Goal: Task Accomplishment & Management: Manage account settings

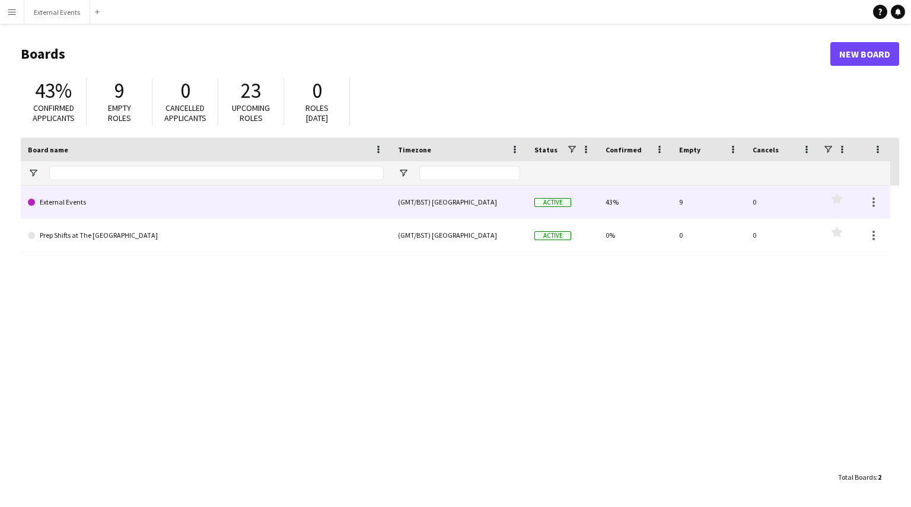
click at [403, 196] on div "(GMT/BST) [GEOGRAPHIC_DATA]" at bounding box center [459, 202] width 136 height 33
click at [355, 205] on link "External Events" at bounding box center [206, 202] width 356 height 33
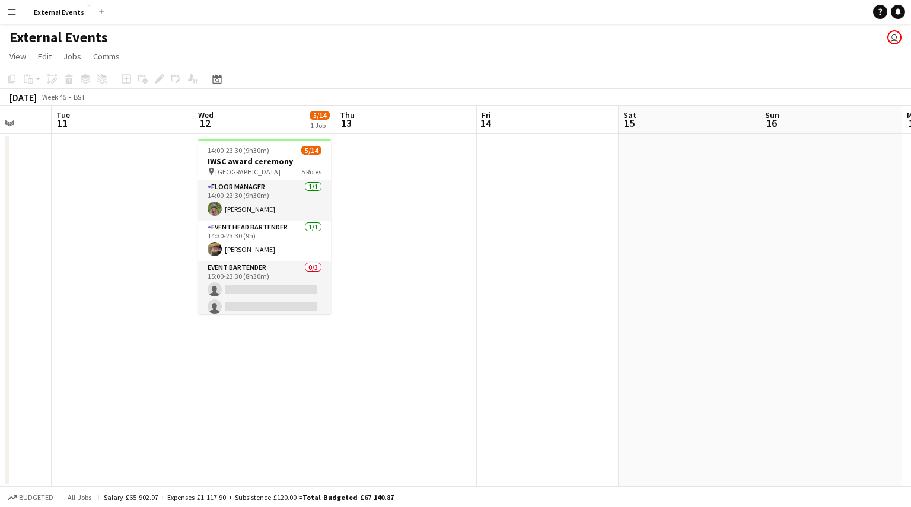
scroll to position [0, 375]
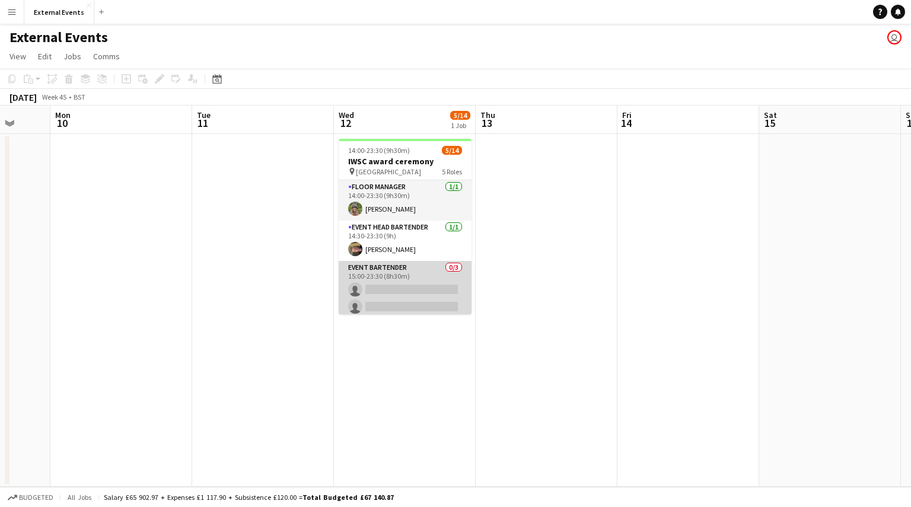
click at [400, 281] on app-card-role "Event bartender 0/3 15:00-23:30 (8h30m) single-neutral-actions single-neutral-a…" at bounding box center [405, 298] width 133 height 75
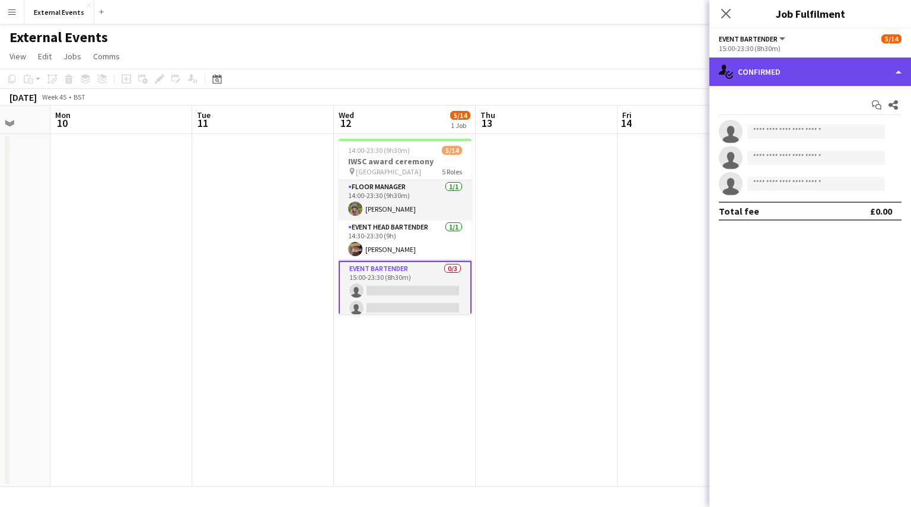
click at [845, 69] on div "single-neutral-actions-check-2 Confirmed" at bounding box center [810, 72] width 202 height 28
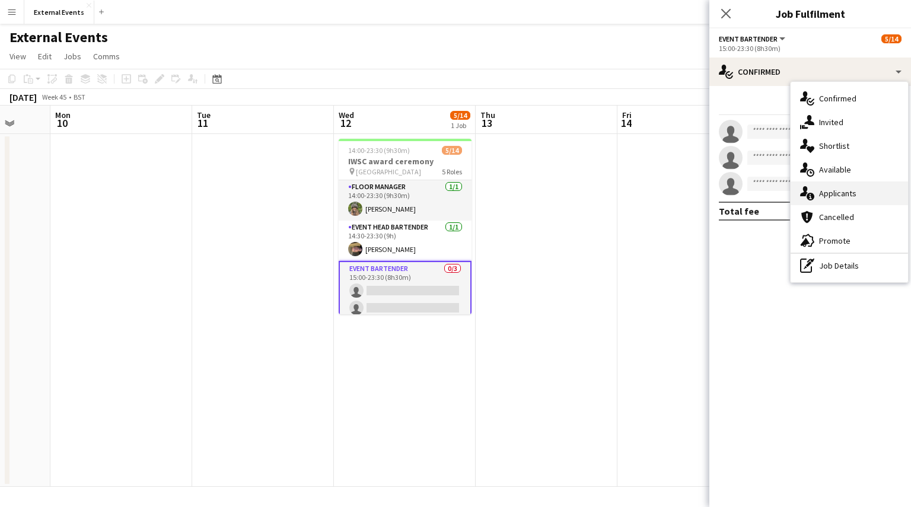
click at [847, 190] on span "Applicants" at bounding box center [837, 193] width 37 height 11
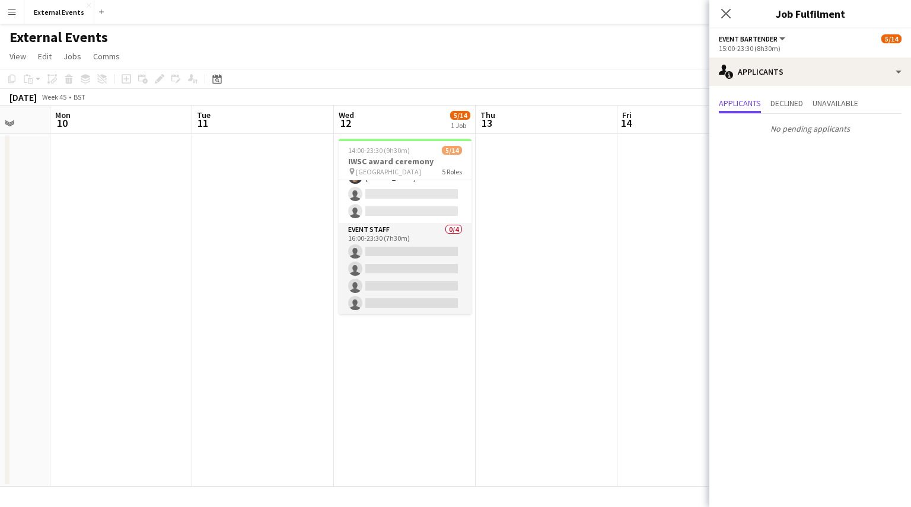
click at [390, 207] on app-card-role "Event staff [DATE] 15:00-23:30 (8h30m) [PERSON_NAME] [PERSON_NAME] Esu [PERSON_…" at bounding box center [405, 166] width 133 height 113
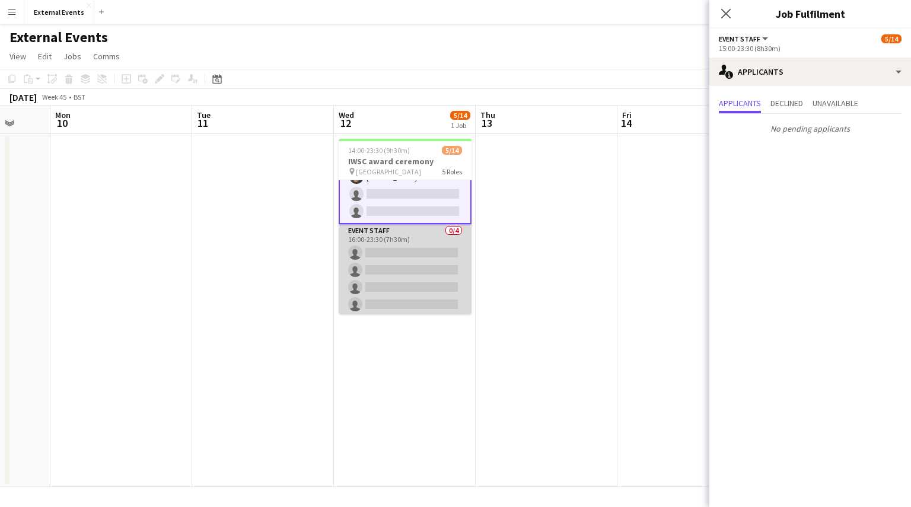
click at [390, 266] on app-card-role "Event staff 0/4 16:00-23:30 (7h30m) single-neutral-actions single-neutral-actio…" at bounding box center [405, 270] width 133 height 92
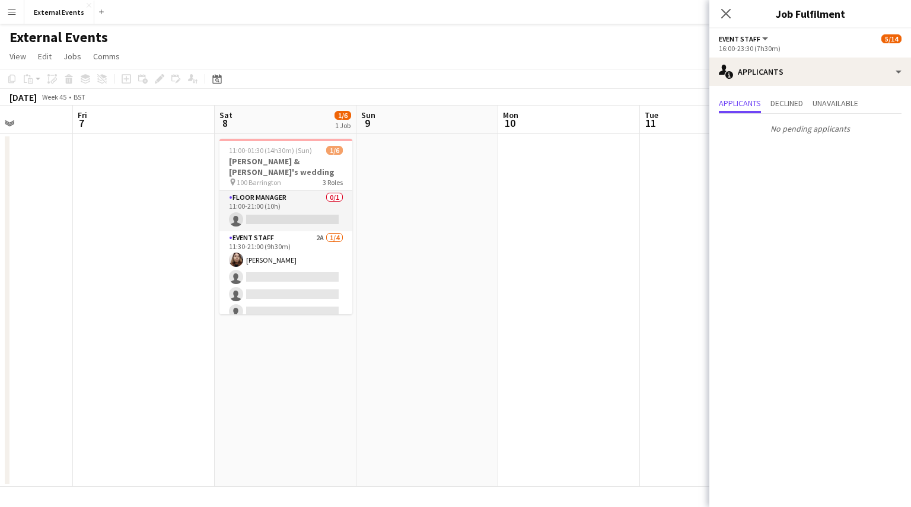
scroll to position [0, 354]
click at [287, 191] on app-card-role "Floor manager 0/1 11:00-21:00 (10h) single-neutral-actions" at bounding box center [284, 211] width 133 height 40
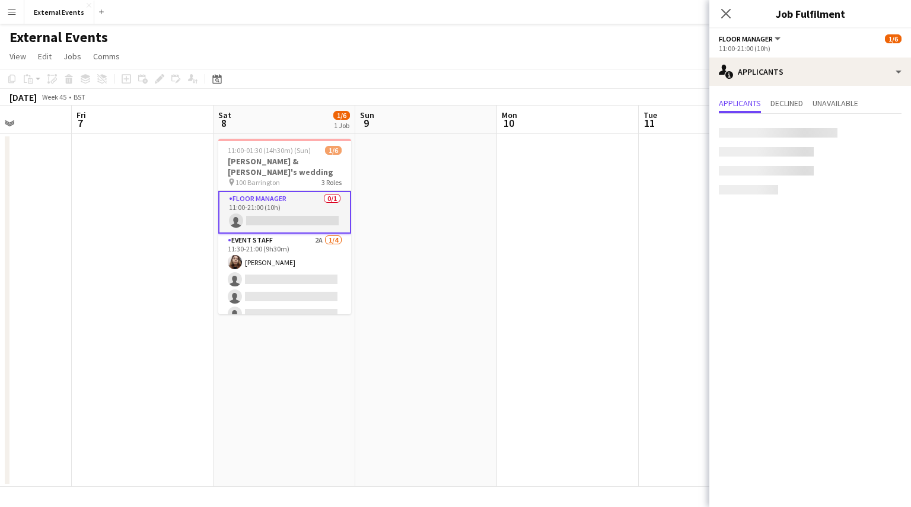
scroll to position [225, 0]
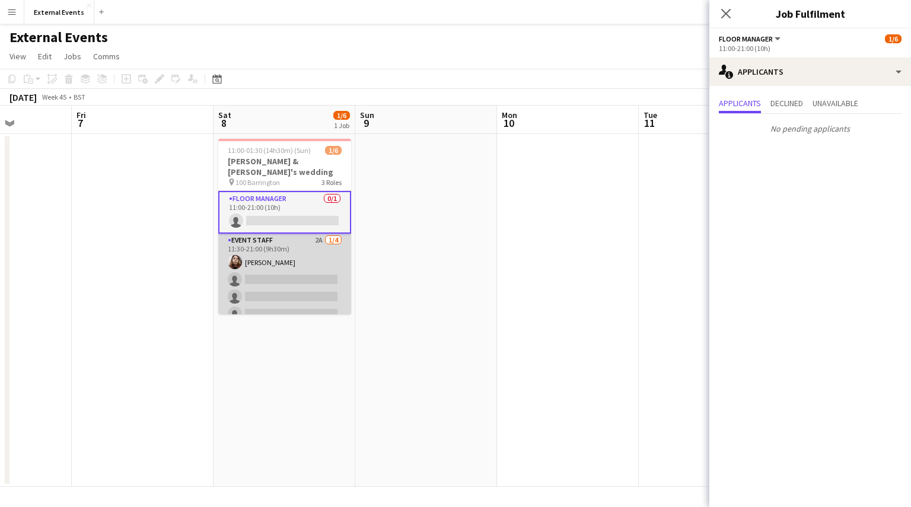
click at [265, 282] on app-card-role "Event staff 2A [DATE] 11:30-21:00 (9h30m) [PERSON_NAME] single-neutral-actions …" at bounding box center [284, 280] width 133 height 92
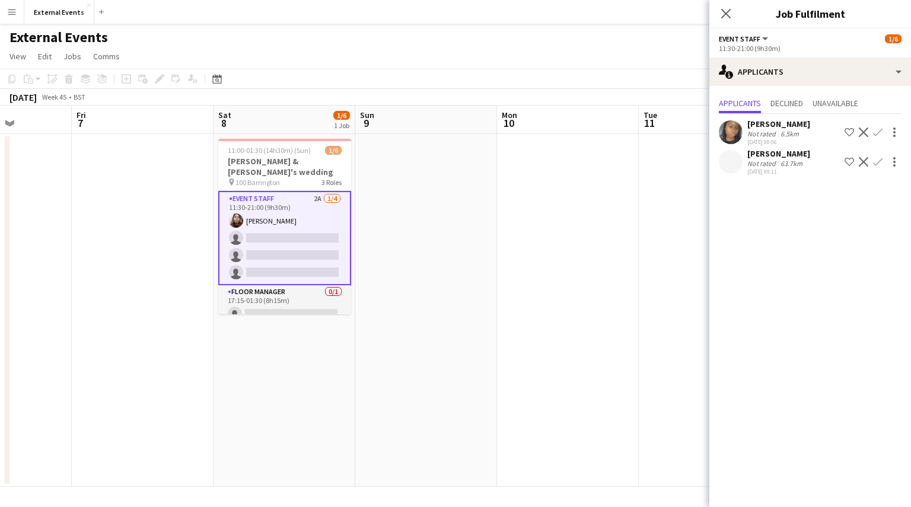
scroll to position [39, 0]
click at [260, 287] on app-card-role "Floor manager 0/1 17:15-01:30 (8h15m) single-neutral-actions" at bounding box center [284, 307] width 133 height 40
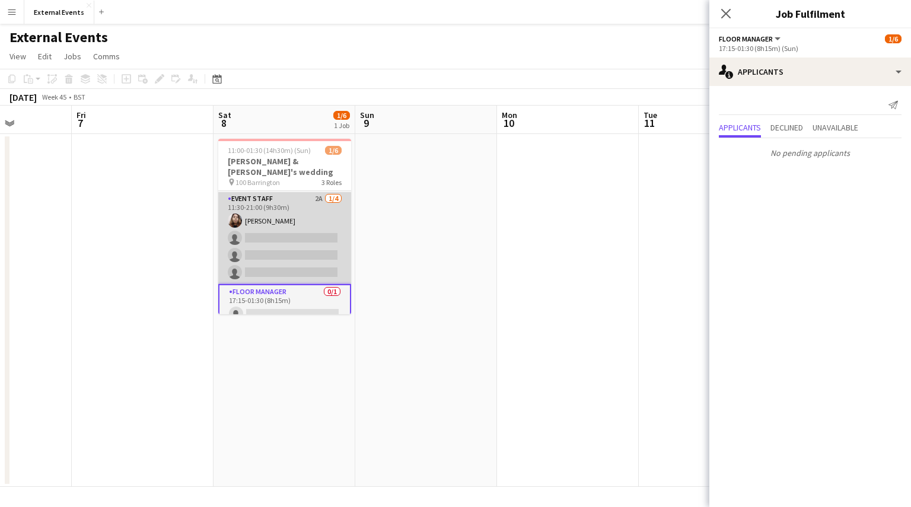
click at [275, 211] on app-card-role "Event staff 2A [DATE] 11:30-21:00 (9h30m) [PERSON_NAME] single-neutral-actions …" at bounding box center [284, 238] width 133 height 92
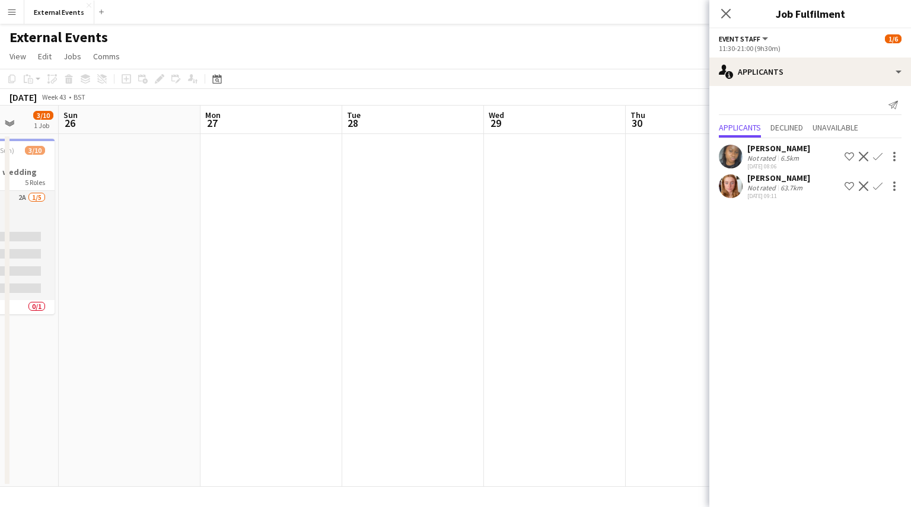
scroll to position [0, 305]
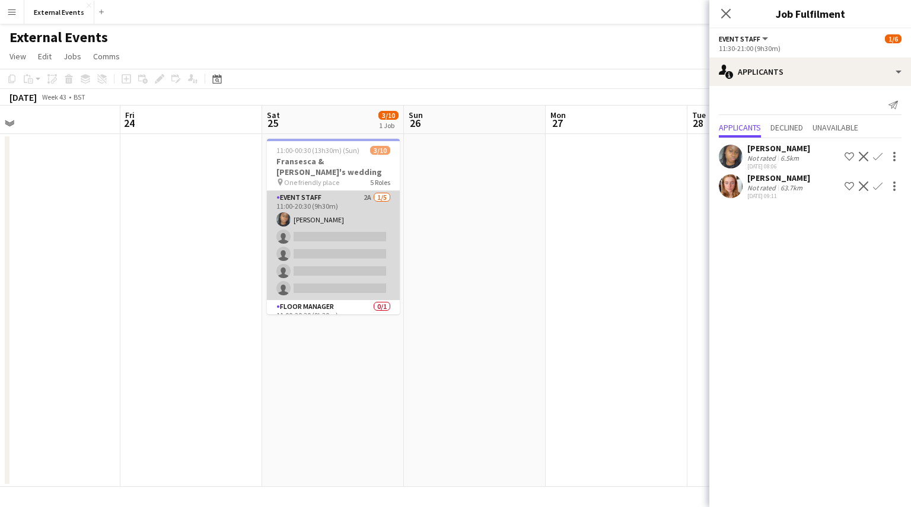
click at [314, 225] on app-card-role "Event staff 2A [DATE] 11:00-20:30 (9h30m) [PERSON_NAME] single-neutral-actions …" at bounding box center [333, 245] width 133 height 109
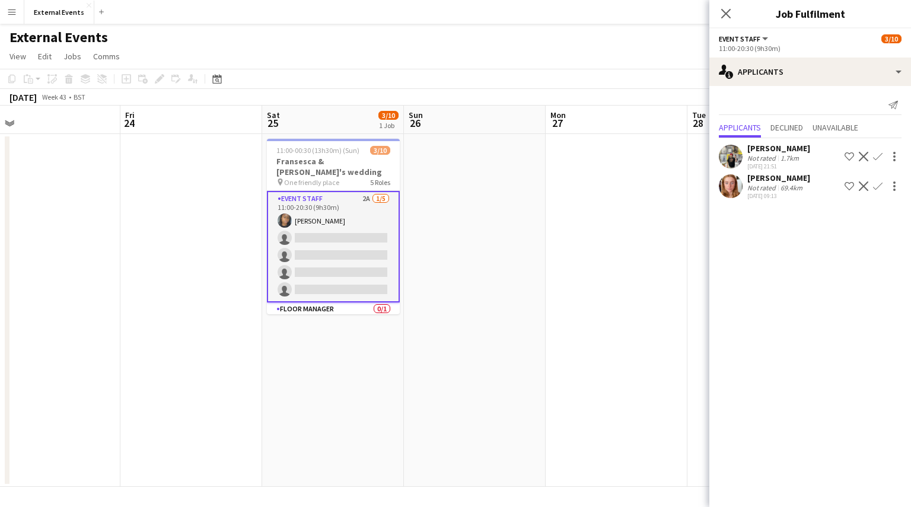
click at [877, 152] on app-icon "Confirm" at bounding box center [877, 156] width 9 height 9
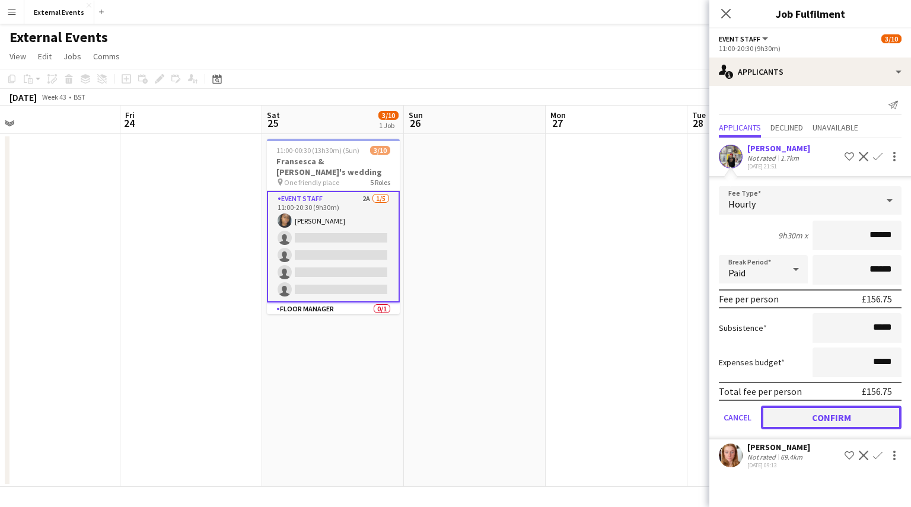
click at [829, 415] on button "Confirm" at bounding box center [831, 418] width 141 height 24
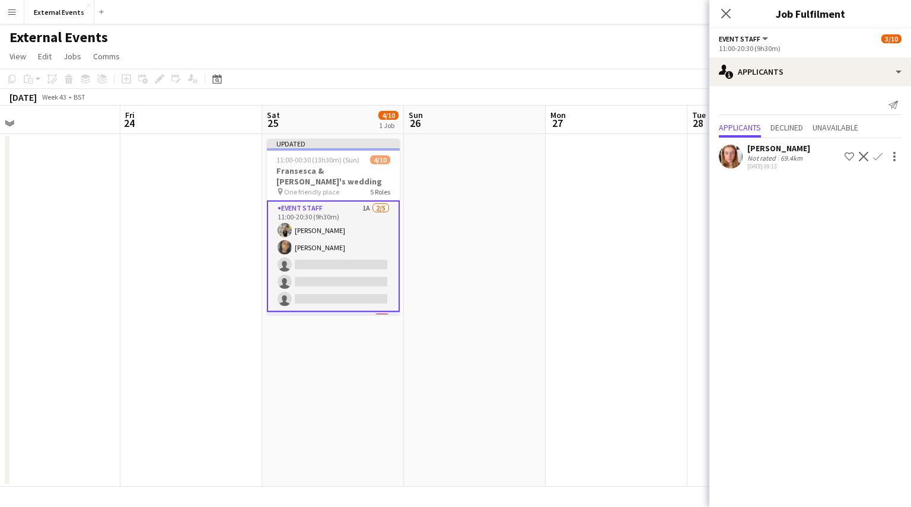
click at [879, 154] on app-icon "Confirm" at bounding box center [877, 156] width 9 height 9
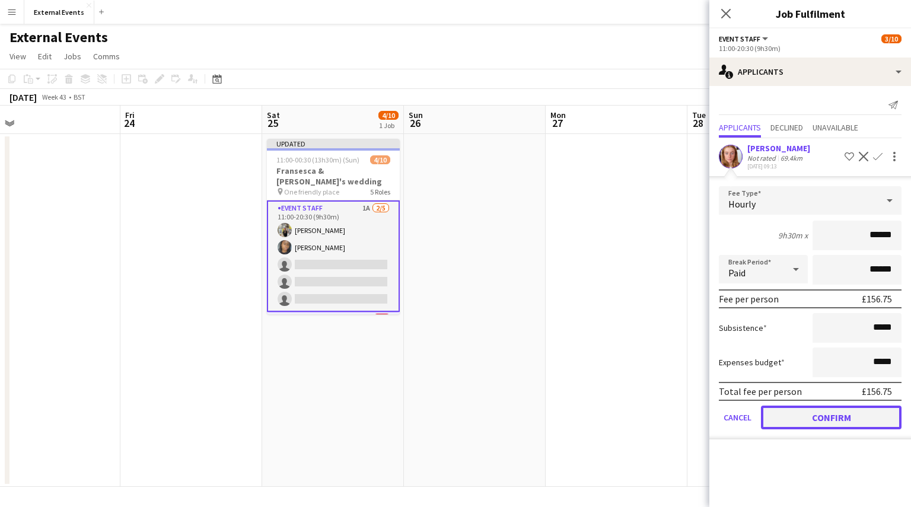
click at [814, 418] on button "Confirm" at bounding box center [831, 418] width 141 height 24
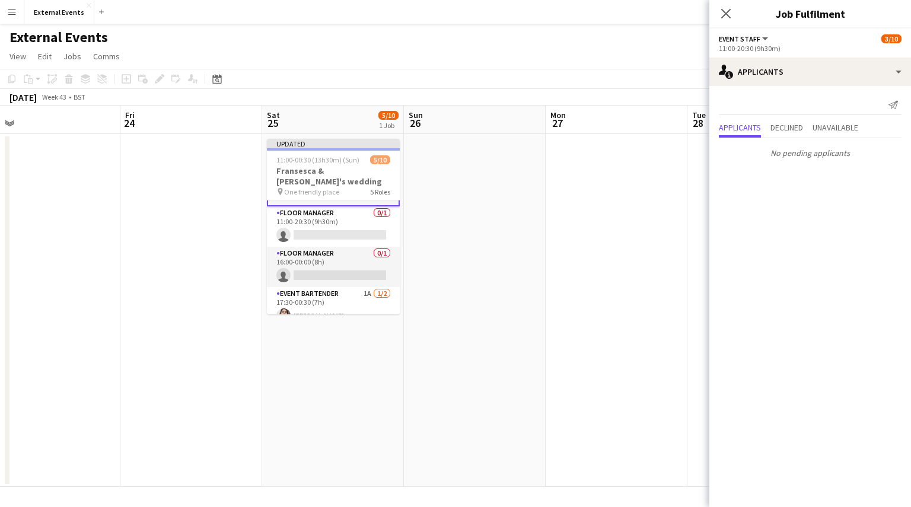
scroll to position [122, 0]
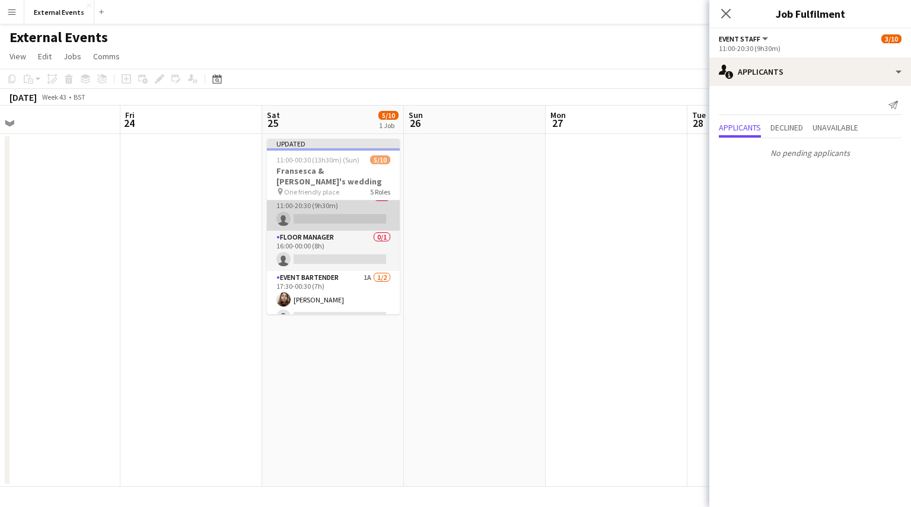
click at [336, 203] on app-card-role "Floor manager 0/1 11:00-20:30 (9h30m) single-neutral-actions" at bounding box center [333, 210] width 133 height 40
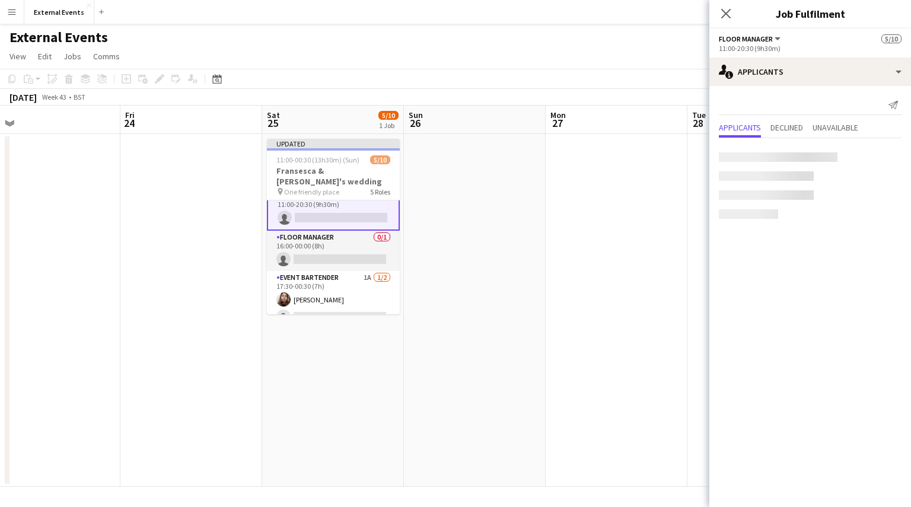
scroll to position [120, 0]
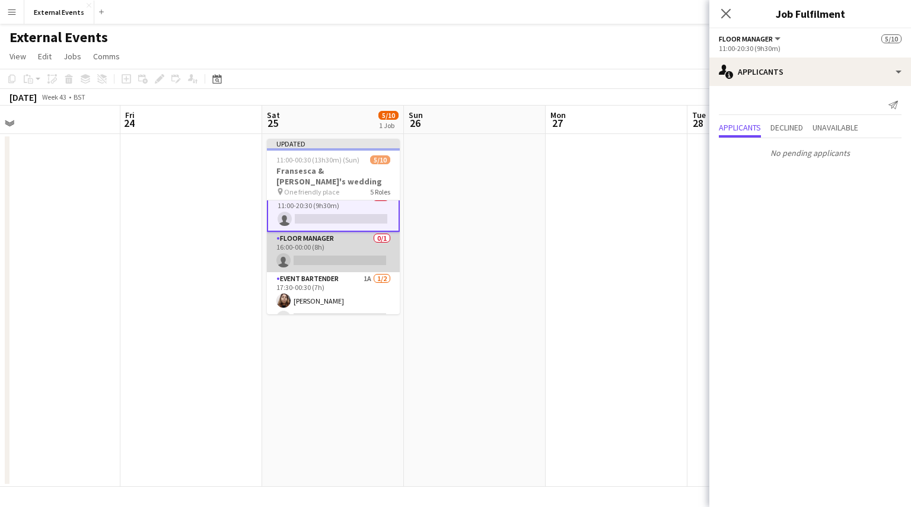
click at [334, 234] on app-card-role "Floor manager 0/1 16:00-00:00 (8h) single-neutral-actions" at bounding box center [333, 252] width 133 height 40
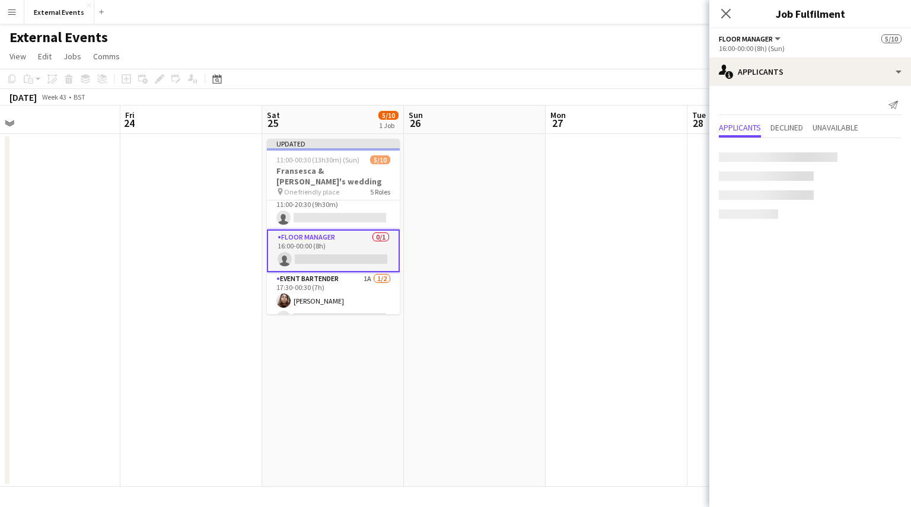
scroll to position [119, 0]
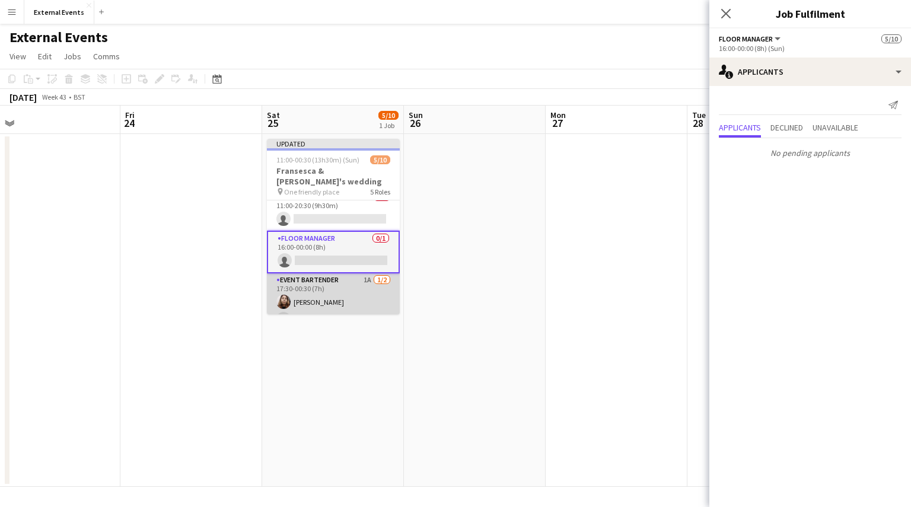
click at [322, 295] on app-card-role "Event bartender 1A [DATE] 17:30-00:30 (7h) [PERSON_NAME] single-neutral-actions" at bounding box center [333, 302] width 133 height 58
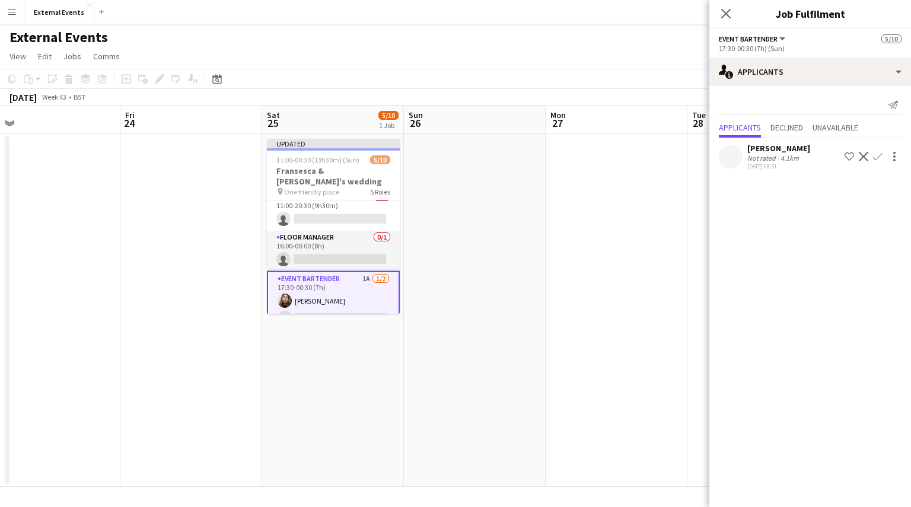
click at [322, 295] on app-card-role "Event bartender 1A [DATE] 17:30-00:30 (7h) [PERSON_NAME] single-neutral-actions" at bounding box center [333, 301] width 133 height 60
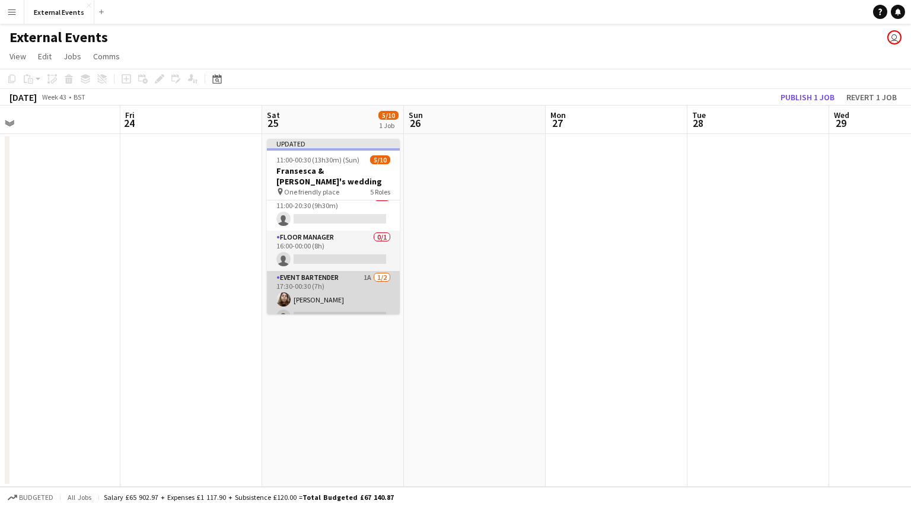
scroll to position [163, 0]
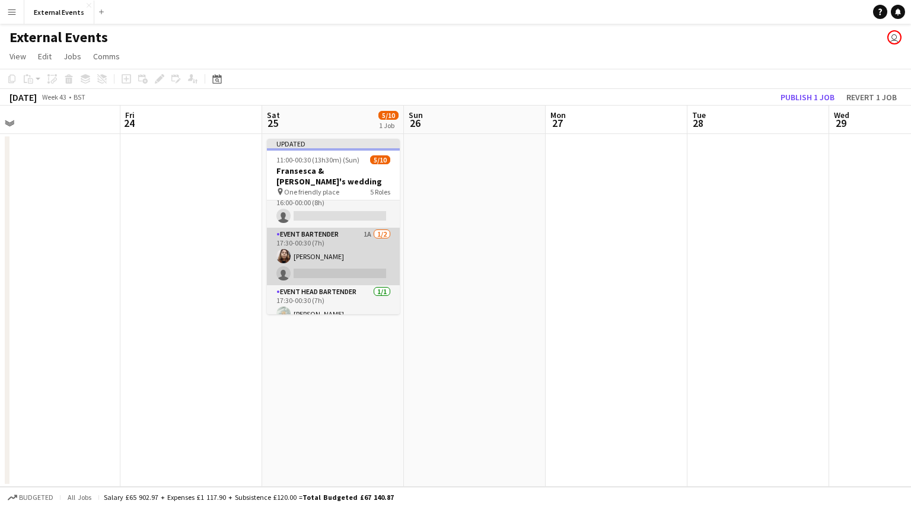
click at [332, 244] on app-card-role "Event bartender 1A [DATE] 17:30-00:30 (7h) [PERSON_NAME] single-neutral-actions" at bounding box center [333, 257] width 133 height 58
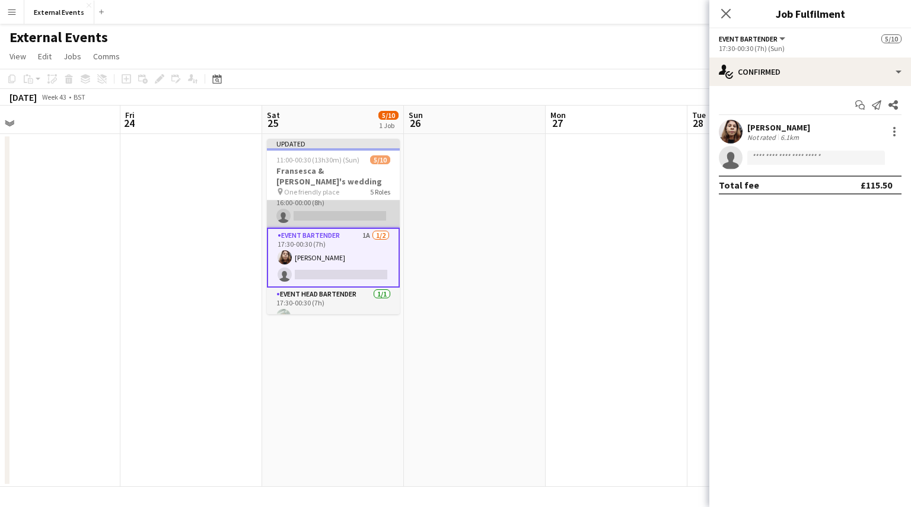
click at [331, 192] on app-card-role "Floor manager 0/1 16:00-00:00 (8h) single-neutral-actions" at bounding box center [333, 207] width 133 height 40
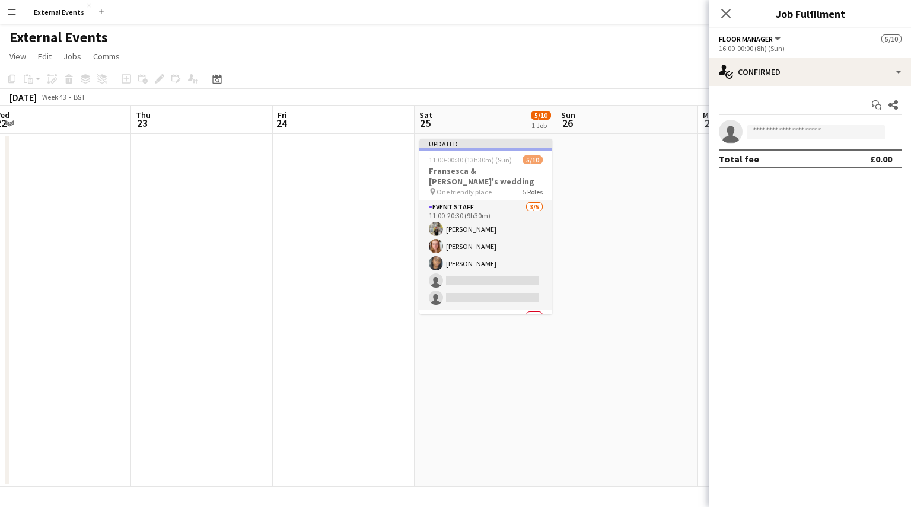
scroll to position [0, 378]
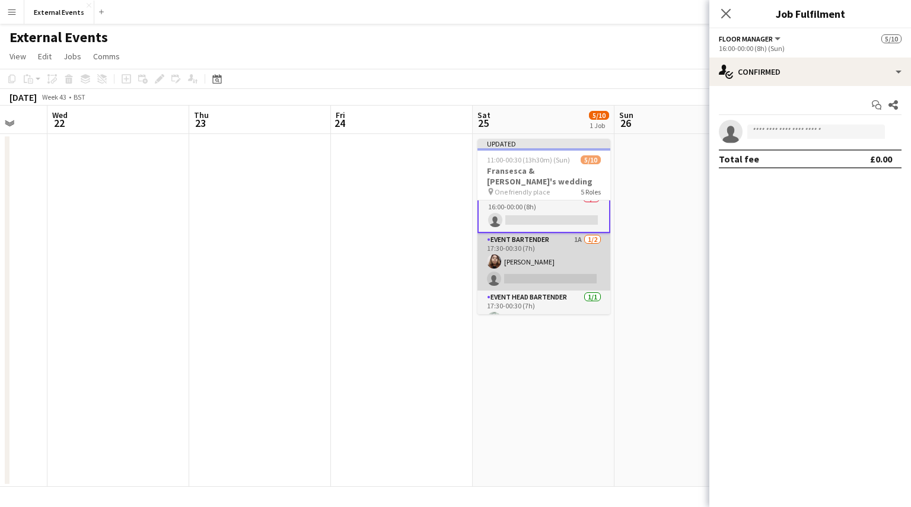
click at [529, 250] on app-card-role "Event bartender 1A [DATE] 17:30-00:30 (7h) [PERSON_NAME] single-neutral-actions" at bounding box center [544, 262] width 133 height 58
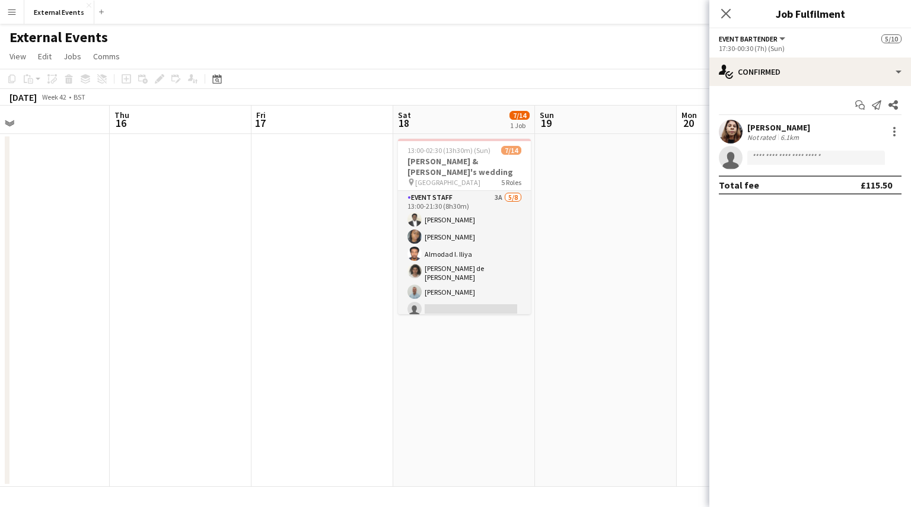
scroll to position [0, 459]
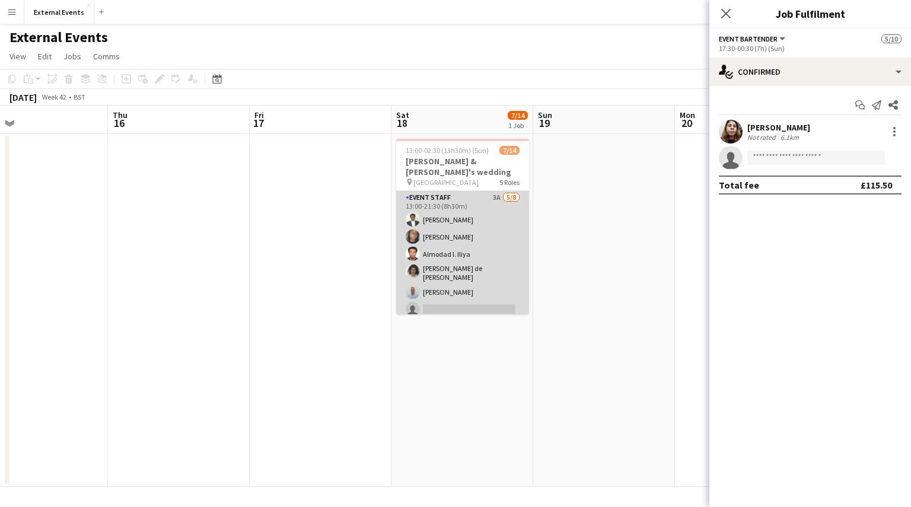
click at [457, 251] on app-card-role "Event staff 3A [DATE] 13:00-21:30 (8h30m) [PERSON_NAME] [PERSON_NAME] [PERSON_N…" at bounding box center [462, 273] width 133 height 164
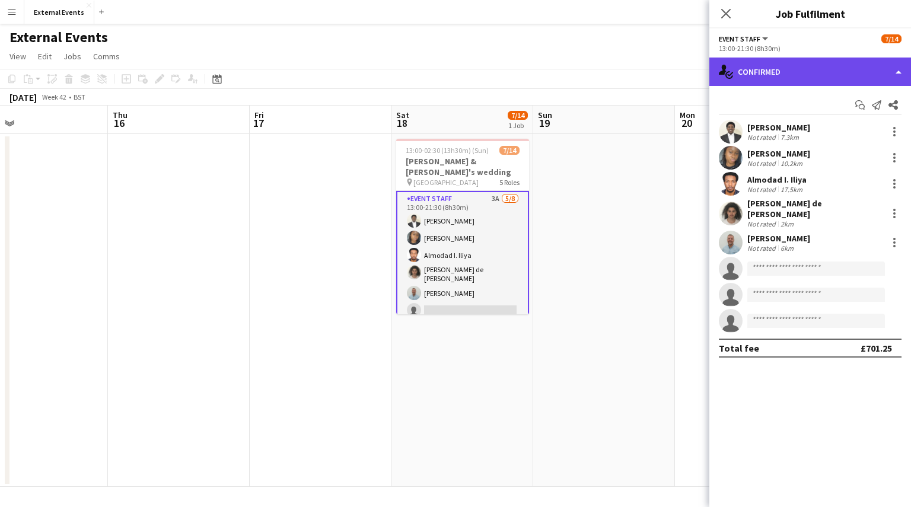
click at [780, 72] on div "single-neutral-actions-check-2 Confirmed" at bounding box center [810, 72] width 202 height 28
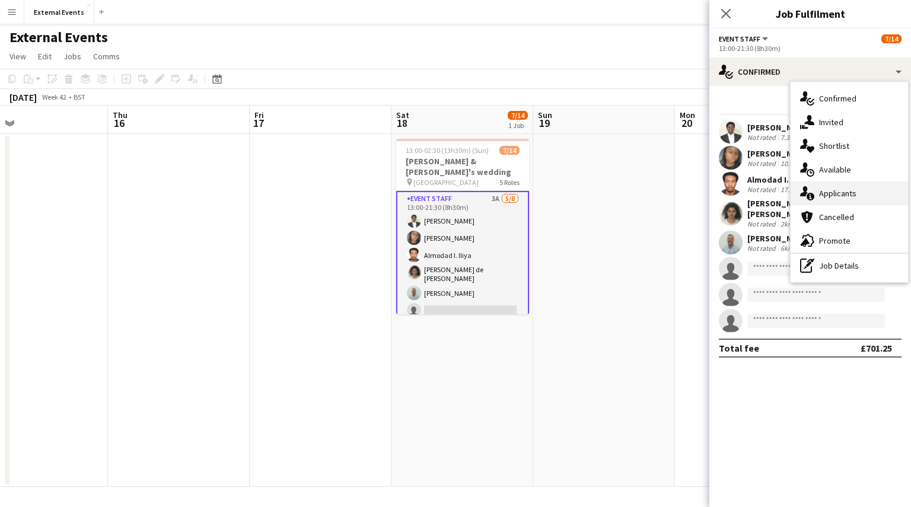
click at [847, 192] on span "Applicants" at bounding box center [837, 193] width 37 height 11
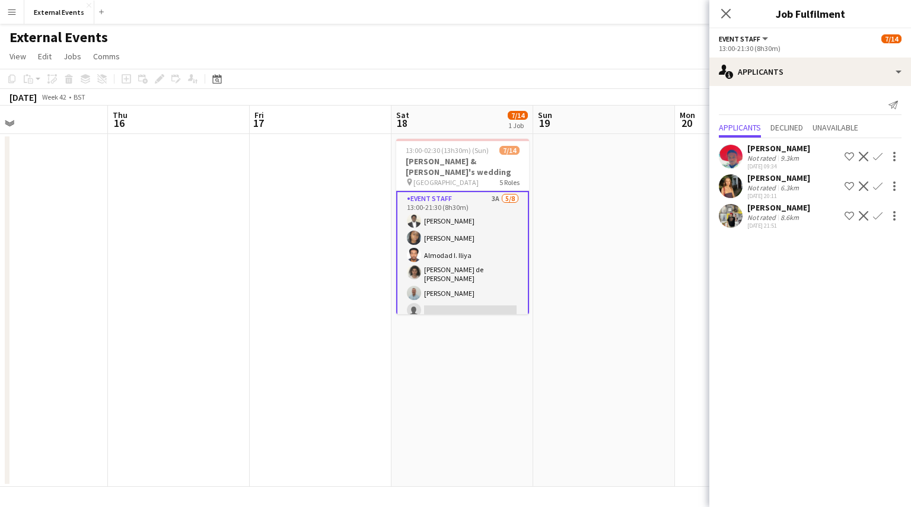
click at [876, 214] on app-icon "Confirm" at bounding box center [877, 215] width 9 height 9
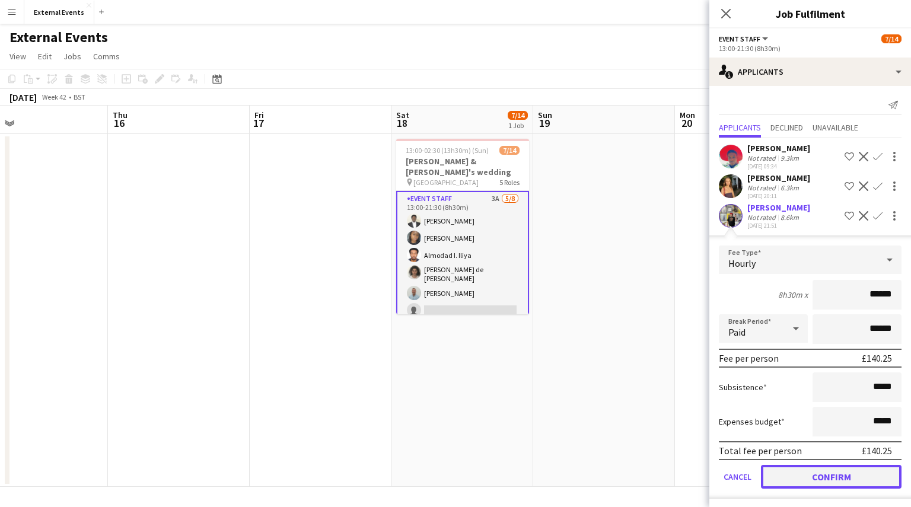
click at [824, 474] on button "Confirm" at bounding box center [831, 477] width 141 height 24
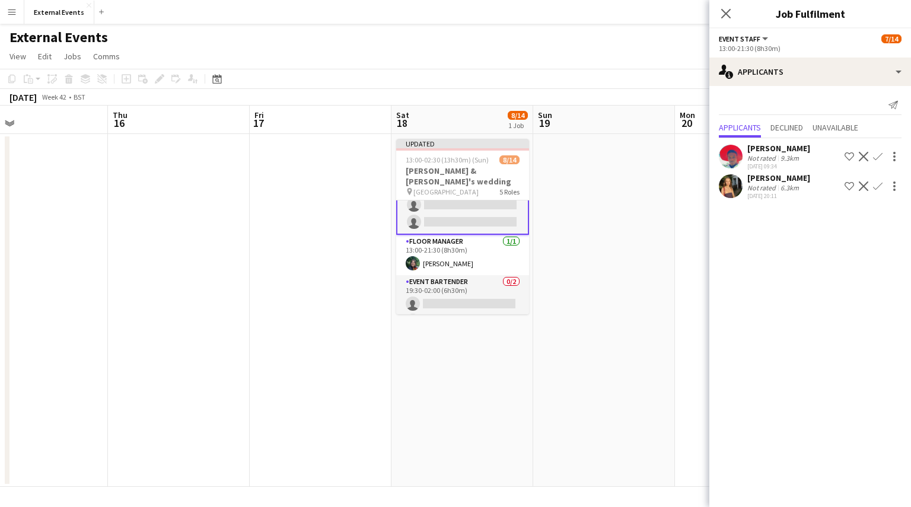
scroll to position [138, 0]
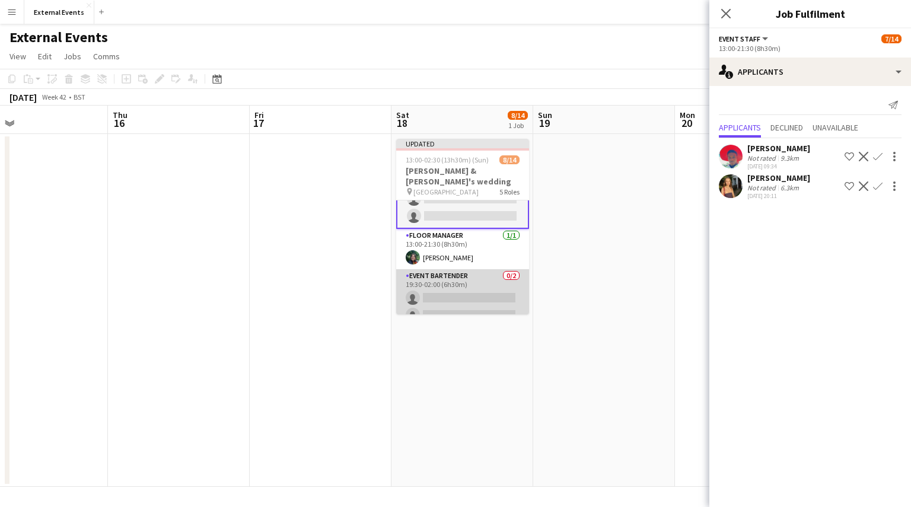
click at [437, 280] on app-card-role "Event bartender 0/2 19:30-02:00 (6h30m) single-neutral-actions single-neutral-a…" at bounding box center [462, 298] width 133 height 58
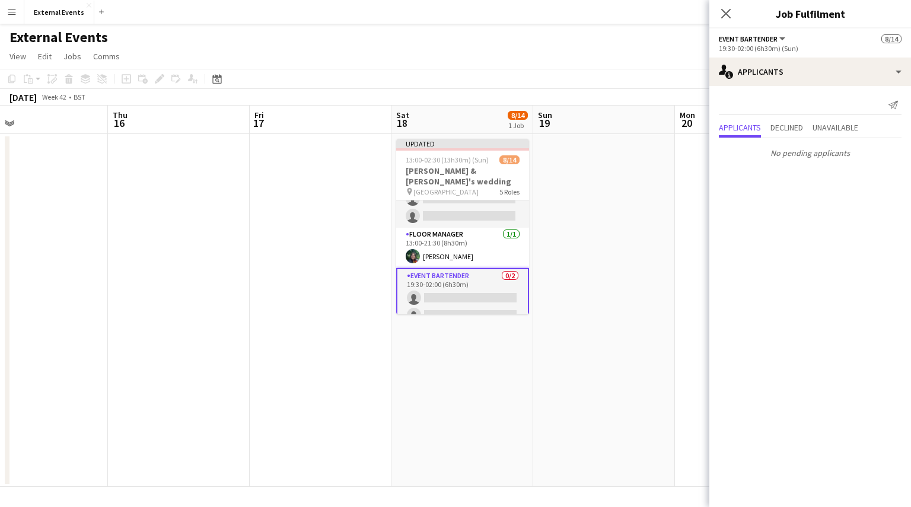
scroll to position [237, 0]
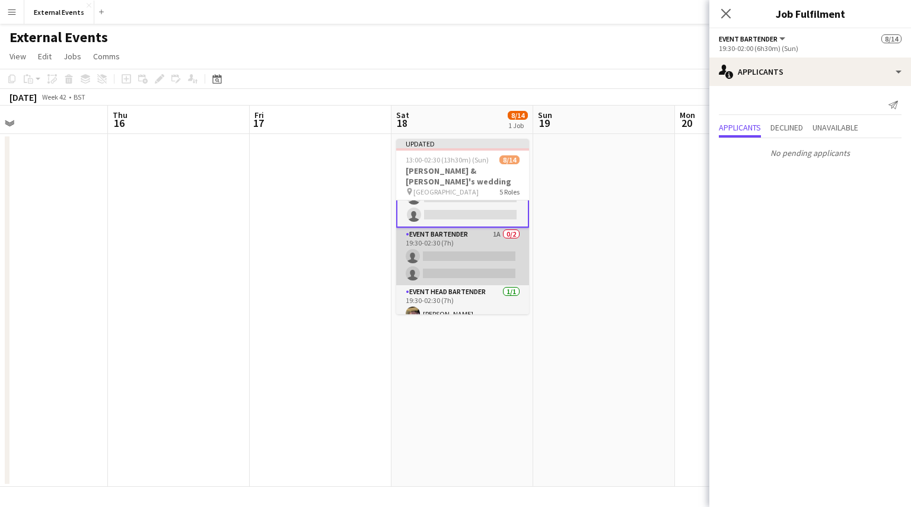
click at [448, 237] on app-card-role "Event bartender 1A 0/2 19:30-02:30 (7h) single-neutral-actions single-neutral-a…" at bounding box center [462, 257] width 133 height 58
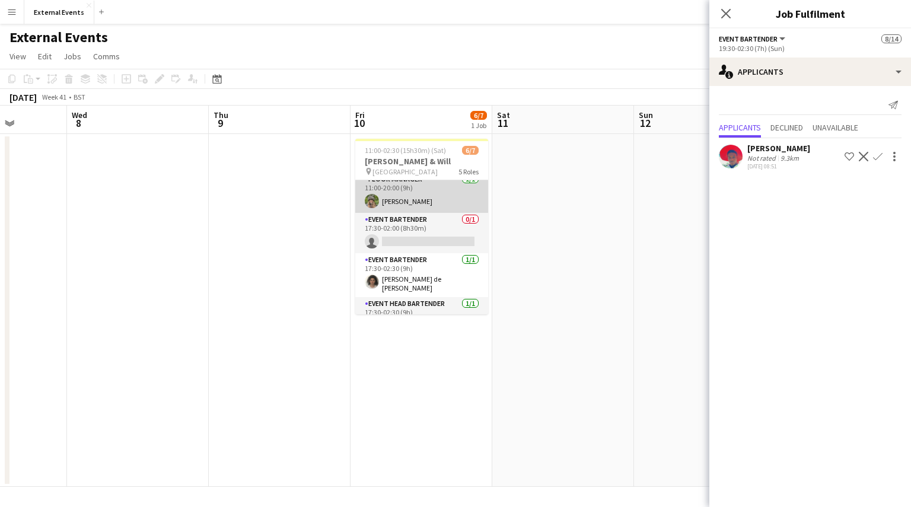
scroll to position [105, 0]
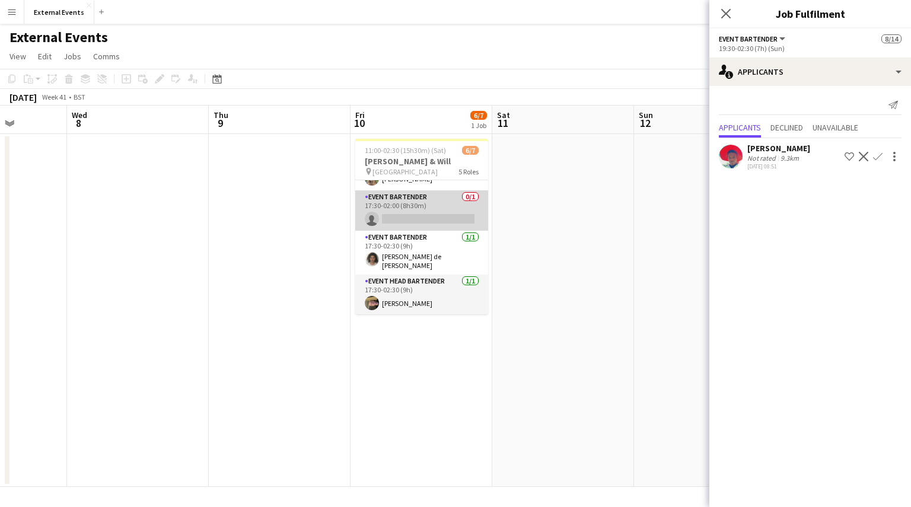
click at [431, 199] on app-card-role "Event bartender 0/1 17:30-02:00 (8h30m) single-neutral-actions" at bounding box center [421, 210] width 133 height 40
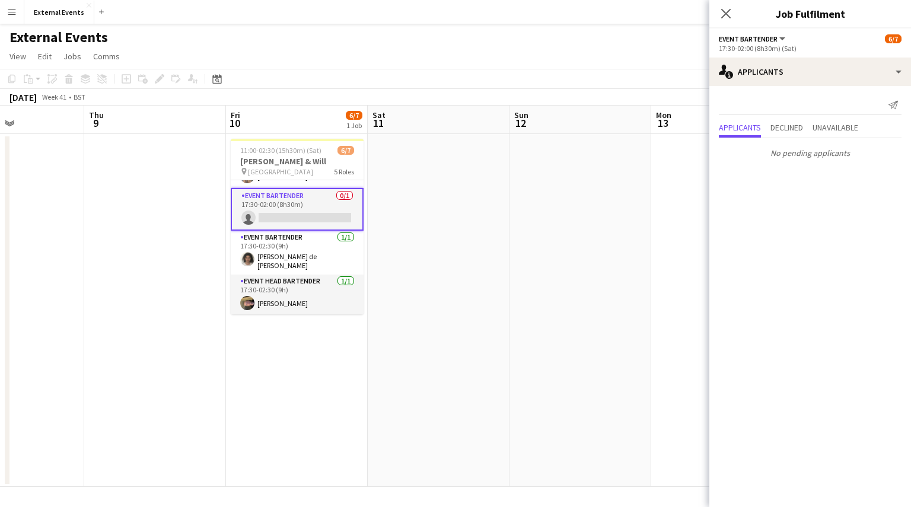
scroll to position [0, 0]
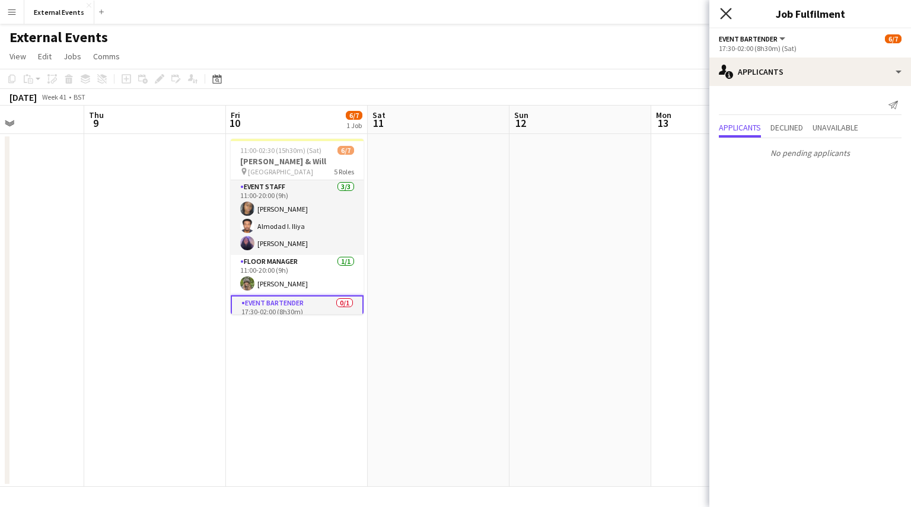
click at [727, 12] on icon at bounding box center [725, 13] width 11 height 11
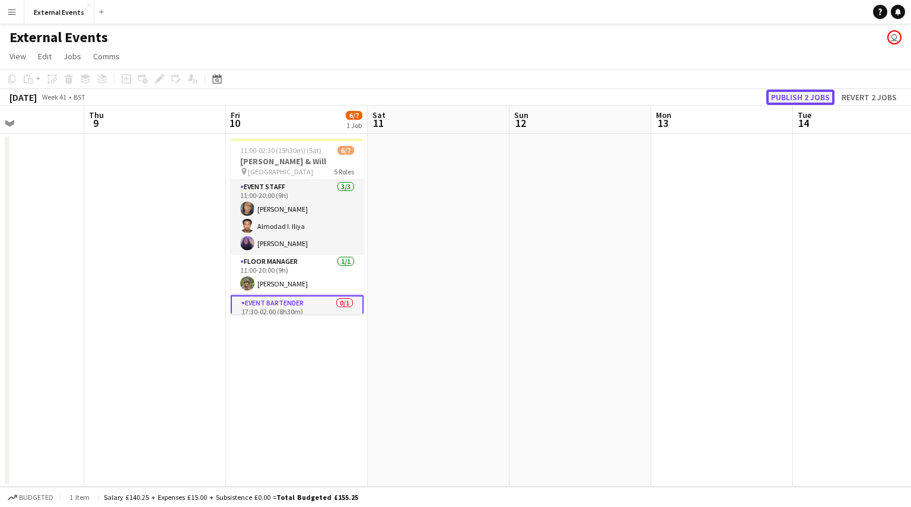
click at [805, 94] on button "Publish 2 jobs" at bounding box center [800, 97] width 68 height 15
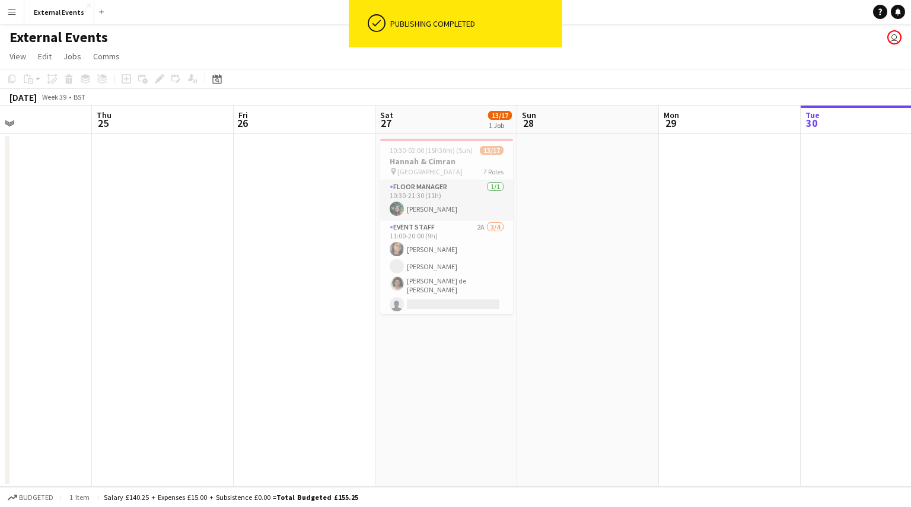
scroll to position [0, 332]
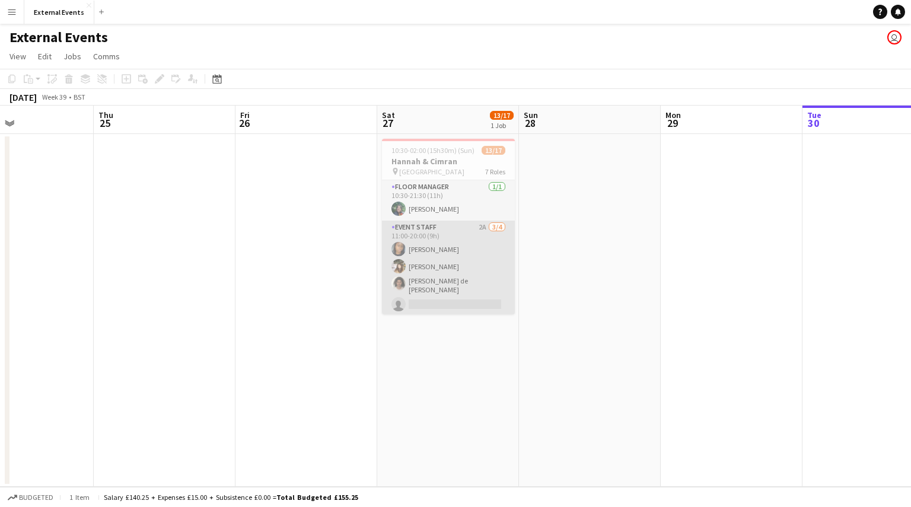
click at [419, 299] on app-card-role "Event staff 2A [DATE] 11:00-20:00 (9h) [PERSON_NAME] [PERSON_NAME] Gionleka [PE…" at bounding box center [448, 269] width 133 height 96
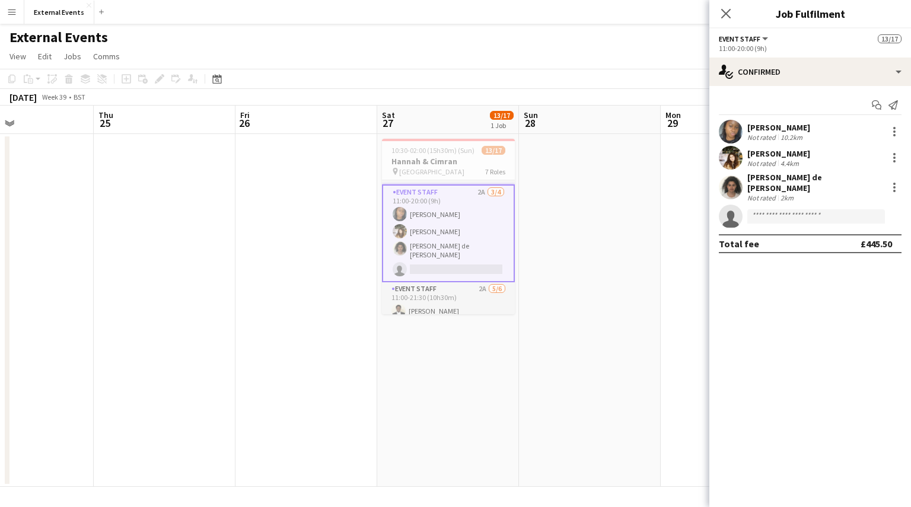
scroll to position [36, 0]
click at [9, 15] on app-icon "Menu" at bounding box center [11, 11] width 9 height 9
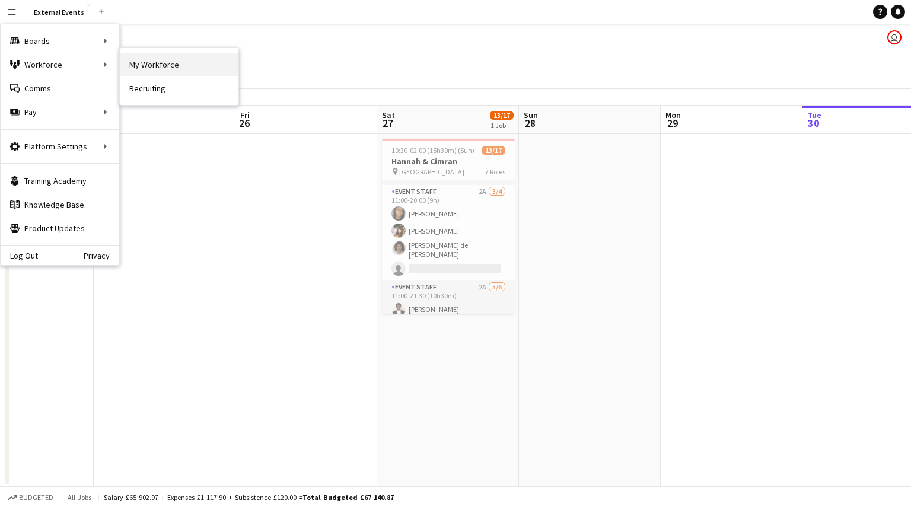
click at [161, 69] on link "My Workforce" at bounding box center [179, 65] width 119 height 24
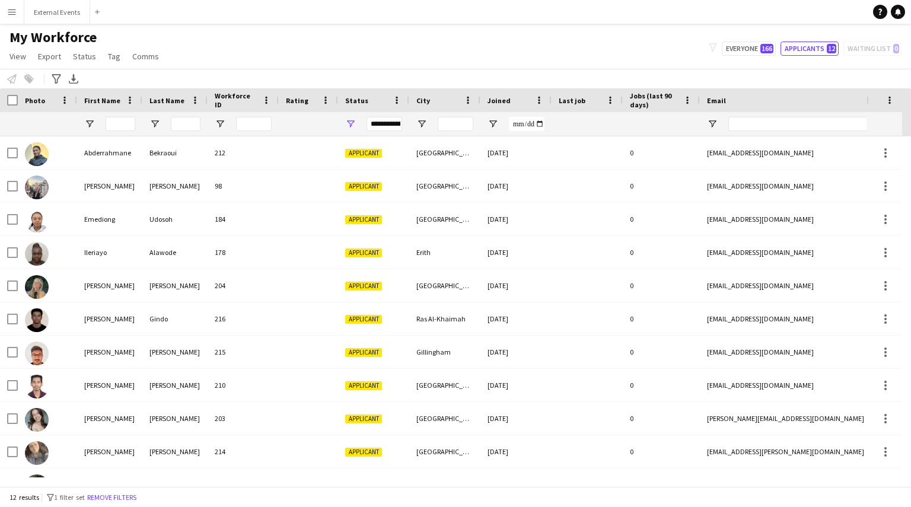
click at [17, 12] on button "Menu" at bounding box center [12, 12] width 24 height 24
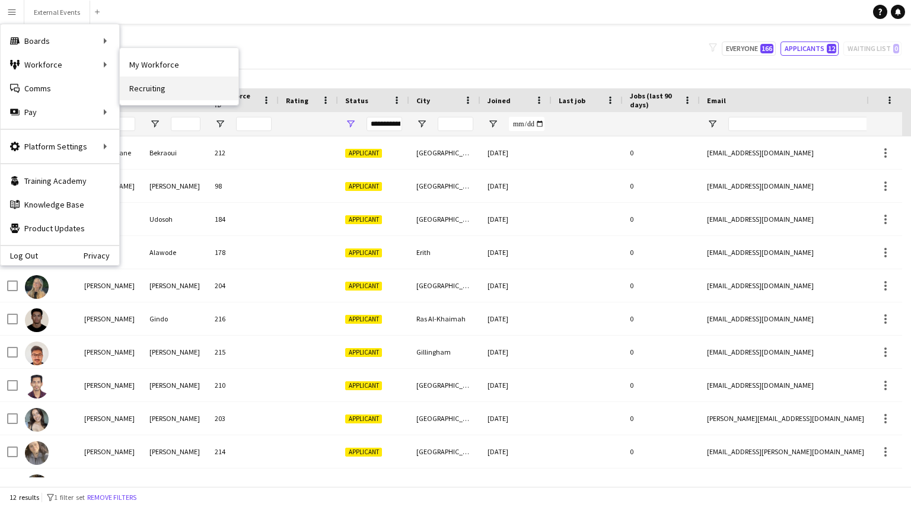
click at [152, 87] on link "Recruiting" at bounding box center [179, 89] width 119 height 24
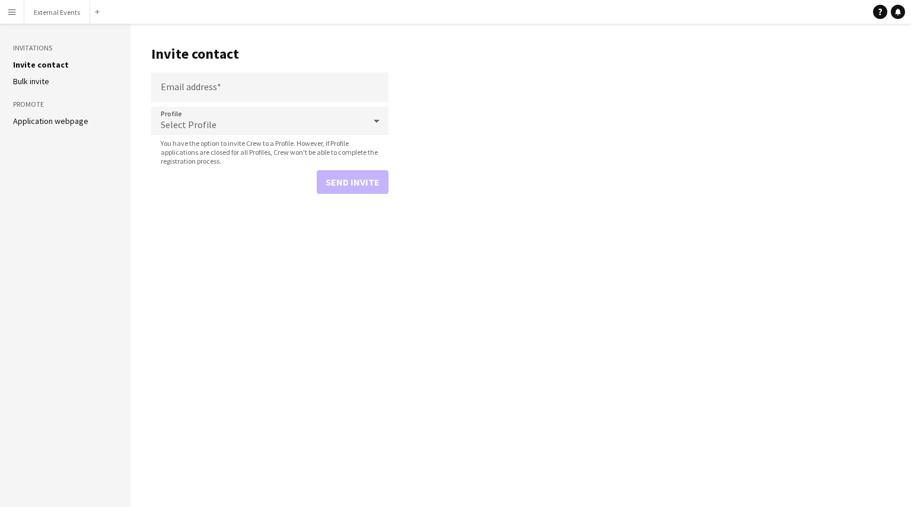
click at [62, 112] on aside "Invitations Invite contact [PERSON_NAME] invite Promote Application webpage" at bounding box center [65, 265] width 131 height 483
click at [58, 119] on link "Application webpage" at bounding box center [50, 121] width 75 height 11
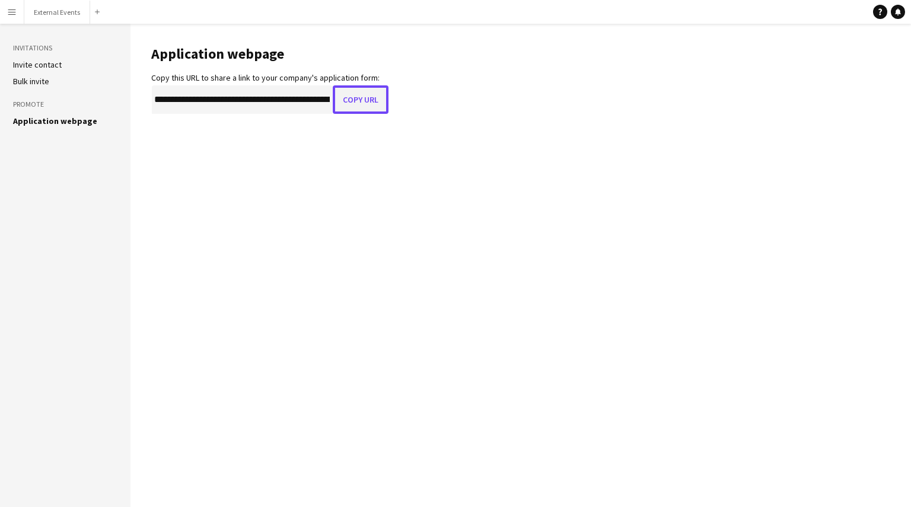
click at [359, 100] on button "Copy URL" at bounding box center [361, 99] width 56 height 28
click at [52, 16] on button "External Events Close" at bounding box center [57, 12] width 66 height 23
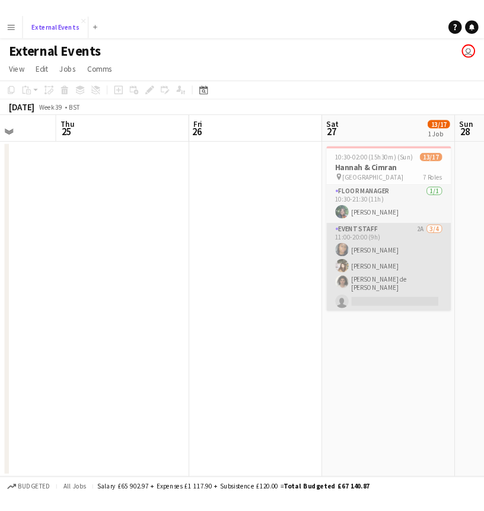
scroll to position [0, 366]
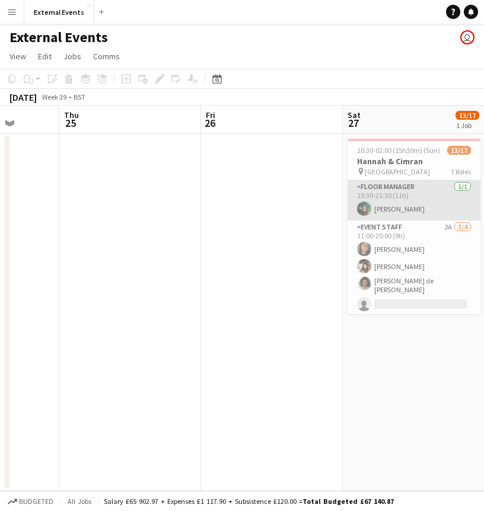
click at [406, 192] on app-card-role "Floor manager [DATE] 10:30-21:30 (11h) [PERSON_NAME]" at bounding box center [414, 200] width 133 height 40
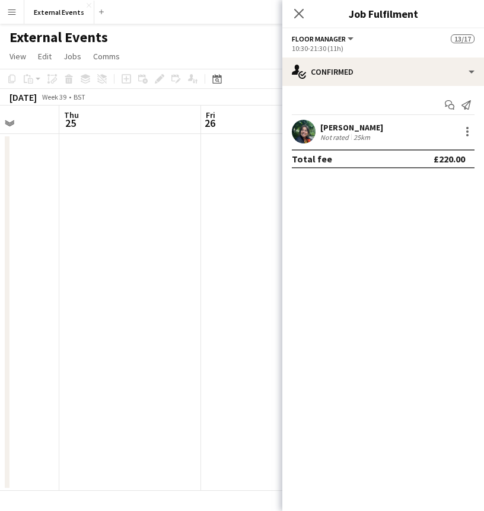
click at [340, 124] on div "[PERSON_NAME]" at bounding box center [351, 127] width 63 height 11
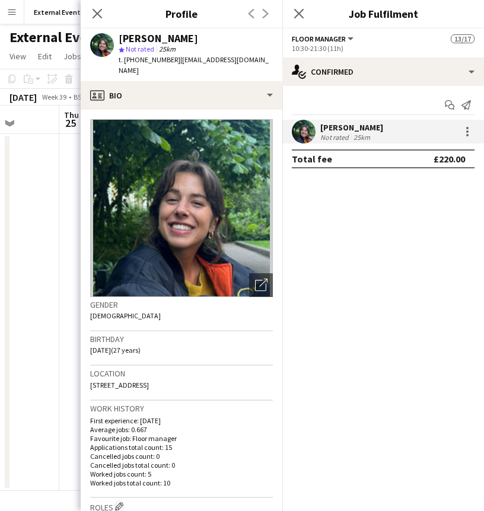
drag, startPoint x: 344, startPoint y: 39, endPoint x: 287, endPoint y: 33, distance: 57.3
click at [287, 33] on app-options-switcher "Floor manager All roles Floor manager 13/17 10:30-21:30 (11h)" at bounding box center [383, 42] width 202 height 29
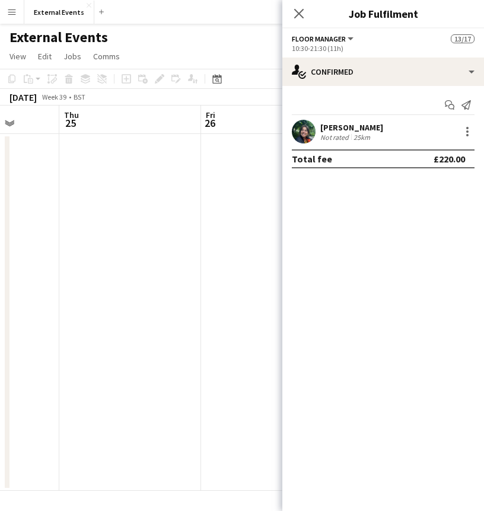
click at [345, 125] on div "[PERSON_NAME]" at bounding box center [351, 127] width 63 height 11
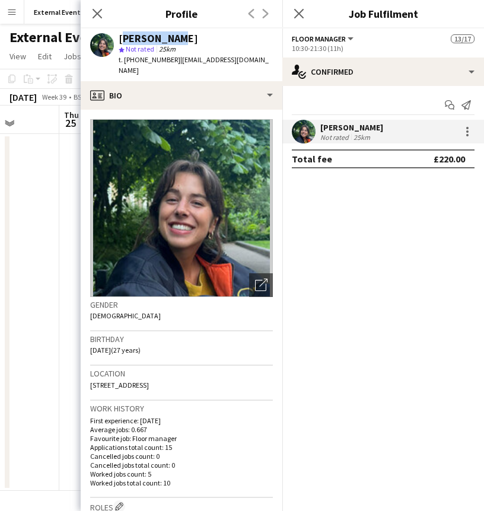
drag, startPoint x: 166, startPoint y: 40, endPoint x: 117, endPoint y: 41, distance: 48.7
click at [117, 41] on div "[PERSON_NAME] star Not rated 25km t. [PHONE_NUMBER] | [EMAIL_ADDRESS][DOMAIN_NA…" at bounding box center [182, 54] width 202 height 53
copy div "[PERSON_NAME]"
drag, startPoint x: 244, startPoint y: 59, endPoint x: 174, endPoint y: 66, distance: 69.8
click at [174, 66] on div "[PERSON_NAME] star Not rated 25km t. [PHONE_NUMBER] | [EMAIL_ADDRESS][DOMAIN_NA…" at bounding box center [182, 54] width 202 height 53
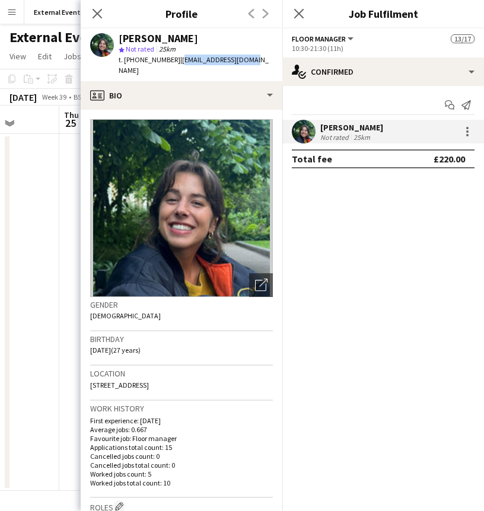
copy span "[EMAIL_ADDRESS][DOMAIN_NAME]"
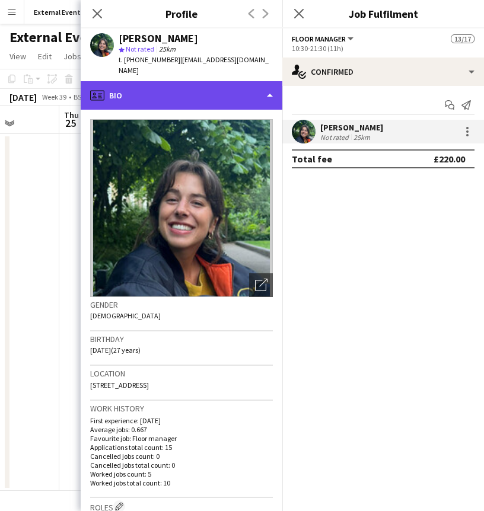
click at [160, 81] on div "profile Bio" at bounding box center [182, 95] width 202 height 28
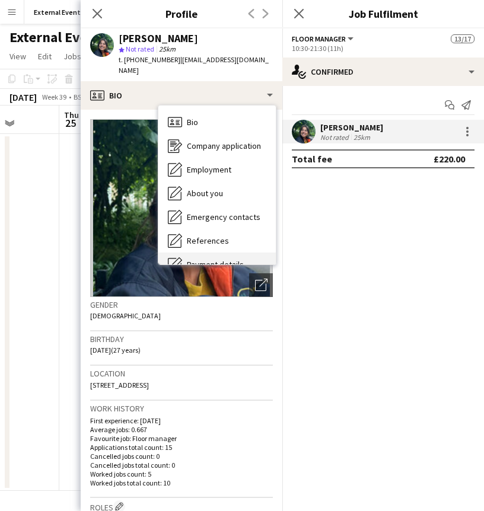
click at [208, 259] on span "Payment details" at bounding box center [215, 264] width 57 height 11
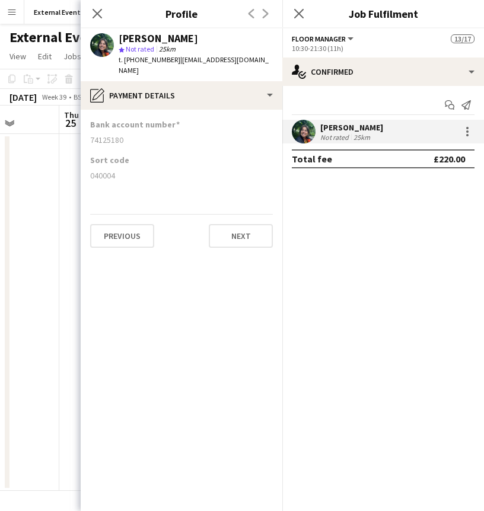
drag, startPoint x: 125, startPoint y: 129, endPoint x: 88, endPoint y: 129, distance: 37.4
click at [88, 129] on app-section-data-types "Bank account number [FINANCIAL_ID] Sort code [FINANCIAL_ID] Previous Next" at bounding box center [182, 311] width 202 height 402
copy div "74125180"
drag, startPoint x: 116, startPoint y: 164, endPoint x: 87, endPoint y: 167, distance: 29.8
click at [87, 167] on app-section-data-types "Bank account number [FINANCIAL_ID] Sort code [FINANCIAL_ID] Previous Next" at bounding box center [182, 311] width 202 height 402
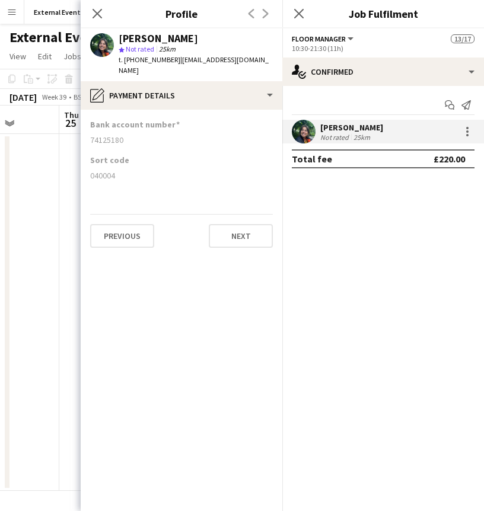
copy div "040004"
drag, startPoint x: 167, startPoint y: 39, endPoint x: 117, endPoint y: 38, distance: 49.8
click at [117, 38] on div "[PERSON_NAME] star Not rated 25km t. [PHONE_NUMBER] | [EMAIL_ADDRESS][DOMAIN_NA…" at bounding box center [182, 54] width 202 height 53
copy div "[PERSON_NAME]"
click at [97, 10] on icon "Close pop-in" at bounding box center [96, 13] width 11 height 11
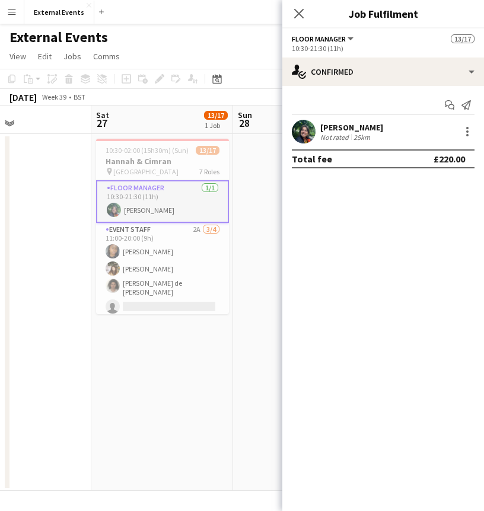
scroll to position [0, 476]
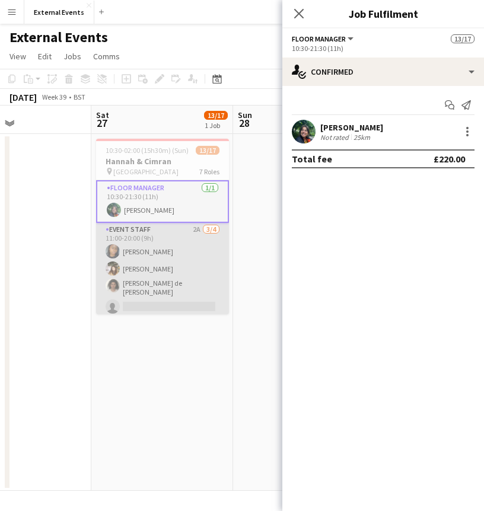
click at [148, 263] on app-card-role "Event staff 2A [DATE] 11:00-20:00 (9h) [PERSON_NAME] [PERSON_NAME] Gionleka [PE…" at bounding box center [162, 271] width 133 height 96
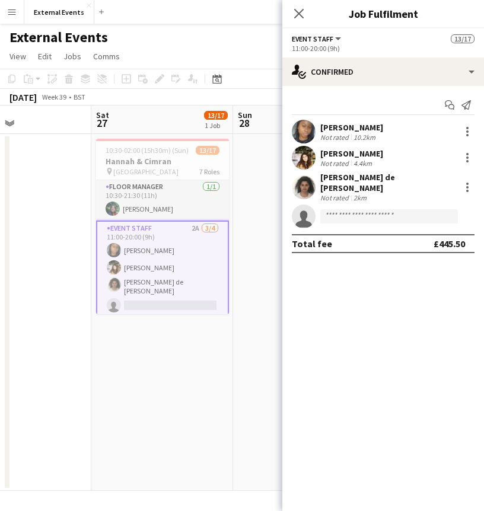
click at [340, 135] on div "Not rated" at bounding box center [335, 137] width 31 height 9
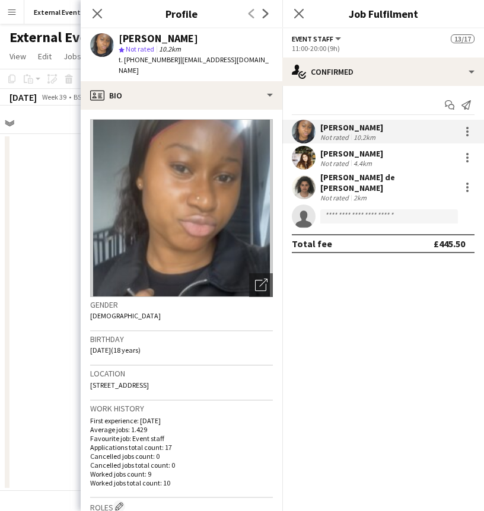
drag, startPoint x: 196, startPoint y: 37, endPoint x: 117, endPoint y: 41, distance: 78.4
click at [117, 41] on div "[PERSON_NAME] star Not rated 10.2km t. [PHONE_NUMBER] | [EMAIL_ADDRESS][DOMAIN_…" at bounding box center [182, 54] width 202 height 53
copy div "[PERSON_NAME]"
drag, startPoint x: 176, startPoint y: 62, endPoint x: 270, endPoint y: 62, distance: 94.3
click at [270, 62] on div "[PERSON_NAME] star Not rated 10.2km t. [PHONE_NUMBER] | [EMAIL_ADDRESS][DOMAIN_…" at bounding box center [182, 54] width 202 height 53
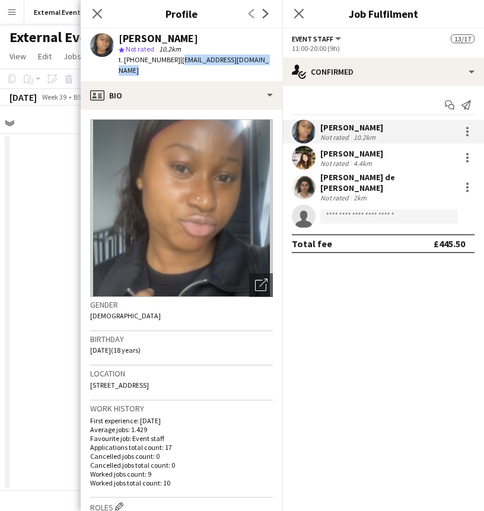
copy span "[EMAIL_ADDRESS][DOMAIN_NAME]"
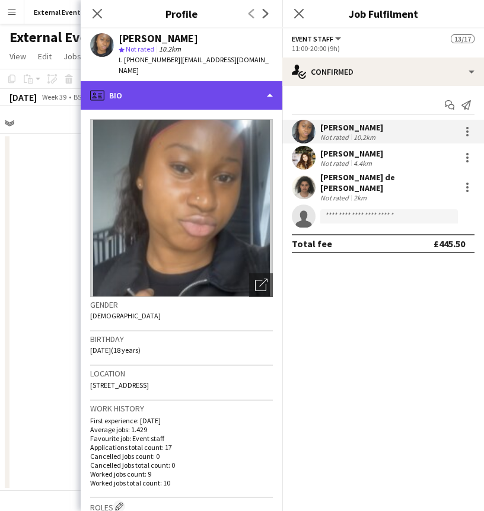
click at [266, 81] on div "profile Bio" at bounding box center [182, 95] width 202 height 28
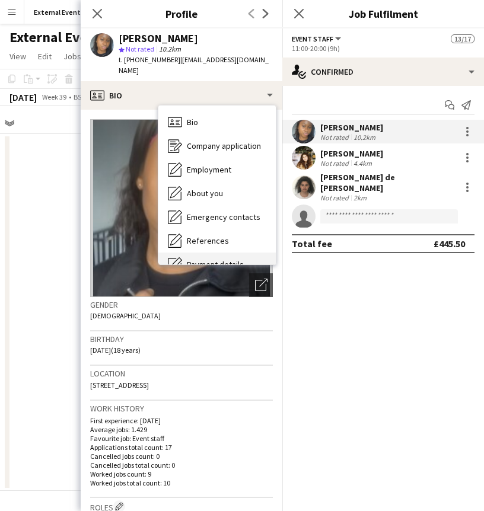
click at [211, 253] on div "Payment details Payment details" at bounding box center [216, 265] width 117 height 24
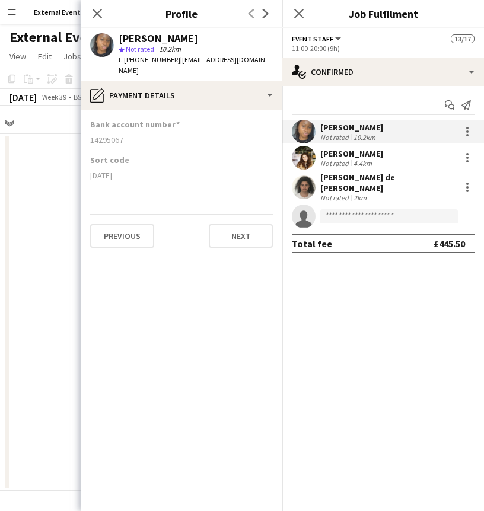
drag, startPoint x: 126, startPoint y: 129, endPoint x: 84, endPoint y: 126, distance: 42.2
click at [84, 126] on app-section-data-types "Bank account number [FINANCIAL_ID] Sort code [DATE] Previous Next" at bounding box center [182, 311] width 202 height 402
copy div "14295067"
drag, startPoint x: 122, startPoint y: 162, endPoint x: 74, endPoint y: 170, distance: 49.3
click at [74, 170] on body "Menu Boards Boards Boards All jobs Status Workforce Workforce My Workforce Recr…" at bounding box center [242, 255] width 484 height 511
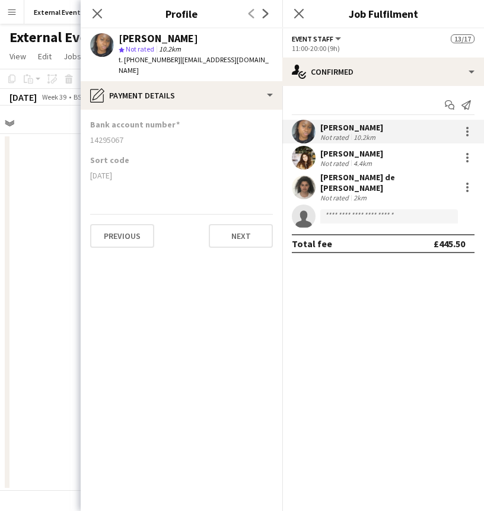
click at [166, 170] on div "[DATE]" at bounding box center [181, 175] width 183 height 11
drag, startPoint x: 119, startPoint y: 166, endPoint x: 87, endPoint y: 168, distance: 32.7
click at [87, 168] on app-section-data-types "Bank account number [FINANCIAL_ID] Sort code [DATE] Previous Next" at bounding box center [182, 311] width 202 height 402
copy div "[DATE]"
click at [466, 151] on div at bounding box center [467, 158] width 14 height 14
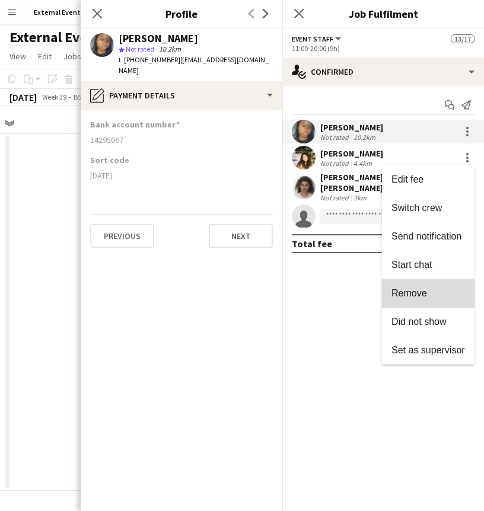
click at [405, 299] on button "Remove" at bounding box center [428, 293] width 93 height 28
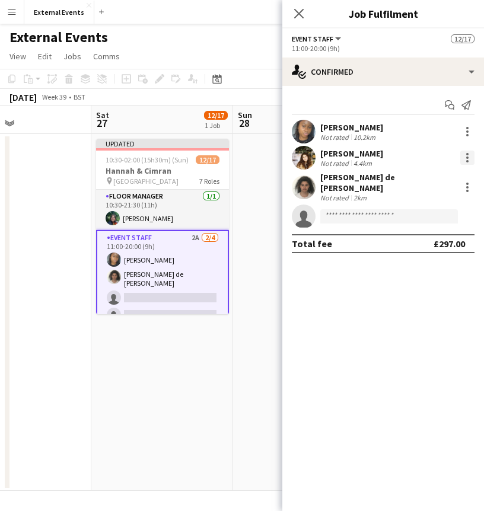
click at [466, 160] on div at bounding box center [467, 158] width 14 height 14
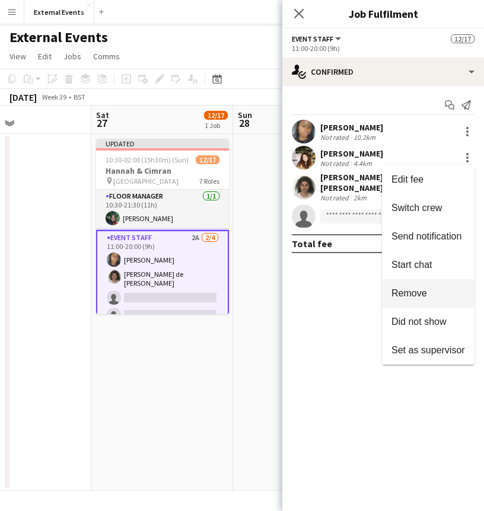
click at [418, 295] on span "Remove" at bounding box center [410, 293] width 36 height 10
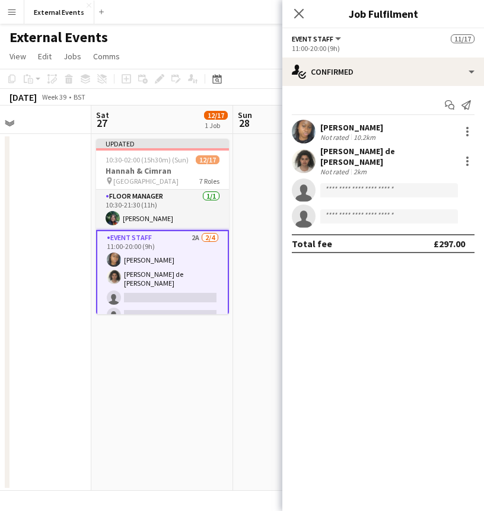
click at [335, 155] on div "[PERSON_NAME] de [PERSON_NAME]" at bounding box center [387, 156] width 135 height 21
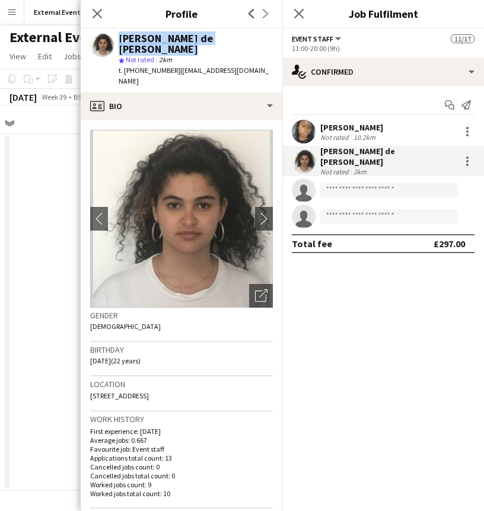
drag, startPoint x: 266, startPoint y: 39, endPoint x: 112, endPoint y: 37, distance: 154.8
click at [112, 37] on div "[PERSON_NAME] de [PERSON_NAME] star Not rated 2km t. [PHONE_NUMBER] | [EMAIL_AD…" at bounding box center [182, 59] width 202 height 63
copy div "[PERSON_NAME] de [PERSON_NAME]"
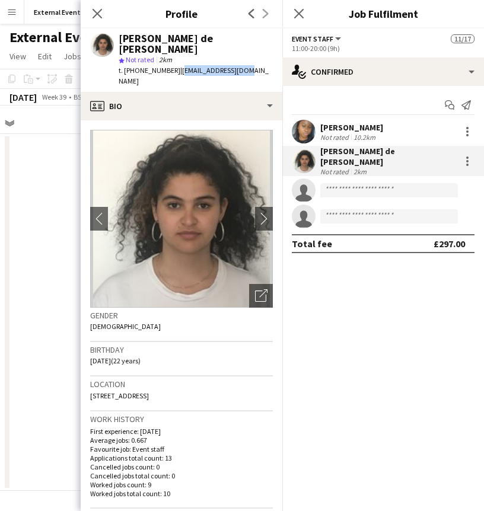
drag, startPoint x: 175, startPoint y: 60, endPoint x: 249, endPoint y: 58, distance: 73.6
click at [249, 65] on div "t. [PHONE_NUMBER] | [EMAIL_ADDRESS][DOMAIN_NAME]" at bounding box center [196, 75] width 154 height 21
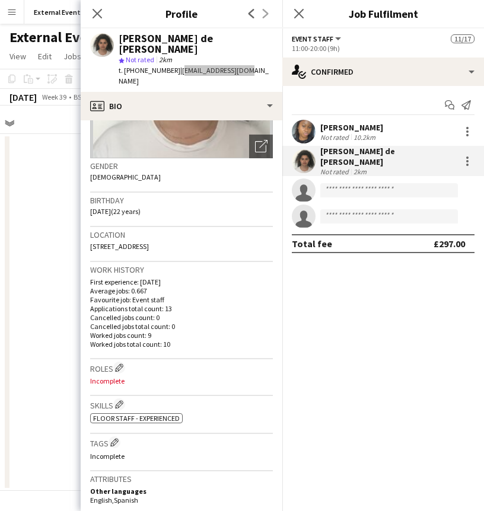
scroll to position [157, 0]
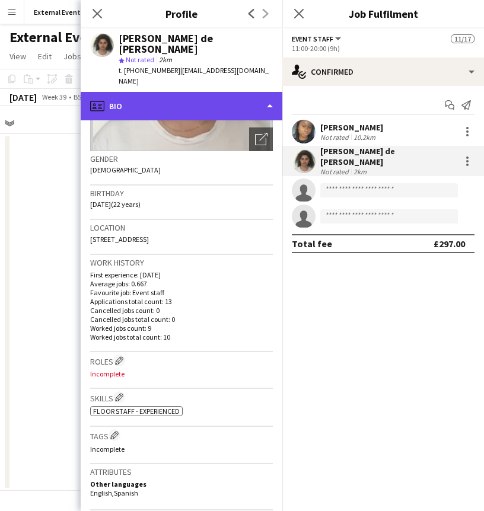
click at [253, 92] on div "profile Bio" at bounding box center [182, 106] width 202 height 28
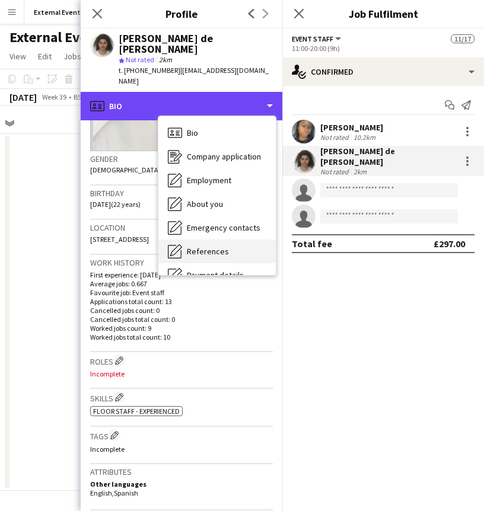
scroll to position [25, 0]
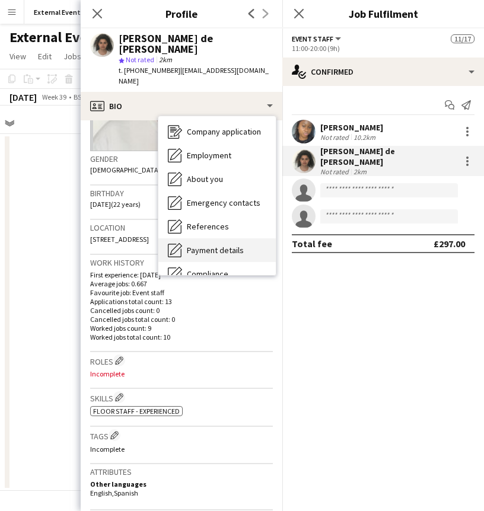
click at [205, 245] on span "Payment details" at bounding box center [215, 250] width 57 height 11
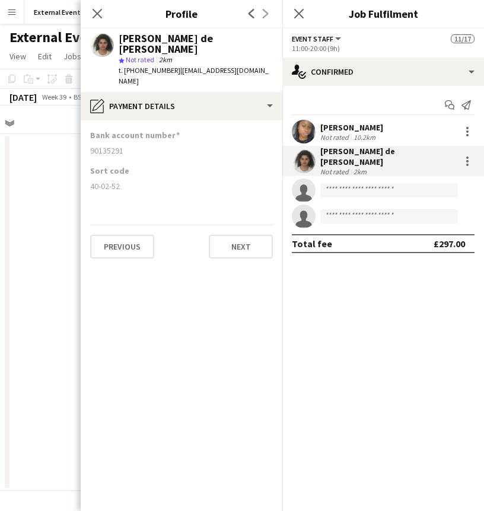
drag, startPoint x: 125, startPoint y: 126, endPoint x: 84, endPoint y: 131, distance: 40.7
click at [84, 131] on app-section-data-types "Bank account number [FINANCIAL_ID] Sort code [FINANCIAL_ID] Previous Next" at bounding box center [182, 315] width 202 height 391
drag, startPoint x: 119, startPoint y: 166, endPoint x: 87, endPoint y: 168, distance: 32.2
click at [87, 168] on app-section-data-types "Bank account number [FINANCIAL_ID] Sort code [FINANCIAL_ID] Previous Next" at bounding box center [182, 315] width 202 height 391
click at [96, 9] on icon "Close pop-in" at bounding box center [96, 13] width 11 height 11
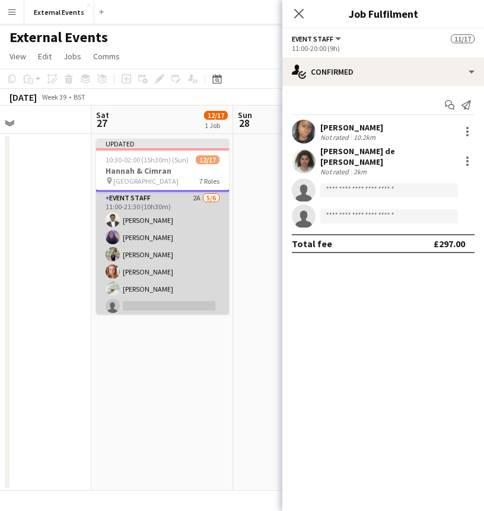
click at [135, 241] on app-card-role "Event staff 2A [DATE] 11:00-21:30 (10h30m) [PERSON_NAME] [PERSON_NAME] [PERSON_…" at bounding box center [162, 255] width 133 height 126
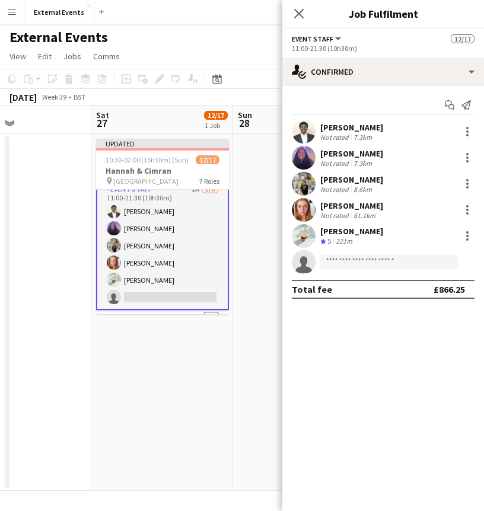
scroll to position [141, 0]
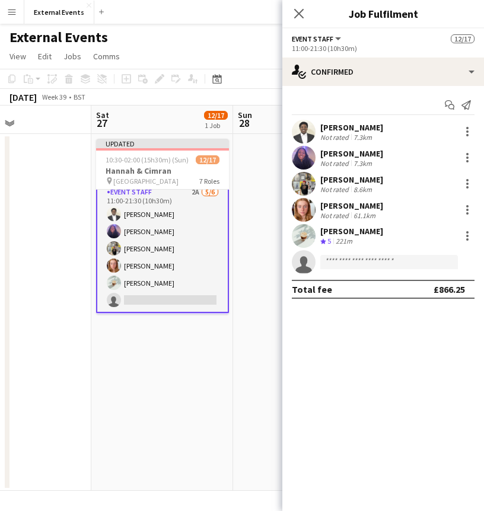
click at [362, 129] on div "[PERSON_NAME]" at bounding box center [351, 127] width 63 height 11
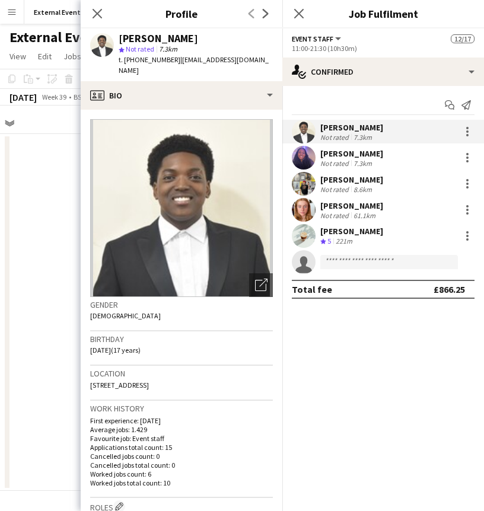
drag, startPoint x: 190, startPoint y: 37, endPoint x: 118, endPoint y: 41, distance: 71.9
click at [118, 41] on div "[PERSON_NAME] star Not rated 7.3km t. [PHONE_NUMBER] | [EMAIL_ADDRESS][DOMAIN_N…" at bounding box center [182, 54] width 202 height 53
drag, startPoint x: 176, startPoint y: 63, endPoint x: 257, endPoint y: 59, distance: 82.0
click at [257, 59] on div "[PERSON_NAME] star Not rated 7.3km t. [PHONE_NUMBER] | [EMAIL_ADDRESS][DOMAIN_N…" at bounding box center [182, 54] width 202 height 53
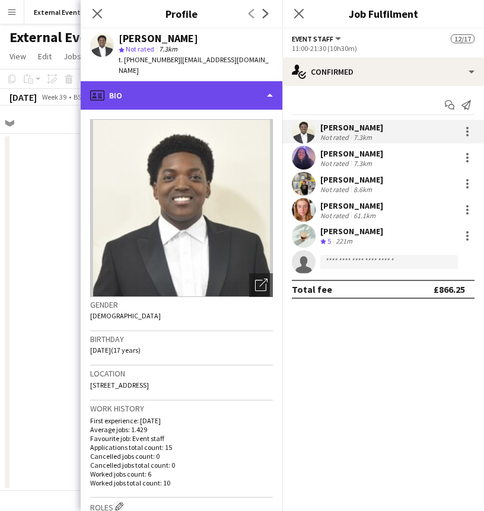
click at [223, 90] on div "profile Bio" at bounding box center [182, 95] width 202 height 28
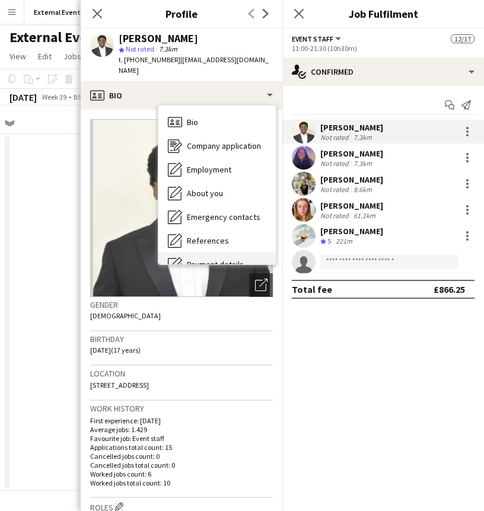
click at [223, 253] on div "Payment details Payment details" at bounding box center [216, 265] width 117 height 24
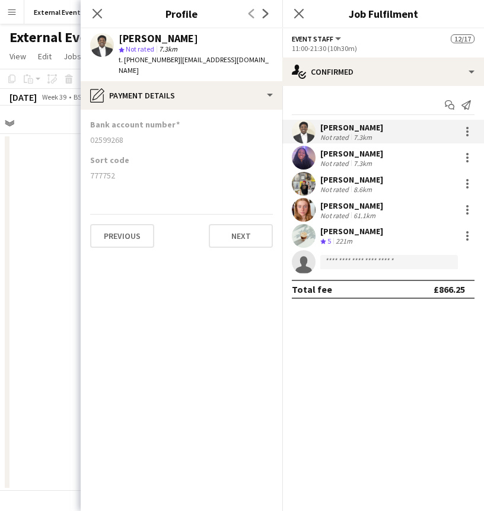
click at [122, 135] on div "02599268" at bounding box center [181, 140] width 183 height 11
drag, startPoint x: 122, startPoint y: 130, endPoint x: 96, endPoint y: 129, distance: 26.1
click at [96, 135] on div "02599268" at bounding box center [181, 140] width 183 height 11
click at [114, 170] on div "777752" at bounding box center [181, 175] width 183 height 11
drag, startPoint x: 114, startPoint y: 161, endPoint x: 83, endPoint y: 167, distance: 31.4
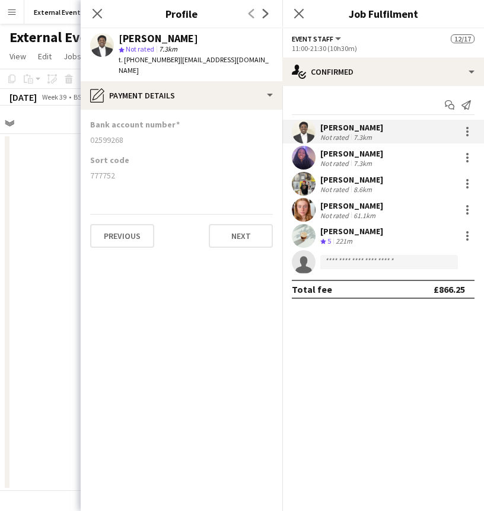
click at [83, 167] on app-section-data-types "Bank account number [FINANCIAL_ID] Sort code [FINANCIAL_ID] Previous Next" at bounding box center [182, 311] width 202 height 402
click at [214, 135] on div "Bank account number [FINANCIAL_ID]" at bounding box center [181, 137] width 183 height 36
click at [358, 159] on div "7.3km" at bounding box center [362, 163] width 23 height 9
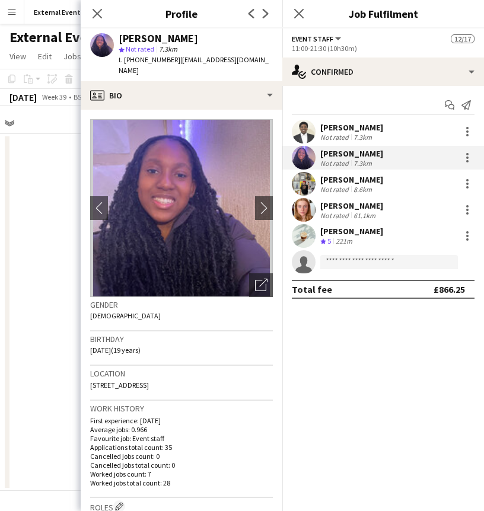
drag, startPoint x: 192, startPoint y: 38, endPoint x: 119, endPoint y: 40, distance: 73.0
click at [119, 40] on div "[PERSON_NAME]" at bounding box center [196, 38] width 154 height 11
drag, startPoint x: 176, startPoint y: 61, endPoint x: 250, endPoint y: 59, distance: 74.8
click at [250, 59] on span "| [EMAIL_ADDRESS][DOMAIN_NAME]" at bounding box center [194, 65] width 150 height 20
click at [252, 66] on div "[PERSON_NAME] star Not rated 7.3km t. [PHONE_NUMBER] | [EMAIL_ADDRESS][DOMAIN_N…" at bounding box center [182, 54] width 202 height 53
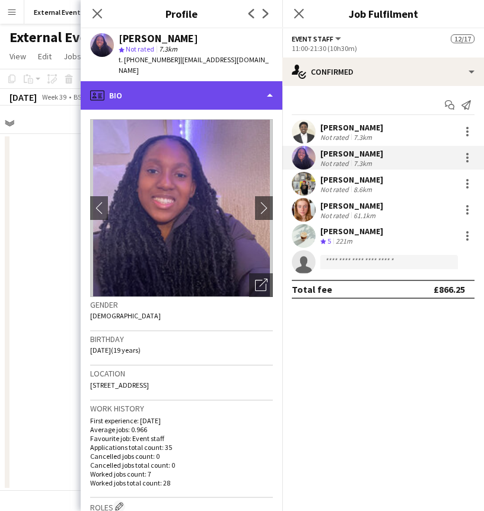
click at [252, 81] on div "profile Bio" at bounding box center [182, 95] width 202 height 28
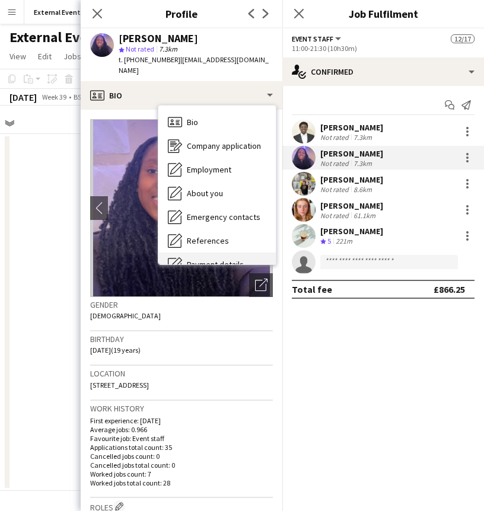
click at [209, 253] on div "Payment details Payment details" at bounding box center [216, 265] width 117 height 24
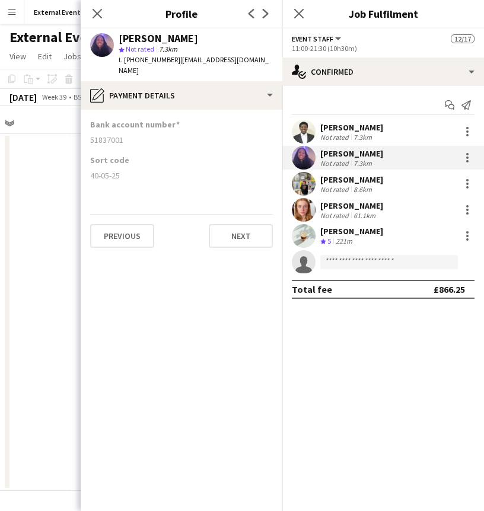
drag, startPoint x: 127, startPoint y: 129, endPoint x: 84, endPoint y: 136, distance: 43.8
click at [84, 136] on app-section-data-types "Bank account number [FINANCIAL_ID] Sort code [FINANCIAL_ID] Previous Next" at bounding box center [182, 311] width 202 height 402
drag, startPoint x: 120, startPoint y: 166, endPoint x: 86, endPoint y: 167, distance: 34.5
click at [86, 167] on app-section-data-types "Bank account number [FINANCIAL_ID] Sort code [FINANCIAL_ID] Previous Next" at bounding box center [182, 311] width 202 height 402
click at [307, 185] on app-user-avatar at bounding box center [304, 184] width 24 height 24
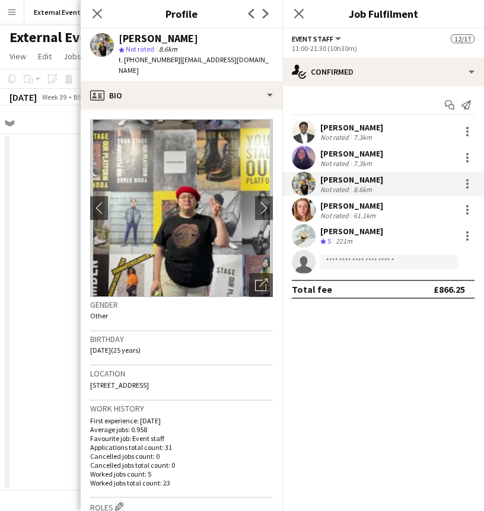
drag, startPoint x: 201, startPoint y: 37, endPoint x: 119, endPoint y: 40, distance: 82.5
click at [119, 40] on div "[PERSON_NAME]" at bounding box center [196, 38] width 154 height 11
drag, startPoint x: 173, startPoint y: 61, endPoint x: 257, endPoint y: 59, distance: 83.6
click at [257, 59] on span "| [EMAIL_ADDRESS][DOMAIN_NAME]" at bounding box center [194, 65] width 150 height 20
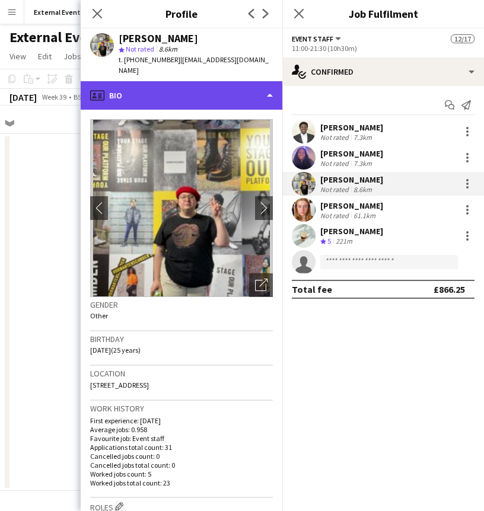
click at [199, 81] on div "profile Bio" at bounding box center [182, 95] width 202 height 28
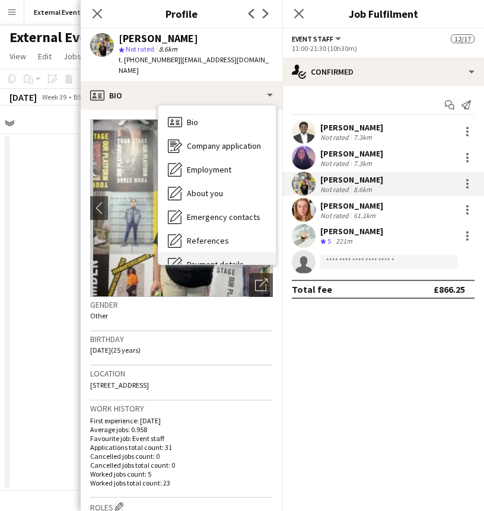
click at [212, 253] on div "Payment details Payment details" at bounding box center [216, 265] width 117 height 24
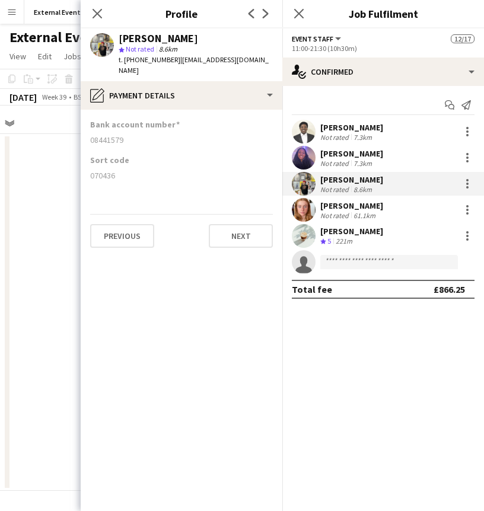
drag, startPoint x: 125, startPoint y: 129, endPoint x: 79, endPoint y: 135, distance: 46.1
click at [79, 135] on body "Menu Boards Boards Boards All jobs Status Workforce Workforce My Workforce Recr…" at bounding box center [242, 255] width 484 height 511
click at [200, 157] on div "Sort code 070436" at bounding box center [181, 173] width 183 height 36
drag, startPoint x: 125, startPoint y: 129, endPoint x: 88, endPoint y: 129, distance: 36.8
click at [88, 129] on app-section-data-types "Bank account number [FINANCIAL_ID] Sort code [FINANCIAL_ID] Previous Next" at bounding box center [182, 311] width 202 height 402
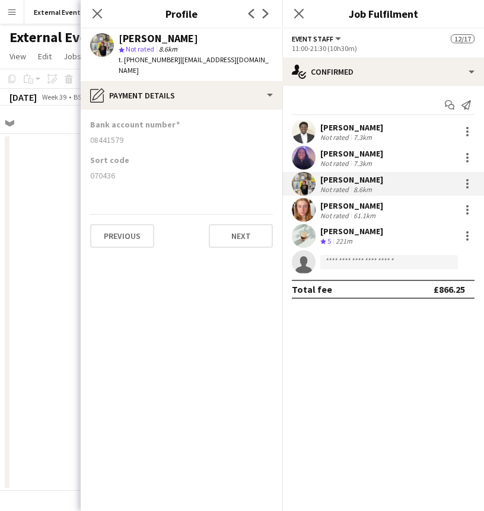
drag, startPoint x: 115, startPoint y: 164, endPoint x: 82, endPoint y: 168, distance: 32.8
click at [82, 168] on app-section-data-types "Bank account number [FINANCIAL_ID] Sort code [FINANCIAL_ID] Previous Next" at bounding box center [182, 311] width 202 height 402
drag, startPoint x: 202, startPoint y: 36, endPoint x: 120, endPoint y: 41, distance: 82.0
click at [120, 41] on div "[PERSON_NAME]" at bounding box center [196, 38] width 154 height 11
click at [339, 212] on div "Not rated" at bounding box center [335, 215] width 31 height 9
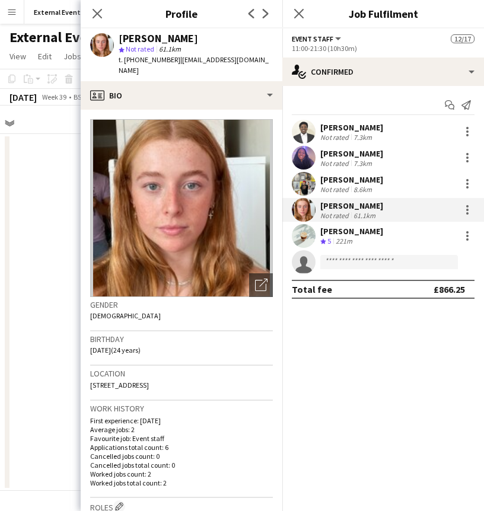
drag, startPoint x: 224, startPoint y: 35, endPoint x: 119, endPoint y: 34, distance: 105.0
click at [119, 34] on div "[PERSON_NAME]" at bounding box center [196, 38] width 154 height 11
drag, startPoint x: 173, startPoint y: 60, endPoint x: 276, endPoint y: 63, distance: 103.3
click at [276, 63] on app-profile-header "[PERSON_NAME] star Not rated 61.1km t. [PHONE_NUMBER] | [EMAIL_ADDRESS][DOMAIN_…" at bounding box center [182, 54] width 202 height 53
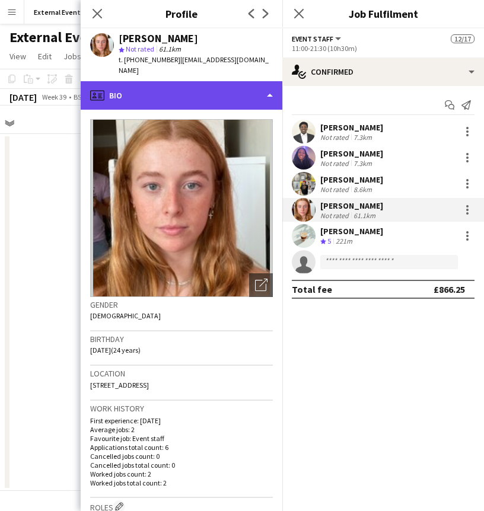
click at [159, 81] on div "profile Bio" at bounding box center [182, 95] width 202 height 28
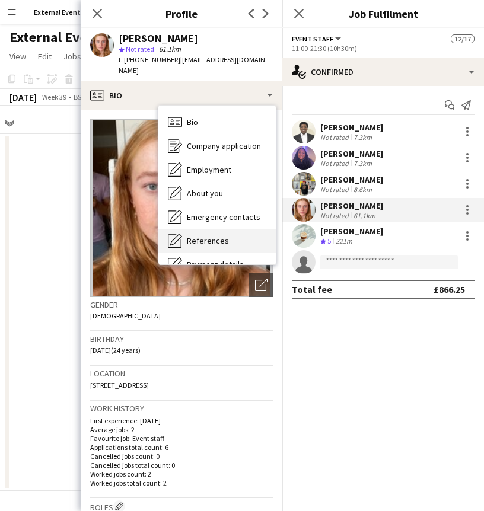
click at [230, 229] on div "References References" at bounding box center [216, 241] width 117 height 24
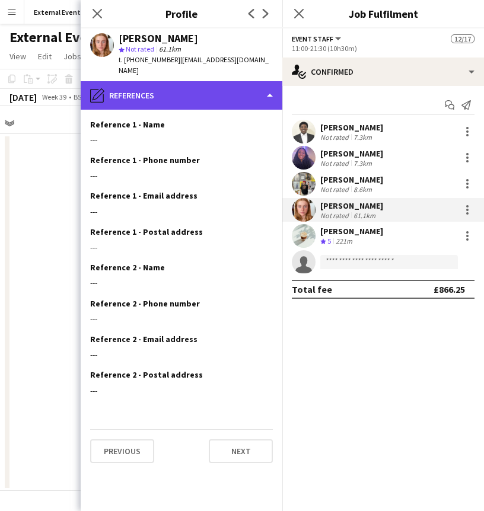
click at [202, 97] on div "pencil4 References" at bounding box center [182, 95] width 202 height 28
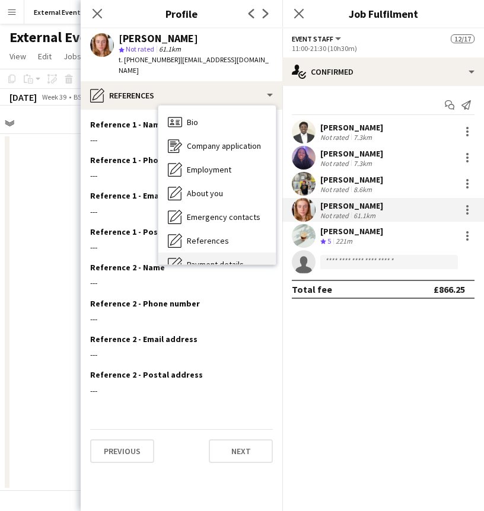
click at [207, 259] on span "Payment details" at bounding box center [215, 264] width 57 height 11
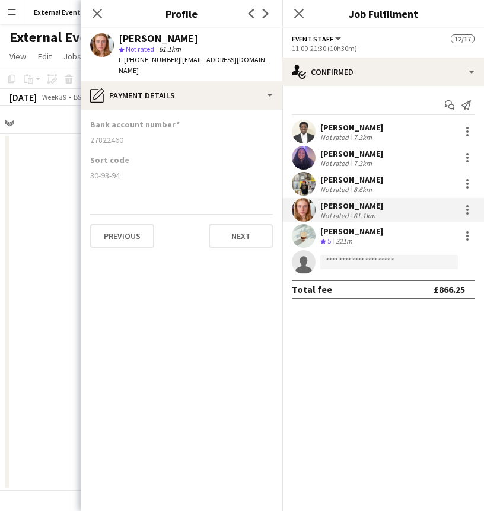
drag, startPoint x: 125, startPoint y: 129, endPoint x: 85, endPoint y: 130, distance: 39.2
click at [85, 130] on app-section-data-types "Bank account number [FINANCIAL_ID] Sort code [FINANCIAL_ID] Previous Next" at bounding box center [182, 311] width 202 height 402
drag, startPoint x: 122, startPoint y: 164, endPoint x: 85, endPoint y: 166, distance: 36.2
click at [85, 166] on app-section-data-types "Bank account number [FINANCIAL_ID] Sort code [FINANCIAL_ID] Previous Next" at bounding box center [182, 311] width 202 height 402
click at [96, 17] on icon "Close pop-in" at bounding box center [96, 13] width 11 height 11
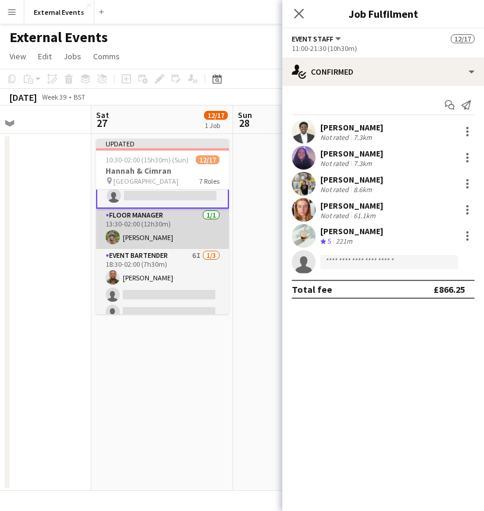
click at [157, 225] on app-card-role "Floor manager [DATE] 13:30-02:00 (12h30m) [PERSON_NAME]" at bounding box center [162, 229] width 133 height 40
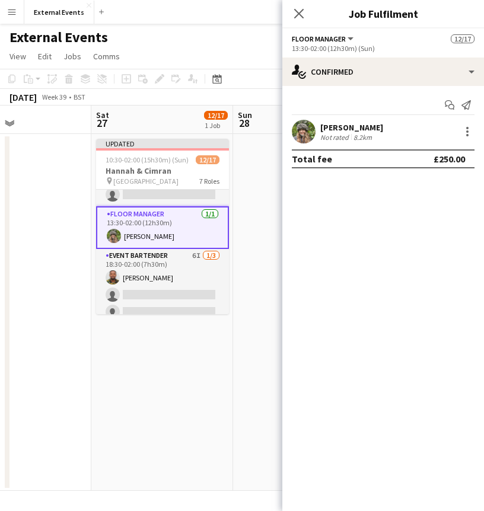
scroll to position [244, 0]
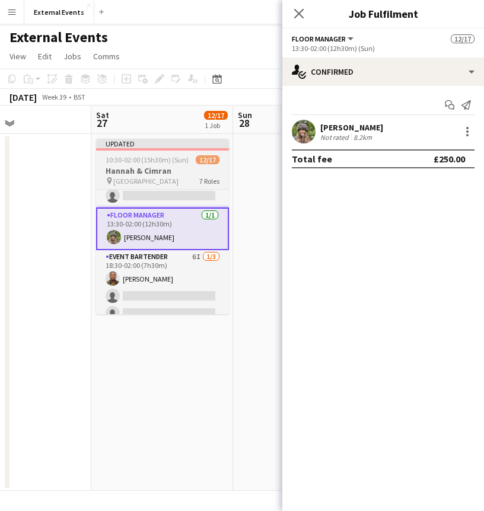
click at [176, 152] on app-job-card "Updated 10:30-02:00 (15h30m) (Sun) 12/17 [PERSON_NAME] & [PERSON_NAME] pin [GEO…" at bounding box center [162, 227] width 133 height 176
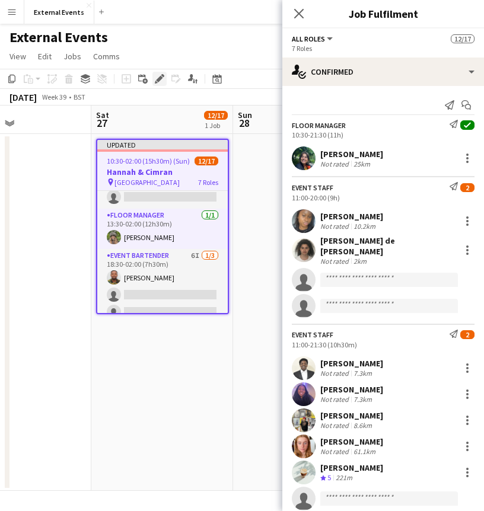
click at [158, 74] on div "Edit" at bounding box center [159, 79] width 14 height 14
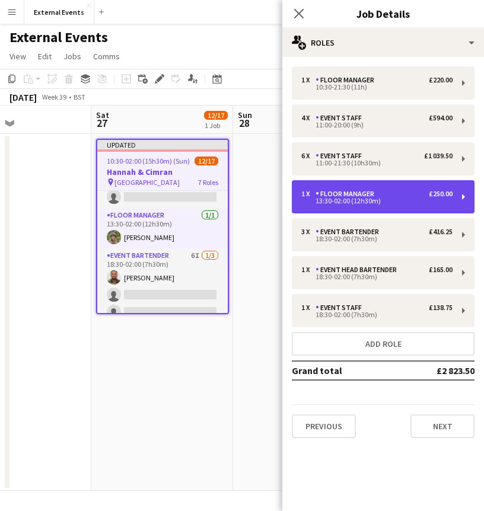
click at [359, 195] on div "Floor manager" at bounding box center [347, 194] width 63 height 8
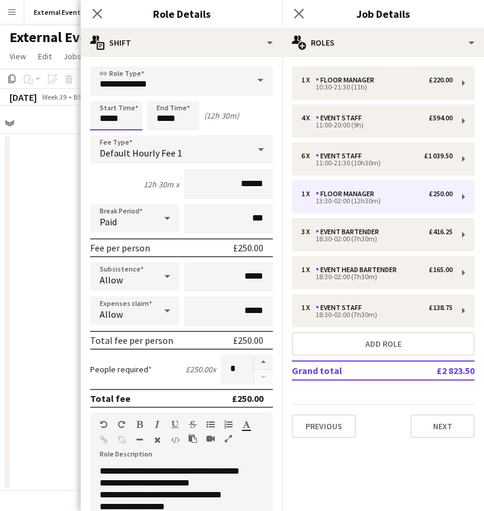
click at [116, 121] on body "Menu Boards Boards Boards All jobs Status Workforce Workforce My Workforce Recr…" at bounding box center [242, 255] width 484 height 511
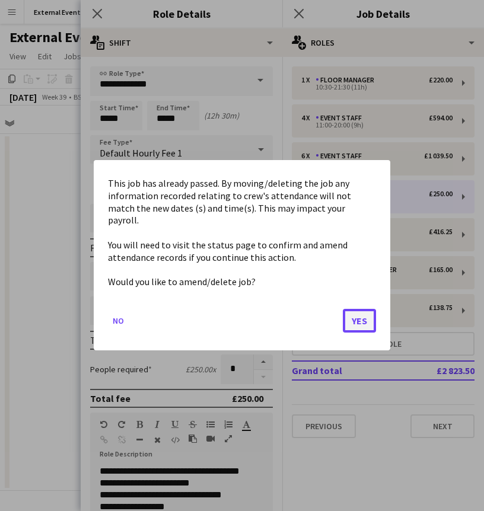
click at [365, 318] on button "Yes" at bounding box center [359, 322] width 33 height 24
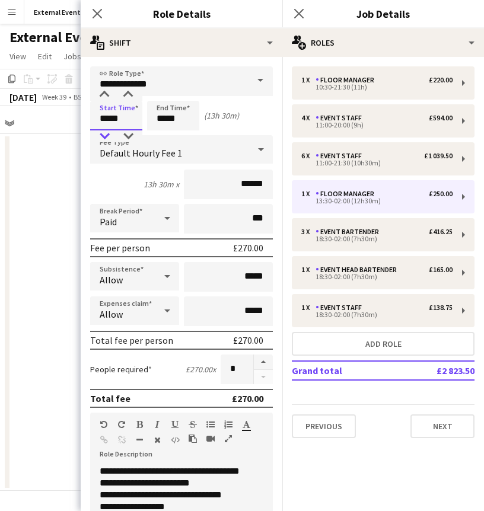
click at [104, 135] on div at bounding box center [105, 137] width 24 height 12
click at [128, 138] on div at bounding box center [128, 137] width 24 height 12
type input "*****"
click at [128, 138] on div at bounding box center [128, 137] width 24 height 12
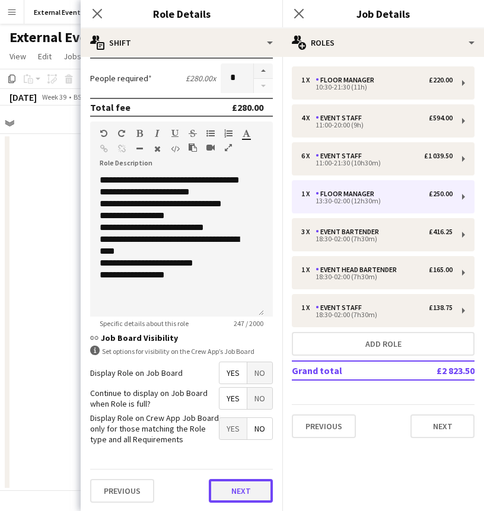
click at [237, 489] on button "Next" at bounding box center [241, 491] width 64 height 24
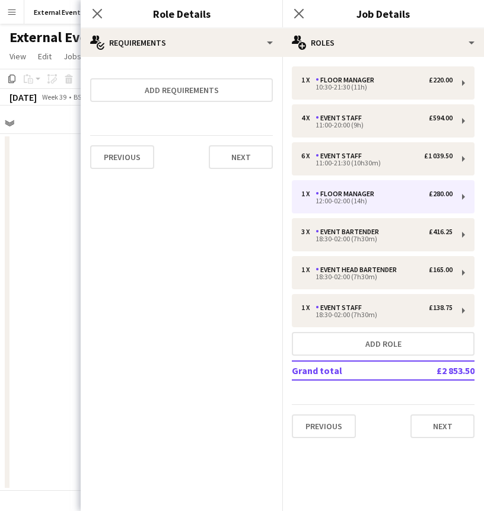
scroll to position [0, 0]
click at [246, 157] on button "Next" at bounding box center [241, 157] width 64 height 24
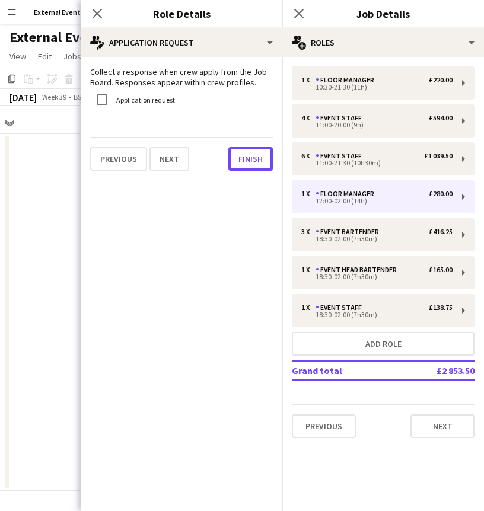
click at [246, 157] on button "Finish" at bounding box center [250, 159] width 44 height 24
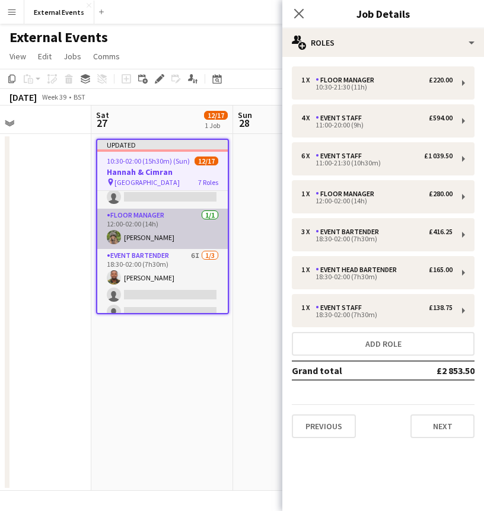
click at [152, 230] on app-card-role "Floor manager [DATE] 12:00-02:00 (14h) [PERSON_NAME]" at bounding box center [162, 229] width 131 height 40
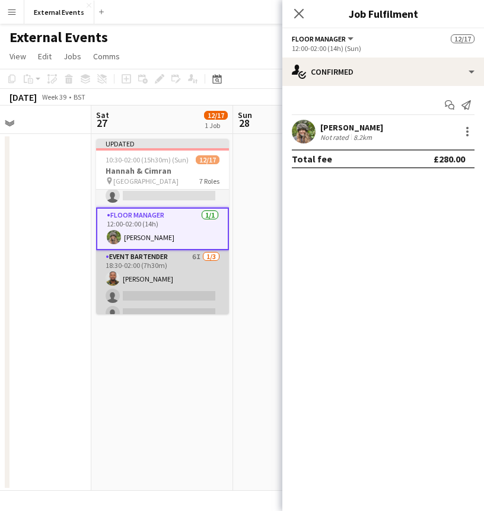
click at [148, 272] on app-card-role "Event bartender 6I [DATE] 18:30-02:00 (7h30m) [PERSON_NAME] single-neutral-acti…" at bounding box center [162, 287] width 133 height 75
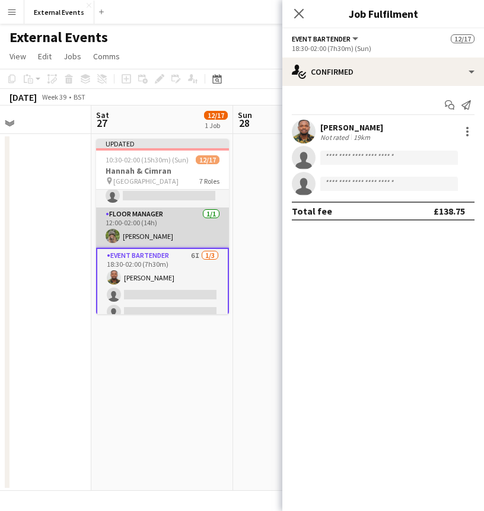
click at [107, 227] on app-card-role "Floor manager [DATE] 12:00-02:00 (14h) [PERSON_NAME]" at bounding box center [162, 228] width 133 height 40
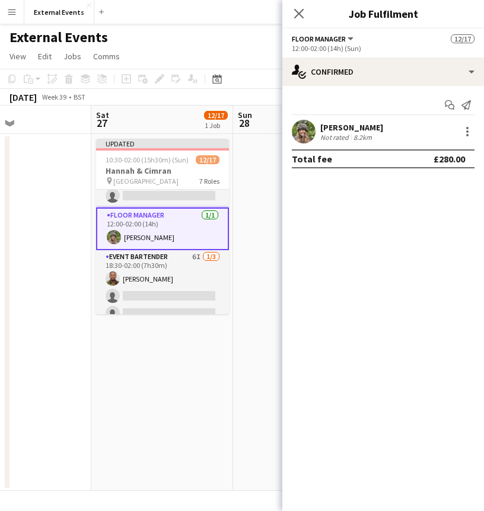
click at [383, 132] on div "[PERSON_NAME] Not rated 8.2km" at bounding box center [383, 132] width 202 height 24
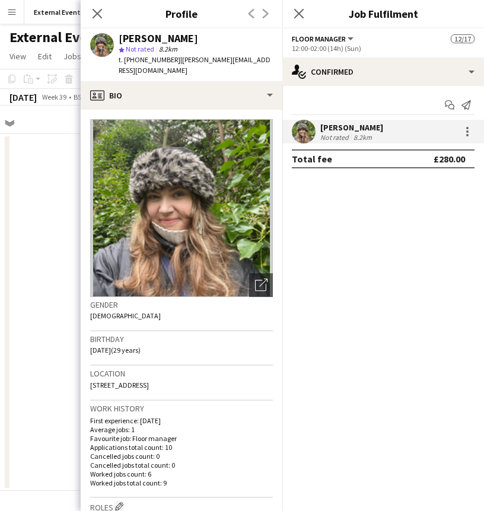
drag, startPoint x: 198, startPoint y: 38, endPoint x: 115, endPoint y: 34, distance: 82.6
click at [115, 34] on div "[PERSON_NAME] star Not rated 8.2km t. [PHONE_NUMBER] | [PERSON_NAME][EMAIL_ADDR…" at bounding box center [182, 54] width 202 height 53
drag, startPoint x: 174, startPoint y: 61, endPoint x: 262, endPoint y: 59, distance: 87.2
click at [262, 59] on div "[PERSON_NAME] star Not rated 8.2km t. [PHONE_NUMBER] | [PERSON_NAME][EMAIL_ADDR…" at bounding box center [182, 54] width 202 height 53
drag, startPoint x: 194, startPoint y: 39, endPoint x: 120, endPoint y: 39, distance: 74.1
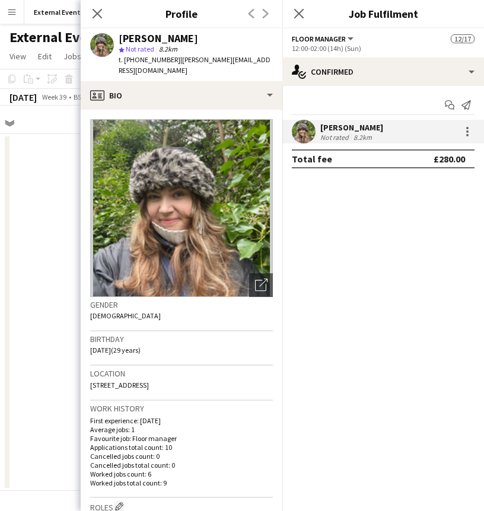
click at [120, 39] on div "[PERSON_NAME]" at bounding box center [158, 38] width 79 height 11
click at [202, 33] on div "[PERSON_NAME]" at bounding box center [196, 38] width 154 height 11
drag, startPoint x: 196, startPoint y: 36, endPoint x: 117, endPoint y: 35, distance: 79.5
click at [117, 35] on div "[PERSON_NAME] star Not rated 8.2km t. [PHONE_NUMBER] | [PERSON_NAME][EMAIL_ADDR…" at bounding box center [182, 54] width 202 height 53
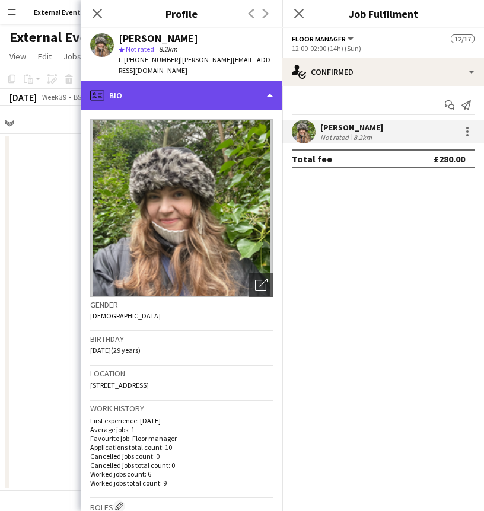
click at [145, 81] on div "profile Bio" at bounding box center [182, 95] width 202 height 28
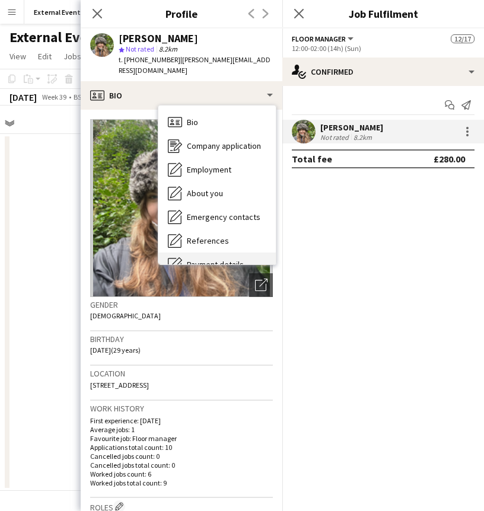
click at [199, 253] on div "Payment details Payment details" at bounding box center [216, 265] width 117 height 24
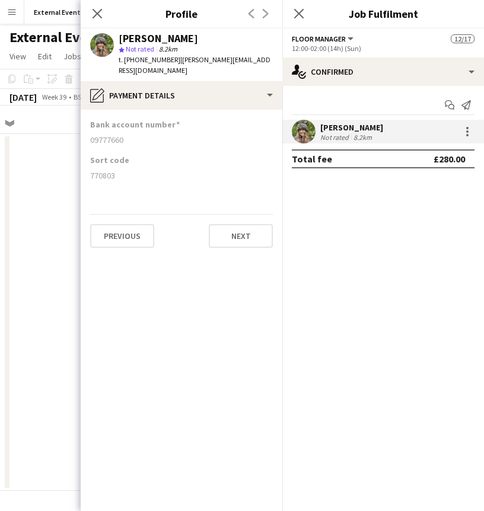
drag, startPoint x: 125, startPoint y: 129, endPoint x: 81, endPoint y: 132, distance: 44.0
click at [81, 132] on app-section-data-types "Bank account number [FINANCIAL_ID] Sort code [FINANCIAL_ID] Previous Next" at bounding box center [182, 311] width 202 height 402
drag, startPoint x: 116, startPoint y: 164, endPoint x: 85, endPoint y: 169, distance: 31.2
click at [85, 169] on app-section-data-types "Bank account number [FINANCIAL_ID] Sort code [FINANCIAL_ID] Previous Next" at bounding box center [182, 311] width 202 height 402
click at [344, 405] on mat-expansion-panel "check Confirmed Start chat Send notification [PERSON_NAME] Not rated 8.2km Tota…" at bounding box center [383, 298] width 202 height 425
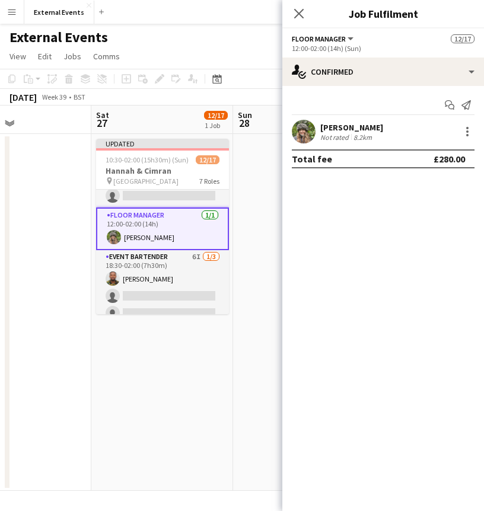
click at [326, 125] on div "[PERSON_NAME]" at bounding box center [351, 127] width 63 height 11
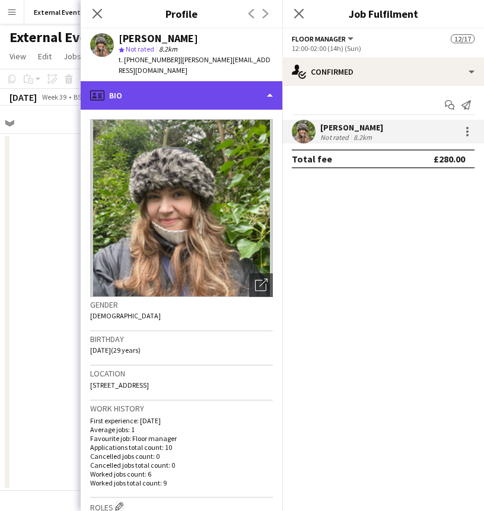
click at [199, 81] on div "profile Bio" at bounding box center [182, 95] width 202 height 28
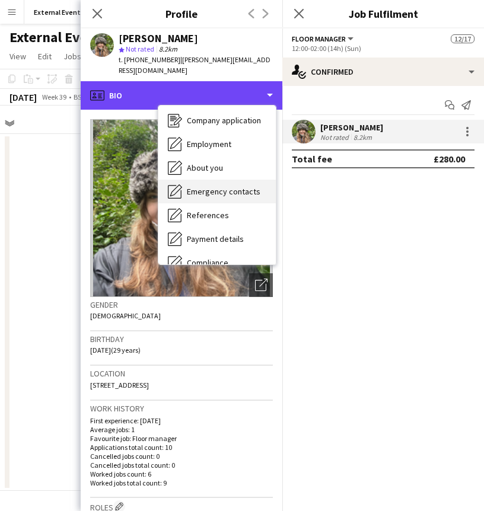
scroll to position [30, 0]
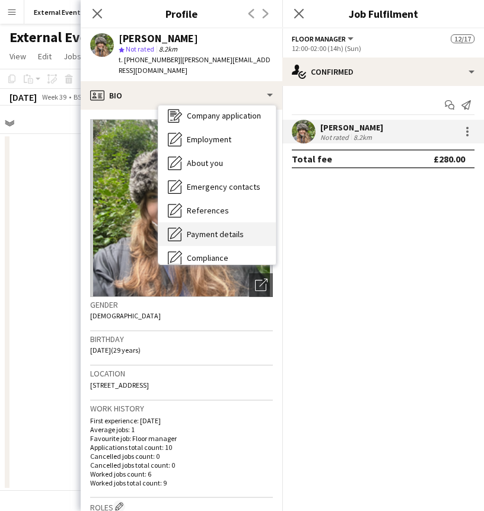
click at [195, 229] on span "Payment details" at bounding box center [215, 234] width 57 height 11
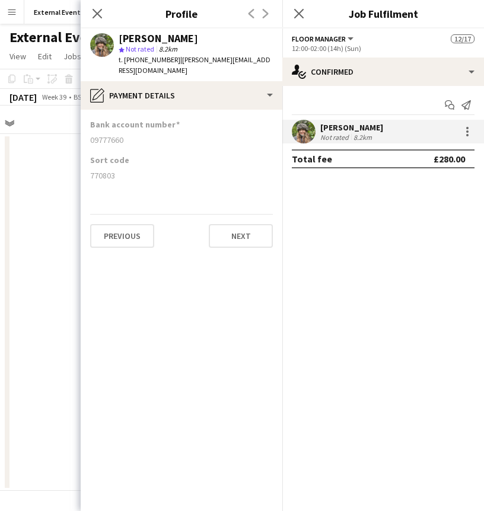
click at [180, 360] on app-section-data-types "Bank account number [FINANCIAL_ID] Sort code [FINANCIAL_ID] Previous Next" at bounding box center [182, 311] width 202 height 402
click at [98, 12] on icon at bounding box center [96, 13] width 11 height 11
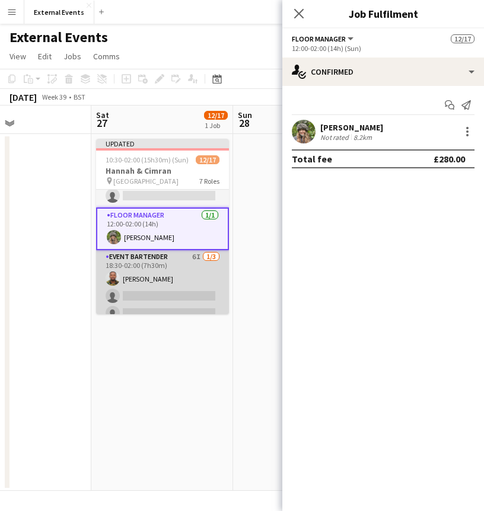
scroll to position [335, 0]
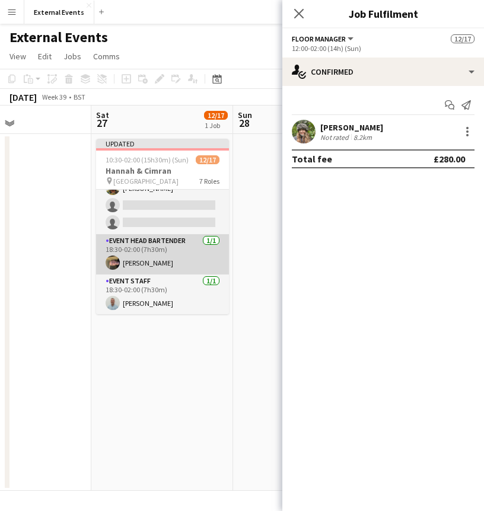
click at [149, 250] on app-card-role "Event head Bartender [DATE] 18:30-02:00 (7h30m) [PERSON_NAME]" at bounding box center [162, 254] width 133 height 40
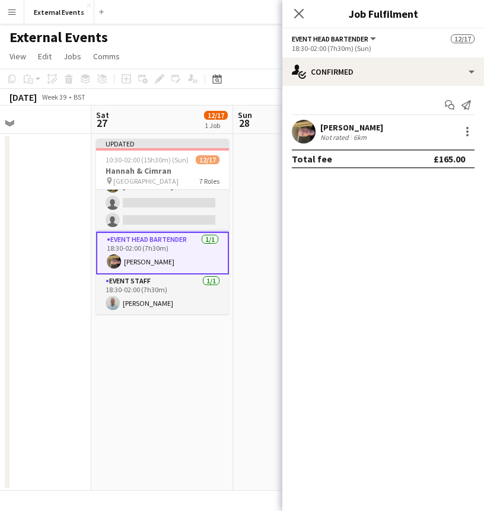
scroll to position [333, 0]
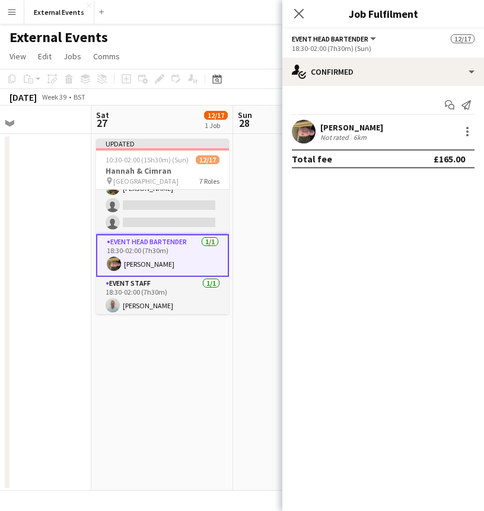
click at [342, 126] on div "[PERSON_NAME]" at bounding box center [351, 127] width 63 height 11
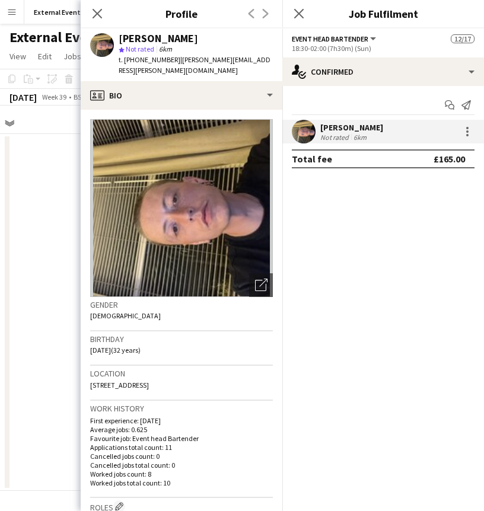
drag, startPoint x: 167, startPoint y: 38, endPoint x: 118, endPoint y: 38, distance: 48.6
click at [118, 38] on div "[PERSON_NAME] star Not rated 6km t. [PHONE_NUMBER] | [PERSON_NAME][EMAIL_ADDRES…" at bounding box center [182, 54] width 202 height 53
drag, startPoint x: 176, startPoint y: 62, endPoint x: 247, endPoint y: 59, distance: 71.2
click at [247, 59] on div "[PERSON_NAME] star Not rated 6km t. [PHONE_NUMBER] | [PERSON_NAME][EMAIL_ADDRES…" at bounding box center [182, 54] width 202 height 53
click at [103, 11] on icon "Close pop-in" at bounding box center [96, 13] width 11 height 11
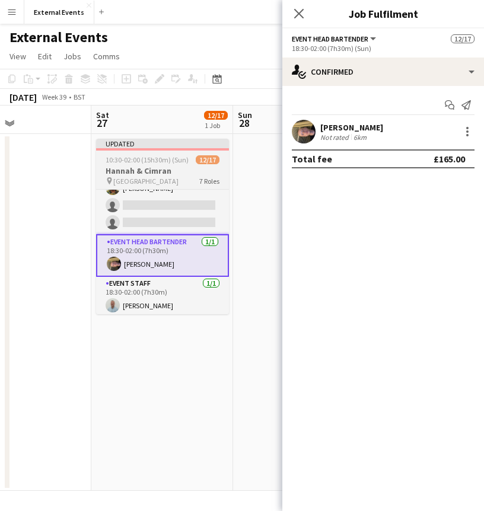
click at [161, 164] on span "10:30-02:00 (15h30m) (Sun)" at bounding box center [147, 159] width 83 height 9
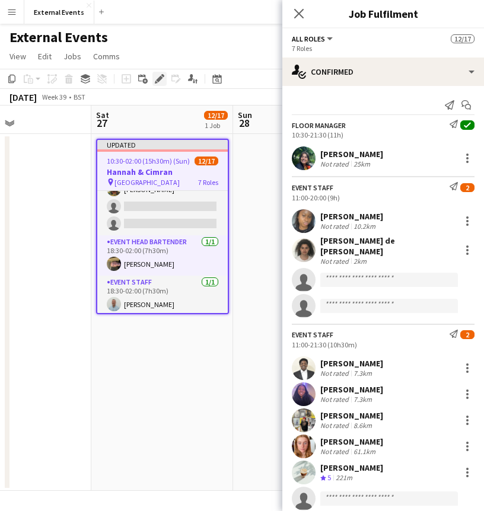
click at [157, 75] on icon "Edit" at bounding box center [159, 78] width 9 height 9
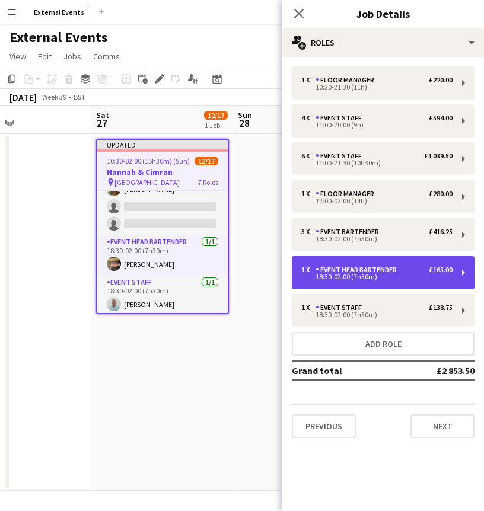
click at [362, 267] on div "Event head Bartender" at bounding box center [359, 270] width 86 height 8
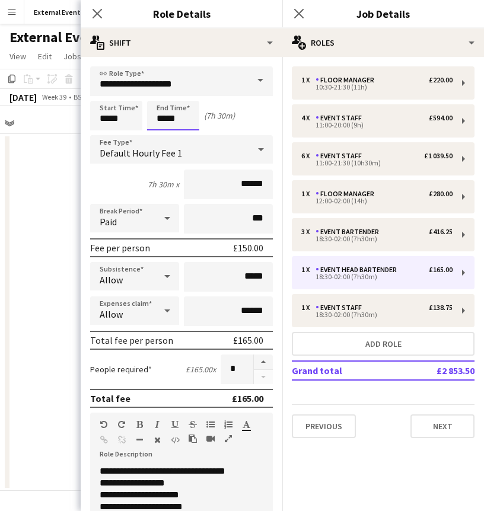
click at [180, 123] on body "Menu Boards Boards Boards All jobs Status Workforce Workforce My Workforce Recr…" at bounding box center [242, 255] width 484 height 511
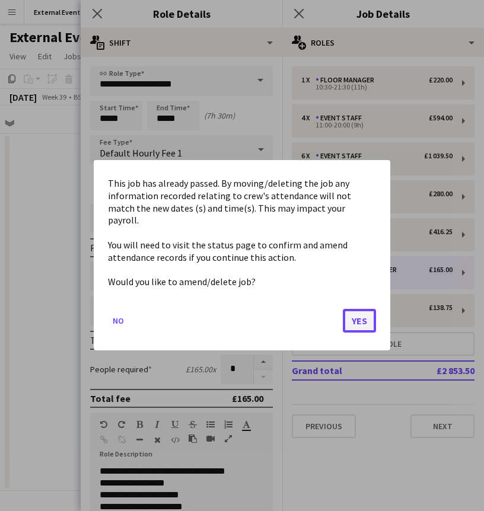
click at [359, 313] on button "Yes" at bounding box center [359, 322] width 33 height 24
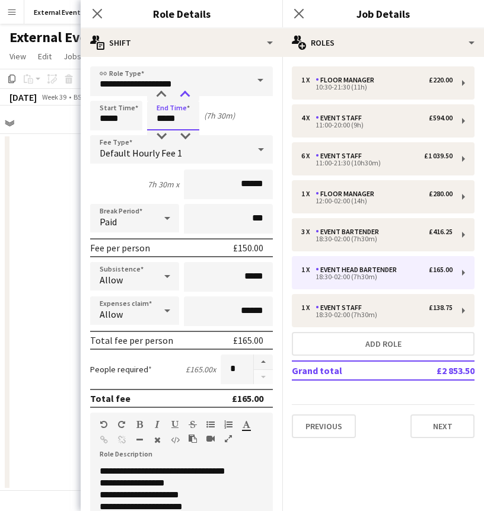
type input "*****"
click at [184, 97] on div at bounding box center [185, 95] width 24 height 12
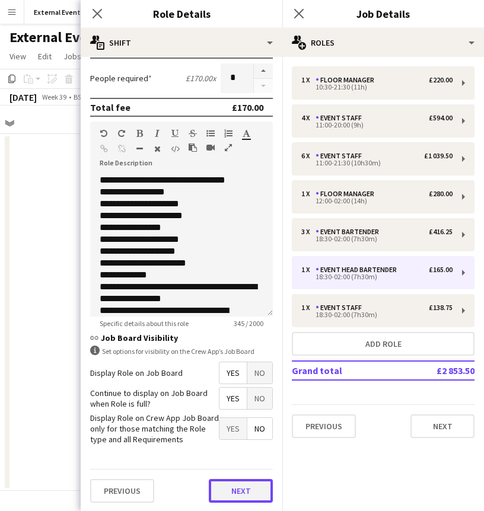
click at [247, 491] on button "Next" at bounding box center [241, 491] width 64 height 24
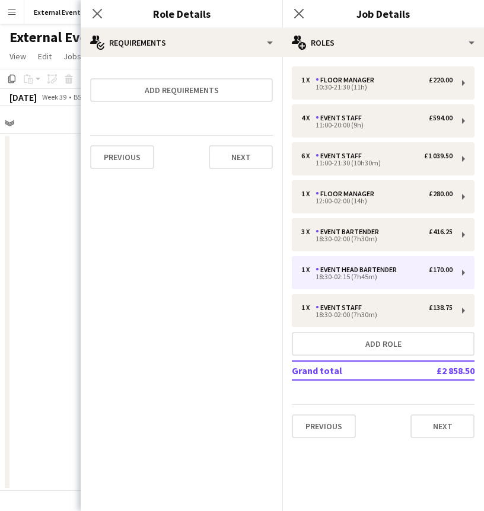
scroll to position [0, 0]
click at [234, 152] on button "Next" at bounding box center [241, 157] width 64 height 24
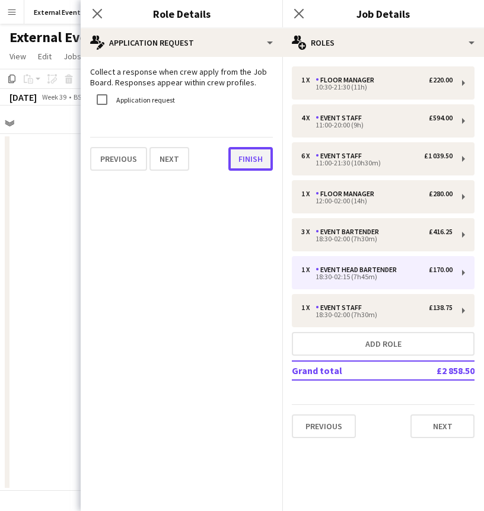
click at [256, 155] on button "Finish" at bounding box center [250, 159] width 44 height 24
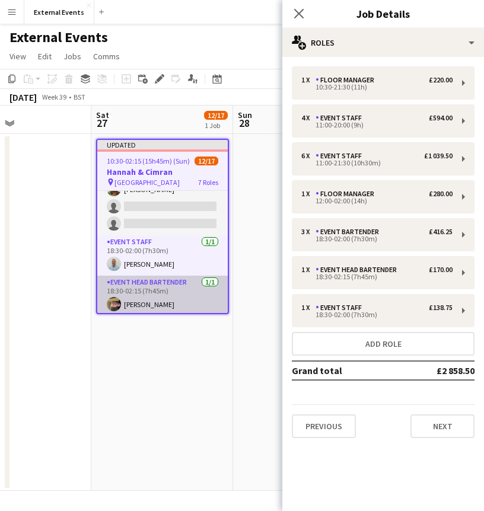
click at [161, 296] on app-card-role "Event head Bartender [DATE] 18:30-02:15 (7h45m) [PERSON_NAME]" at bounding box center [162, 296] width 131 height 40
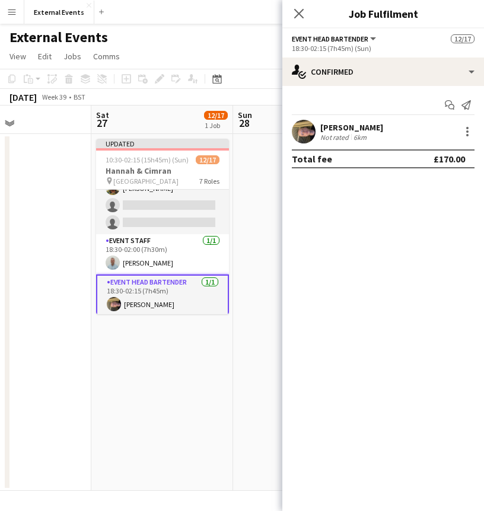
click at [370, 126] on div "[PERSON_NAME] Not rated 6km" at bounding box center [383, 132] width 202 height 24
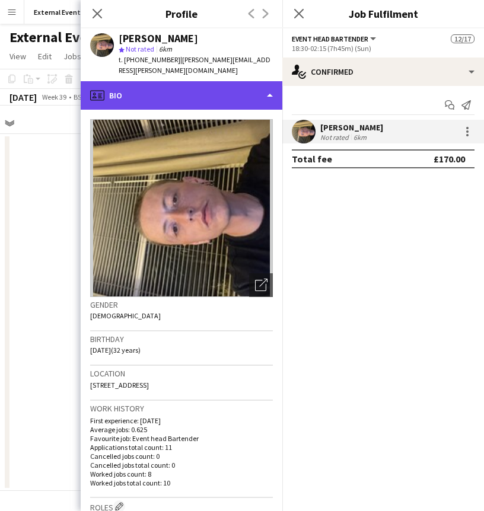
click at [206, 82] on div "profile Bio" at bounding box center [182, 95] width 202 height 28
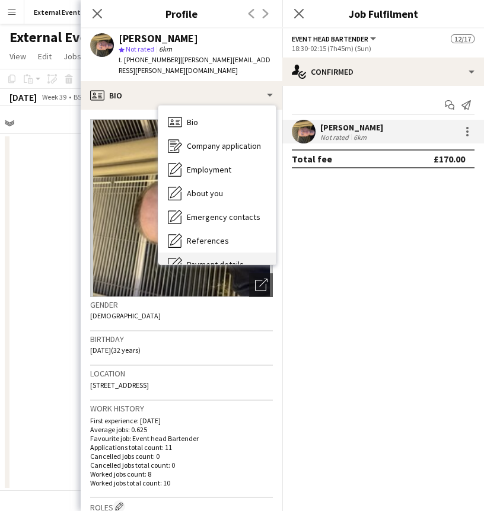
click at [230, 253] on div "Payment details Payment details" at bounding box center [216, 265] width 117 height 24
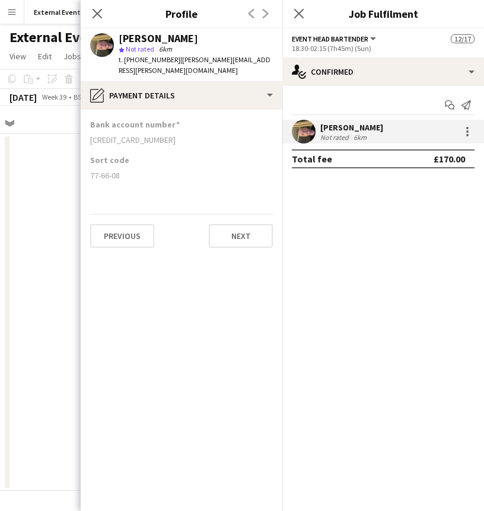
drag, startPoint x: 157, startPoint y: 126, endPoint x: 91, endPoint y: 132, distance: 66.7
click at [91, 135] on div "[CREDIT_CARD_NUMBER]" at bounding box center [181, 140] width 183 height 11
drag, startPoint x: 122, startPoint y: 166, endPoint x: 88, endPoint y: 168, distance: 34.5
click at [88, 168] on app-section-data-types "Bank account number [FINANCIAL_ID] Sort code 77-66-08 Previous Next" at bounding box center [182, 311] width 202 height 402
drag, startPoint x: 167, startPoint y: 37, endPoint x: 116, endPoint y: 42, distance: 51.2
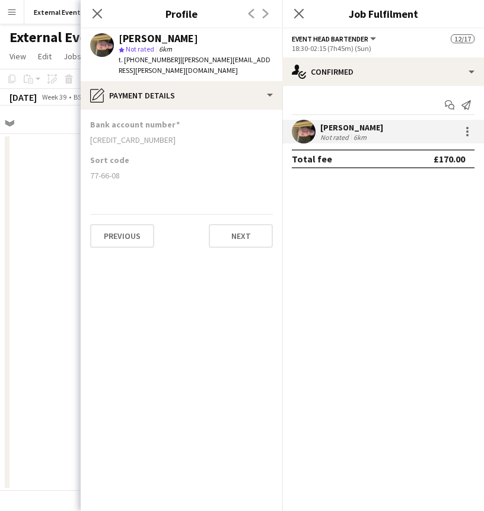
click at [116, 42] on div "[PERSON_NAME] star Not rated 6km t. [PHONE_NUMBER] | [PERSON_NAME][EMAIL_ADDRES…" at bounding box center [182, 54] width 202 height 53
click at [96, 14] on icon at bounding box center [96, 13] width 11 height 11
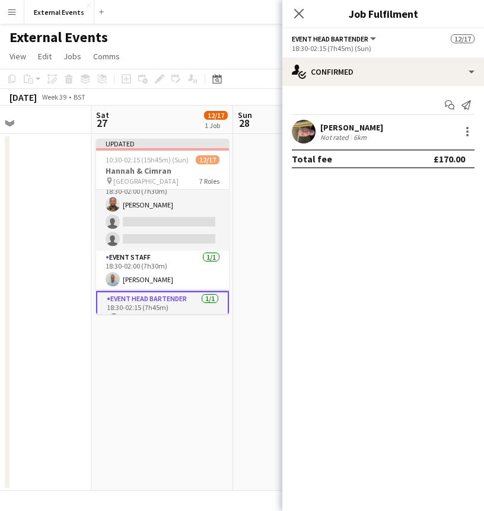
scroll to position [335, 0]
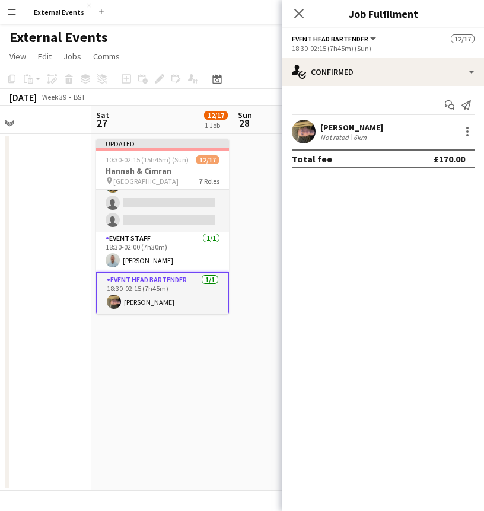
click at [145, 251] on app-card-role "Event staff [DATE] 18:30-02:00 (7h30m) [PERSON_NAME]" at bounding box center [162, 252] width 133 height 40
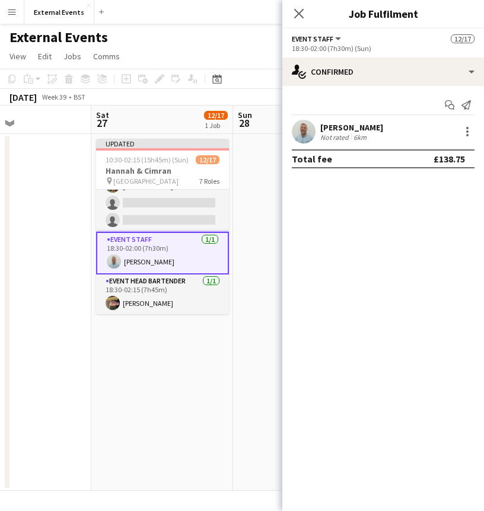
click at [335, 120] on div "[PERSON_NAME] Not rated 6km" at bounding box center [383, 132] width 202 height 24
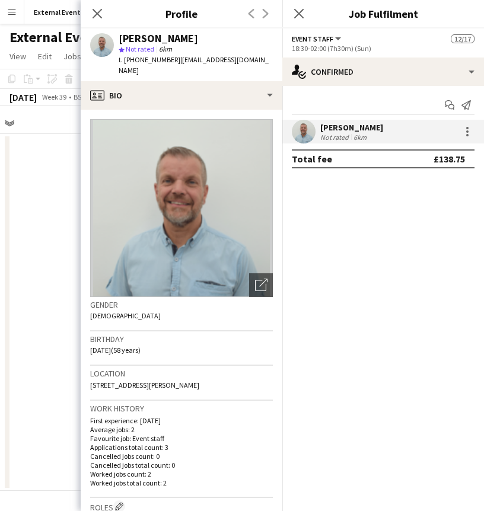
drag, startPoint x: 166, startPoint y: 36, endPoint x: 116, endPoint y: 40, distance: 50.6
click at [116, 40] on div "[PERSON_NAME] star Not rated 6km t. [PHONE_NUMBER] | [EMAIL_ADDRESS][DOMAIN_NAM…" at bounding box center [182, 54] width 202 height 53
drag, startPoint x: 176, startPoint y: 61, endPoint x: 261, endPoint y: 58, distance: 85.5
click at [261, 58] on div "[PERSON_NAME] star Not rated 6km t. [PHONE_NUMBER] | [EMAIL_ADDRESS][DOMAIN_NAM…" at bounding box center [182, 54] width 202 height 53
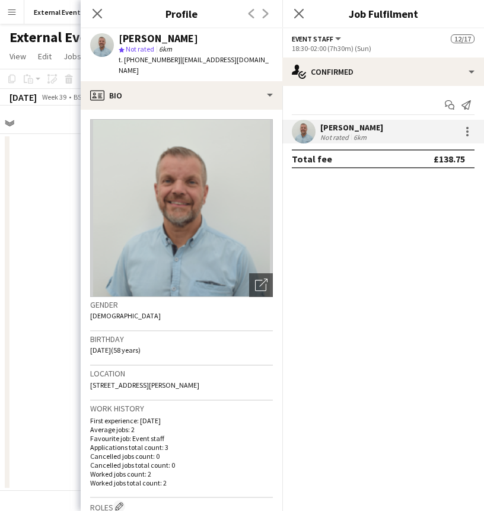
drag, startPoint x: 254, startPoint y: 59, endPoint x: 173, endPoint y: 68, distance: 82.4
click at [173, 68] on div "[PERSON_NAME] star Not rated 6km t. [PHONE_NUMBER] | [EMAIL_ADDRESS][DOMAIN_NAM…" at bounding box center [182, 54] width 202 height 53
drag, startPoint x: 165, startPoint y: 40, endPoint x: 117, endPoint y: 42, distance: 47.5
click at [117, 42] on div "[PERSON_NAME] star Not rated 6km t. [PHONE_NUMBER] | [EMAIL_ADDRESS][DOMAIN_NAM…" at bounding box center [182, 54] width 202 height 53
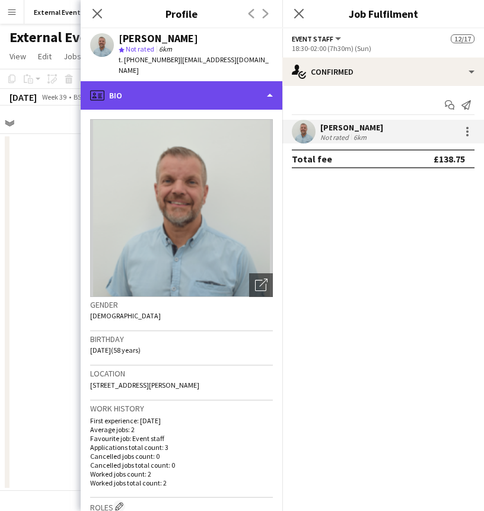
click at [204, 81] on div "profile Bio" at bounding box center [182, 95] width 202 height 28
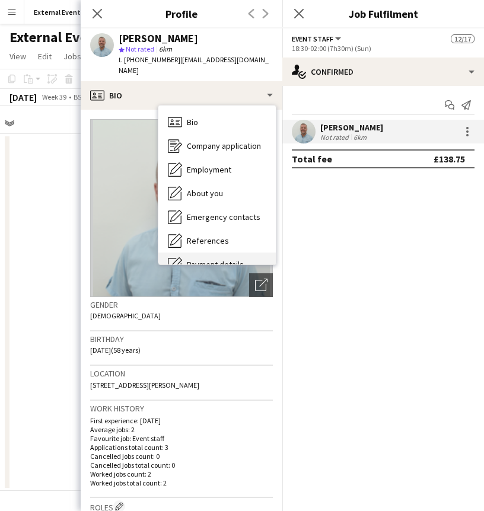
click at [202, 259] on span "Payment details" at bounding box center [215, 264] width 57 height 11
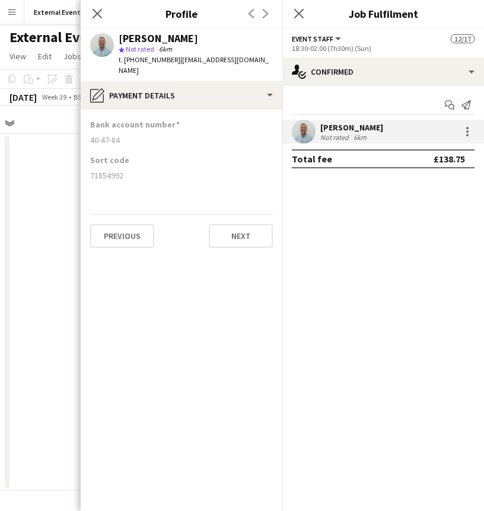
drag, startPoint x: 121, startPoint y: 125, endPoint x: 84, endPoint y: 130, distance: 37.1
click at [84, 130] on app-section-data-types "Bank account number [FINANCIAL_ID] Sort code [FINANCIAL_ID] Previous Next" at bounding box center [182, 311] width 202 height 402
drag, startPoint x: 128, startPoint y: 161, endPoint x: 87, endPoint y: 168, distance: 41.4
click at [87, 168] on app-section-data-types "Bank account number [FINANCIAL_ID] Sort code [FINANCIAL_ID] Previous Next" at bounding box center [182, 311] width 202 height 402
click at [96, 14] on icon at bounding box center [96, 13] width 11 height 11
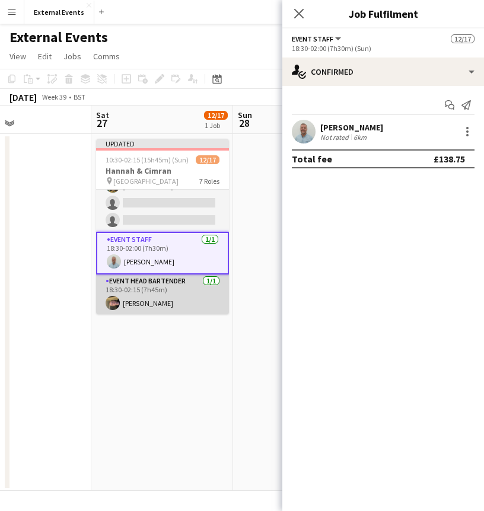
scroll to position [274, 0]
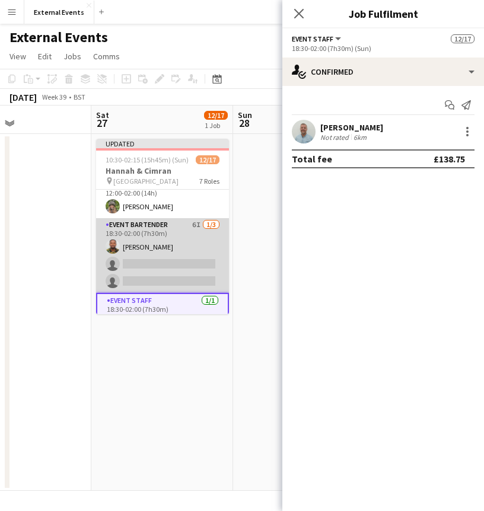
click at [149, 254] on app-card-role "Event bartender 6I [DATE] 18:30-02:00 (7h30m) [PERSON_NAME] single-neutral-acti…" at bounding box center [162, 255] width 133 height 75
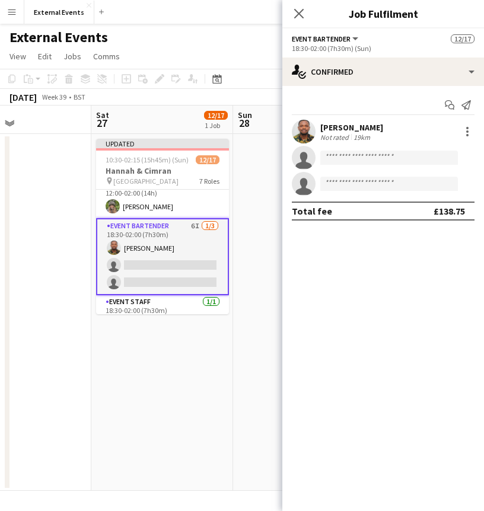
click at [334, 128] on div "[PERSON_NAME]" at bounding box center [351, 127] width 63 height 11
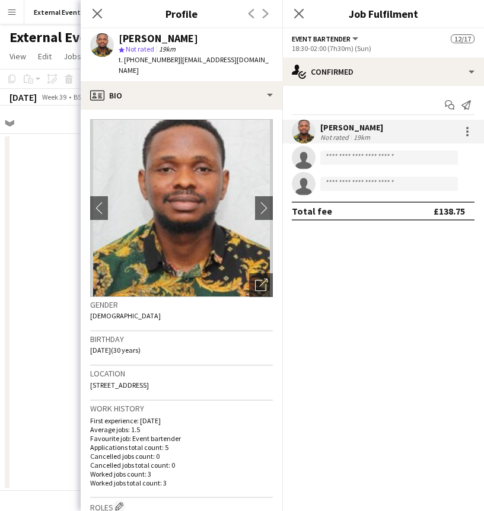
click at [162, 40] on div "[PERSON_NAME]" at bounding box center [196, 38] width 154 height 11
drag, startPoint x: 161, startPoint y: 38, endPoint x: 119, endPoint y: 41, distance: 42.8
click at [119, 41] on div "[PERSON_NAME]" at bounding box center [196, 38] width 154 height 11
drag, startPoint x: 179, startPoint y: 62, endPoint x: 253, endPoint y: 62, distance: 74.2
click at [253, 62] on div "[PERSON_NAME] star Not rated 19km t. [PHONE_NUMBER] | [EMAIL_ADDRESS][DOMAIN_NA…" at bounding box center [182, 54] width 202 height 53
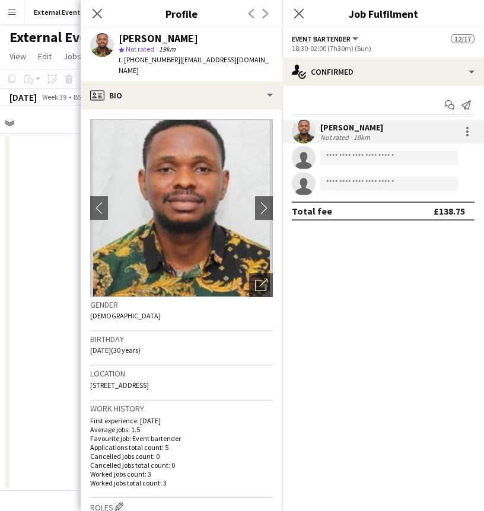
click at [330, 470] on mat-expansion-panel "check Confirmed Start chat Send notification [PERSON_NAME] Not rated 19km singl…" at bounding box center [383, 298] width 202 height 425
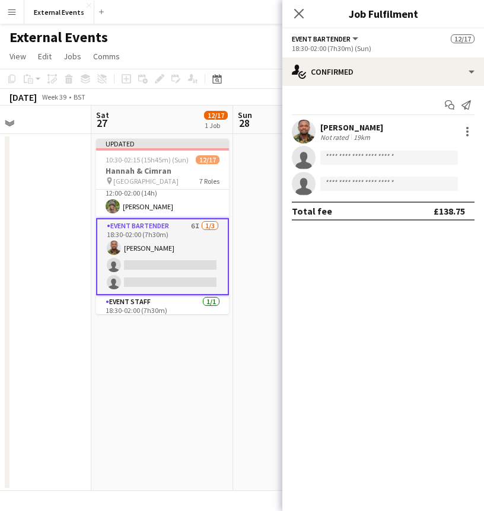
click at [349, 135] on div "Not rated" at bounding box center [335, 137] width 31 height 9
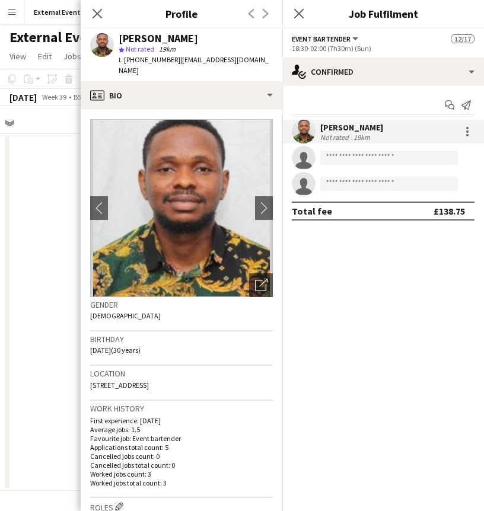
drag, startPoint x: 164, startPoint y: 40, endPoint x: 116, endPoint y: 43, distance: 47.6
click at [116, 43] on div "[PERSON_NAME] star Not rated 19km t. [PHONE_NUMBER] | [EMAIL_ADDRESS][DOMAIN_NA…" at bounding box center [182, 54] width 202 height 53
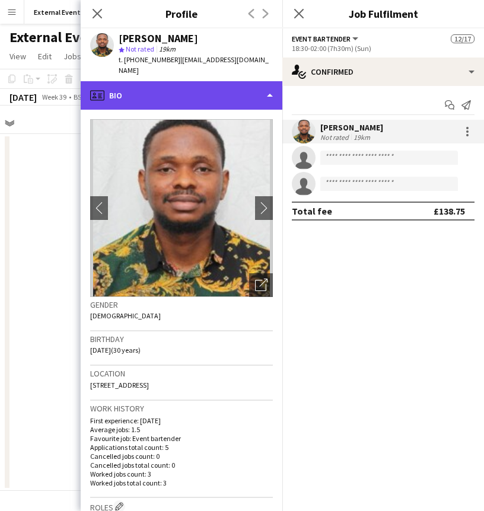
click at [173, 81] on div "profile Bio" at bounding box center [182, 95] width 202 height 28
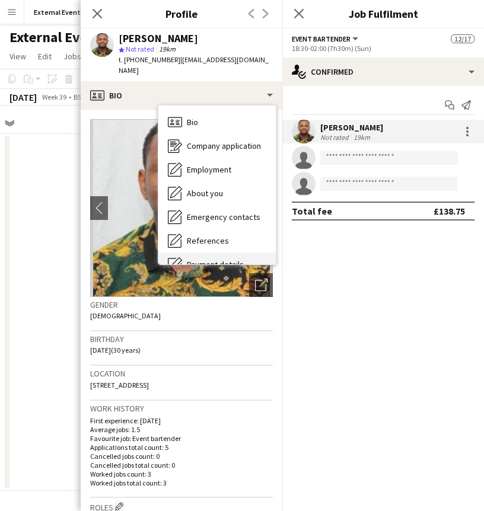
click at [174, 253] on div "Payment details Payment details" at bounding box center [216, 265] width 117 height 24
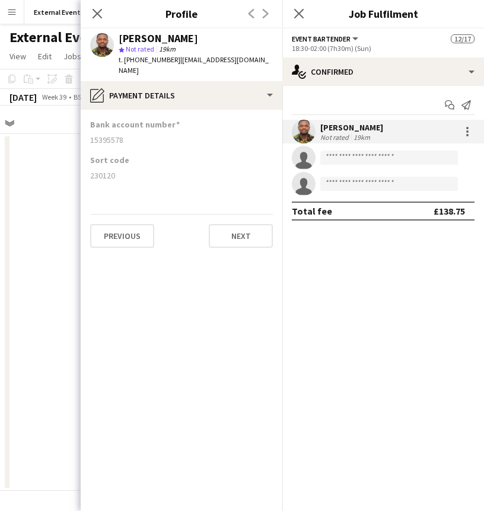
drag, startPoint x: 122, startPoint y: 131, endPoint x: 78, endPoint y: 134, distance: 44.0
click at [78, 134] on body "Menu Boards Boards Boards All jobs Status Workforce Workforce My Workforce Recr…" at bounding box center [242, 255] width 484 height 511
click at [209, 155] on div "Sort code" at bounding box center [181, 160] width 183 height 11
drag, startPoint x: 122, startPoint y: 129, endPoint x: 84, endPoint y: 131, distance: 38.0
click at [84, 131] on app-section-data-types "Bank account number [FINANCIAL_ID] Sort code [FINANCIAL_ID] Previous Next" at bounding box center [182, 311] width 202 height 402
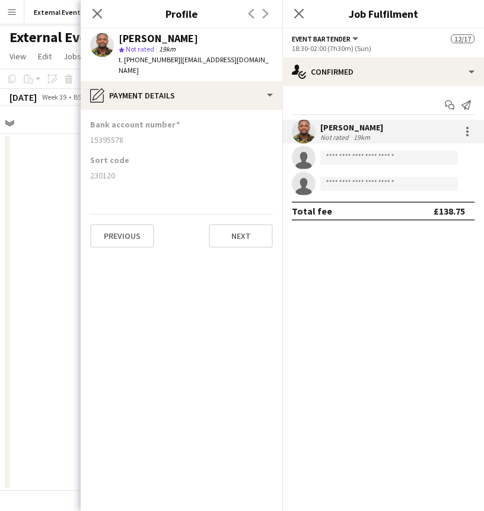
drag, startPoint x: 117, startPoint y: 164, endPoint x: 83, endPoint y: 164, distance: 34.4
click at [83, 164] on app-section-data-types "Bank account number [FINANCIAL_ID] Sort code [FINANCIAL_ID] Previous Next" at bounding box center [182, 311] width 202 height 402
click at [359, 305] on mat-expansion-panel "check Confirmed Start chat Send notification [PERSON_NAME] Not rated 19km singl…" at bounding box center [383, 298] width 202 height 425
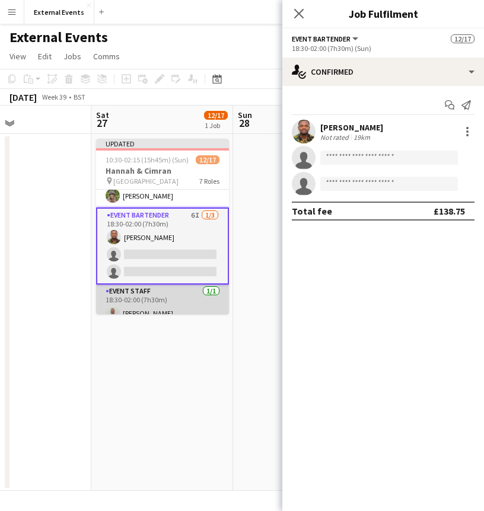
scroll to position [335, 0]
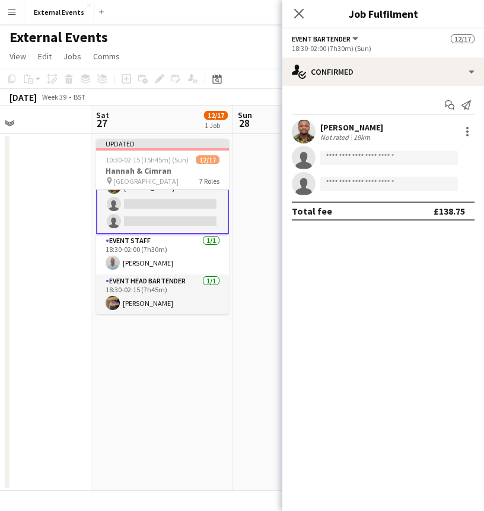
click at [343, 410] on mat-expansion-panel "check Confirmed Start chat Send notification [PERSON_NAME] Not rated 19km singl…" at bounding box center [383, 298] width 202 height 425
click at [7, 9] on app-icon "Menu" at bounding box center [11, 11] width 9 height 9
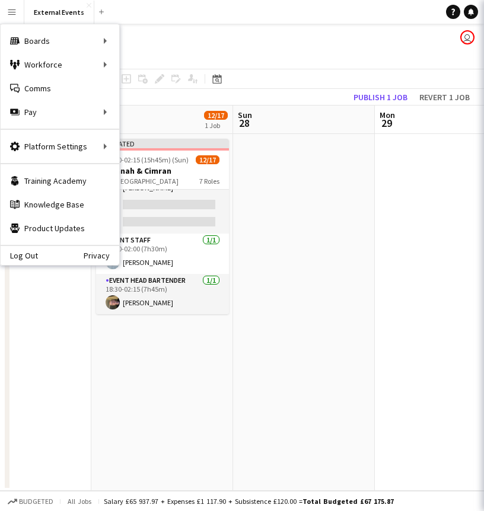
scroll to position [333, 0]
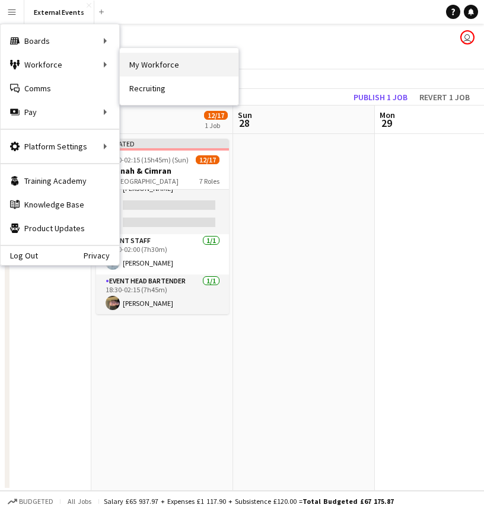
click at [142, 67] on link "My Workforce" at bounding box center [179, 65] width 119 height 24
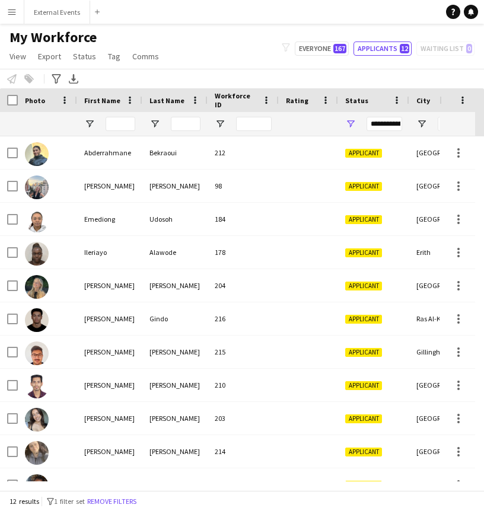
click at [14, 7] on app-icon "Menu" at bounding box center [11, 11] width 9 height 9
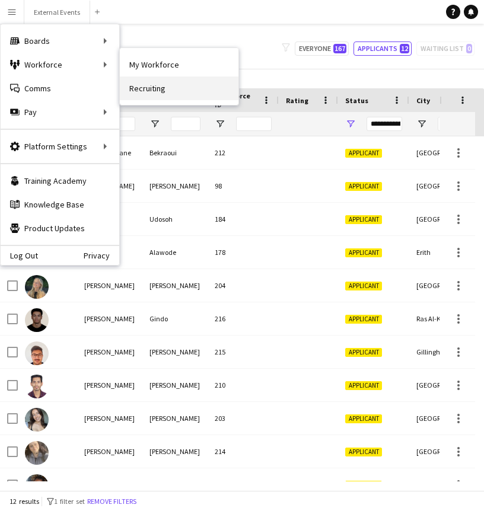
click at [149, 85] on link "Recruiting" at bounding box center [179, 89] width 119 height 24
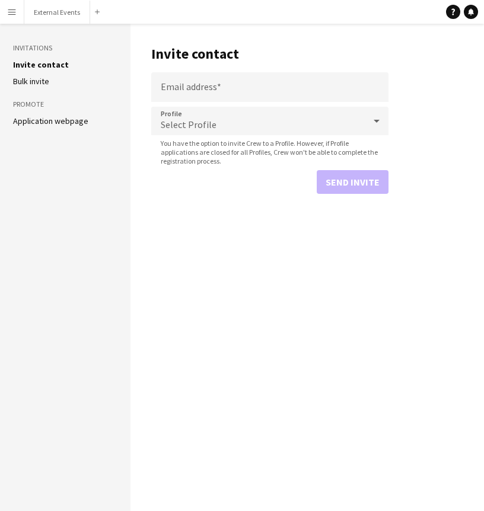
click at [71, 127] on aside "Invitations Invite contact [PERSON_NAME] invite Promote Application webpage" at bounding box center [65, 268] width 131 height 488
click at [64, 120] on link "Application webpage" at bounding box center [50, 121] width 75 height 11
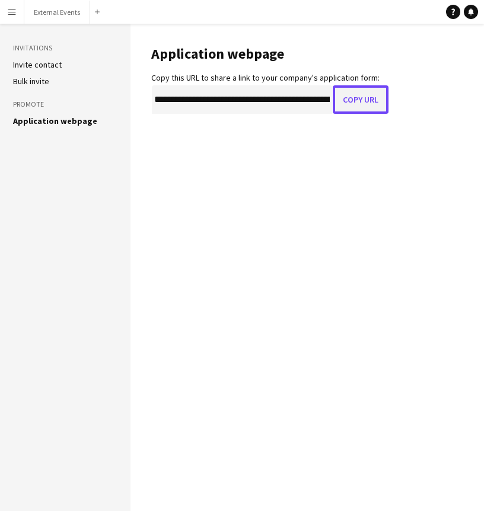
click at [362, 92] on button "Copy URL" at bounding box center [361, 99] width 56 height 28
click at [211, 470] on main "**********" at bounding box center [308, 268] width 354 height 488
click at [59, 2] on button "External Events Close" at bounding box center [57, 12] width 66 height 23
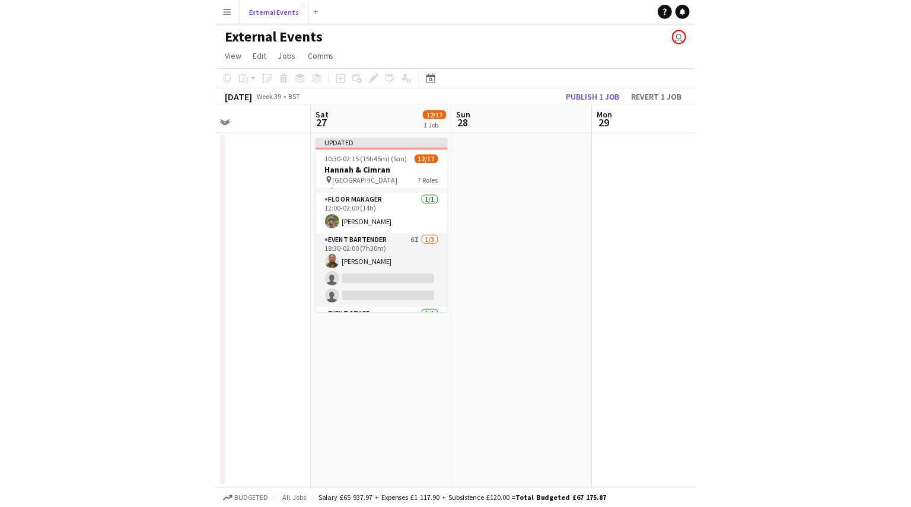
scroll to position [255, 0]
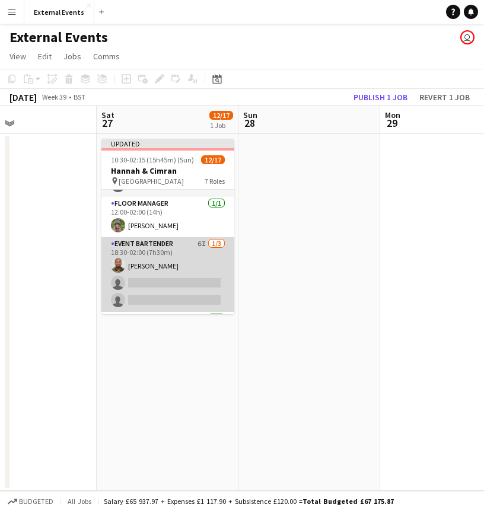
click at [175, 276] on app-card-role "Event bartender 6I [DATE] 18:30-02:00 (7h30m) [PERSON_NAME] single-neutral-acti…" at bounding box center [167, 274] width 133 height 75
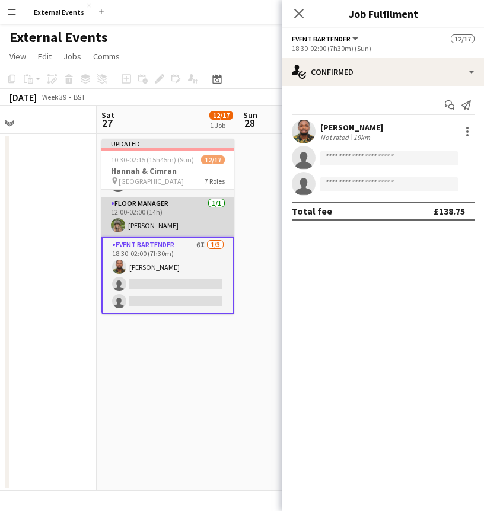
click at [136, 218] on app-card-role "Floor manager [DATE] 12:00-02:00 (14h) [PERSON_NAME]" at bounding box center [167, 217] width 133 height 40
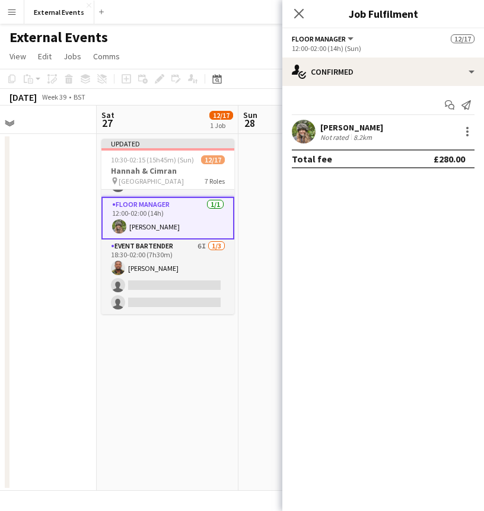
click at [383, 125] on div "[PERSON_NAME] Not rated 8.2km" at bounding box center [383, 132] width 202 height 24
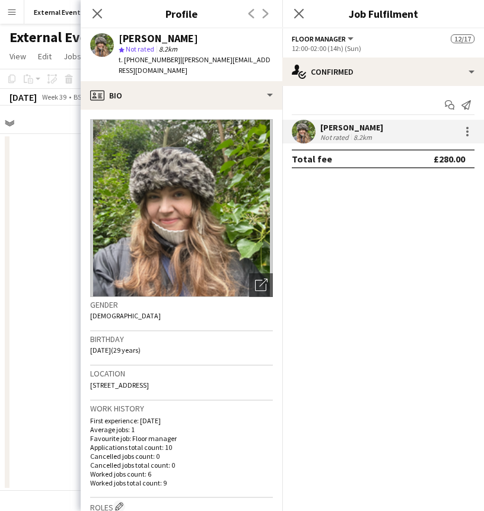
drag, startPoint x: 196, startPoint y: 36, endPoint x: 115, endPoint y: 39, distance: 80.7
click at [115, 39] on div "[PERSON_NAME] star Not rated 8.2km t. [PHONE_NUMBER] | [PERSON_NAME][EMAIL_ADDR…" at bounding box center [182, 54] width 202 height 53
drag, startPoint x: 174, startPoint y: 60, endPoint x: 263, endPoint y: 59, distance: 89.0
click at [263, 59] on div "[PERSON_NAME] star Not rated 8.2km t. [PHONE_NUMBER] | [PERSON_NAME][EMAIL_ADDR…" at bounding box center [182, 54] width 202 height 53
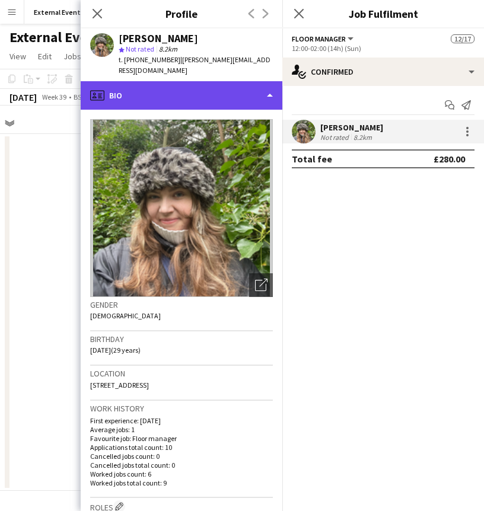
click at [254, 87] on div "profile Bio" at bounding box center [182, 95] width 202 height 28
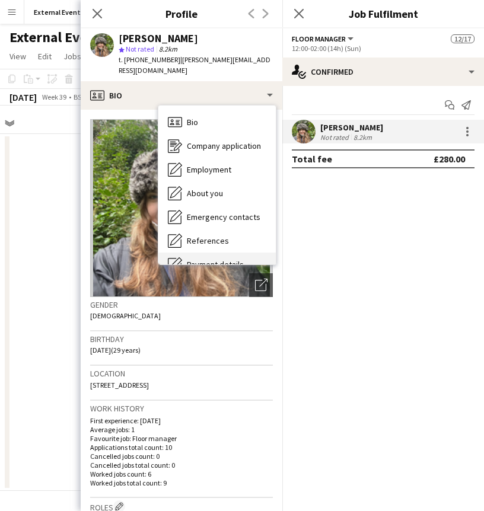
click at [214, 259] on span "Payment details" at bounding box center [215, 264] width 57 height 11
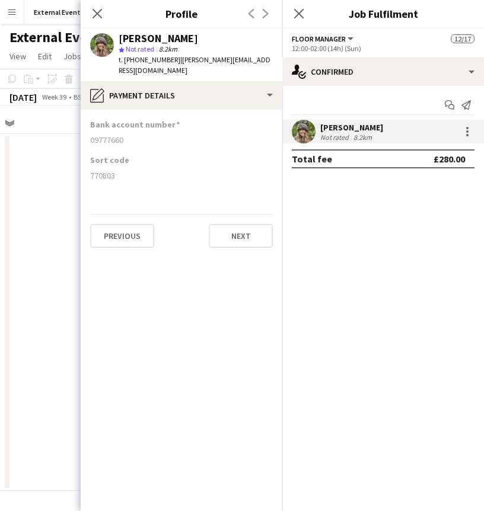
drag, startPoint x: 125, startPoint y: 129, endPoint x: 87, endPoint y: 128, distance: 38.0
click at [87, 128] on app-section-data-types "Bank account number [FINANCIAL_ID] Sort code [FINANCIAL_ID] Previous Next" at bounding box center [182, 311] width 202 height 402
drag, startPoint x: 118, startPoint y: 161, endPoint x: 82, endPoint y: 168, distance: 36.4
click at [82, 168] on app-section-data-types "Bank account number [FINANCIAL_ID] Sort code [FINANCIAL_ID] Previous Next" at bounding box center [182, 311] width 202 height 402
drag, startPoint x: 197, startPoint y: 37, endPoint x: 121, endPoint y: 42, distance: 76.1
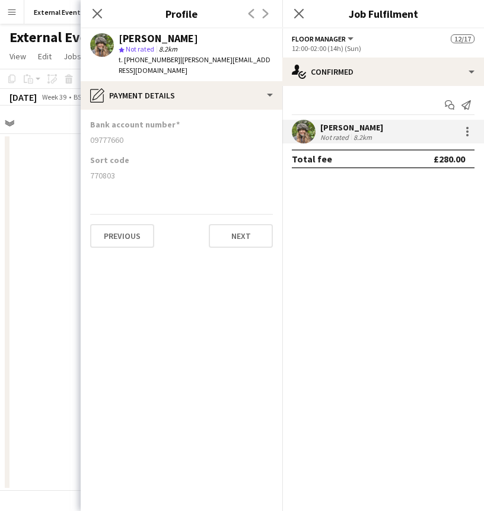
click at [121, 42] on div "[PERSON_NAME]" at bounding box center [196, 38] width 154 height 11
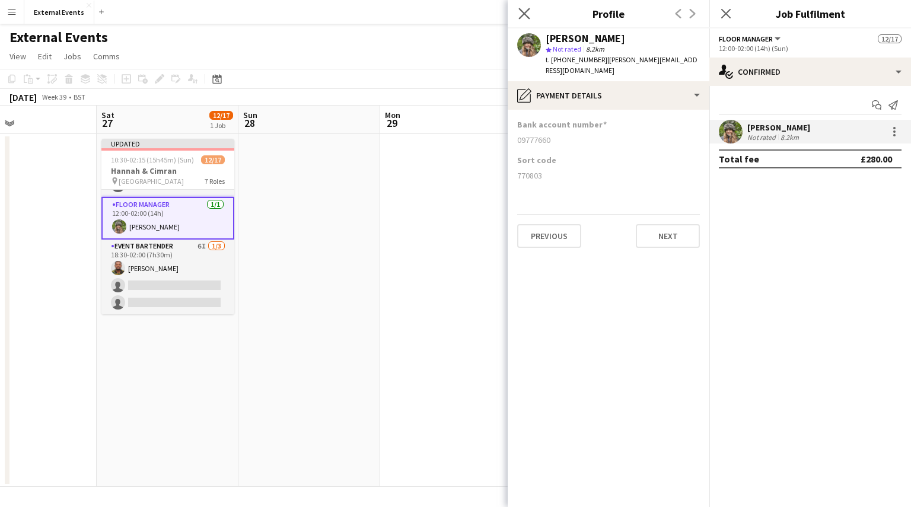
click at [525, 7] on app-icon "Close pop-in" at bounding box center [524, 13] width 17 height 17
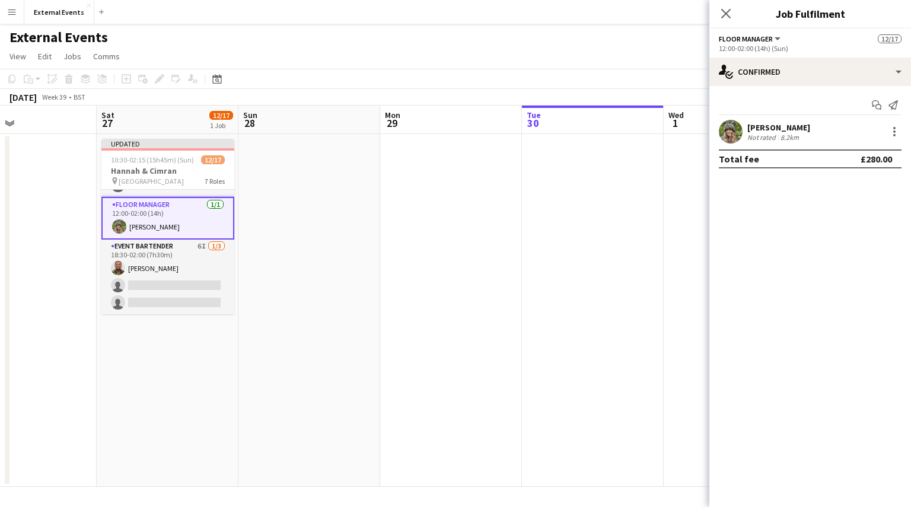
click at [7, 15] on app-icon "Menu" at bounding box center [11, 11] width 9 height 9
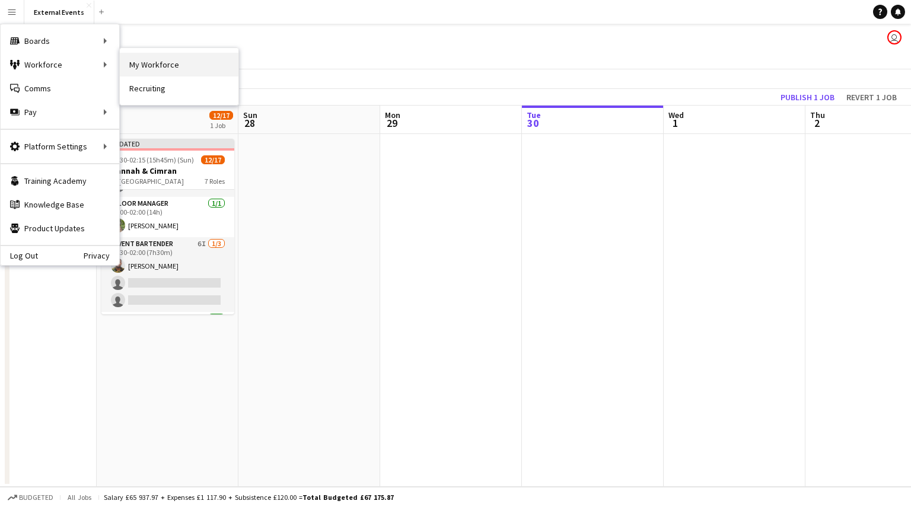
click at [144, 59] on link "My Workforce" at bounding box center [179, 65] width 119 height 24
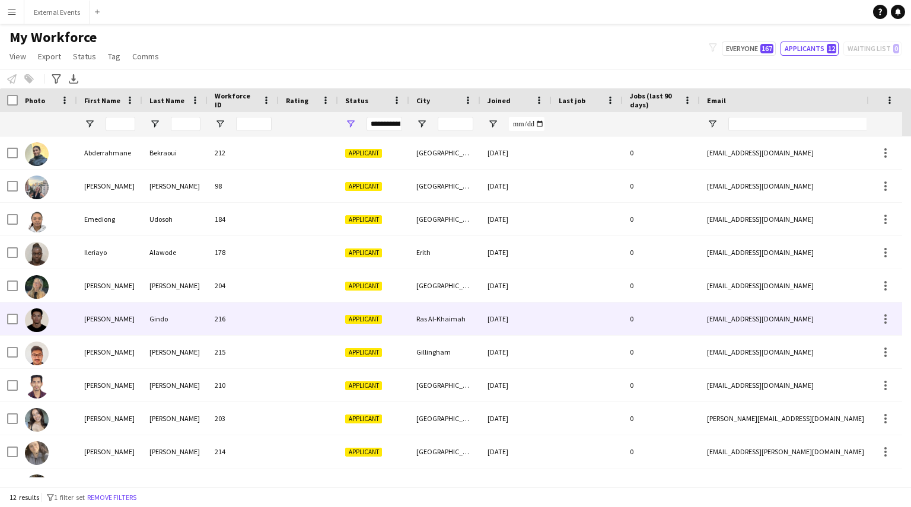
click at [292, 324] on div at bounding box center [308, 319] width 59 height 33
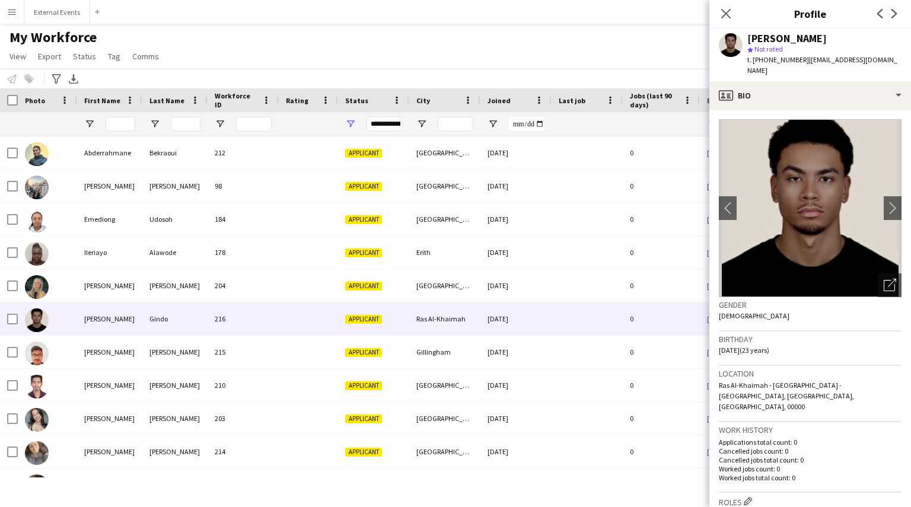
scroll to position [418, 0]
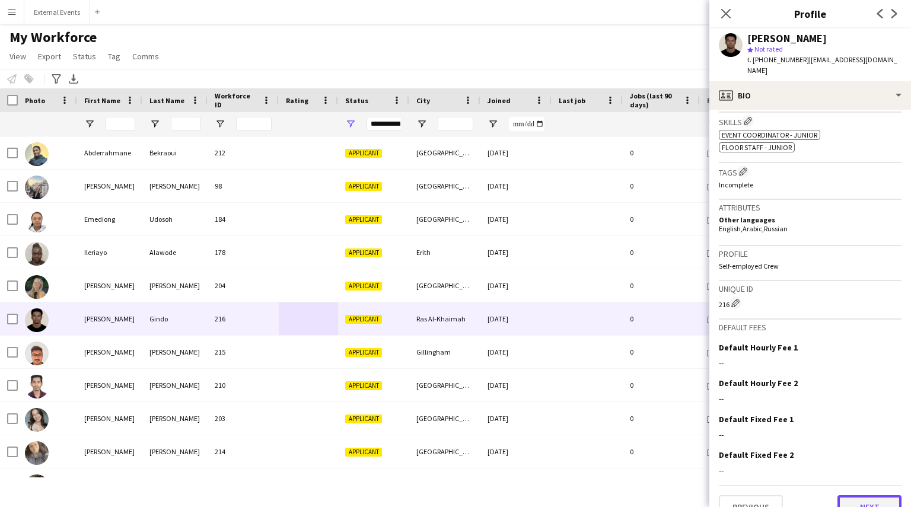
click at [868, 495] on button "Next" at bounding box center [870, 507] width 64 height 24
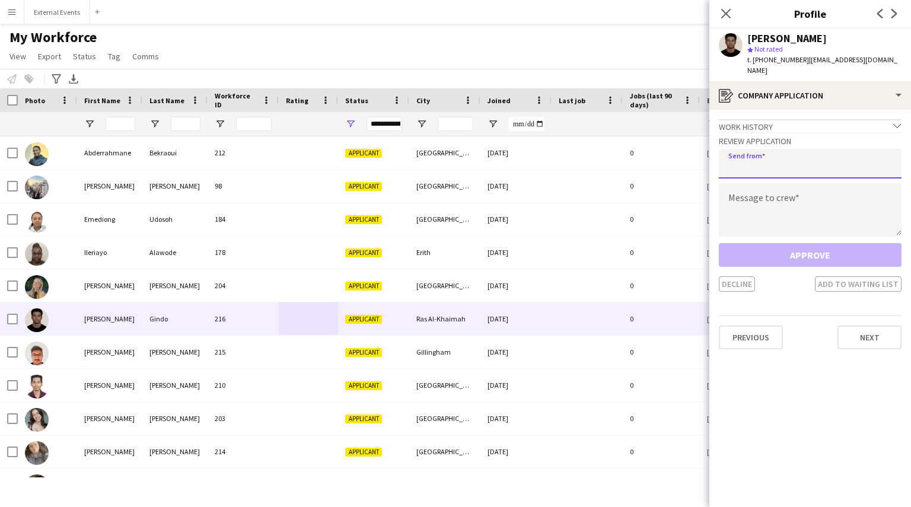
click at [780, 156] on input "email" at bounding box center [810, 164] width 183 height 30
type input "**********"
click at [807, 195] on textarea at bounding box center [810, 209] width 183 height 53
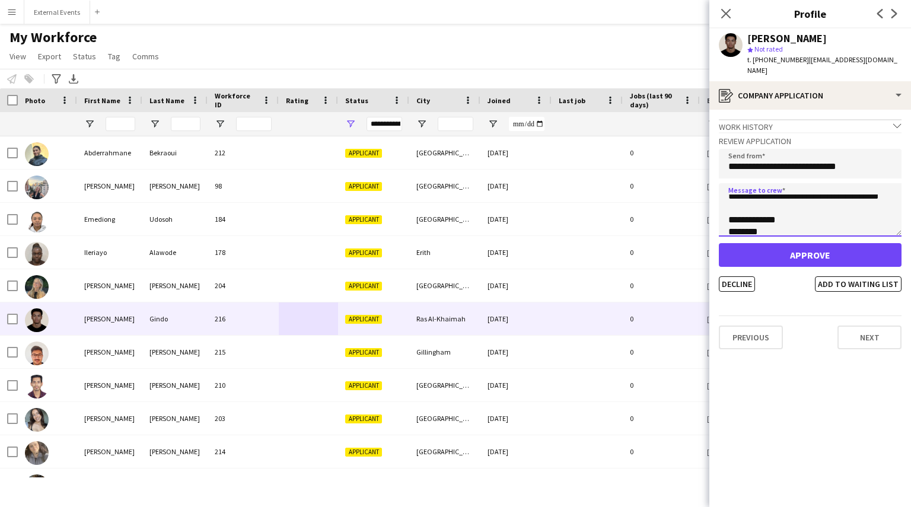
scroll to position [0, 0]
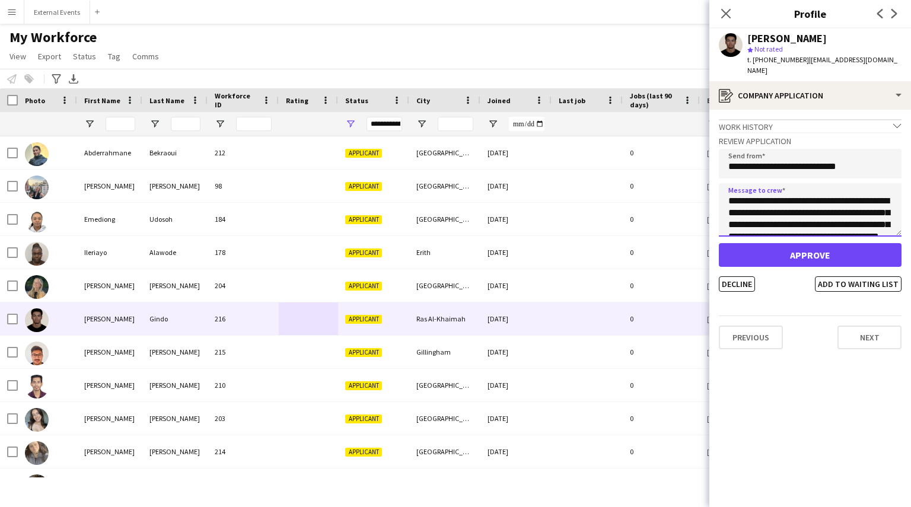
drag, startPoint x: 766, startPoint y: 218, endPoint x: 713, endPoint y: 170, distance: 71.4
click at [713, 170] on app-crew-profile-application "Work history chevron-down Registration Desk / [PERSON_NAME] @ [GEOGRAPHIC_DATA]…" at bounding box center [810, 308] width 202 height 397
type textarea "**********"
click at [737, 276] on button "Decline" at bounding box center [737, 283] width 36 height 15
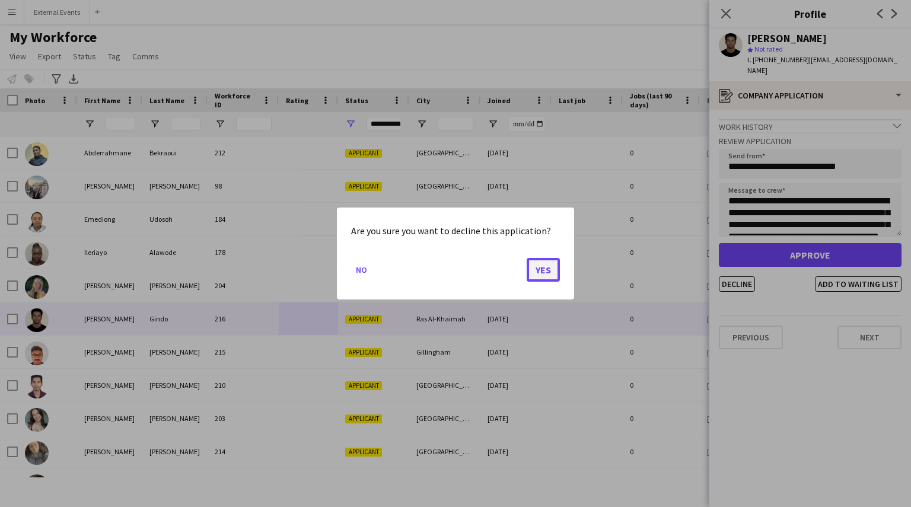
click at [539, 273] on button "Yes" at bounding box center [543, 270] width 33 height 24
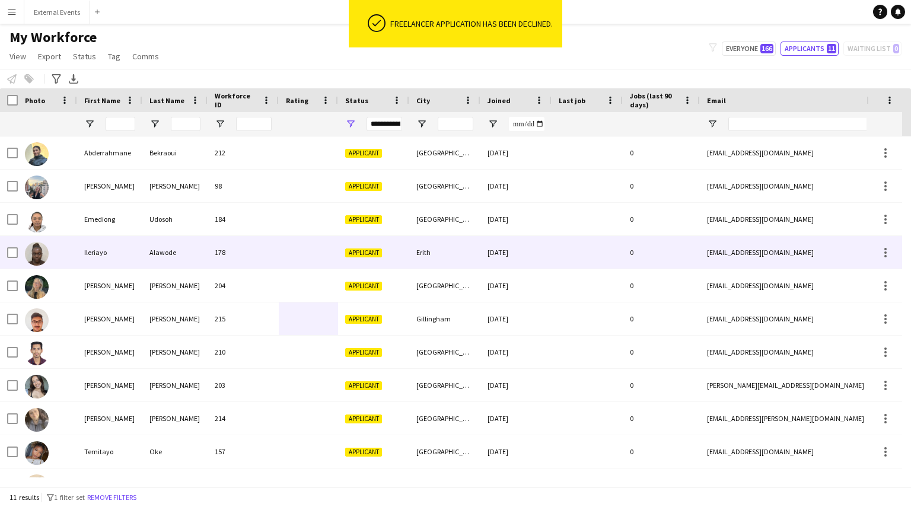
click at [270, 245] on div "178" at bounding box center [243, 252] width 71 height 33
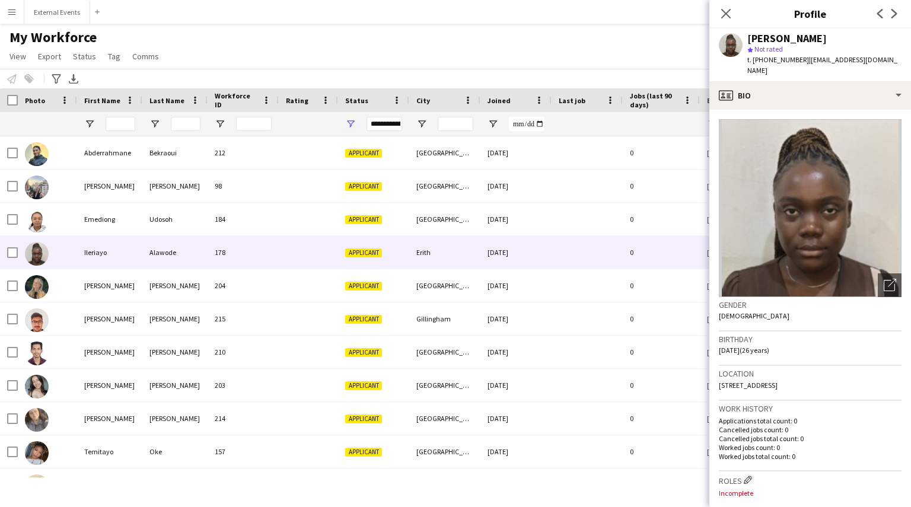
scroll to position [394, 0]
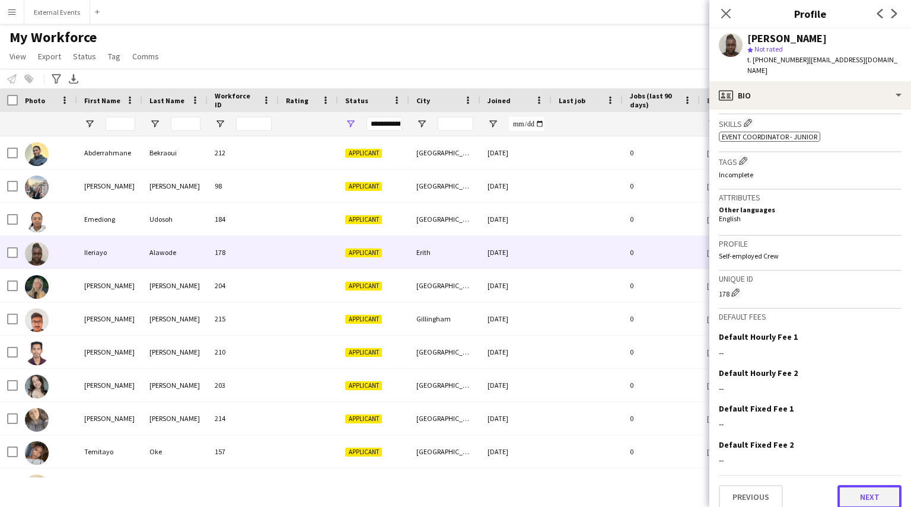
click at [852, 485] on button "Next" at bounding box center [870, 497] width 64 height 24
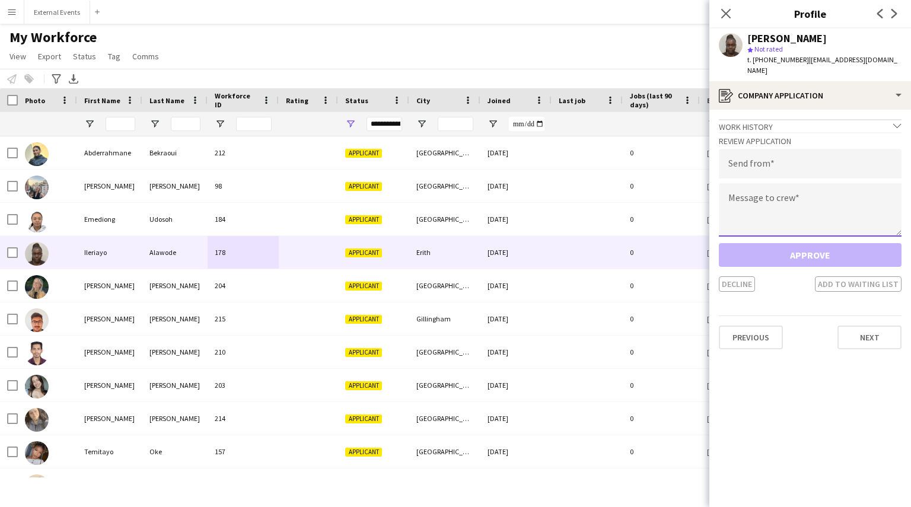
click at [752, 197] on textarea at bounding box center [810, 209] width 183 height 53
paste textarea "**********"
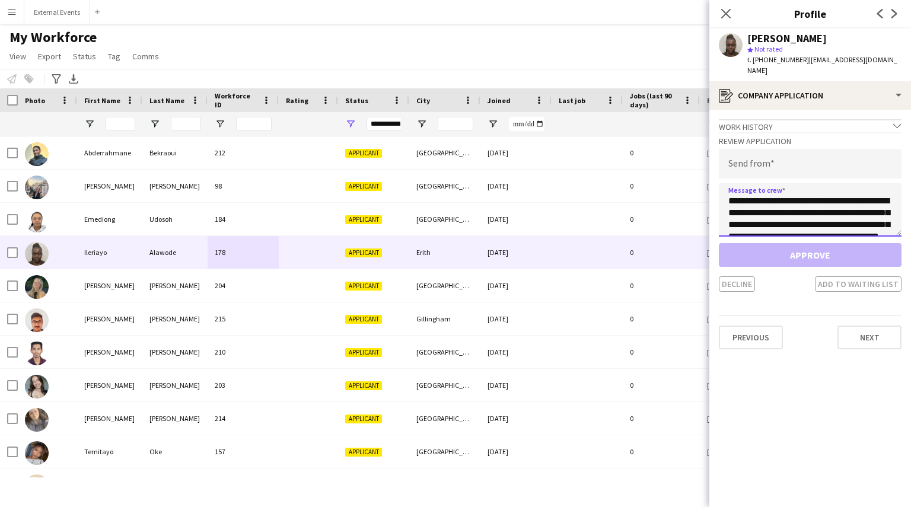
scroll to position [55, 0]
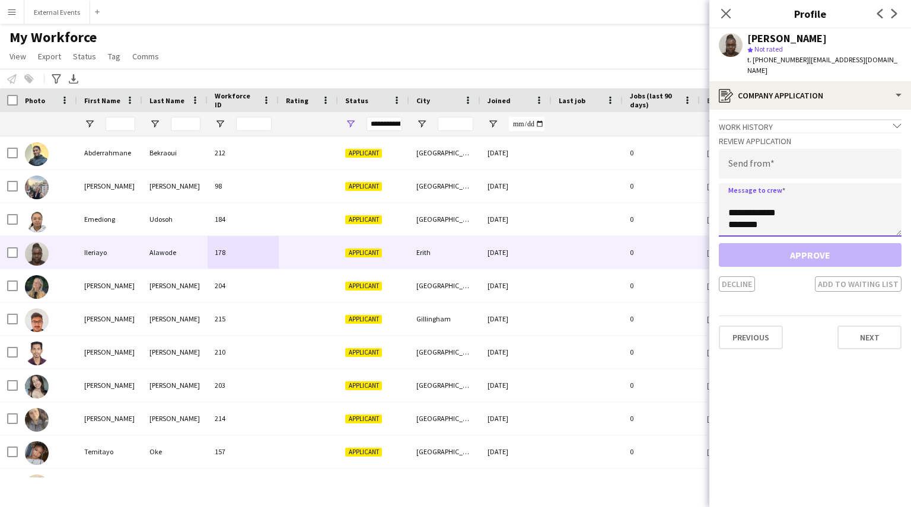
type textarea "**********"
click at [747, 157] on input "email" at bounding box center [810, 164] width 183 height 30
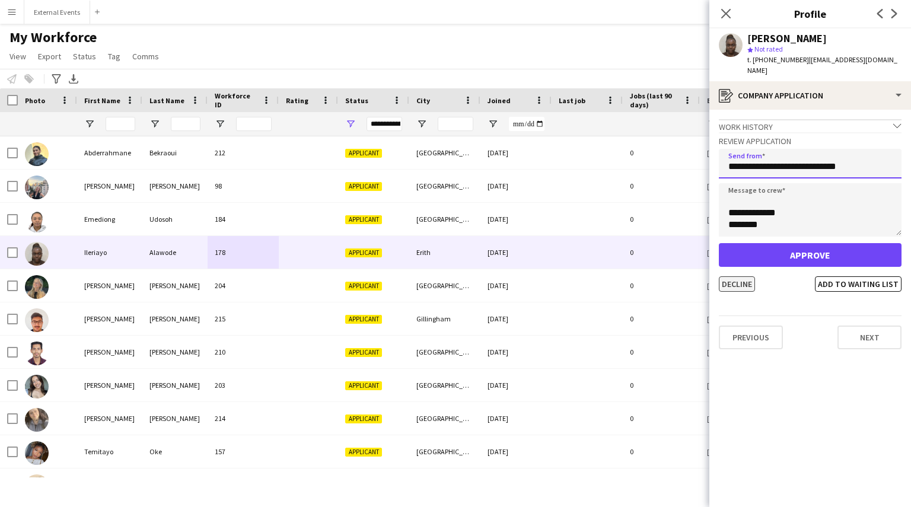
type input "**********"
click at [733, 278] on button "Decline" at bounding box center [737, 283] width 36 height 15
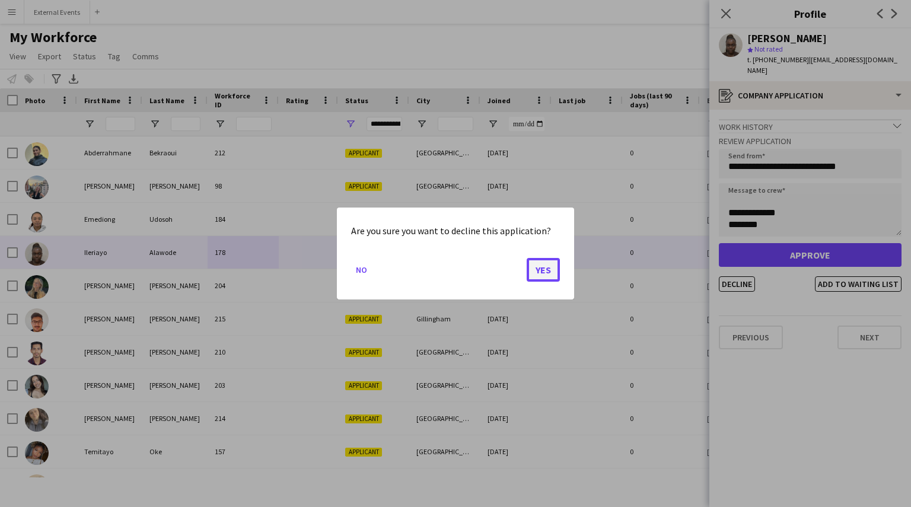
click at [546, 269] on button "Yes" at bounding box center [543, 270] width 33 height 24
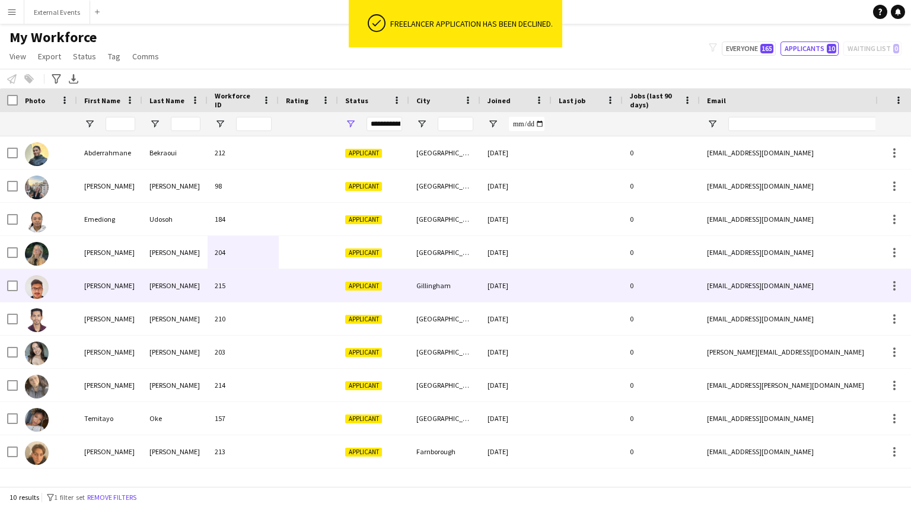
click at [413, 285] on div "Gillingham" at bounding box center [444, 285] width 71 height 33
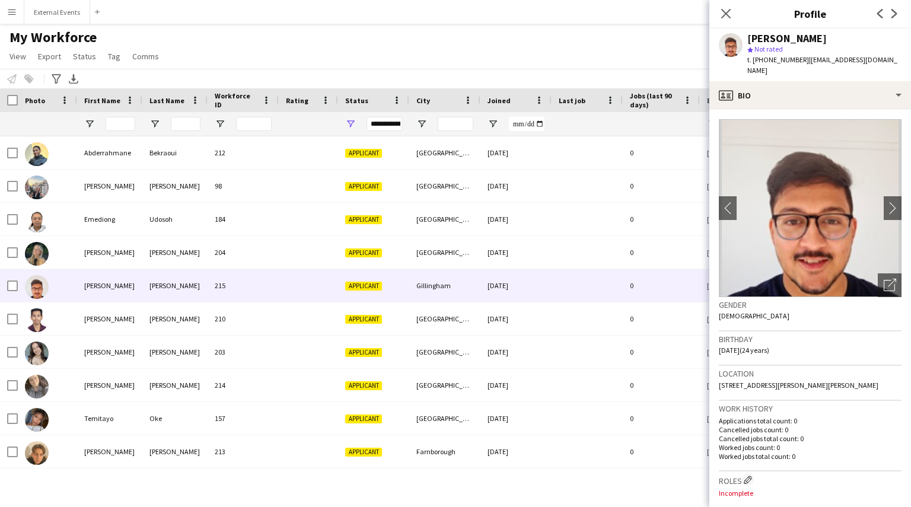
scroll to position [419, 0]
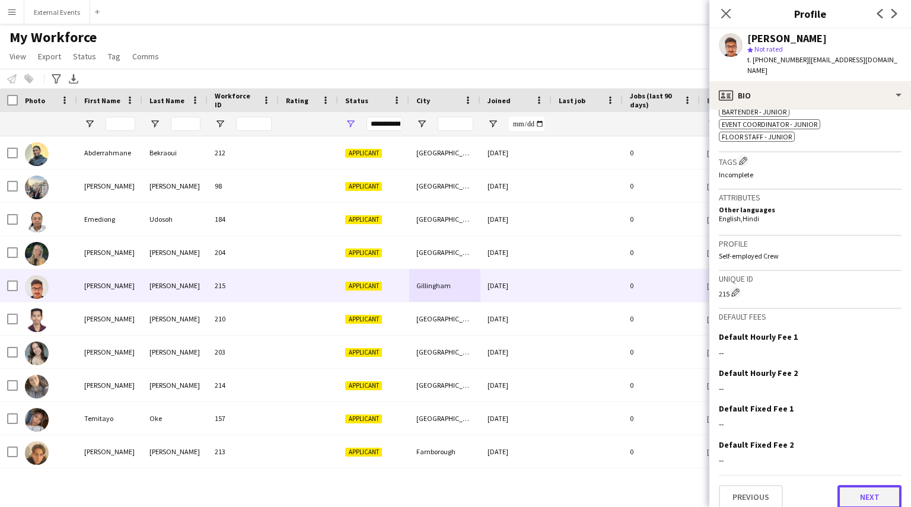
click at [866, 491] on button "Next" at bounding box center [870, 497] width 64 height 24
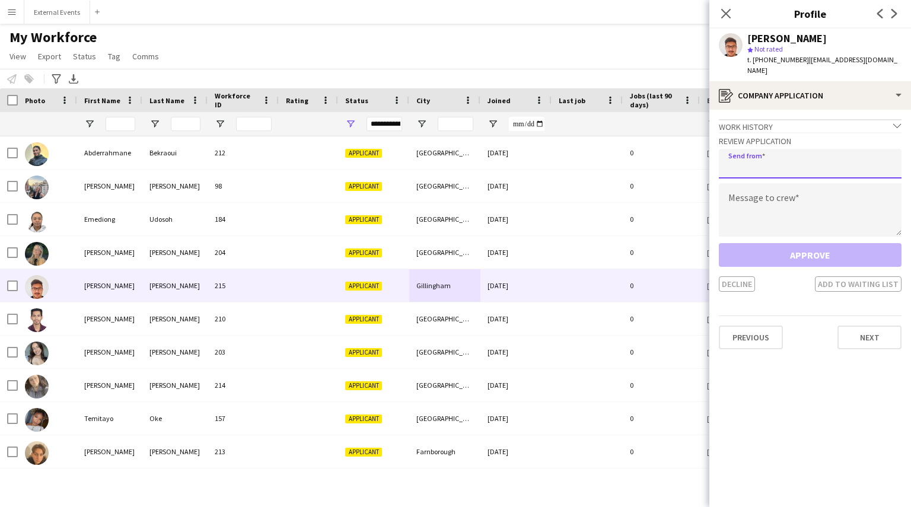
click at [764, 156] on input "email" at bounding box center [810, 164] width 183 height 30
type input "**********"
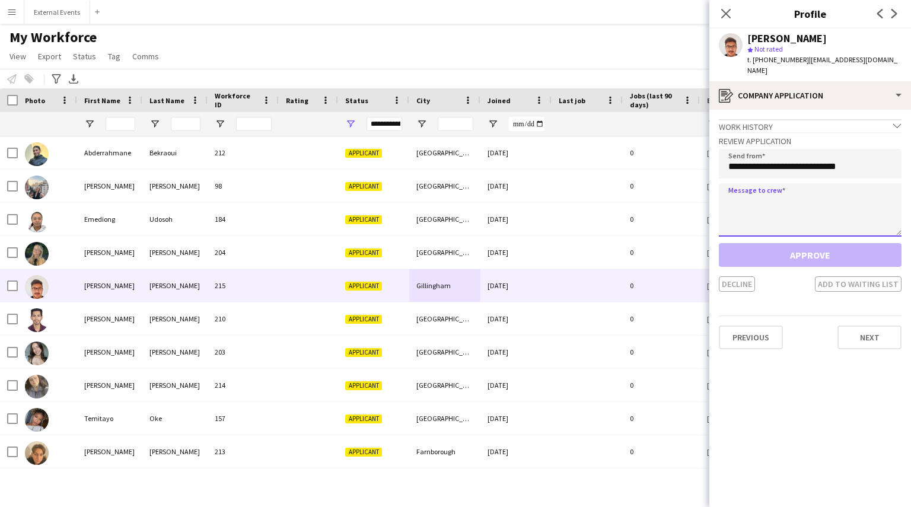
click at [759, 207] on textarea at bounding box center [810, 209] width 183 height 53
paste textarea "**********"
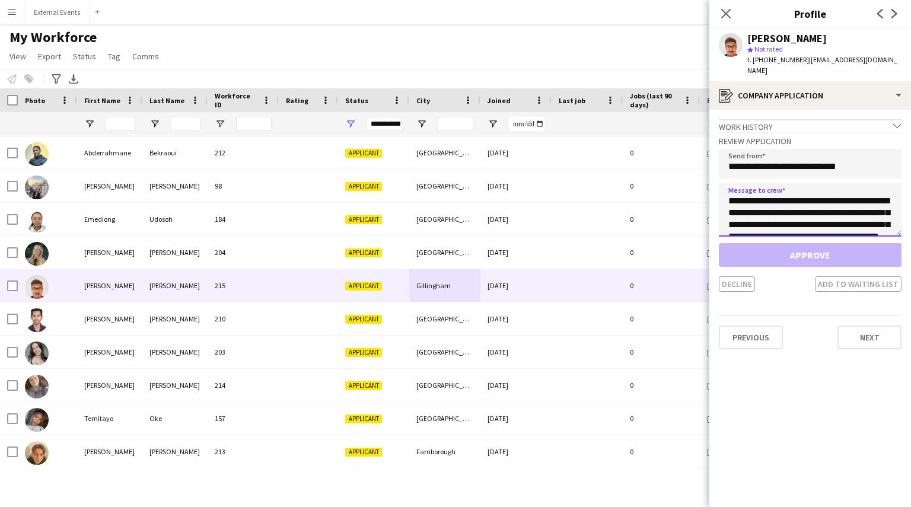
scroll to position [55, 0]
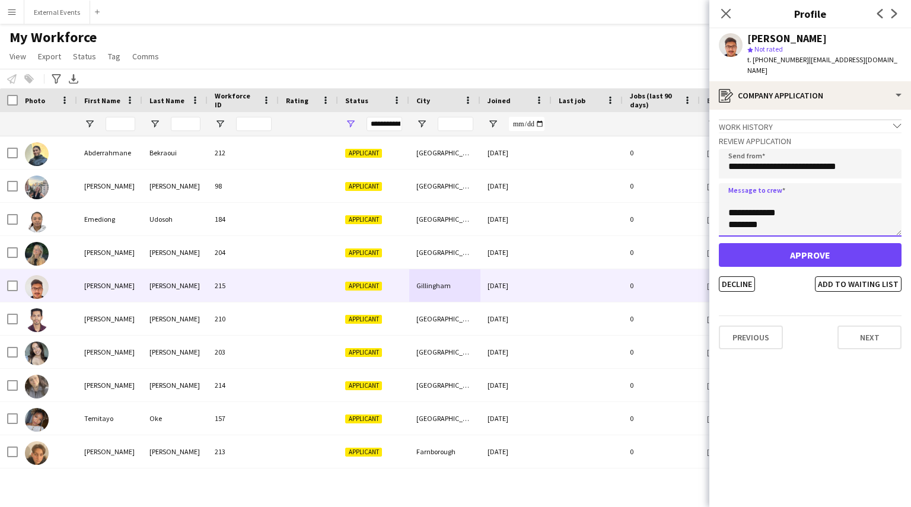
type textarea "**********"
click at [731, 281] on app-crew-profile-application "**********" at bounding box center [810, 308] width 202 height 397
click at [732, 276] on button "Decline" at bounding box center [737, 283] width 36 height 15
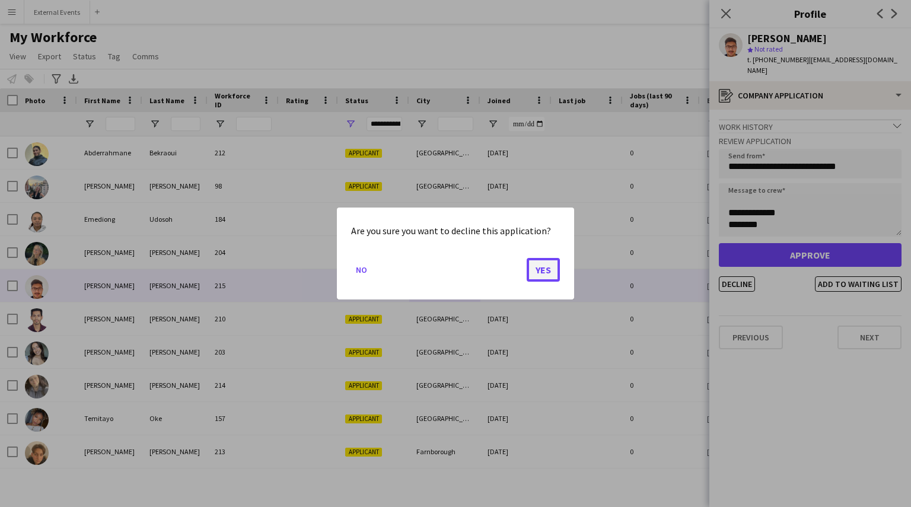
click at [545, 264] on button "Yes" at bounding box center [543, 270] width 33 height 24
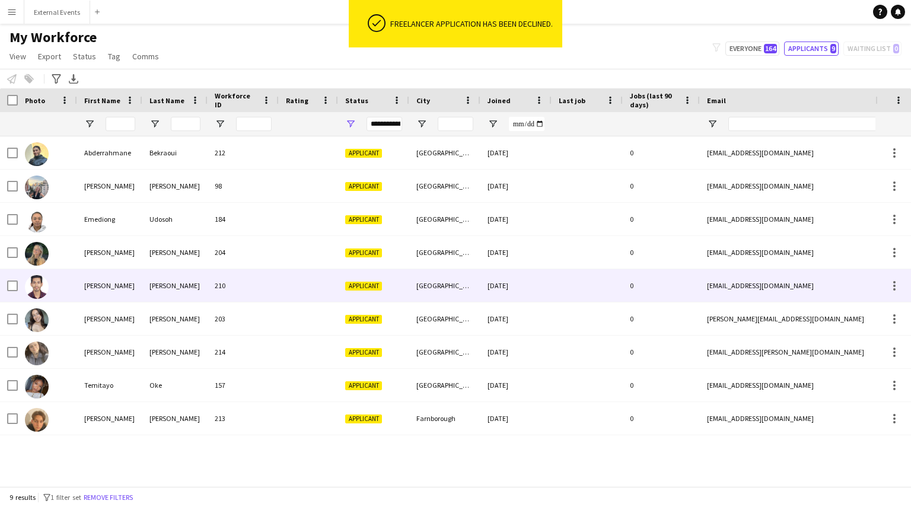
click at [291, 277] on div at bounding box center [308, 285] width 59 height 33
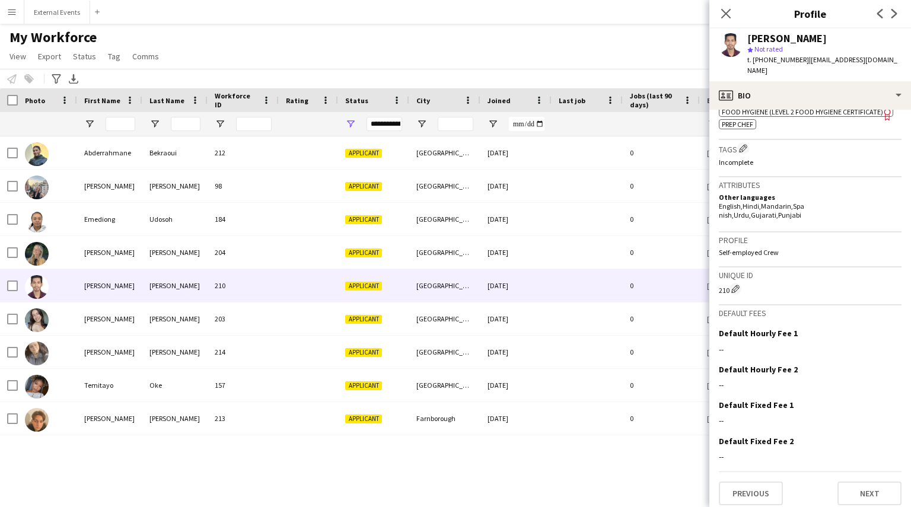
scroll to position [485, 0]
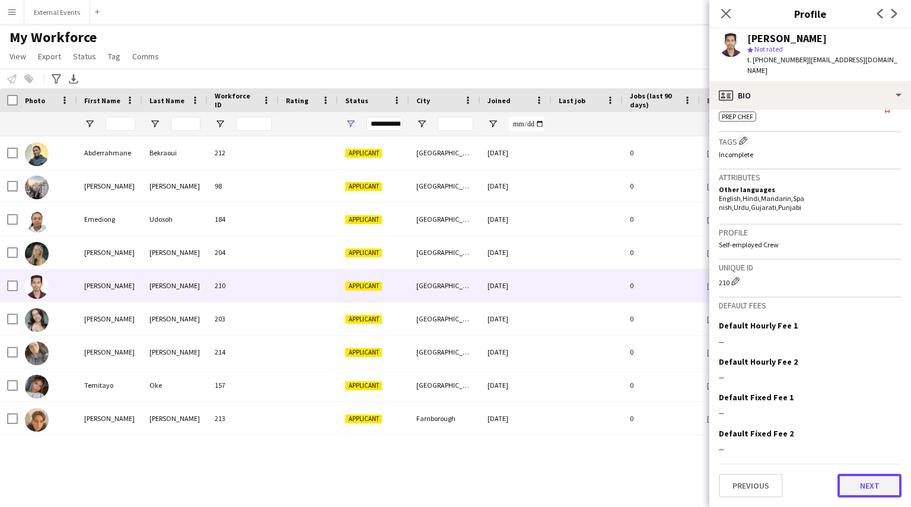
click at [863, 488] on button "Next" at bounding box center [870, 486] width 64 height 24
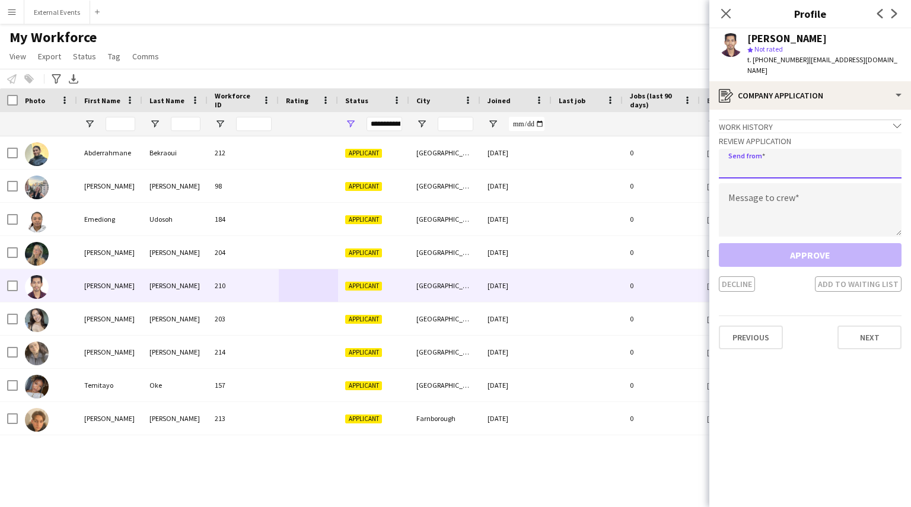
click at [766, 155] on input "email" at bounding box center [810, 164] width 183 height 30
type input "**********"
click at [775, 213] on textarea at bounding box center [810, 209] width 183 height 53
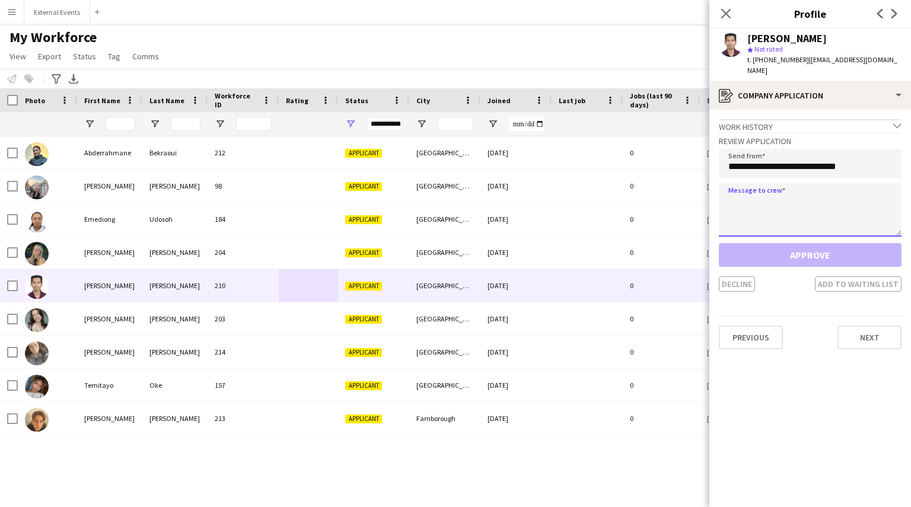
paste textarea "**********"
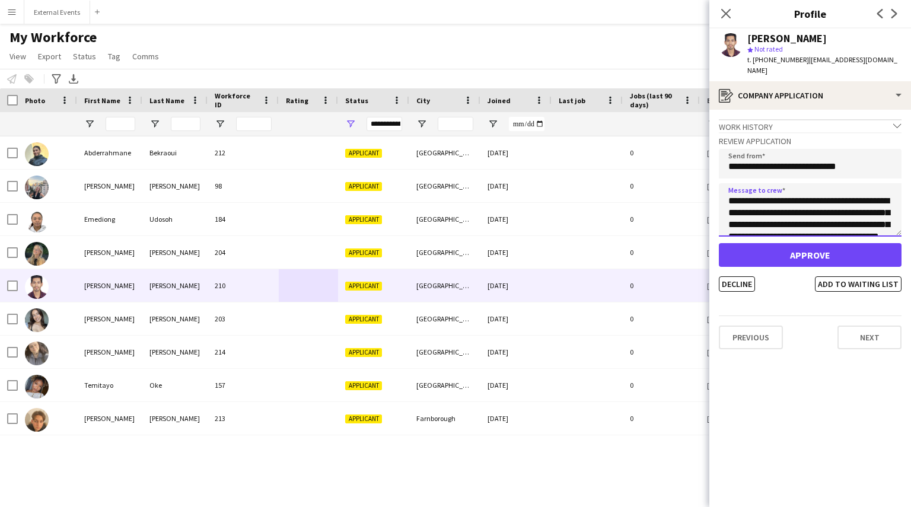
scroll to position [55, 0]
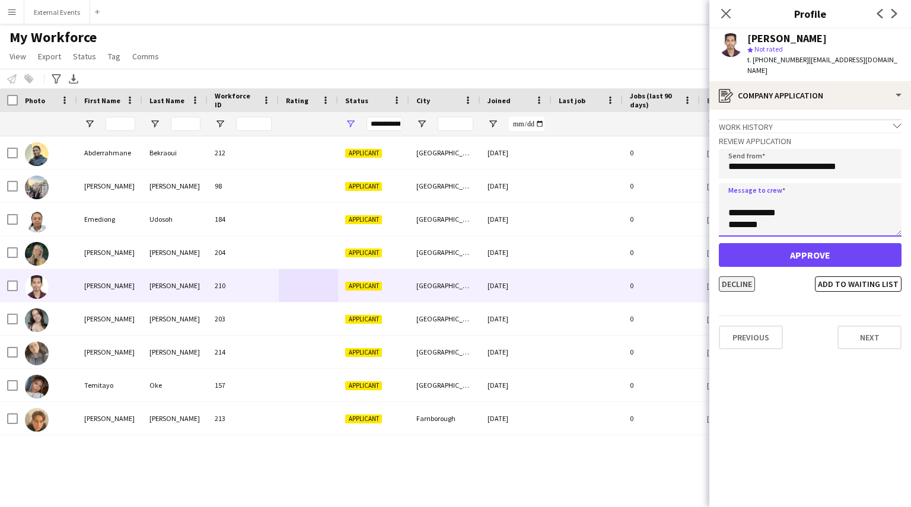
type textarea "**********"
click at [734, 288] on button "Decline" at bounding box center [737, 283] width 36 height 15
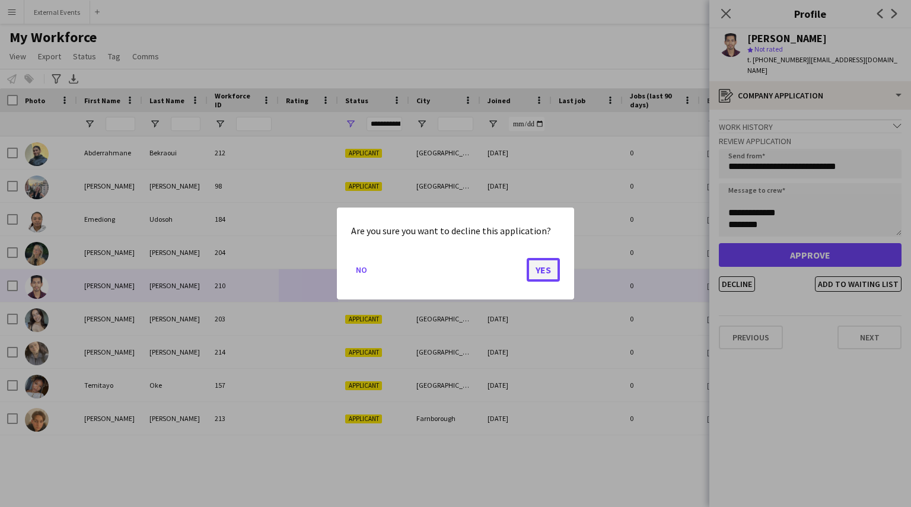
click at [549, 260] on button "Yes" at bounding box center [543, 270] width 33 height 24
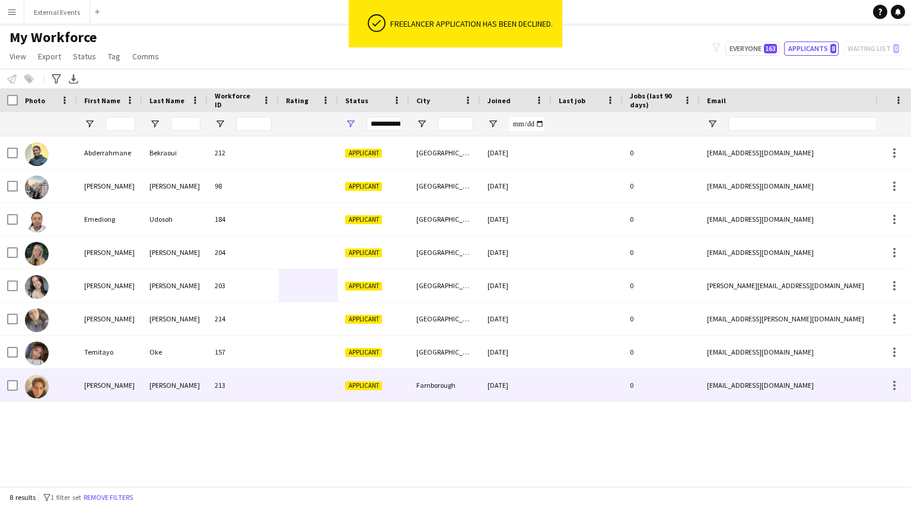
click at [272, 379] on div "213" at bounding box center [243, 385] width 71 height 33
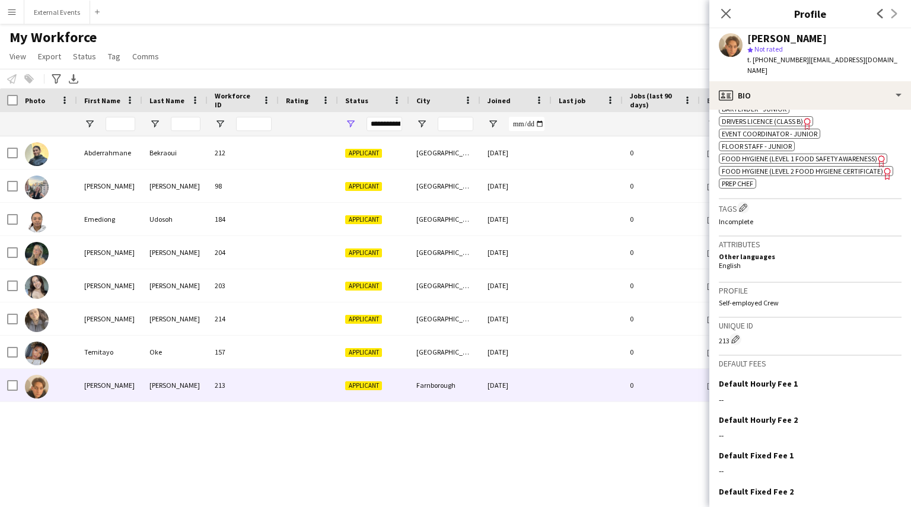
scroll to position [469, 0]
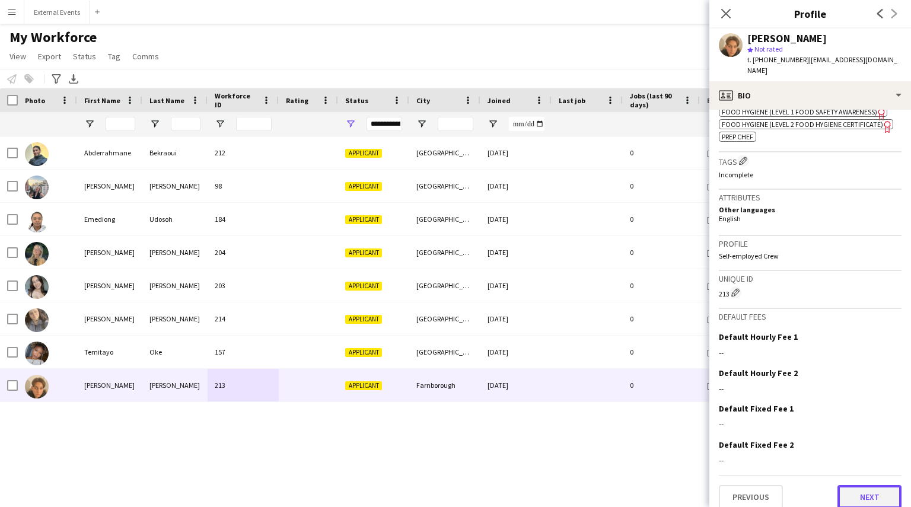
click at [849, 485] on button "Next" at bounding box center [870, 497] width 64 height 24
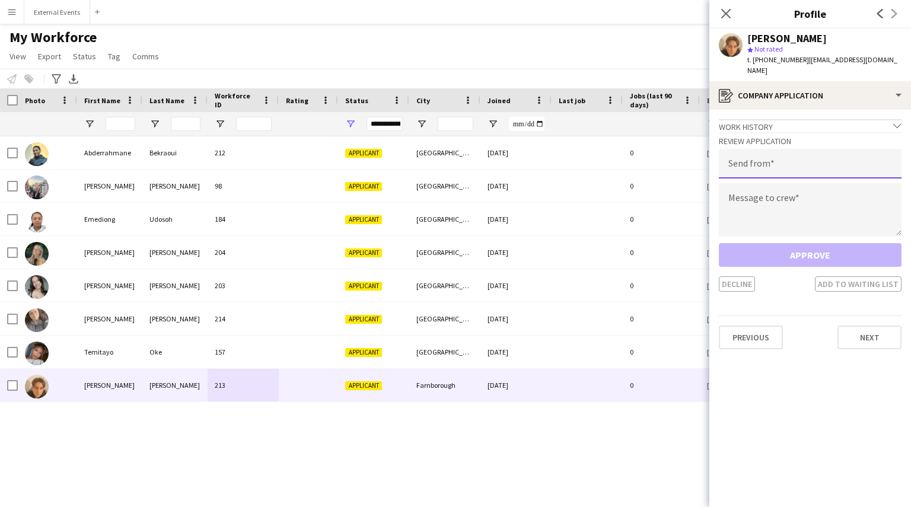
click at [755, 157] on input "email" at bounding box center [810, 164] width 183 height 30
type input "**********"
click at [781, 201] on textarea at bounding box center [810, 209] width 183 height 53
paste textarea "**********"
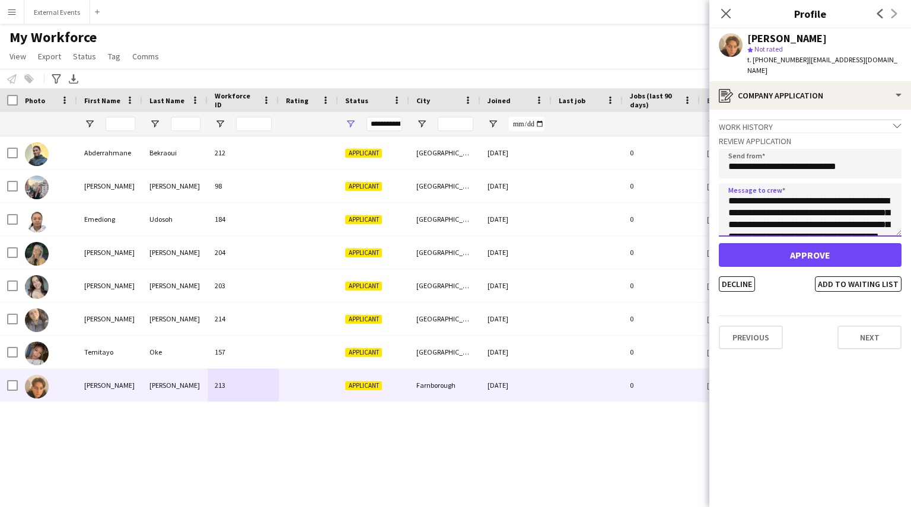
scroll to position [55, 0]
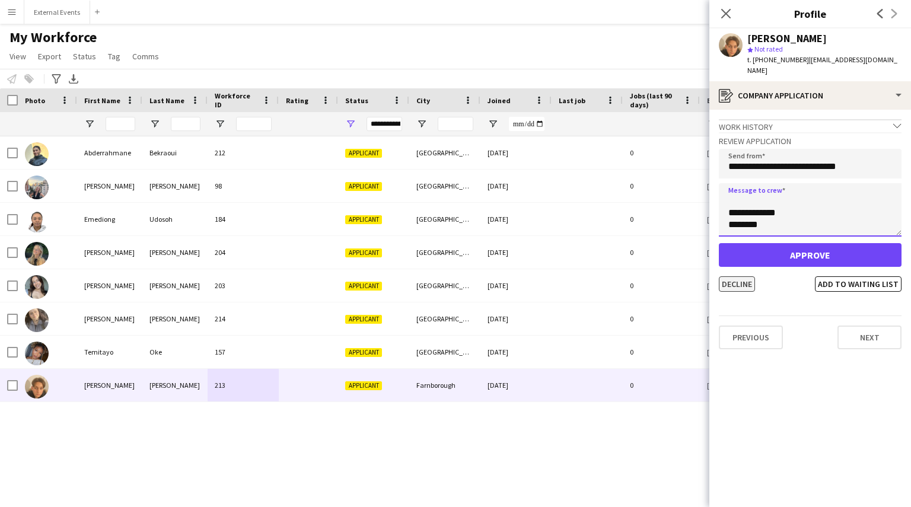
type textarea "**********"
click at [734, 276] on button "Decline" at bounding box center [737, 283] width 36 height 15
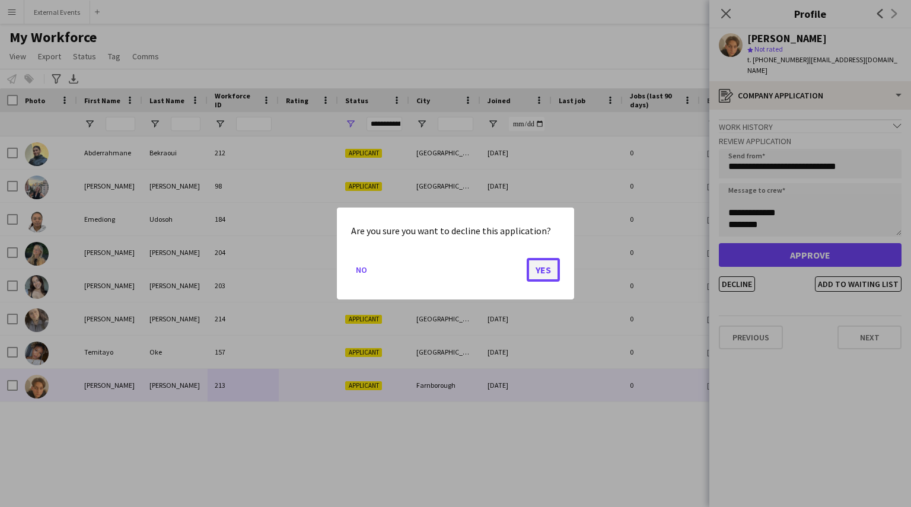
click at [547, 269] on button "Yes" at bounding box center [543, 270] width 33 height 24
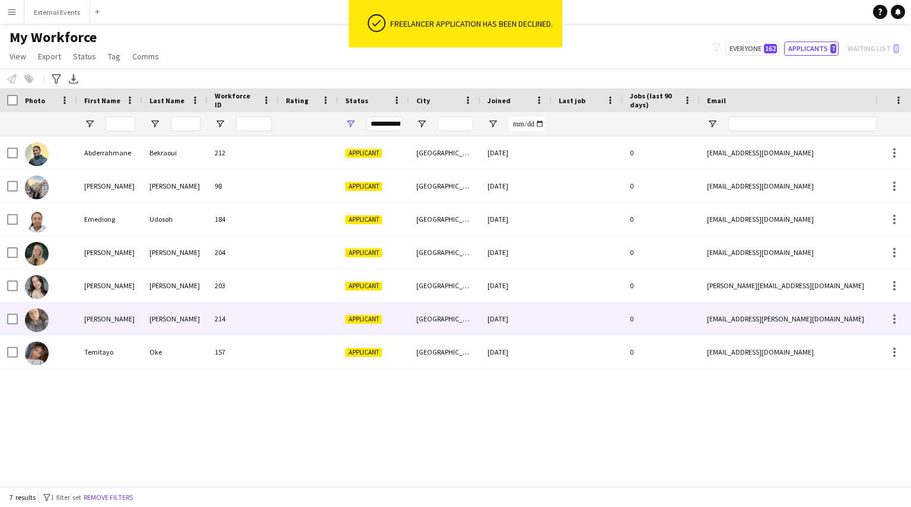
click at [97, 316] on div "[PERSON_NAME]" at bounding box center [109, 319] width 65 height 33
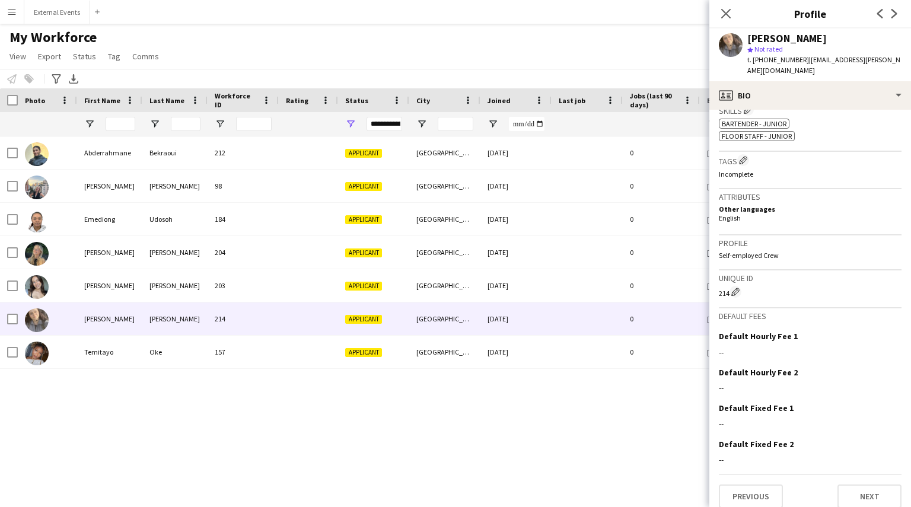
scroll to position [0, 0]
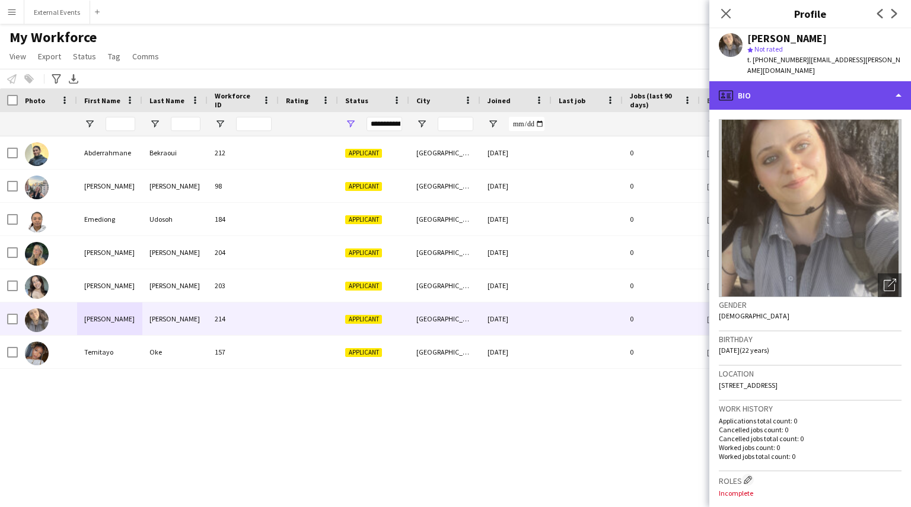
click at [895, 87] on div "profile Bio" at bounding box center [810, 95] width 202 height 28
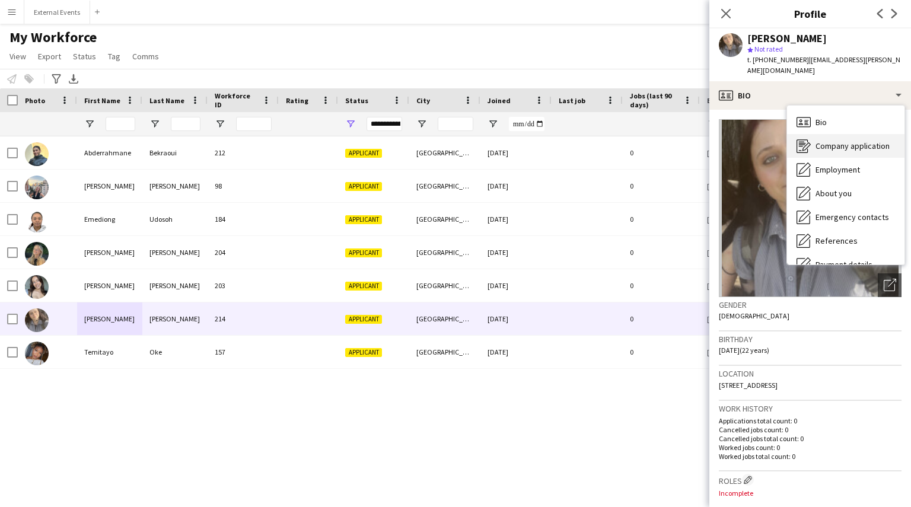
click at [864, 142] on div "Company application Company application" at bounding box center [845, 146] width 117 height 24
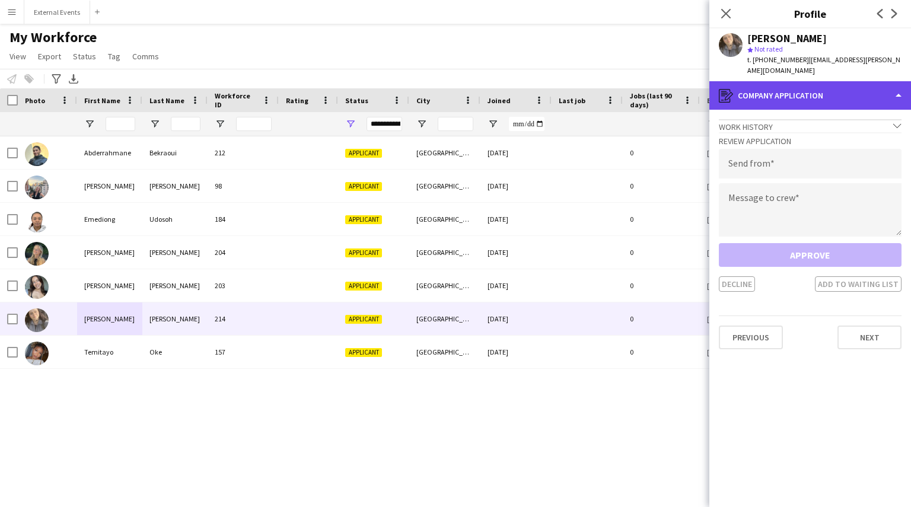
click at [898, 93] on div "register Company application" at bounding box center [810, 95] width 202 height 28
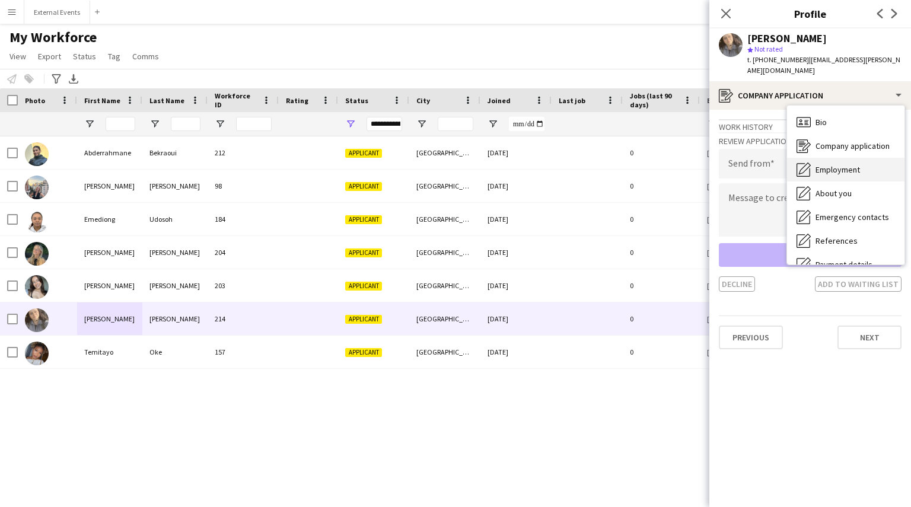
click at [868, 160] on div "Employment Employment" at bounding box center [845, 170] width 117 height 24
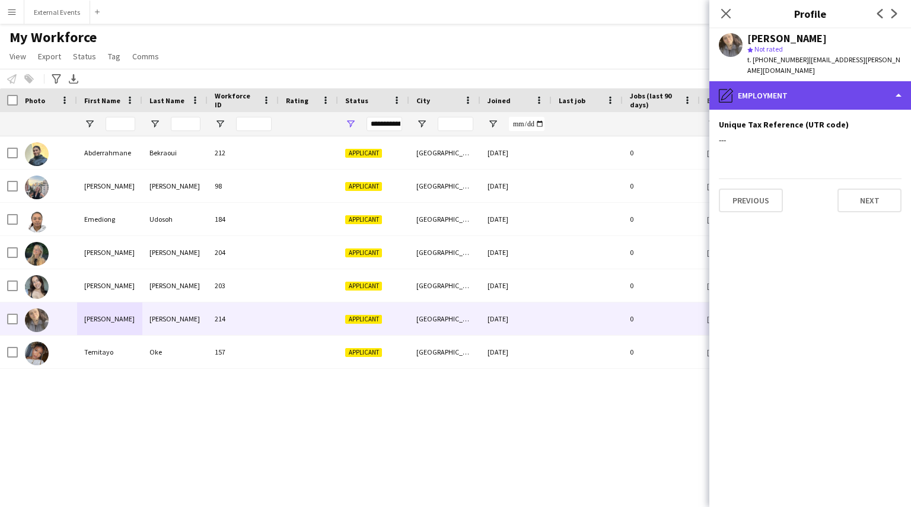
click at [876, 90] on div "pencil4 Employment" at bounding box center [810, 95] width 202 height 28
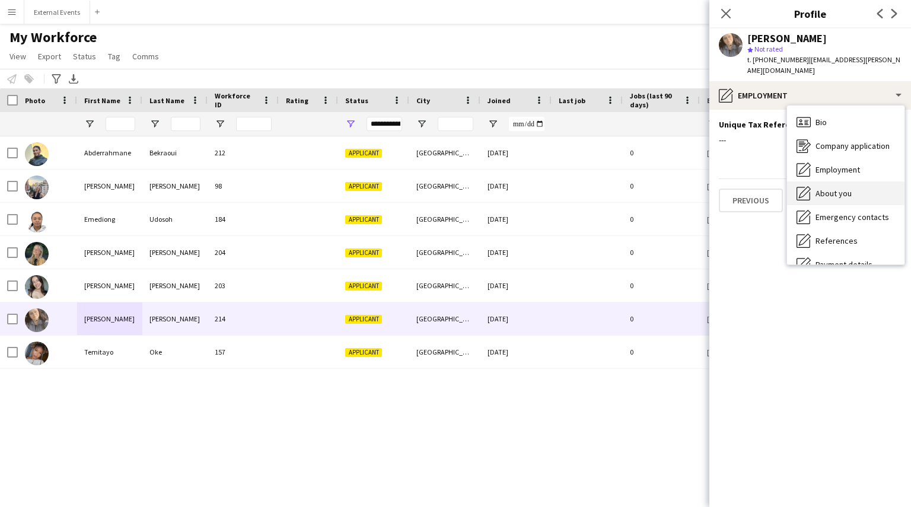
click at [865, 183] on div "About you About you" at bounding box center [845, 194] width 117 height 24
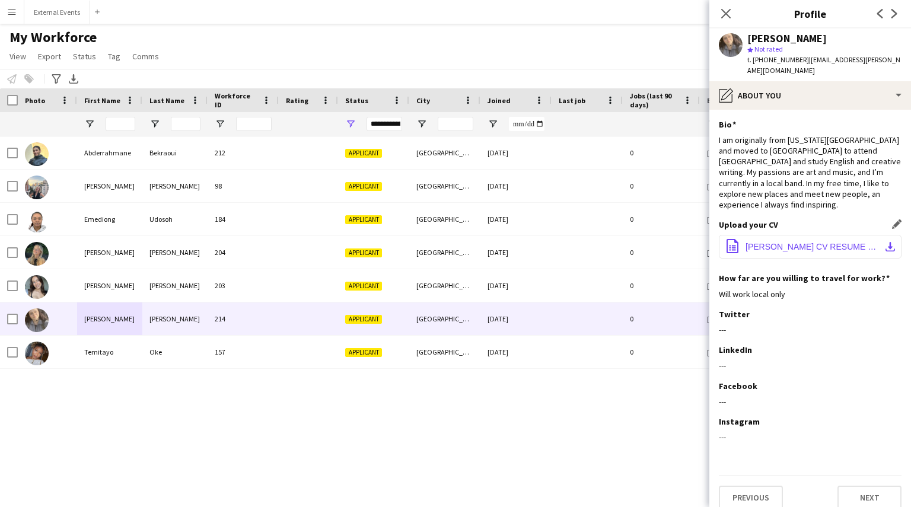
click at [837, 235] on button "office-file-sheet [PERSON_NAME] CV RESUME NEW (1).pdf download-bottom" at bounding box center [810, 247] width 183 height 24
click at [876, 486] on button "Next" at bounding box center [870, 498] width 64 height 24
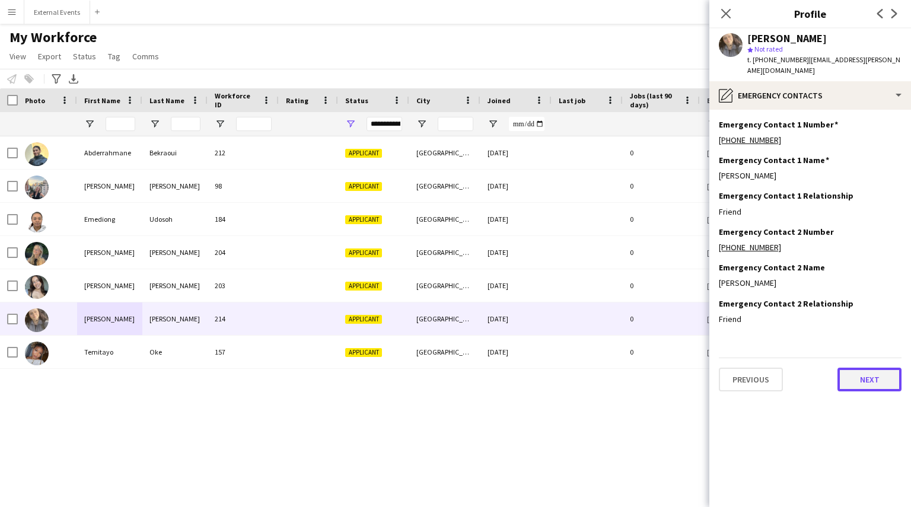
click at [866, 368] on button "Next" at bounding box center [870, 380] width 64 height 24
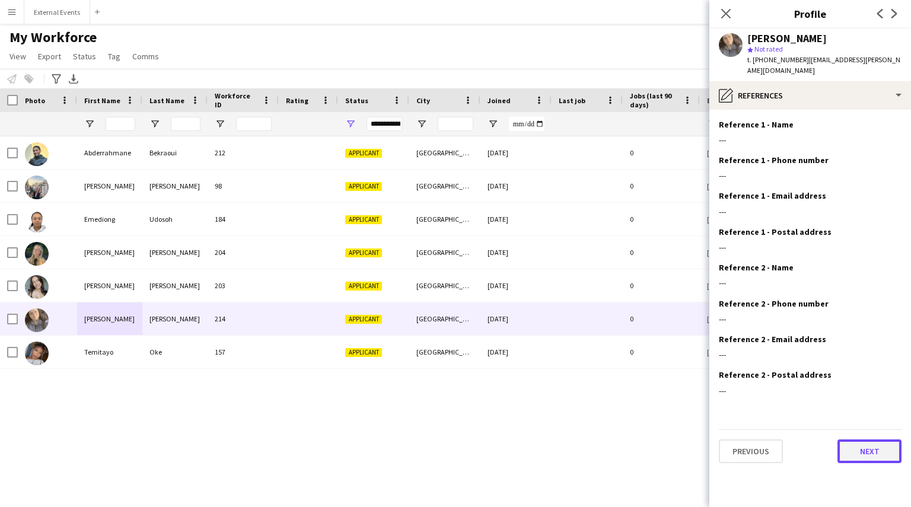
click at [872, 447] on button "Next" at bounding box center [870, 452] width 64 height 24
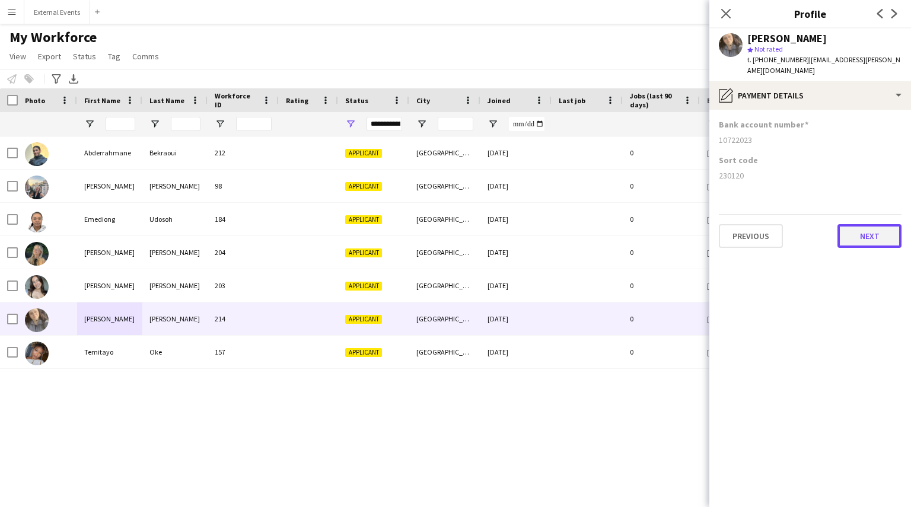
click at [855, 226] on button "Next" at bounding box center [870, 236] width 64 height 24
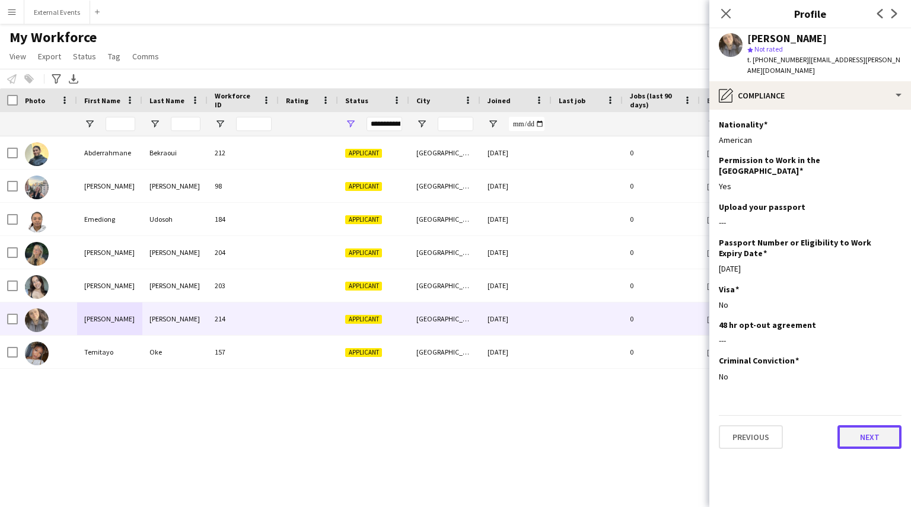
click at [885, 425] on button "Next" at bounding box center [870, 437] width 64 height 24
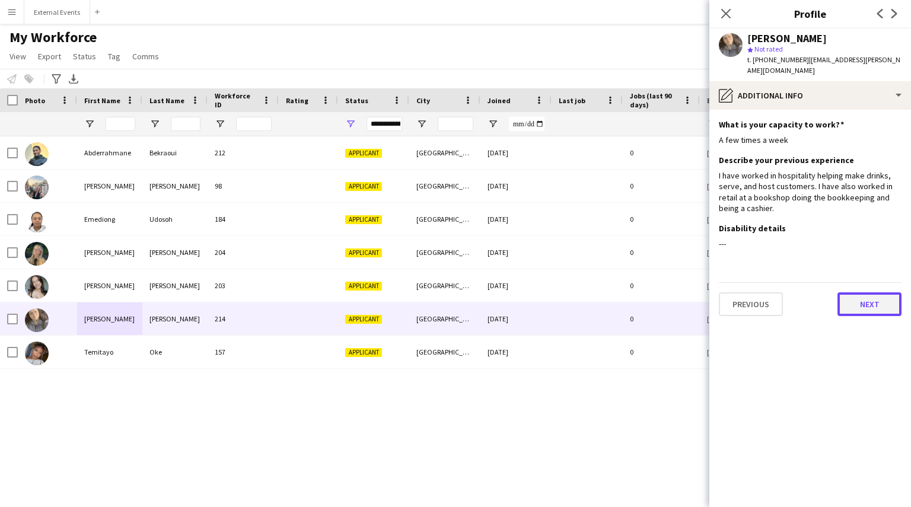
click at [871, 292] on button "Next" at bounding box center [870, 304] width 64 height 24
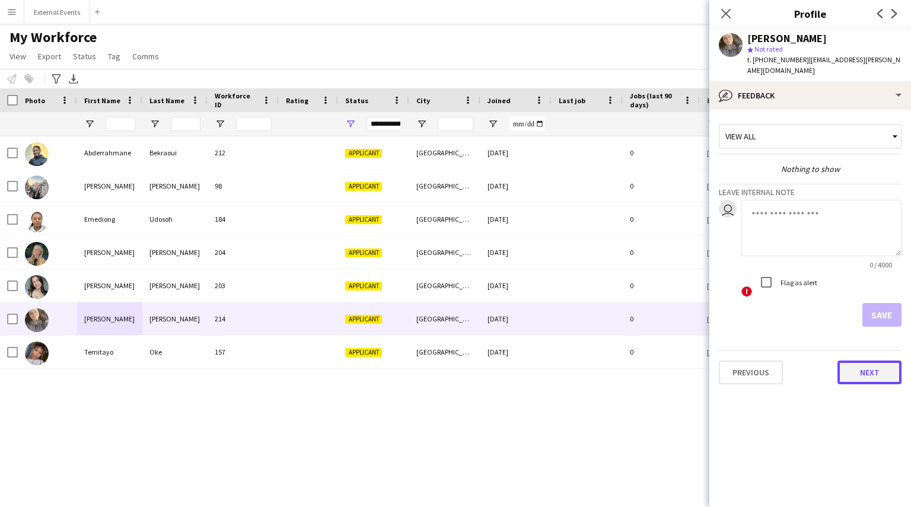
click at [867, 367] on button "Next" at bounding box center [870, 373] width 64 height 24
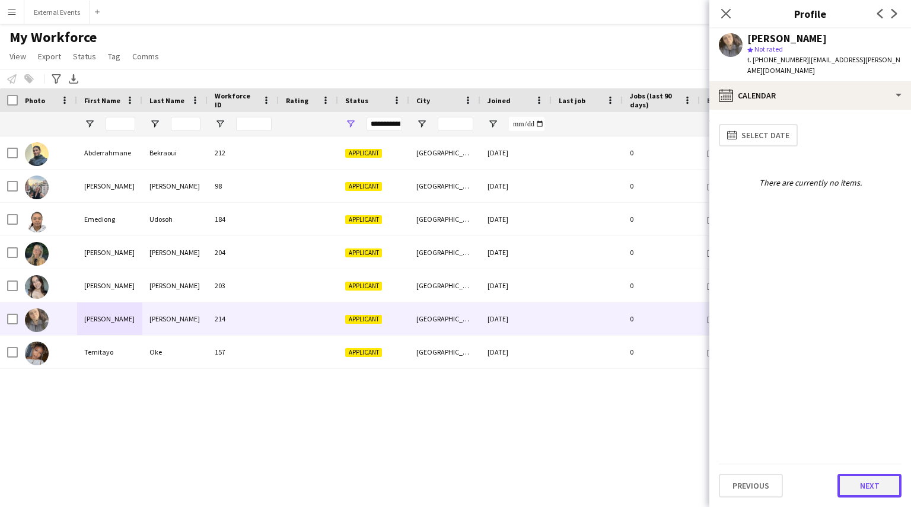
click at [861, 485] on button "Next" at bounding box center [870, 486] width 64 height 24
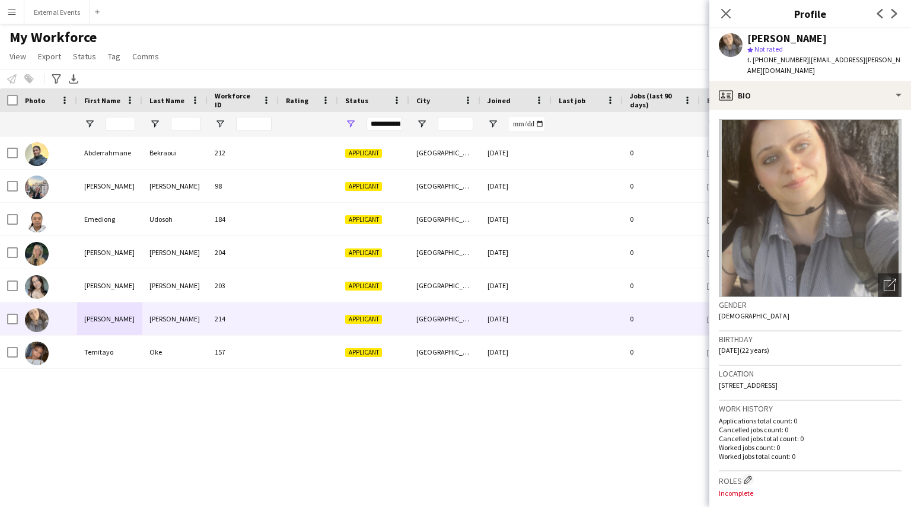
scroll to position [407, 0]
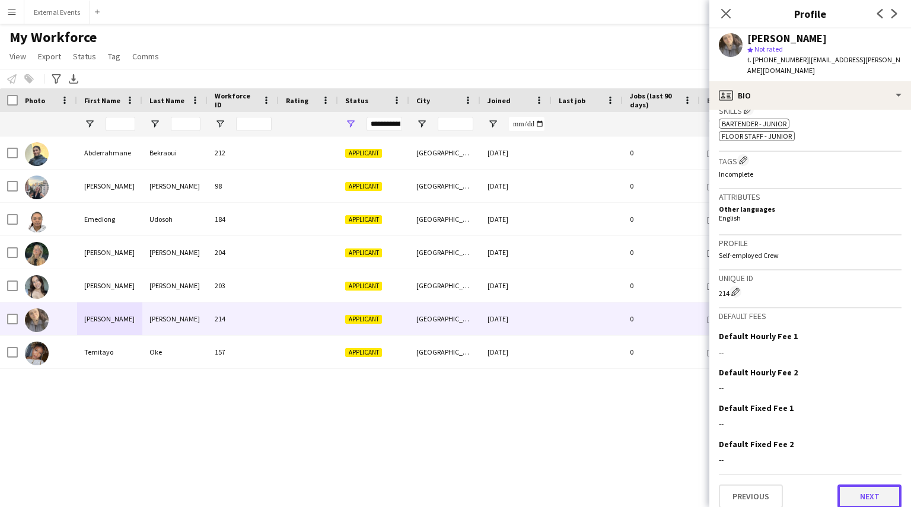
click at [863, 496] on button "Next" at bounding box center [870, 497] width 64 height 24
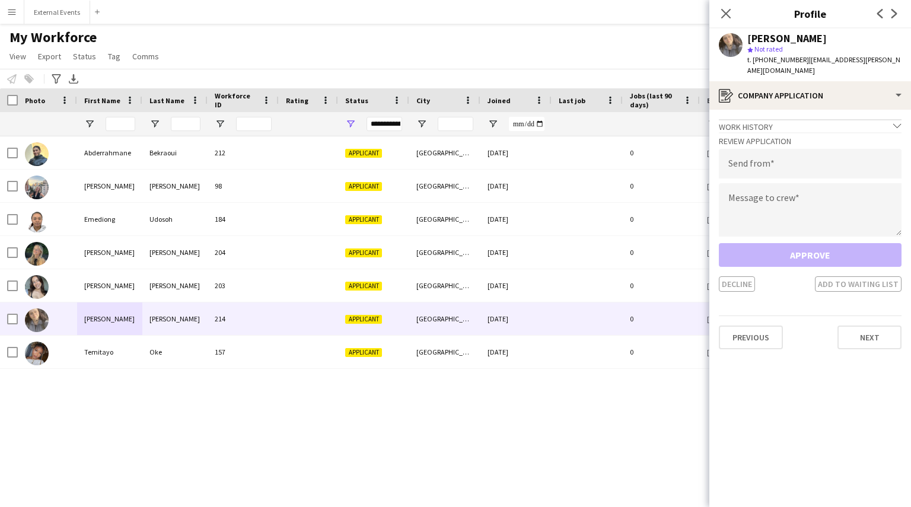
drag, startPoint x: 803, startPoint y: 61, endPoint x: 902, endPoint y: 58, distance: 99.1
click at [902, 58] on div "[PERSON_NAME] star Not rated t. [PHONE_NUMBER] | [EMAIL_ADDRESS][PERSON_NAME][D…" at bounding box center [810, 54] width 202 height 53
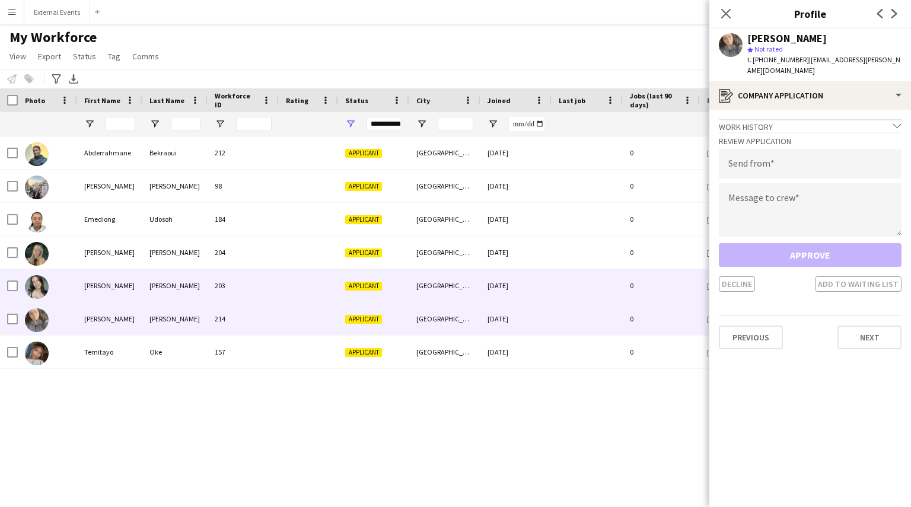
click at [101, 282] on div "[PERSON_NAME]" at bounding box center [109, 285] width 65 height 33
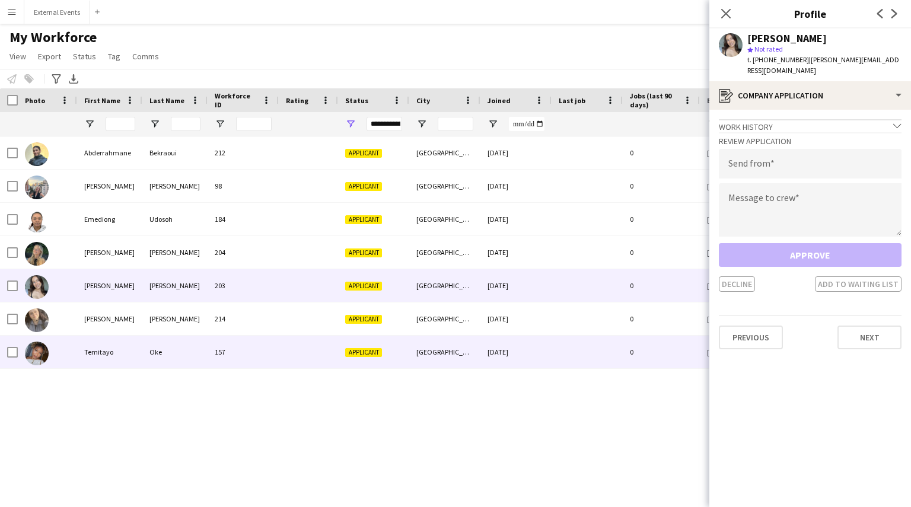
click at [93, 352] on div "Temitayo" at bounding box center [109, 352] width 65 height 33
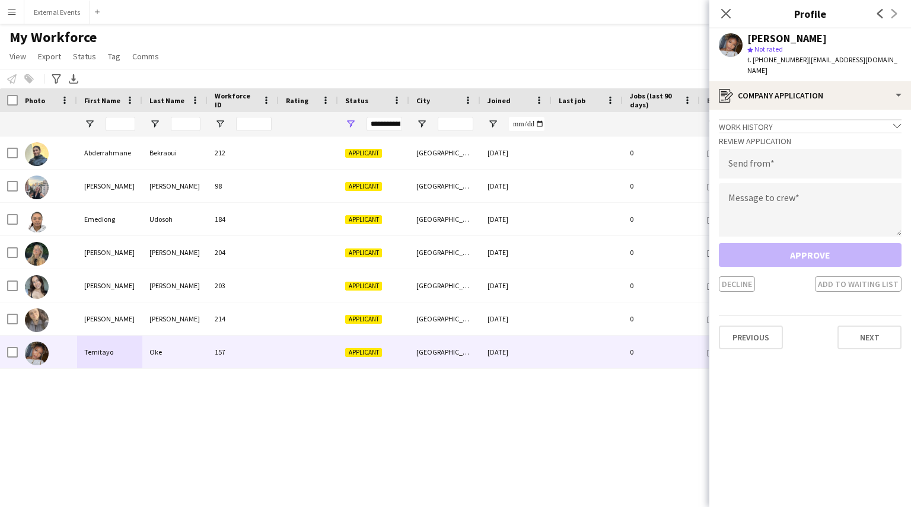
click at [897, 61] on div "[PERSON_NAME] star Not rated t. [PHONE_NUMBER] | [EMAIL_ADDRESS][DOMAIN_NAME]" at bounding box center [810, 54] width 202 height 53
drag, startPoint x: 897, startPoint y: 61, endPoint x: 820, endPoint y: 67, distance: 77.3
click at [820, 67] on div "[PERSON_NAME] star Not rated t. [PHONE_NUMBER] | [EMAIL_ADDRESS][DOMAIN_NAME]" at bounding box center [810, 54] width 202 height 53
click at [826, 158] on input "email" at bounding box center [810, 164] width 183 height 30
type input "**********"
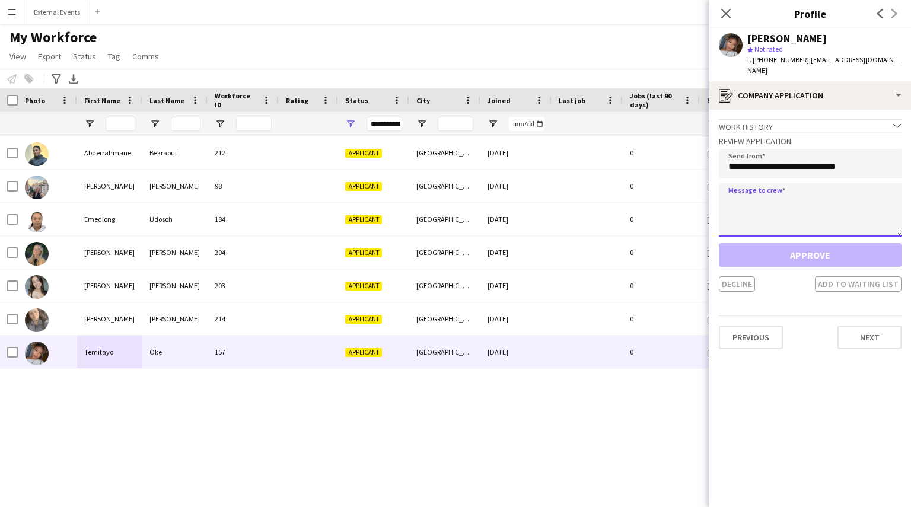
click at [783, 190] on textarea at bounding box center [810, 209] width 183 height 53
paste textarea "**********"
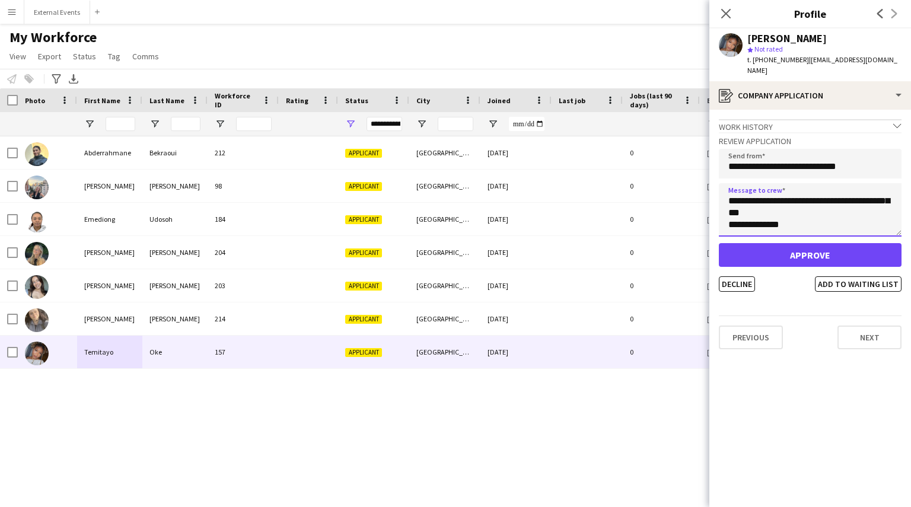
scroll to position [55, 0]
type textarea "**********"
click at [732, 276] on button "Decline" at bounding box center [737, 283] width 36 height 15
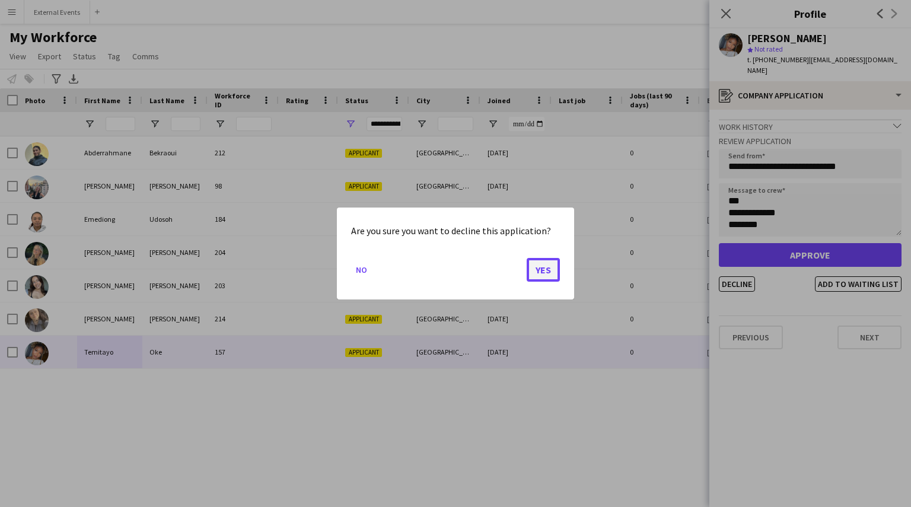
click at [542, 271] on button "Yes" at bounding box center [543, 270] width 33 height 24
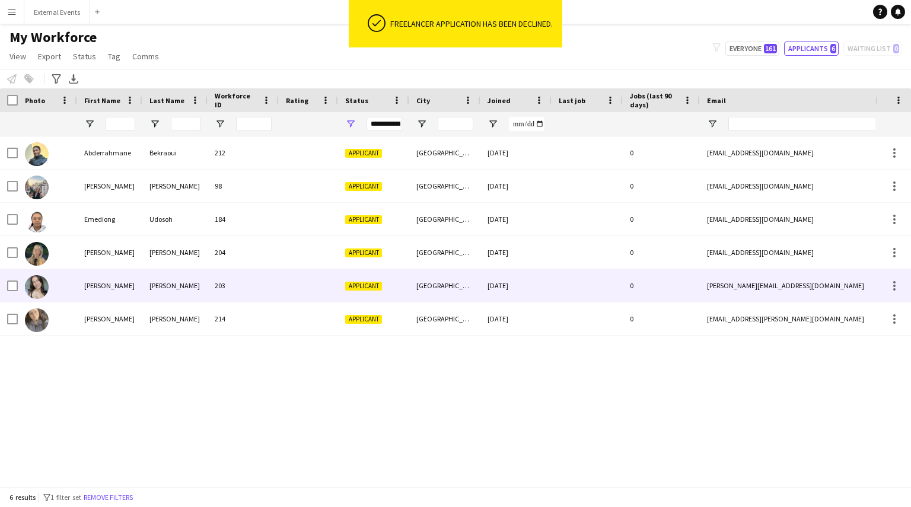
click at [76, 282] on div at bounding box center [47, 285] width 59 height 33
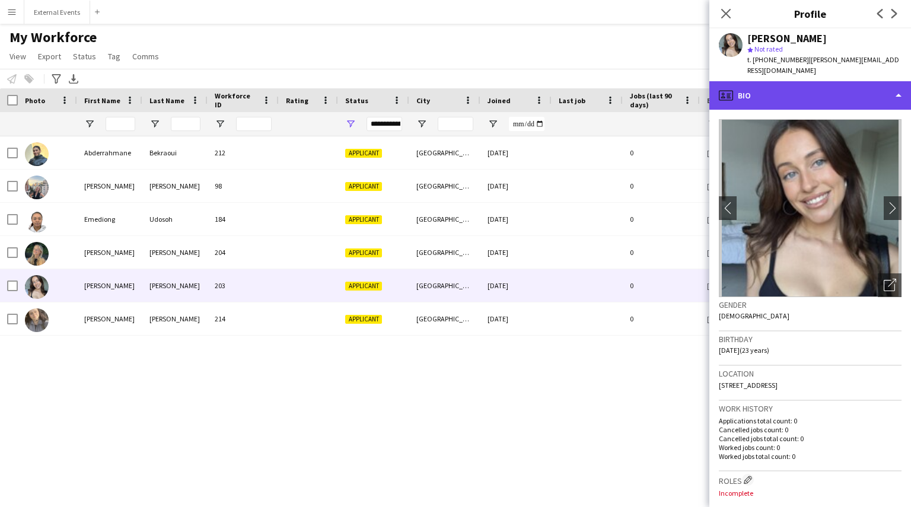
click at [876, 92] on div "profile Bio" at bounding box center [810, 95] width 202 height 28
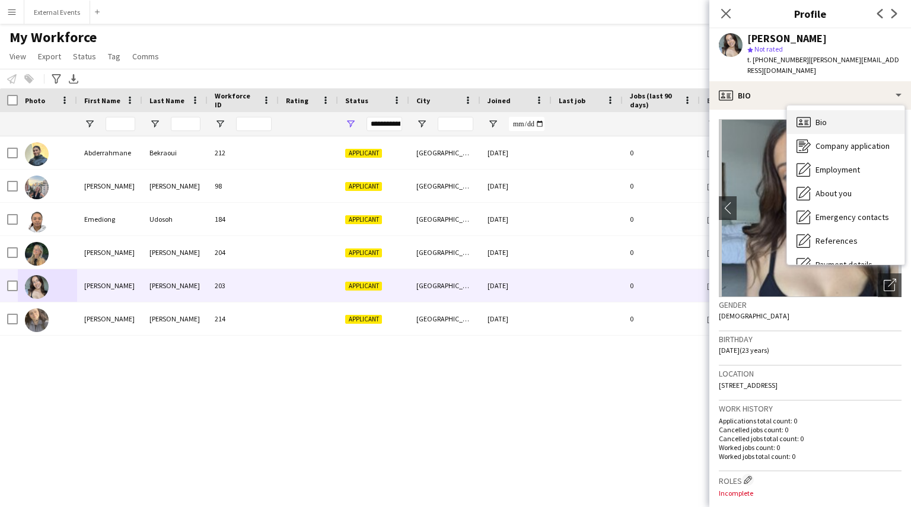
click at [838, 110] on div "Bio Bio" at bounding box center [845, 122] width 117 height 24
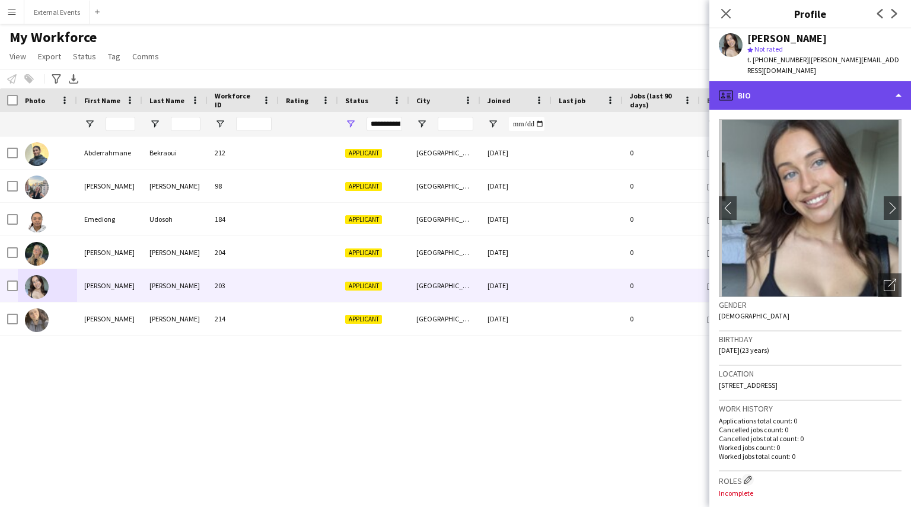
click at [852, 81] on div "profile Bio" at bounding box center [810, 95] width 202 height 28
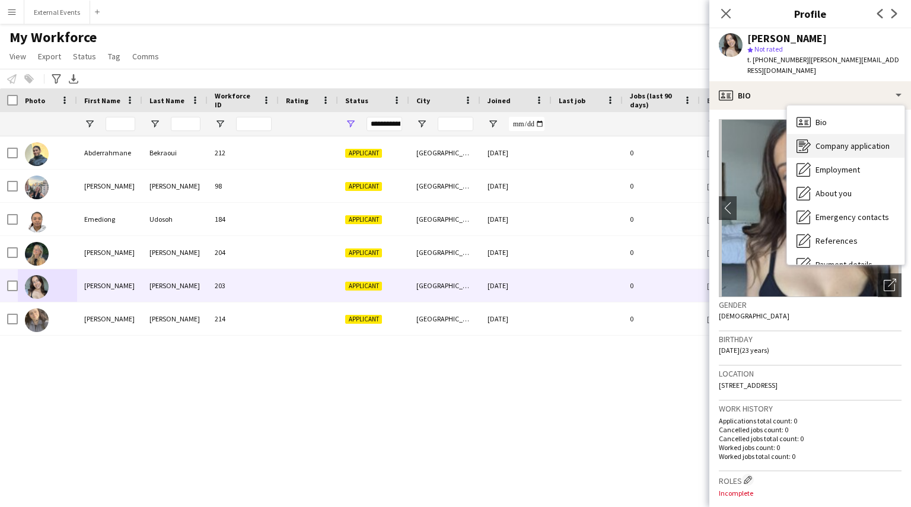
click at [848, 141] on span "Company application" at bounding box center [853, 146] width 74 height 11
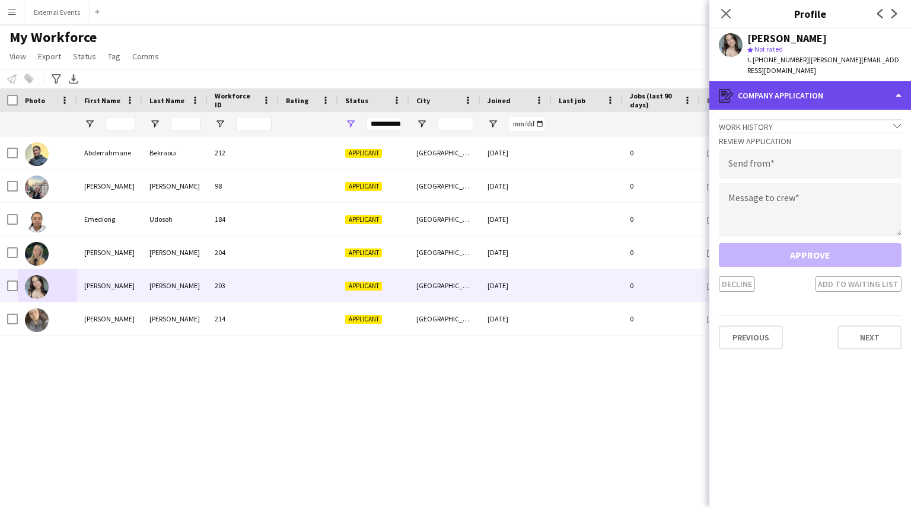
click at [880, 82] on div "register Company application" at bounding box center [810, 95] width 202 height 28
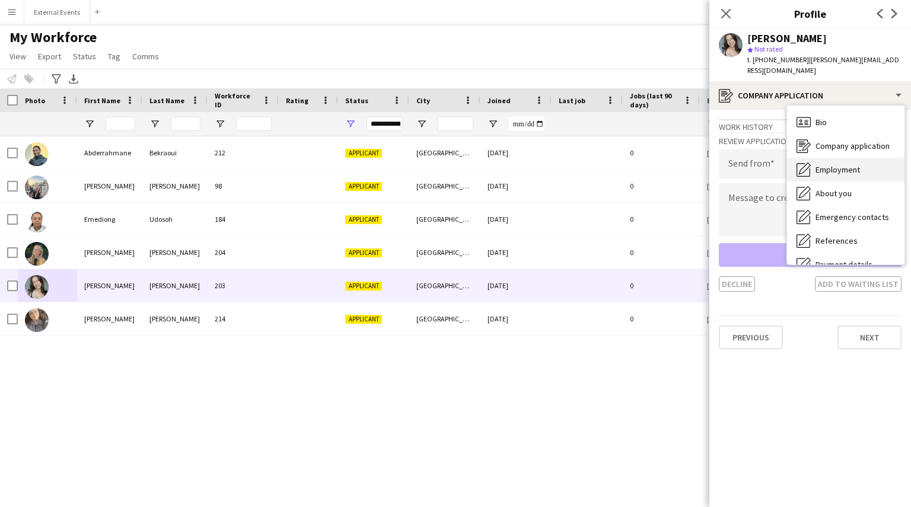
click at [868, 160] on div "Employment Employment" at bounding box center [845, 170] width 117 height 24
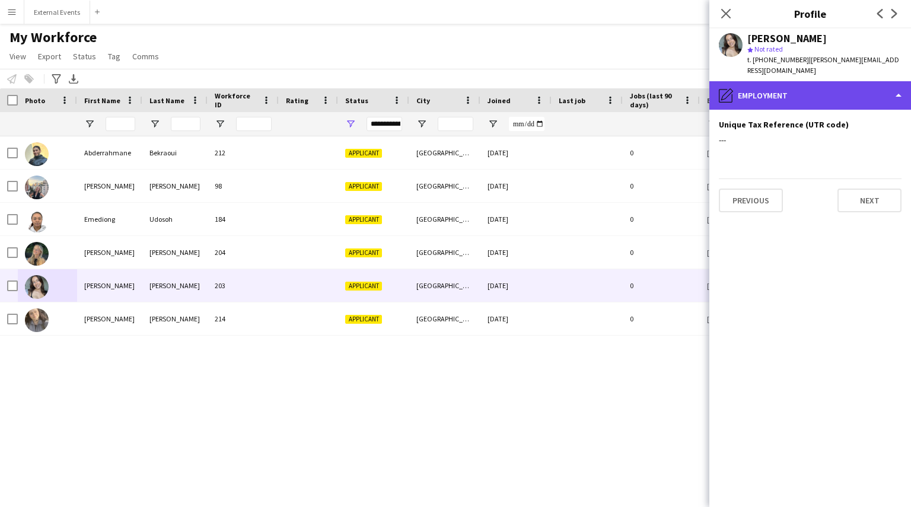
click at [893, 81] on div "pencil4 Employment" at bounding box center [810, 95] width 202 height 28
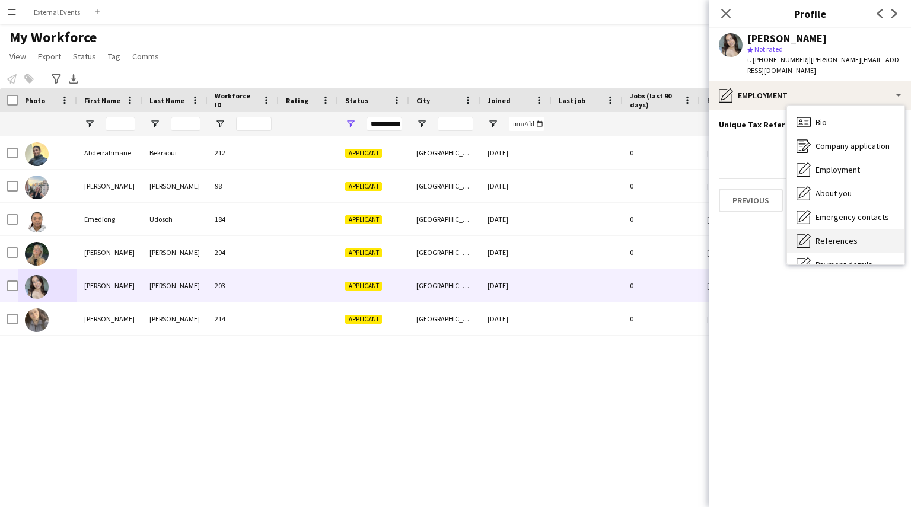
click at [854, 229] on div "References References" at bounding box center [845, 241] width 117 height 24
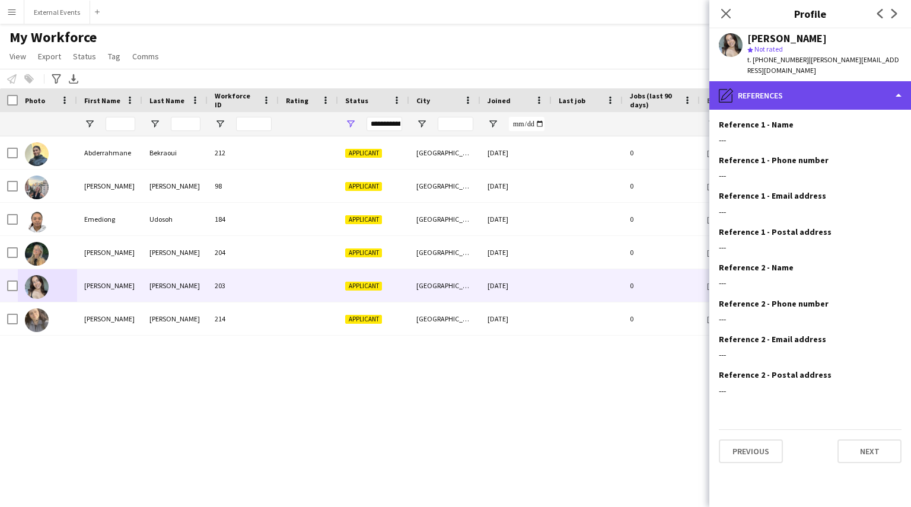
click at [892, 81] on div "pencil4 References" at bounding box center [810, 95] width 202 height 28
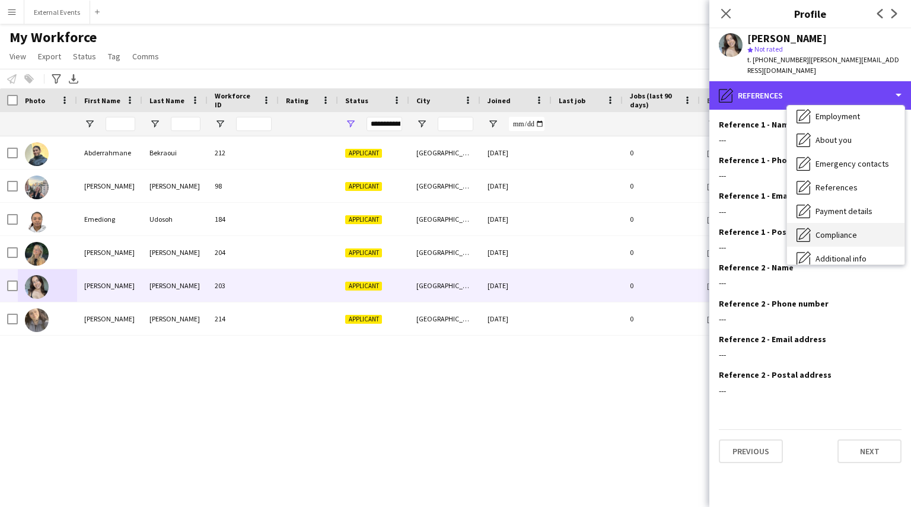
scroll to position [47, 0]
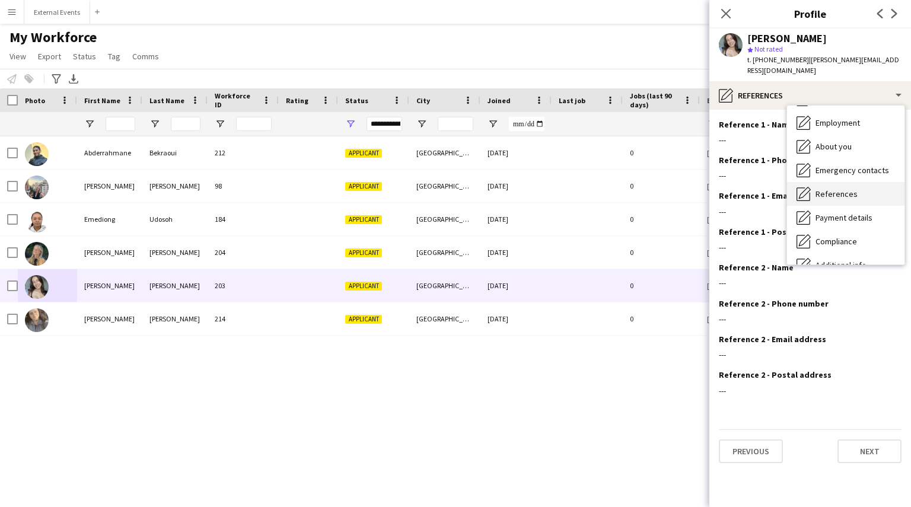
click at [847, 189] on span "References" at bounding box center [837, 194] width 42 height 11
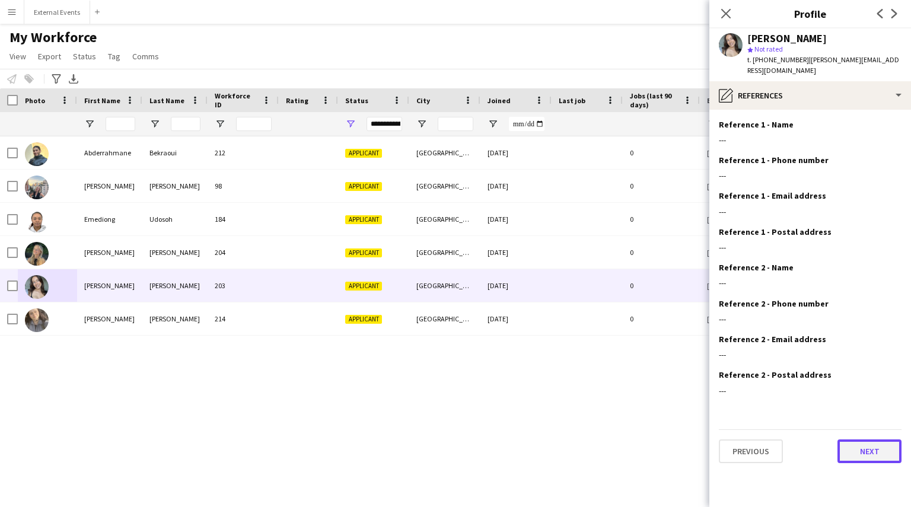
click at [865, 440] on button "Next" at bounding box center [870, 452] width 64 height 24
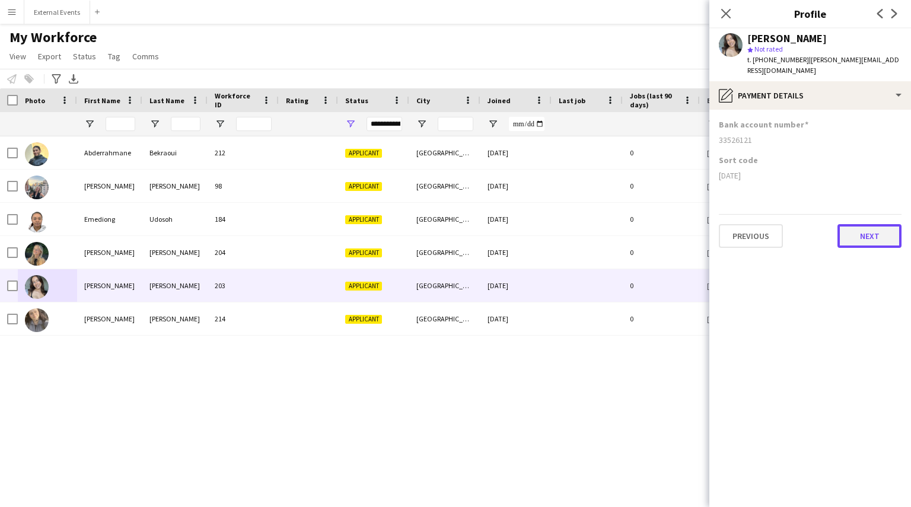
click at [881, 224] on button "Next" at bounding box center [870, 236] width 64 height 24
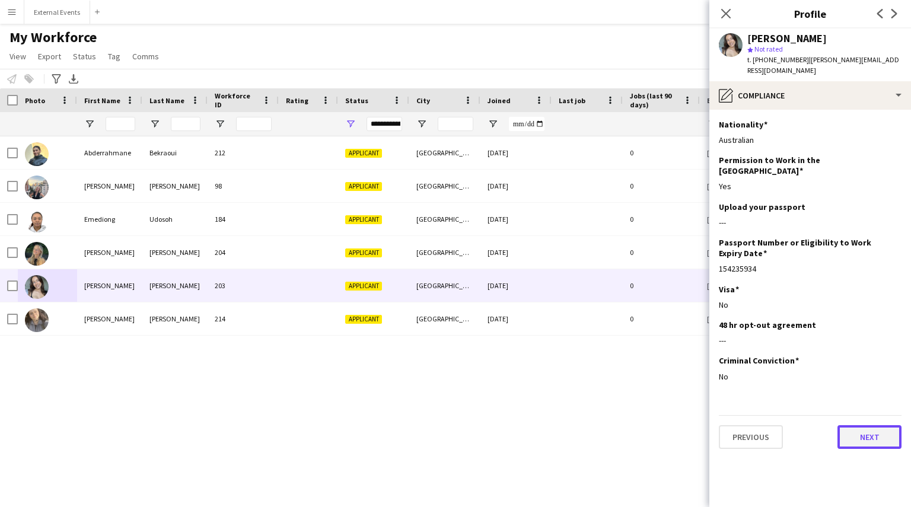
click at [870, 425] on button "Next" at bounding box center [870, 437] width 64 height 24
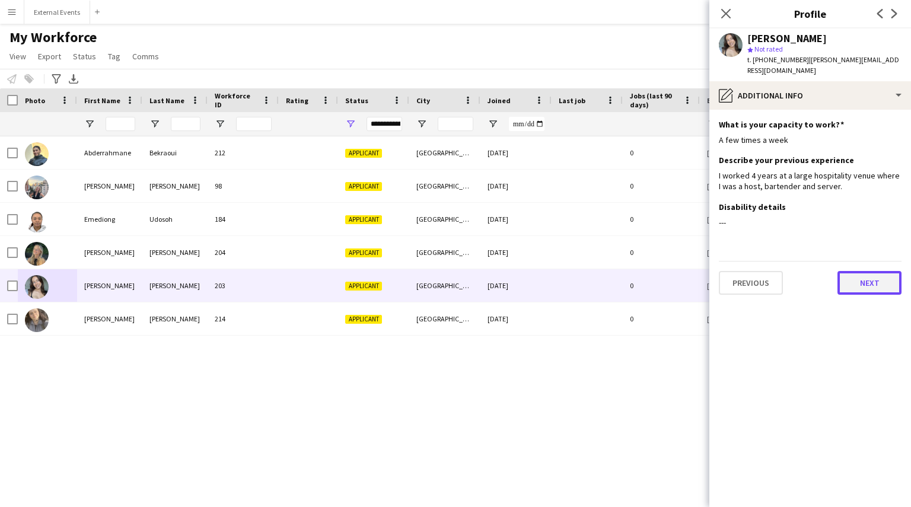
click at [872, 278] on button "Next" at bounding box center [870, 283] width 64 height 24
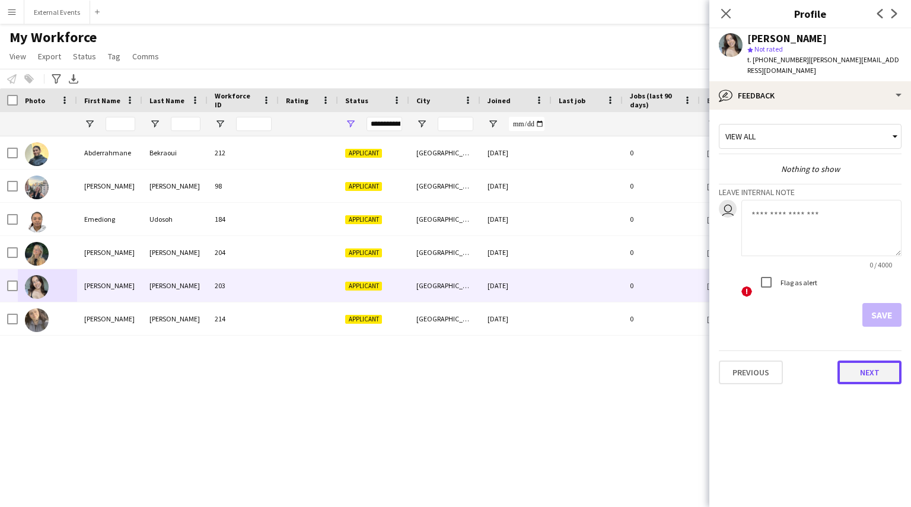
click at [881, 361] on button "Next" at bounding box center [870, 373] width 64 height 24
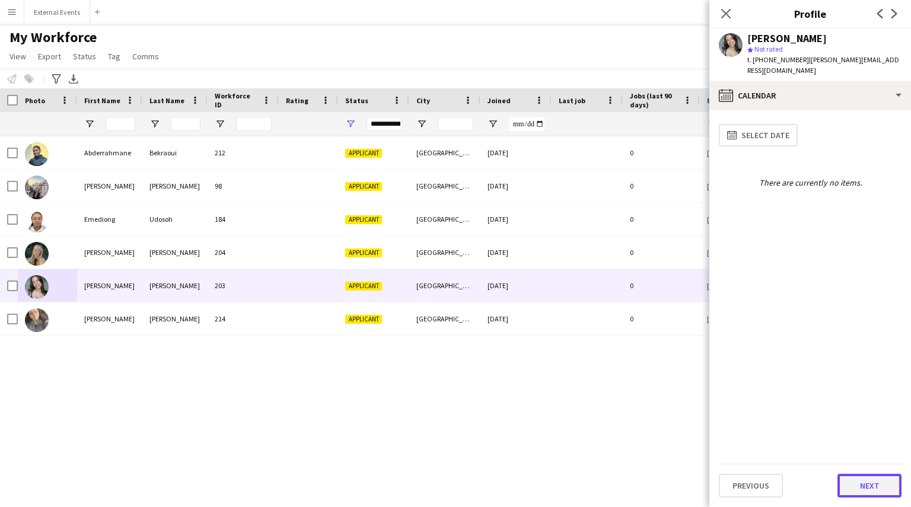
click at [865, 485] on button "Next" at bounding box center [870, 486] width 64 height 24
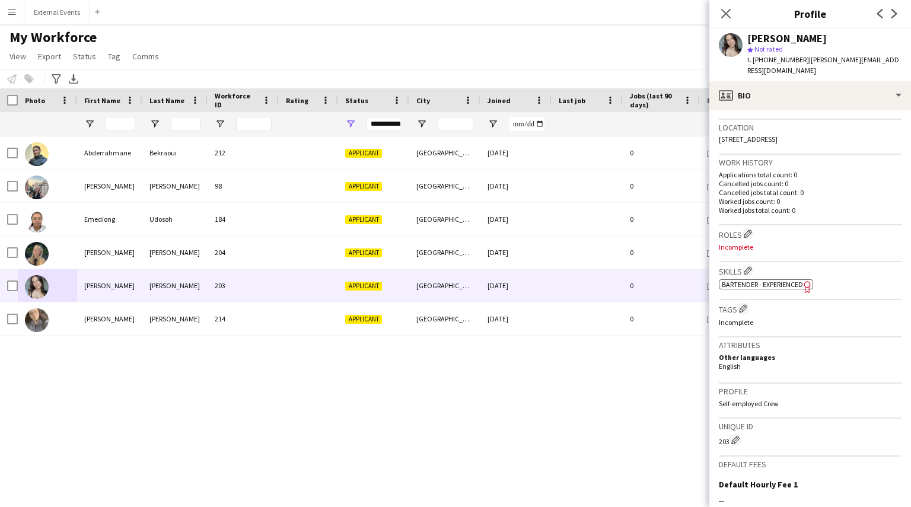
scroll to position [394, 0]
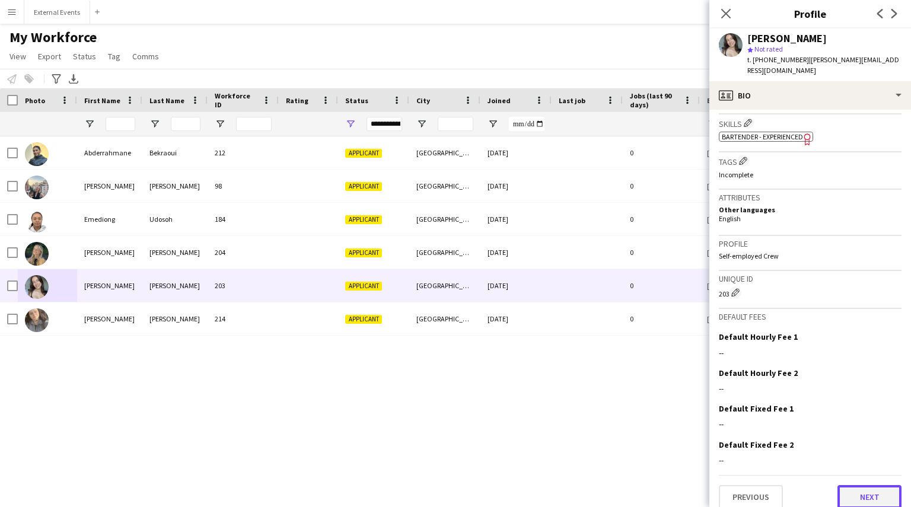
click at [865, 485] on button "Next" at bounding box center [870, 497] width 64 height 24
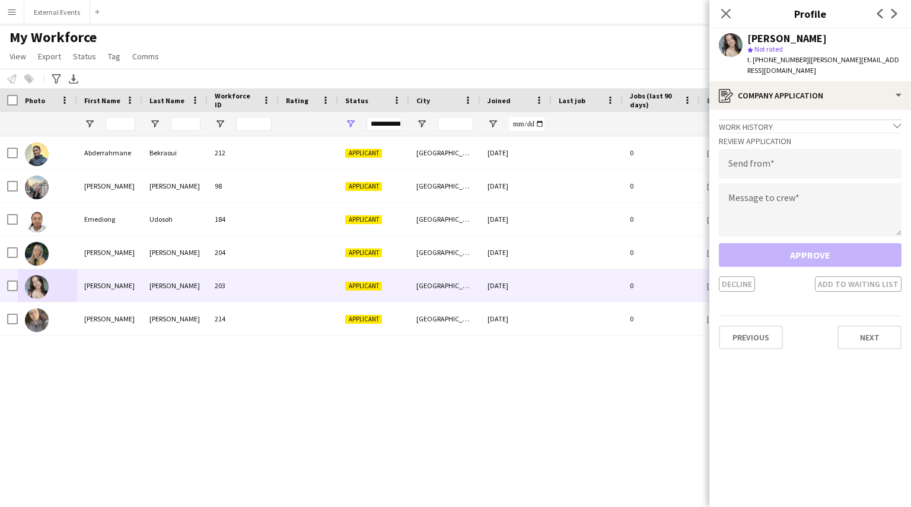
click at [875, 316] on div "Previous Next" at bounding box center [810, 333] width 183 height 34
click at [865, 326] on button "Next" at bounding box center [870, 338] width 64 height 24
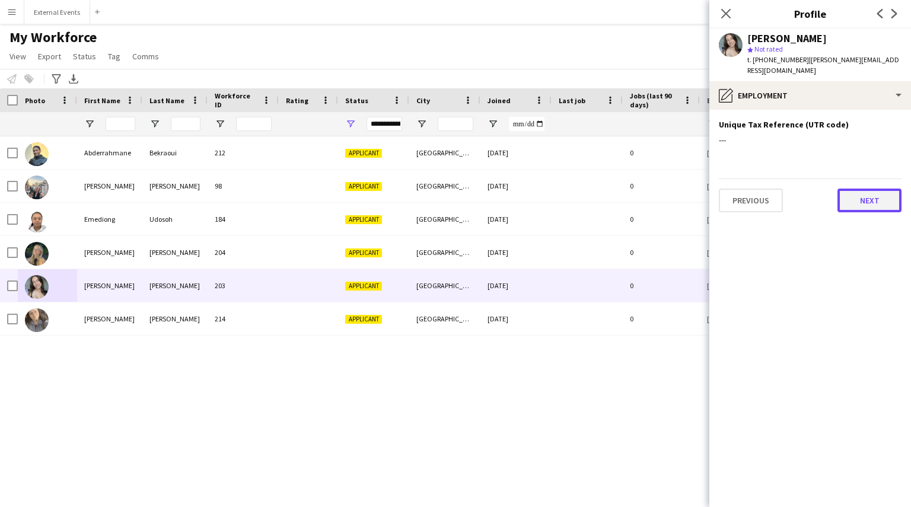
click at [873, 189] on button "Next" at bounding box center [870, 201] width 64 height 24
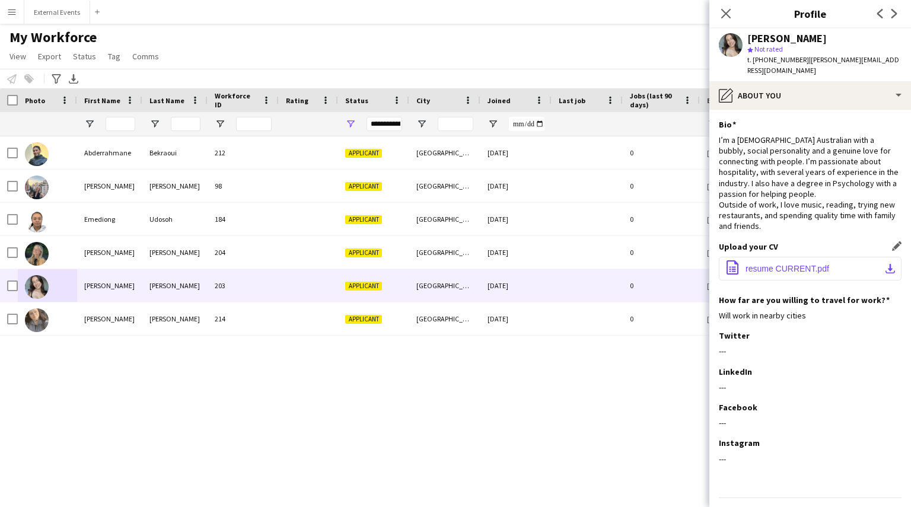
click at [788, 264] on span "resume CURRENT.pdf" at bounding box center [788, 268] width 84 height 9
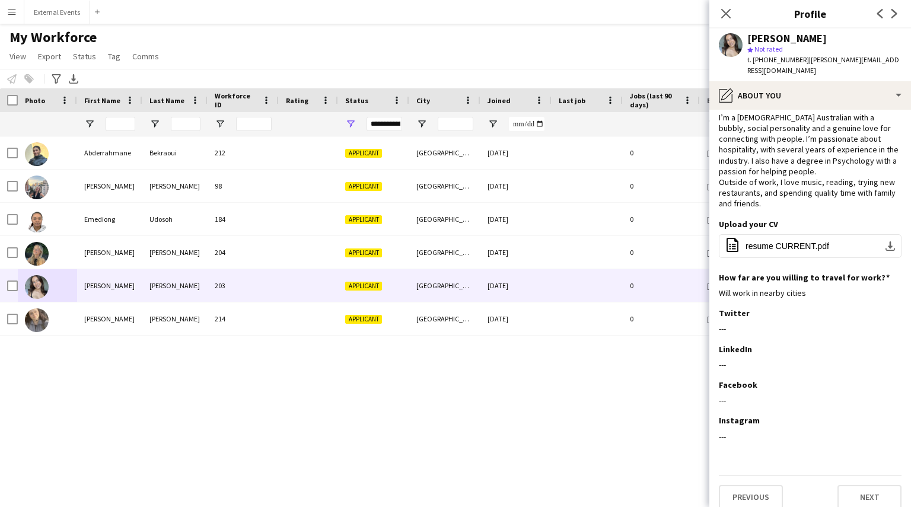
drag, startPoint x: 800, startPoint y: 61, endPoint x: 899, endPoint y: 66, distance: 99.8
click at [899, 66] on app-profile-header "[PERSON_NAME] star Not rated t. [PHONE_NUMBER] | [PERSON_NAME][EMAIL_ADDRESS][D…" at bounding box center [810, 54] width 202 height 53
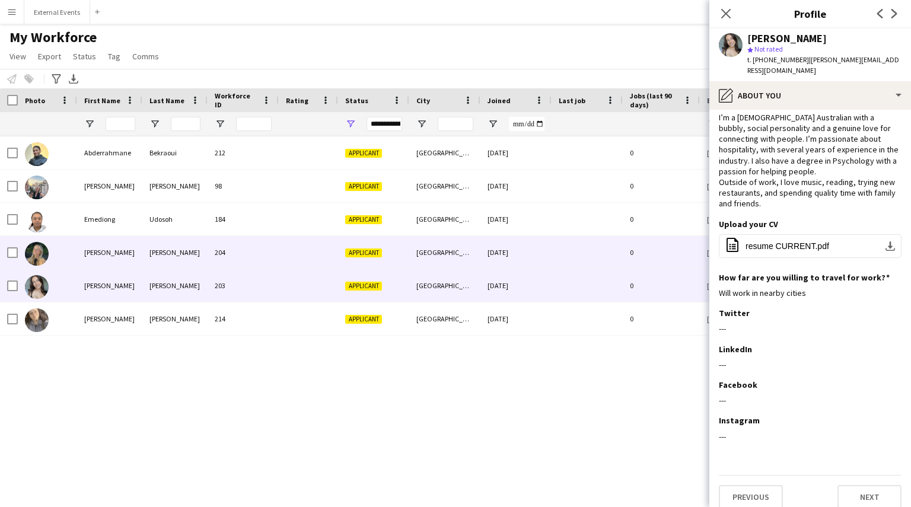
click at [93, 254] on div "[PERSON_NAME]" at bounding box center [109, 252] width 65 height 33
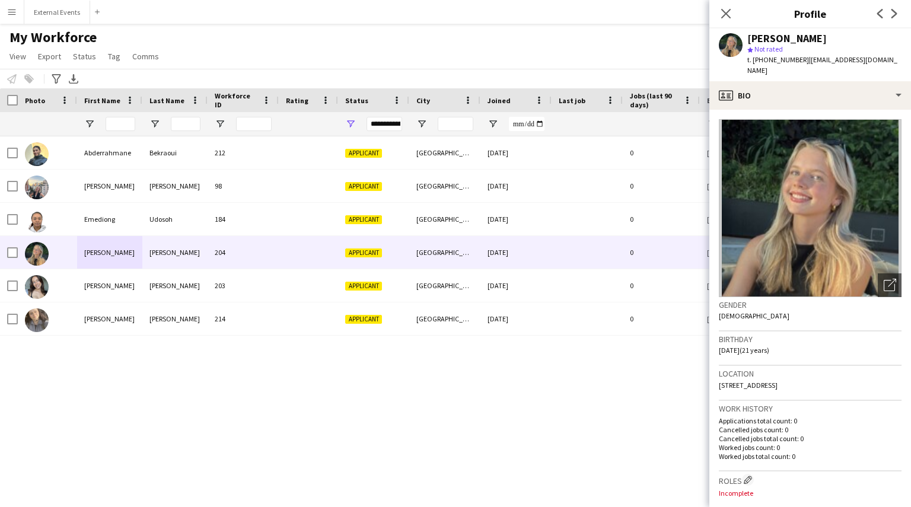
drag, startPoint x: 893, startPoint y: 61, endPoint x: 803, endPoint y: 55, distance: 90.4
click at [803, 55] on span "| [EMAIL_ADDRESS][DOMAIN_NAME]" at bounding box center [822, 65] width 150 height 20
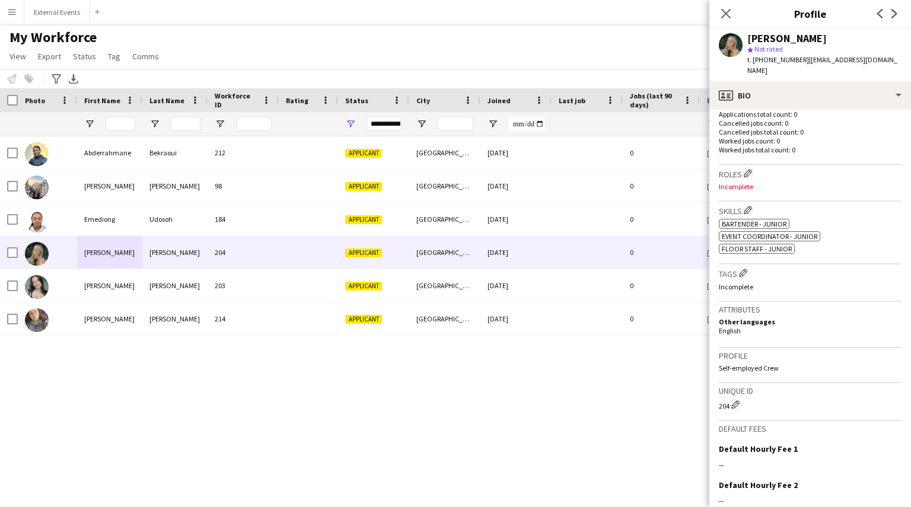
scroll to position [419, 0]
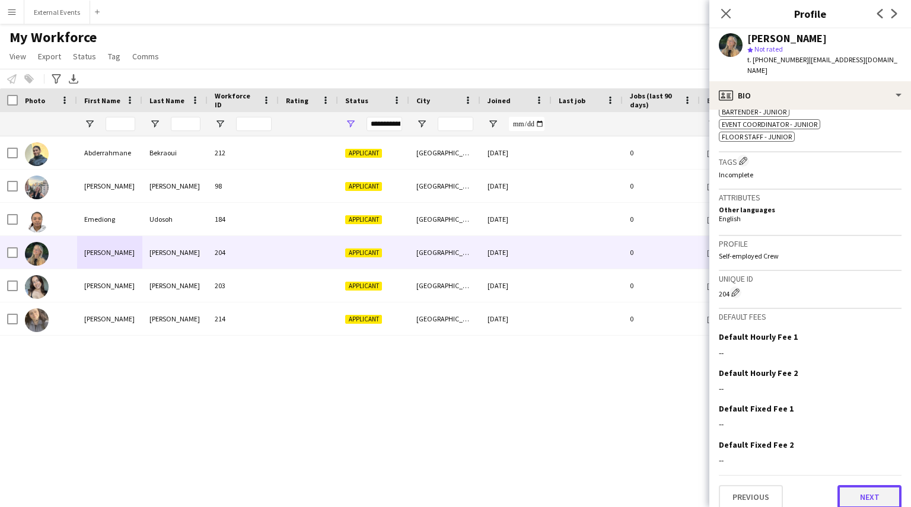
click at [846, 488] on button "Next" at bounding box center [870, 497] width 64 height 24
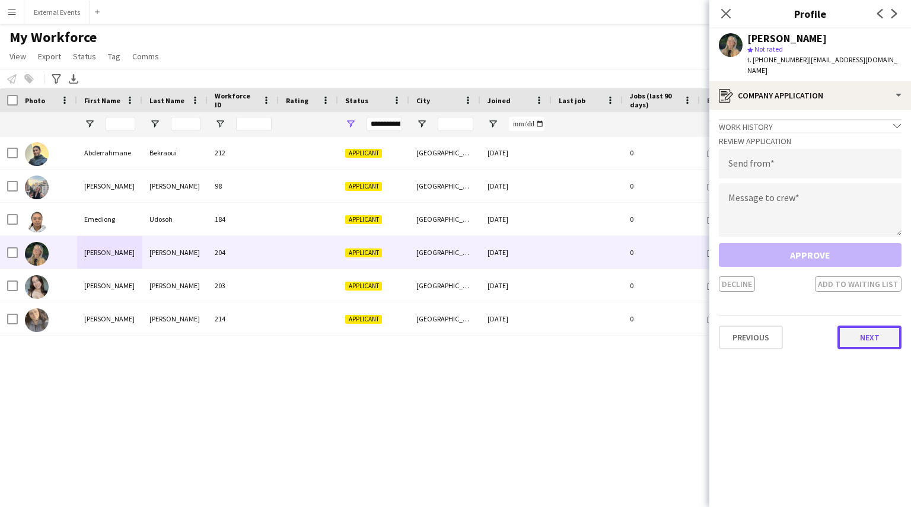
click at [873, 327] on button "Next" at bounding box center [870, 338] width 64 height 24
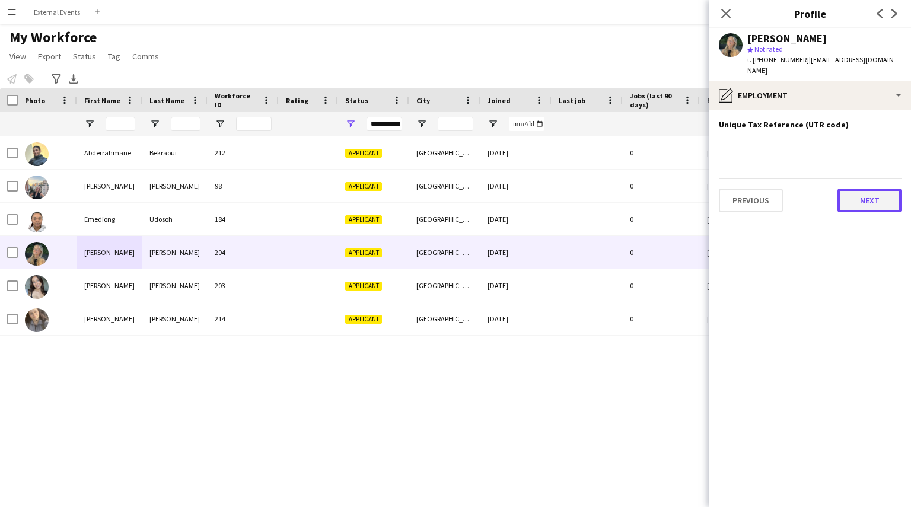
click at [873, 189] on button "Next" at bounding box center [870, 201] width 64 height 24
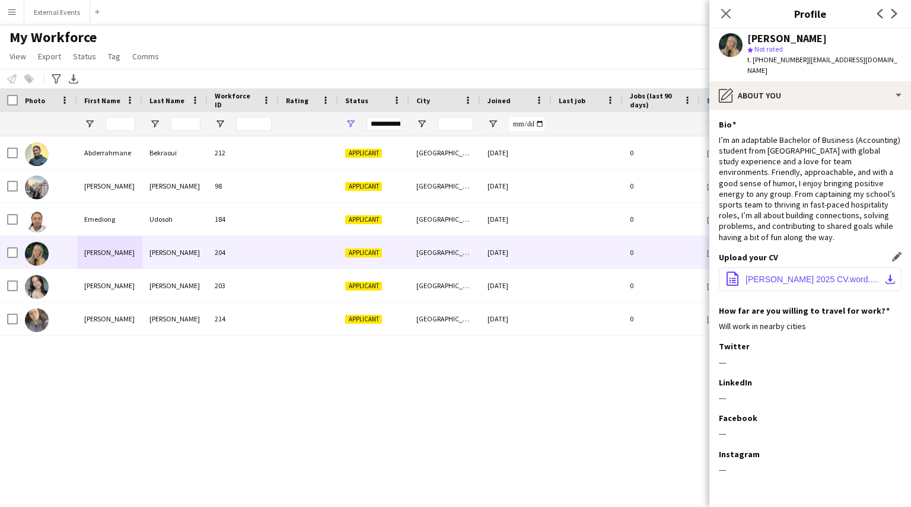
click at [787, 275] on span "[PERSON_NAME] 2025 CV.word.docx" at bounding box center [813, 279] width 134 height 9
click at [345, 441] on div "[PERSON_NAME] 212 Applicant [GEOGRAPHIC_DATA] [DATE] 0 [EMAIL_ADDRESS][DOMAIN_N…" at bounding box center [438, 306] width 876 height 341
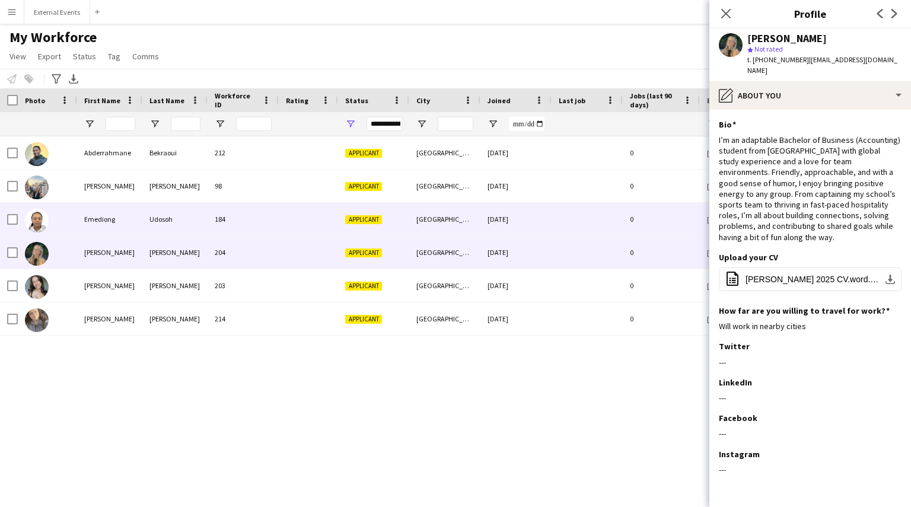
click at [94, 226] on div "Emediong" at bounding box center [109, 219] width 65 height 33
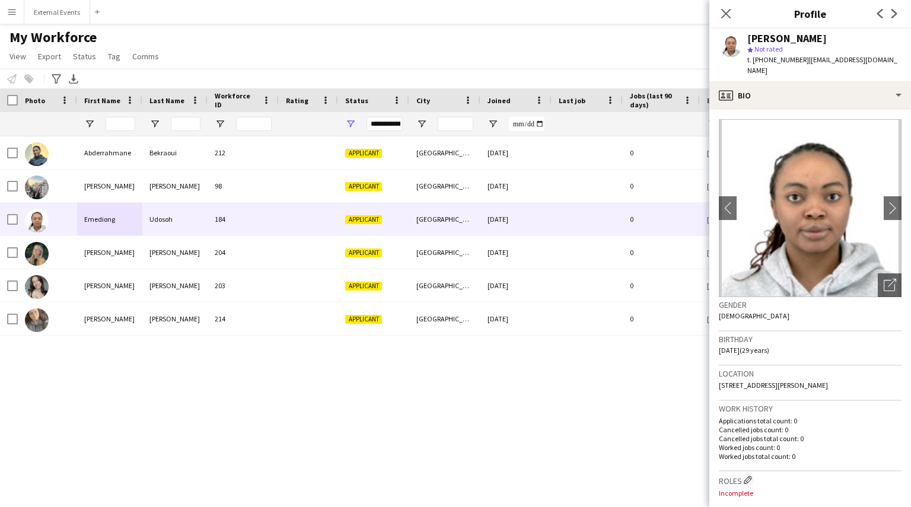
drag, startPoint x: 804, startPoint y: 58, endPoint x: 894, endPoint y: 54, distance: 89.7
click at [894, 54] on div "Emediong Udosoh star Not rated t. [PHONE_NUMBER] | [EMAIL_ADDRESS][DOMAIN_NAME]" at bounding box center [810, 54] width 202 height 53
click at [898, 59] on div "Emediong Udosoh star Not rated t. [PHONE_NUMBER] | [EMAIL_ADDRESS][DOMAIN_NAME]" at bounding box center [810, 54] width 202 height 53
drag, startPoint x: 892, startPoint y: 59, endPoint x: 803, endPoint y: 66, distance: 89.3
click at [803, 66] on div "Emediong Udosoh star Not rated t. [PHONE_NUMBER] | [EMAIL_ADDRESS][DOMAIN_NAME]" at bounding box center [810, 54] width 202 height 53
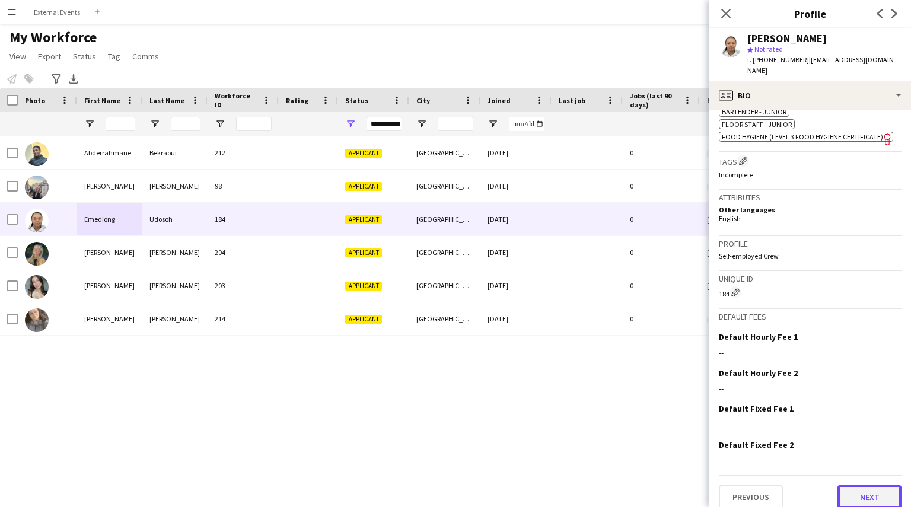
click at [861, 491] on button "Next" at bounding box center [870, 497] width 64 height 24
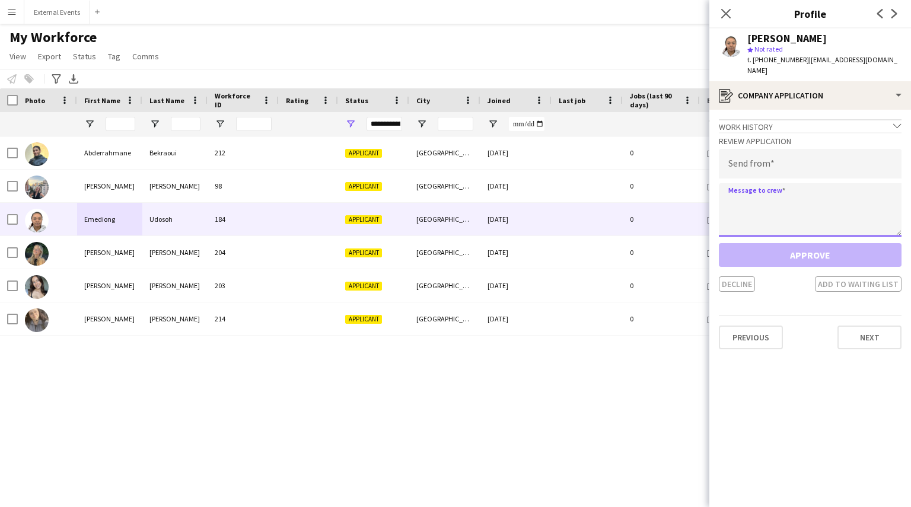
click at [774, 196] on textarea at bounding box center [810, 209] width 183 height 53
paste textarea "**********"
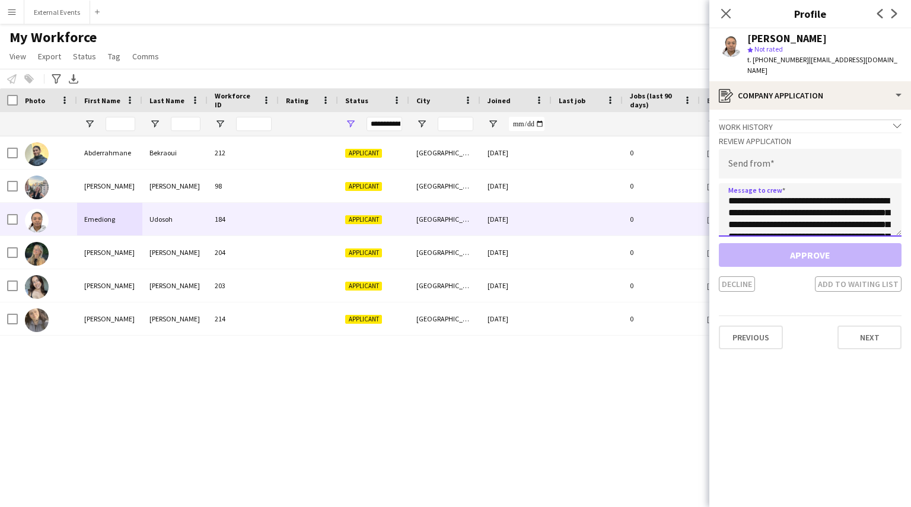
type textarea "**********"
click at [771, 154] on input "email" at bounding box center [810, 164] width 183 height 30
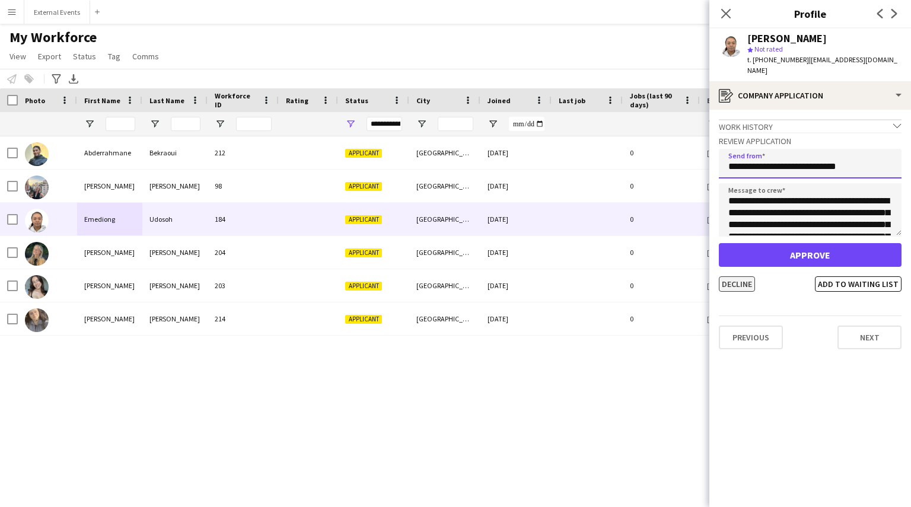
type input "**********"
click at [743, 276] on button "Decline" at bounding box center [737, 283] width 36 height 15
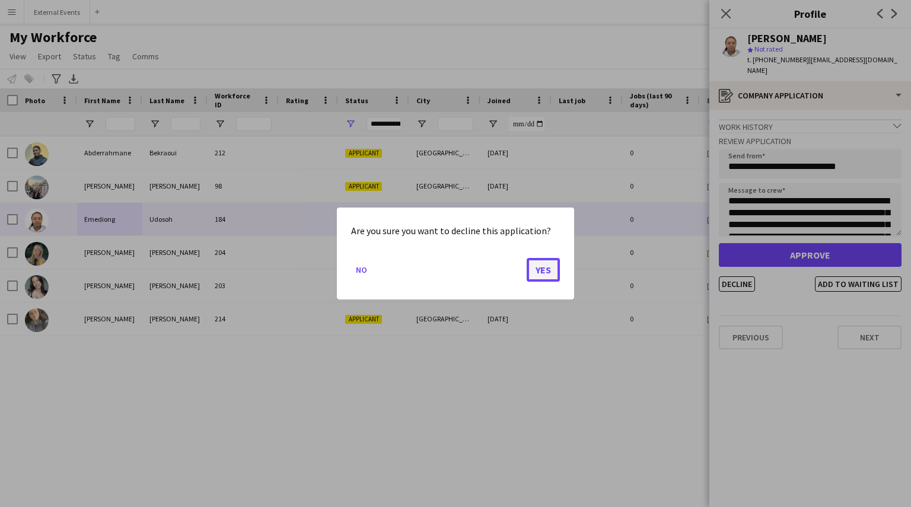
click at [533, 272] on button "Yes" at bounding box center [543, 270] width 33 height 24
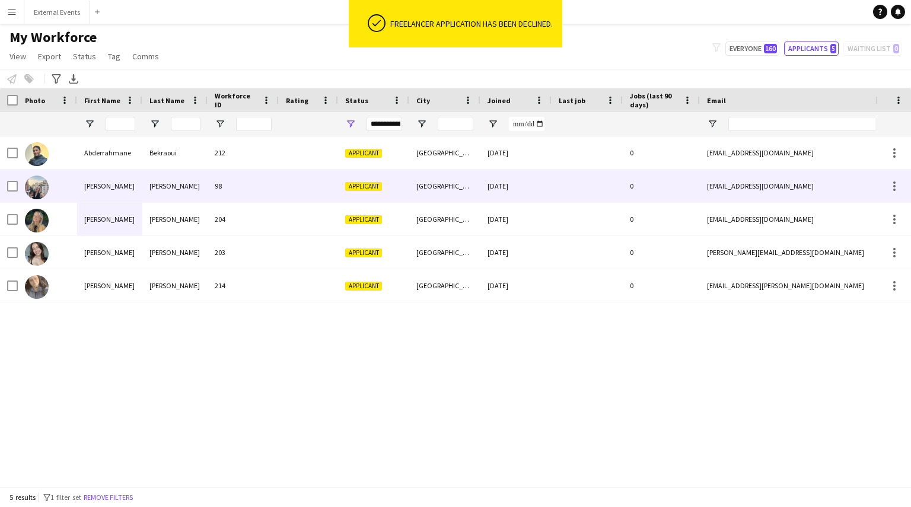
click at [111, 184] on div "[PERSON_NAME]" at bounding box center [109, 186] width 65 height 33
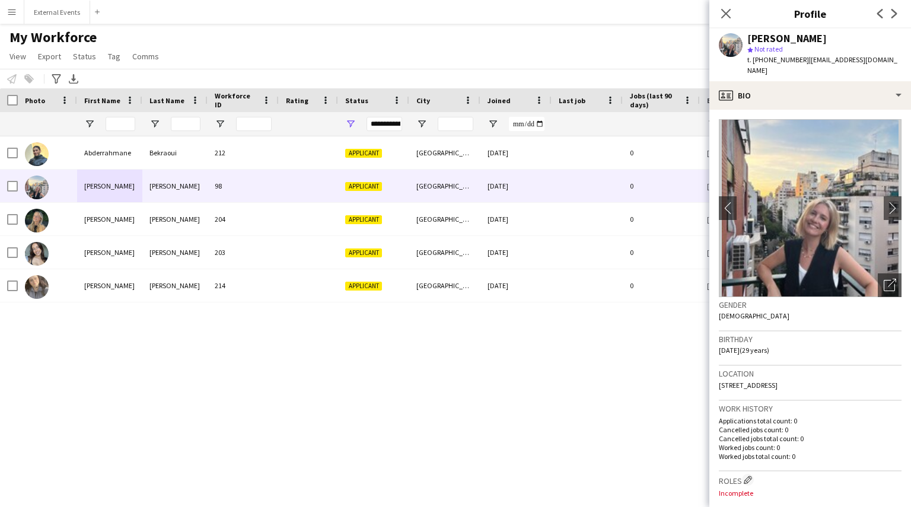
drag, startPoint x: 877, startPoint y: 60, endPoint x: 804, endPoint y: 65, distance: 72.6
click at [804, 65] on div "[PERSON_NAME] star Not rated t. [PHONE_NUMBER] | [EMAIL_ADDRESS][DOMAIN_NAME]" at bounding box center [810, 54] width 202 height 53
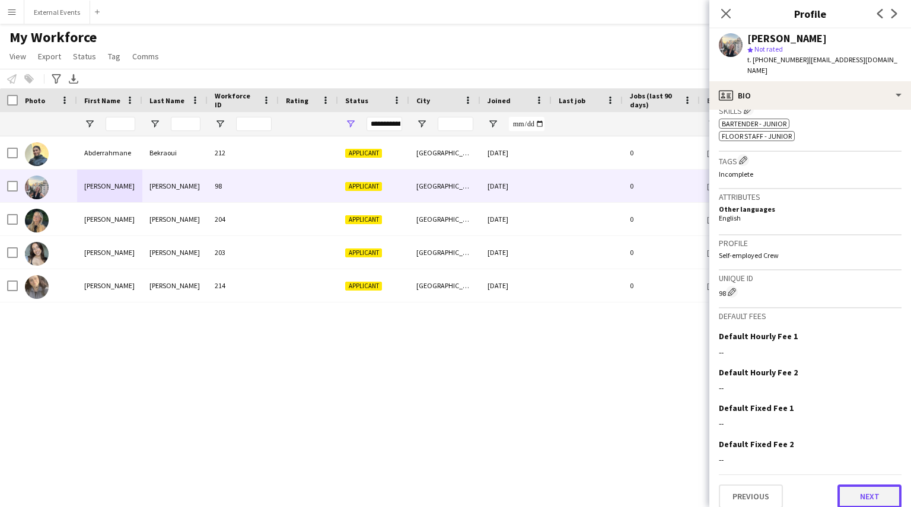
click at [856, 485] on button "Next" at bounding box center [870, 497] width 64 height 24
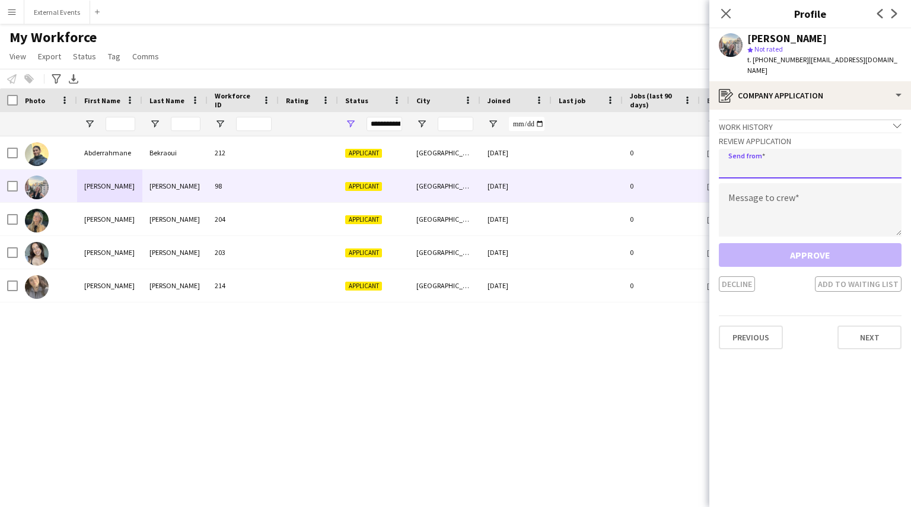
click at [796, 149] on input "email" at bounding box center [810, 164] width 183 height 30
type input "**********"
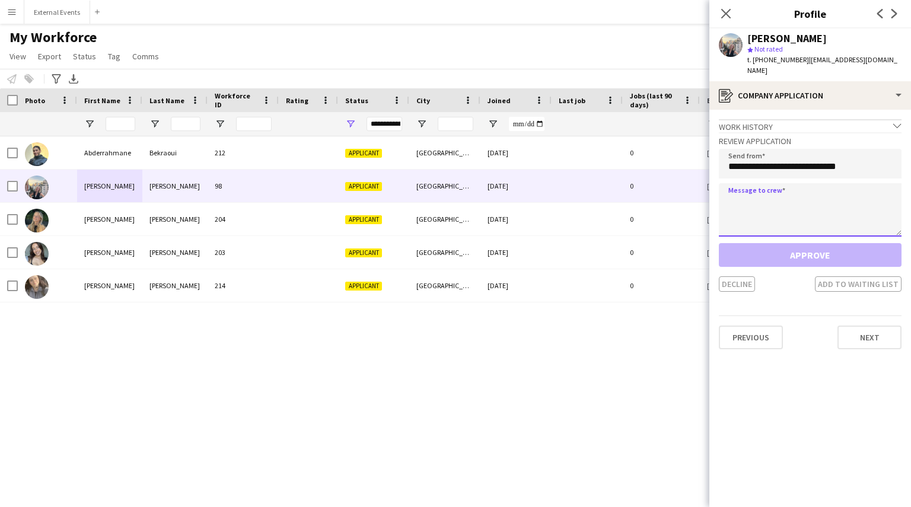
click at [779, 187] on textarea at bounding box center [810, 209] width 183 height 53
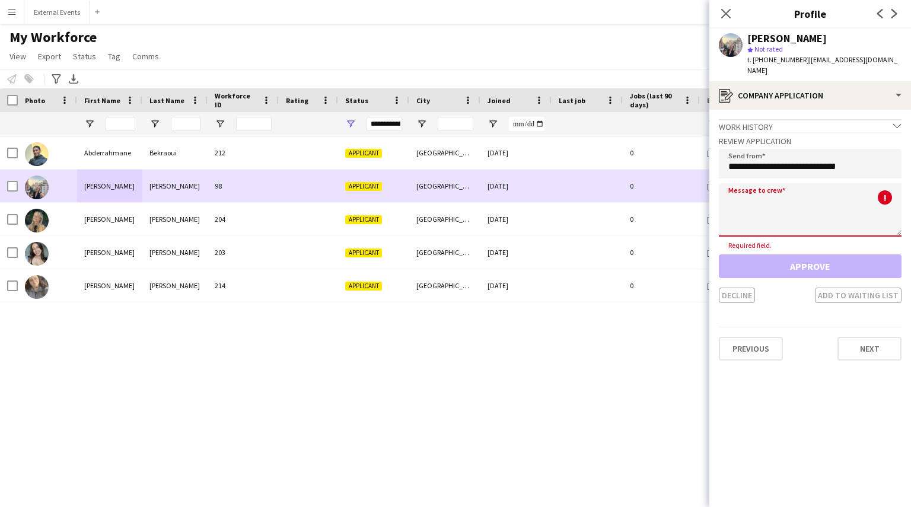
paste textarea "**********"
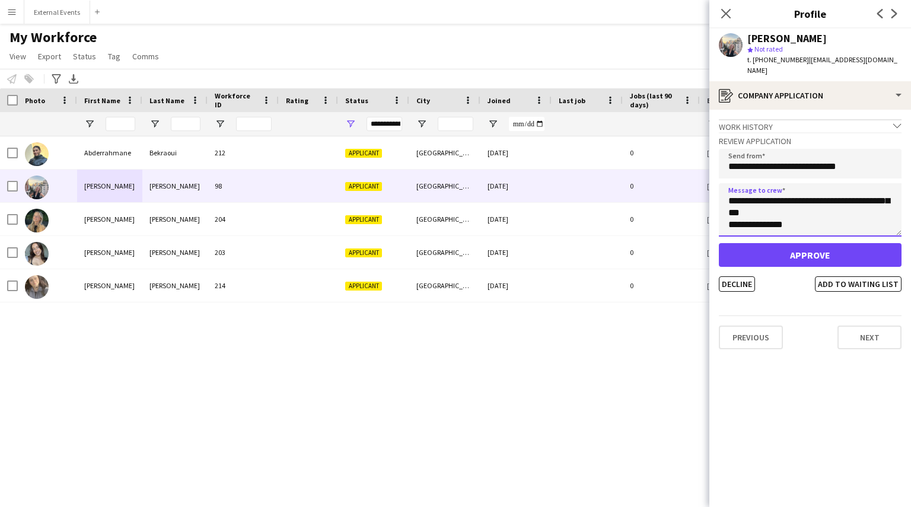
scroll to position [55, 0]
type textarea "**********"
click at [732, 276] on button "Decline" at bounding box center [737, 283] width 36 height 15
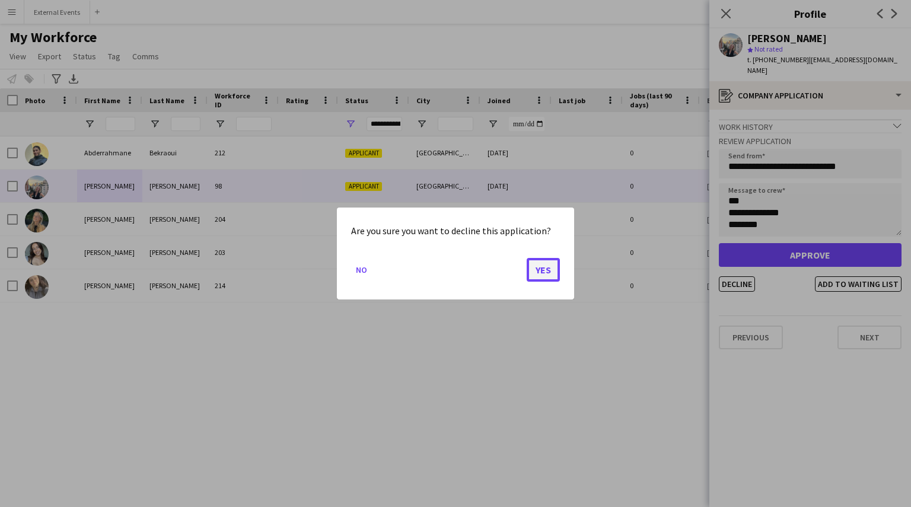
click at [542, 261] on button "Yes" at bounding box center [543, 270] width 33 height 24
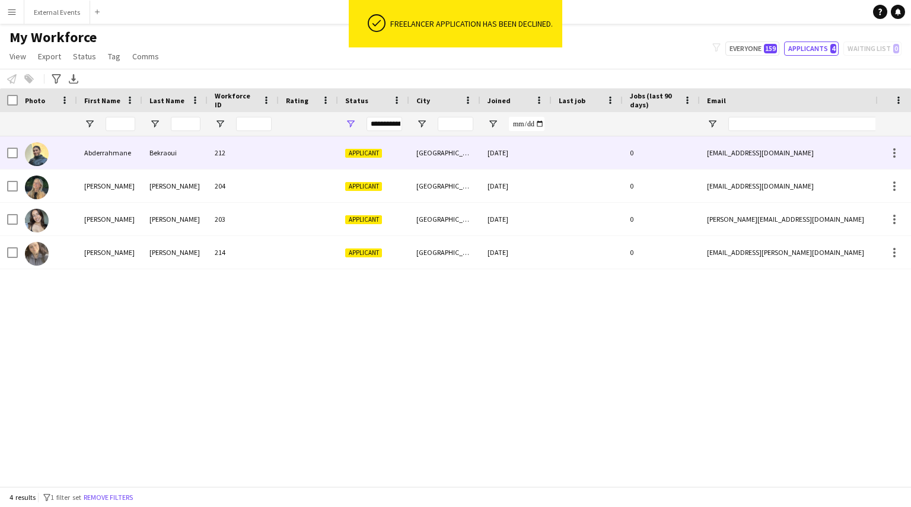
click at [233, 148] on div "212" at bounding box center [243, 152] width 71 height 33
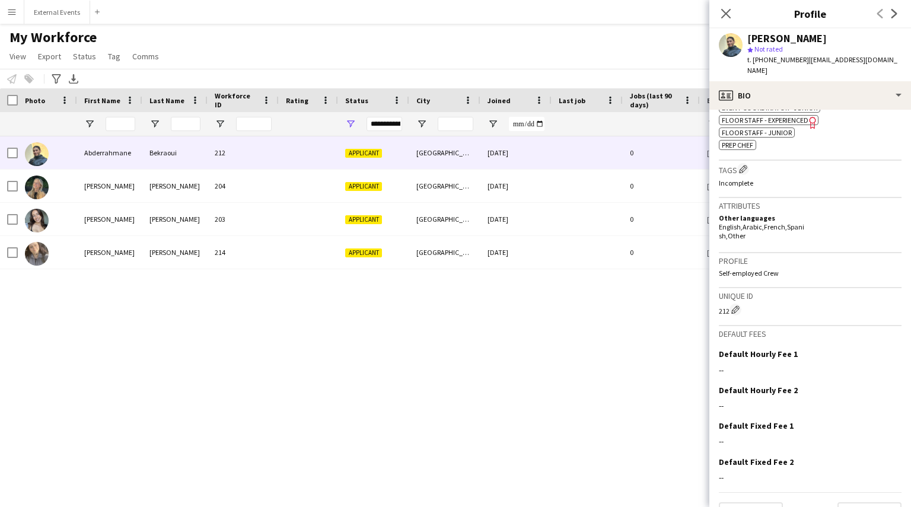
scroll to position [465, 0]
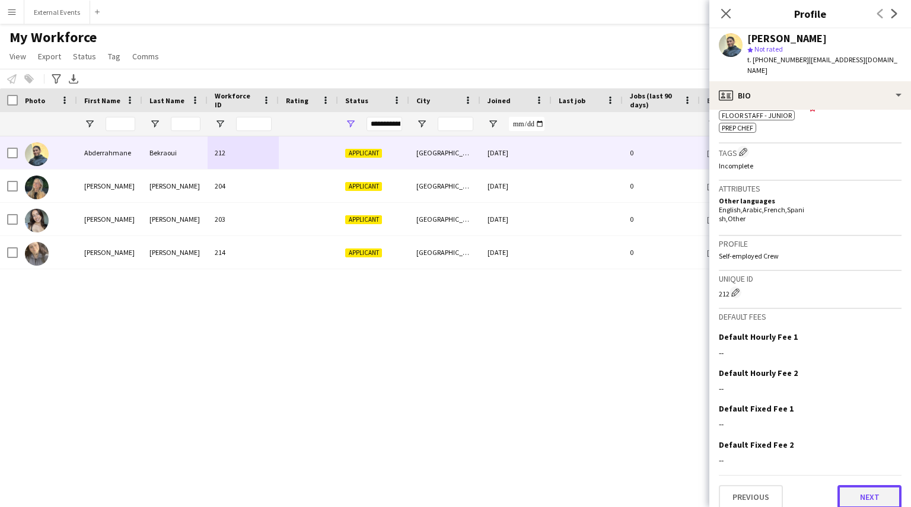
click at [863, 488] on button "Next" at bounding box center [870, 497] width 64 height 24
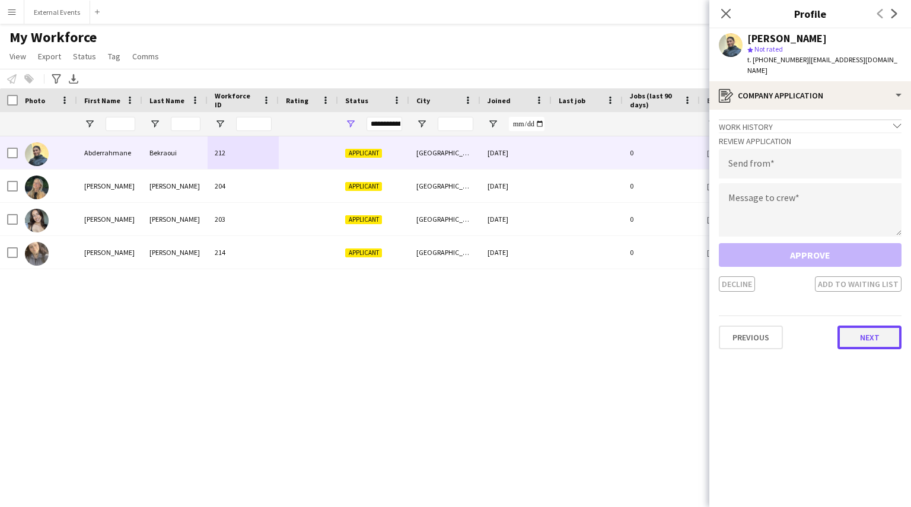
click at [874, 332] on button "Next" at bounding box center [870, 338] width 64 height 24
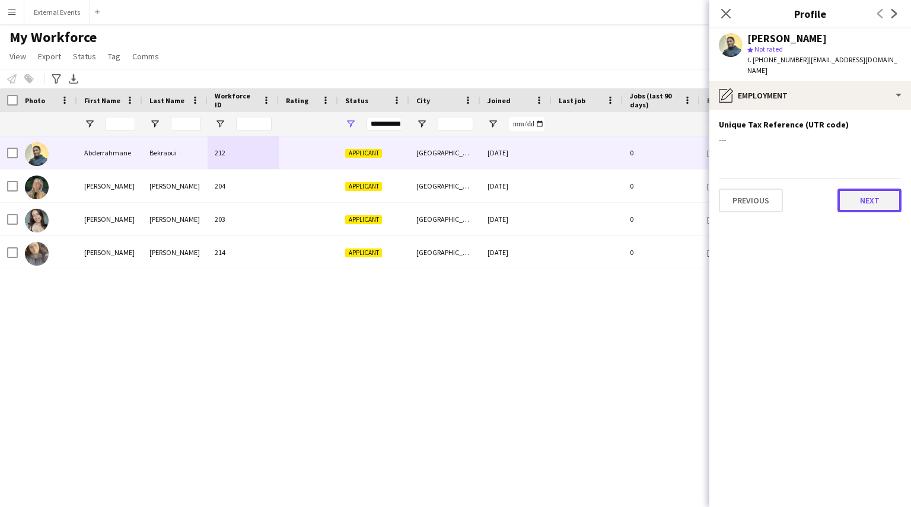
click at [869, 189] on button "Next" at bounding box center [870, 201] width 64 height 24
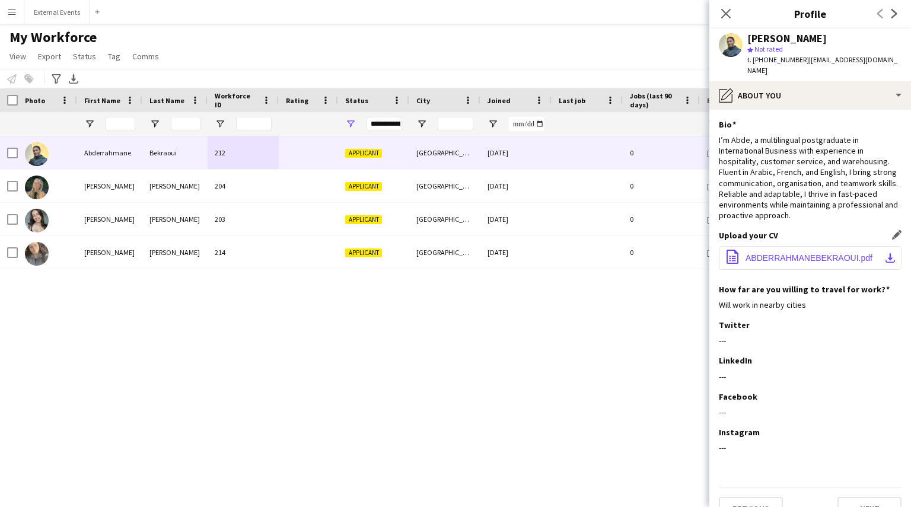
click at [825, 253] on span "ABDERRAHMANEBEKRAOUI.pdf" at bounding box center [809, 257] width 127 height 9
click at [859, 501] on button "Next" at bounding box center [870, 509] width 64 height 24
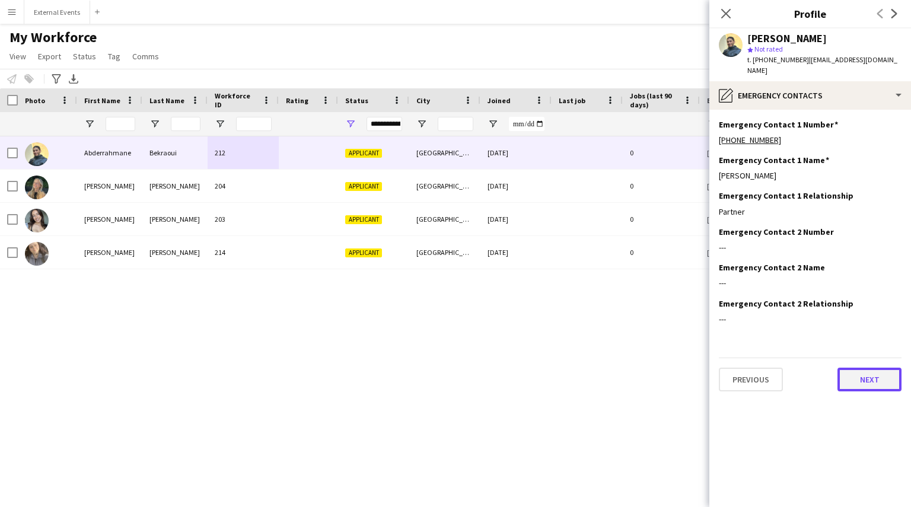
click at [857, 371] on button "Next" at bounding box center [870, 380] width 64 height 24
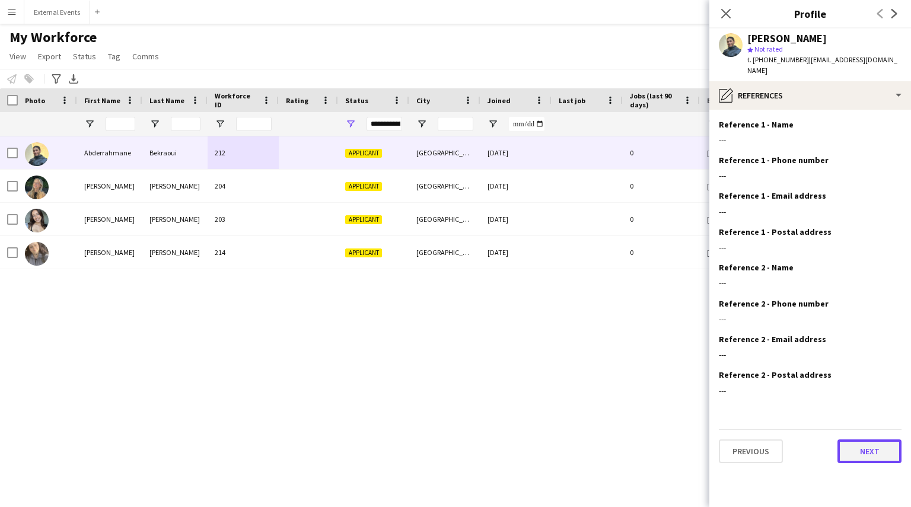
click at [860, 441] on button "Next" at bounding box center [870, 452] width 64 height 24
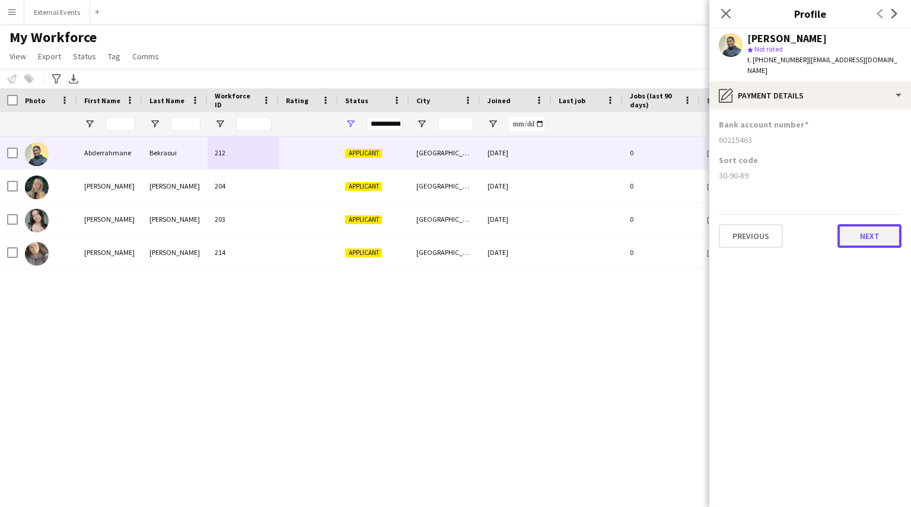
click at [879, 224] on button "Next" at bounding box center [870, 236] width 64 height 24
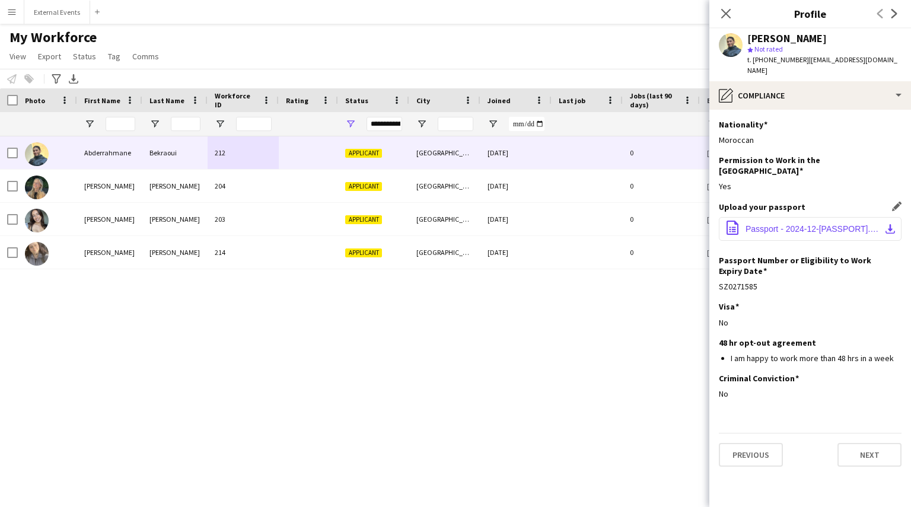
click at [763, 224] on span "Passport - 2024-12-[PASSPORT].268.pdf" at bounding box center [813, 228] width 134 height 9
click at [874, 443] on button "Next" at bounding box center [870, 455] width 64 height 24
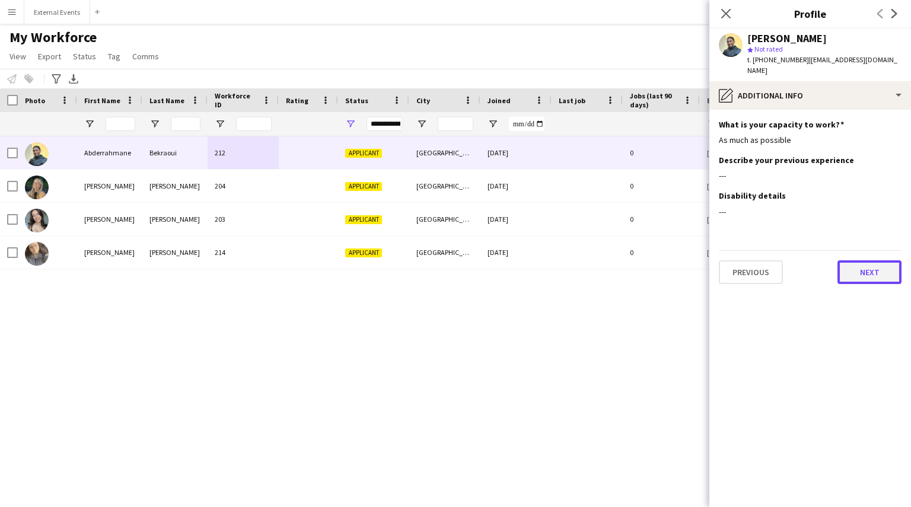
click at [883, 260] on button "Next" at bounding box center [870, 272] width 64 height 24
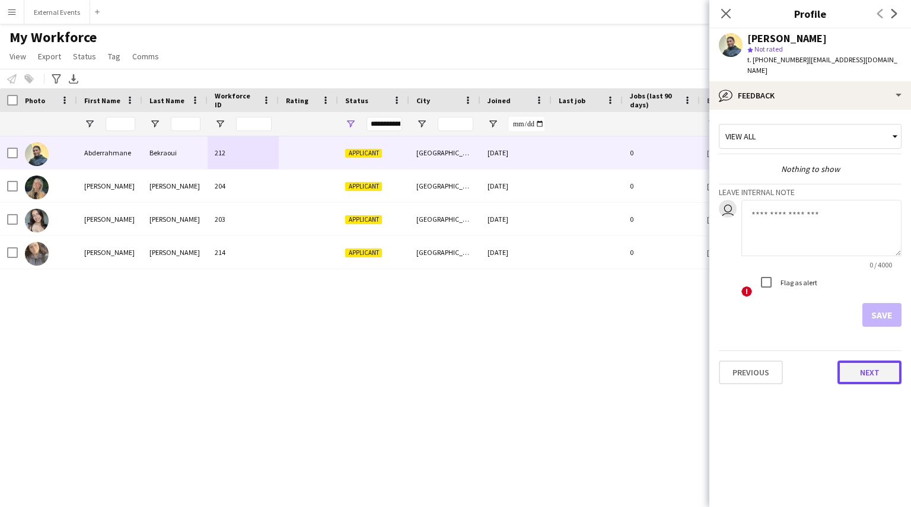
click at [879, 364] on button "Next" at bounding box center [870, 373] width 64 height 24
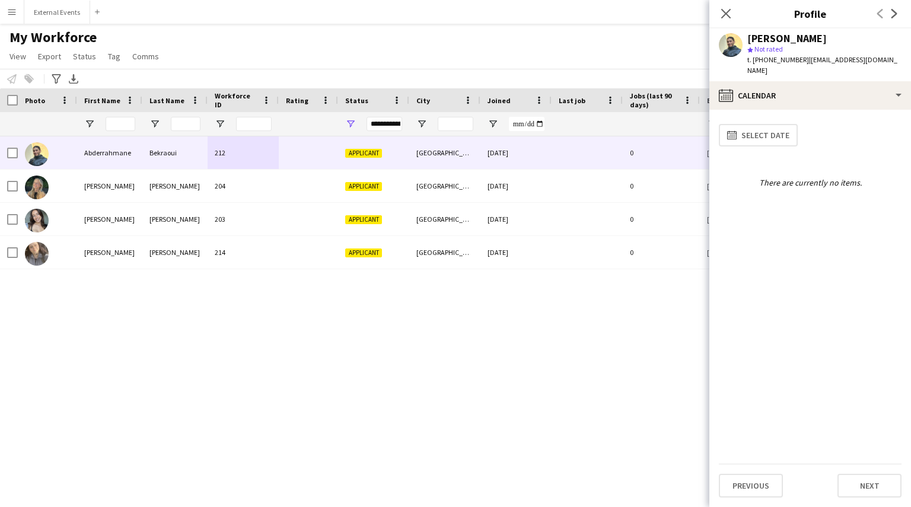
drag, startPoint x: 805, startPoint y: 59, endPoint x: 889, endPoint y: 61, distance: 83.6
click at [889, 61] on div "[PERSON_NAME] star Not rated t. [PHONE_NUMBER] | [EMAIL_ADDRESS][DOMAIN_NAME]" at bounding box center [810, 54] width 202 height 53
click at [728, 14] on icon "Close pop-in" at bounding box center [725, 13] width 11 height 11
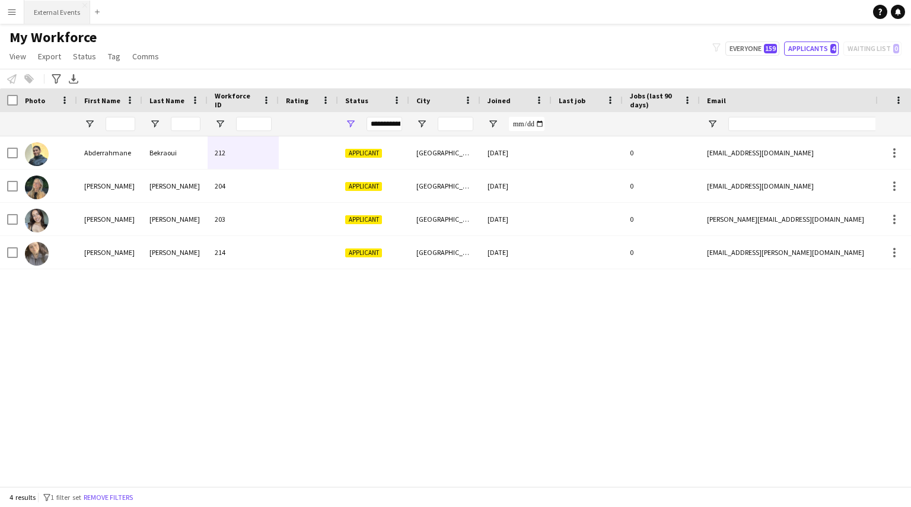
click at [59, 2] on button "External Events Close" at bounding box center [57, 12] width 66 height 23
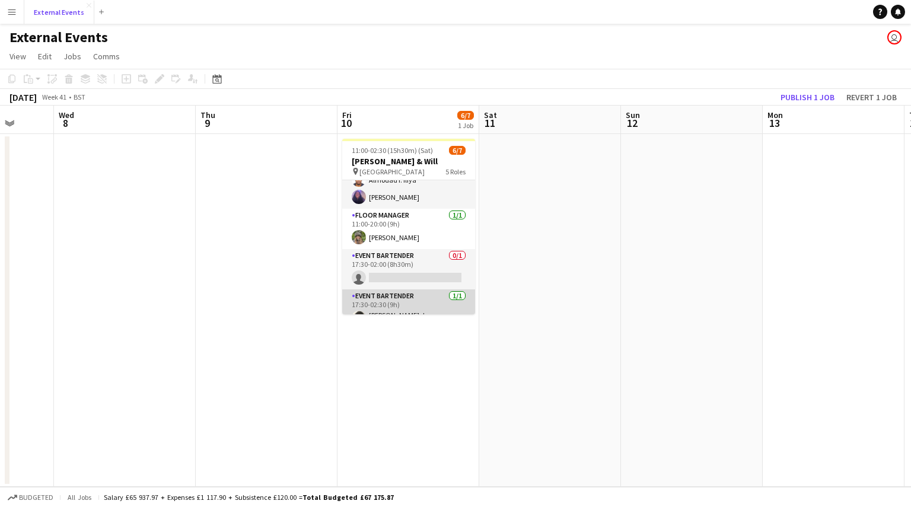
scroll to position [46, 0]
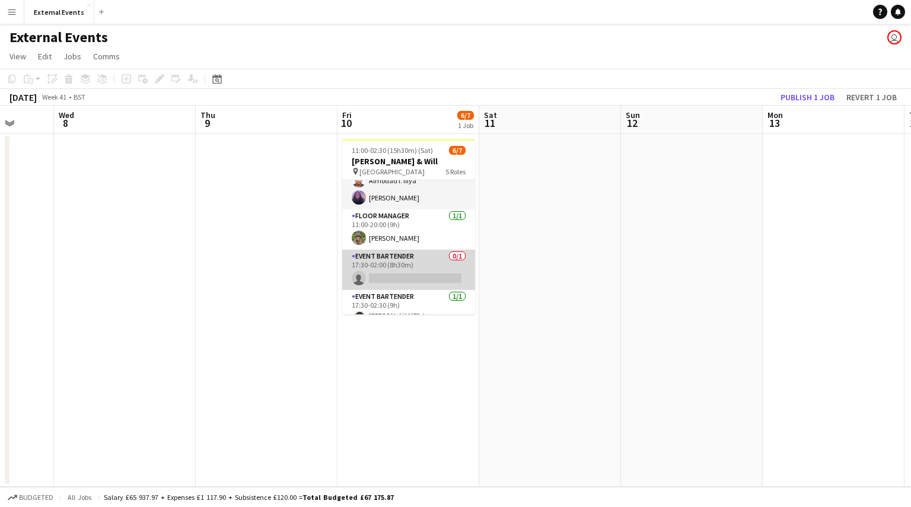
click at [387, 262] on app-card-role "Event bartender 0/1 17:30-02:00 (8h30m) single-neutral-actions" at bounding box center [408, 270] width 133 height 40
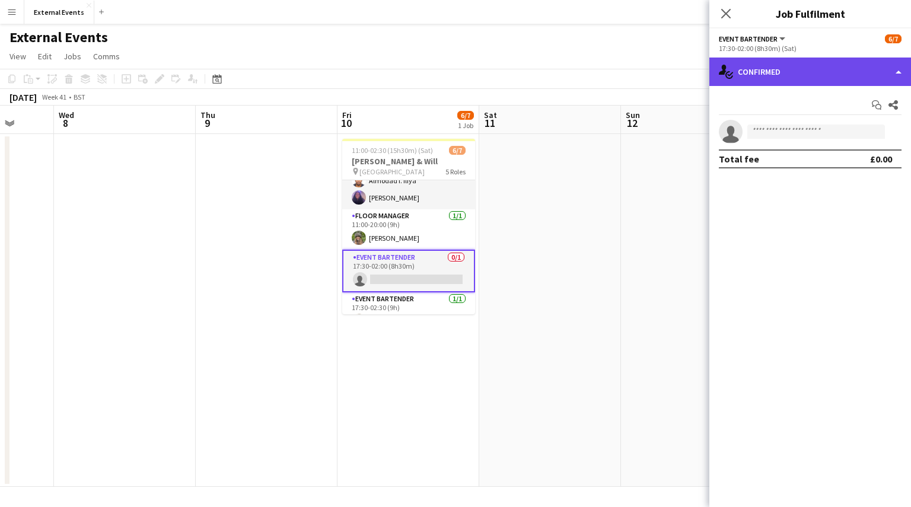
click at [794, 74] on div "single-neutral-actions-check-2 Confirmed" at bounding box center [810, 72] width 202 height 28
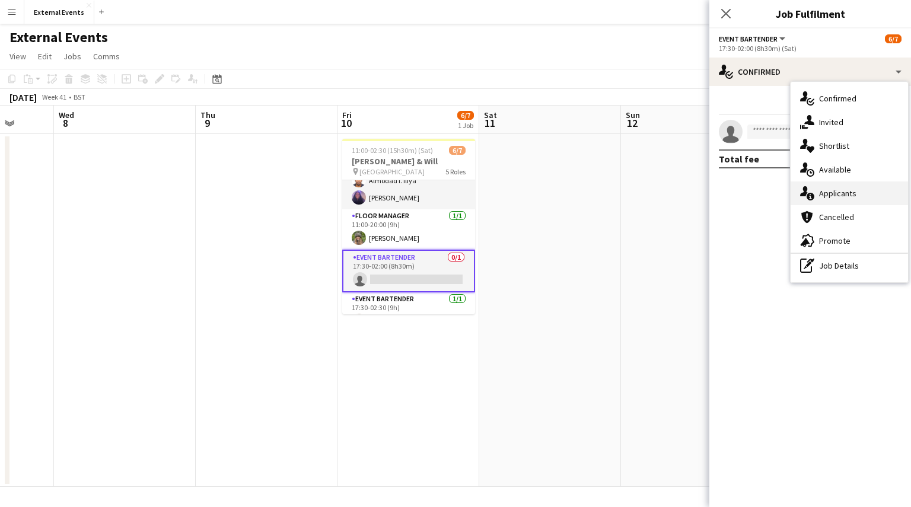
click at [833, 203] on div "single-neutral-actions-information Applicants" at bounding box center [849, 194] width 117 height 24
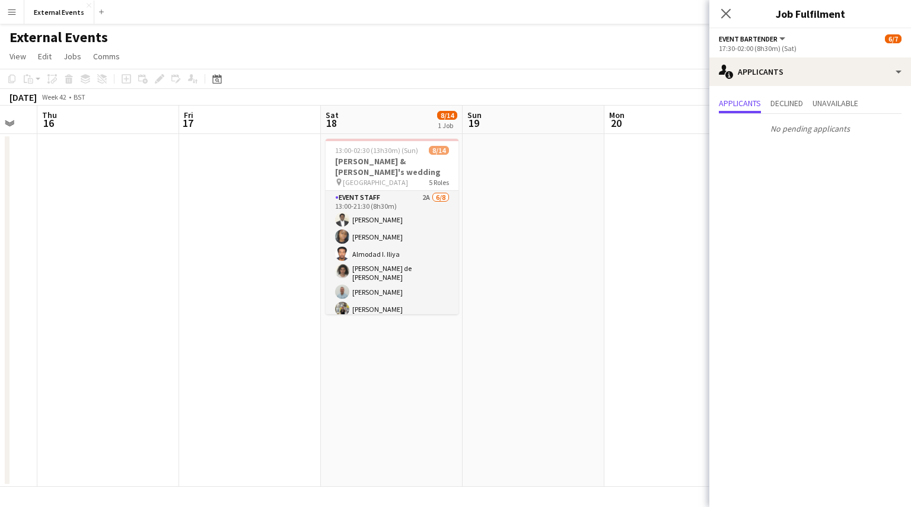
scroll to position [0, 389]
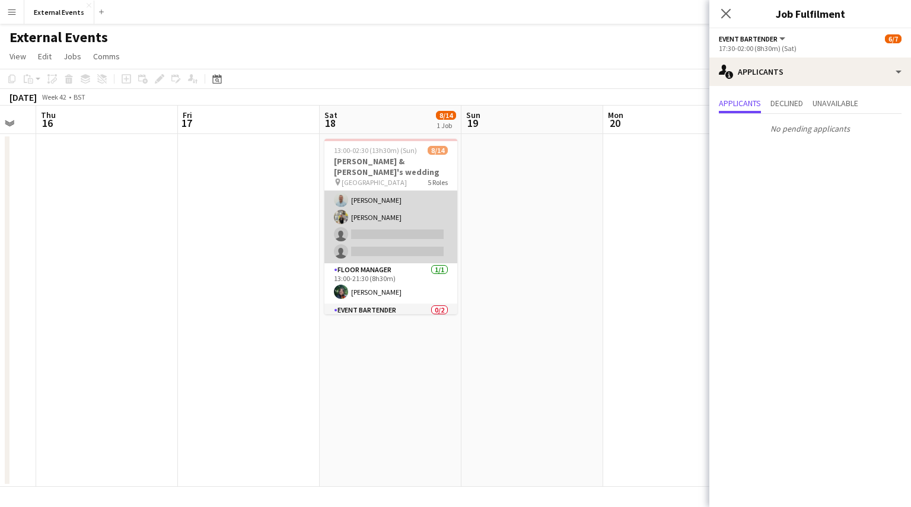
click at [395, 224] on app-card-role "Event staff 2A [DATE] 13:00-21:30 (8h30m) [PERSON_NAME] [PERSON_NAME] [PERSON_N…" at bounding box center [390, 181] width 133 height 164
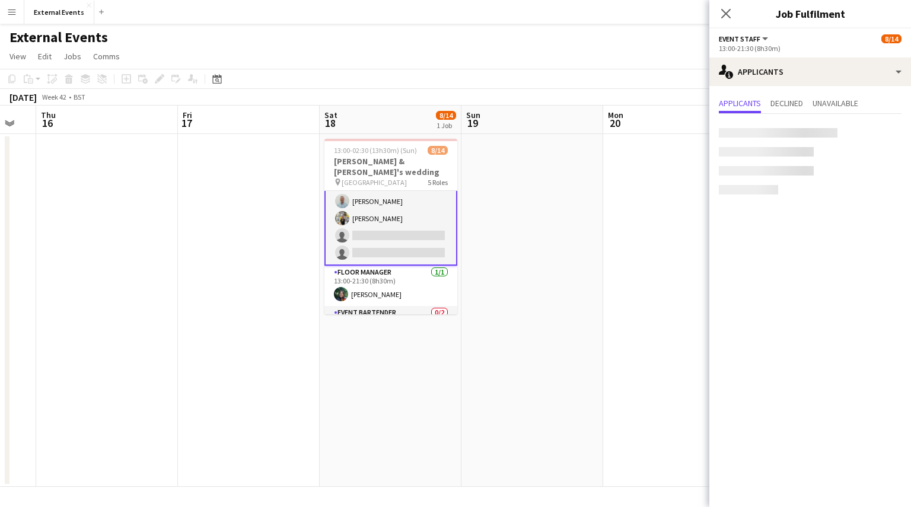
scroll to position [93, 0]
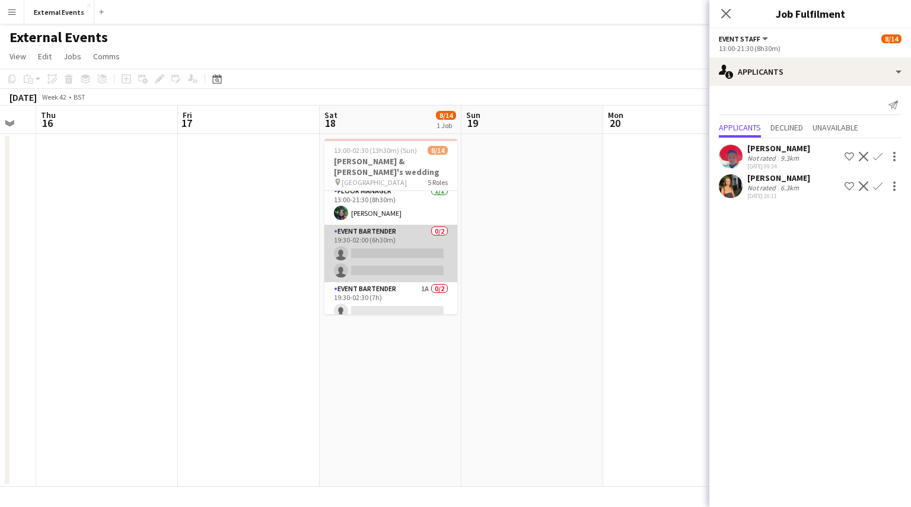
click at [384, 246] on app-card-role "Event bartender 0/2 19:30-02:00 (6h30m) single-neutral-actions single-neutral-a…" at bounding box center [390, 254] width 133 height 58
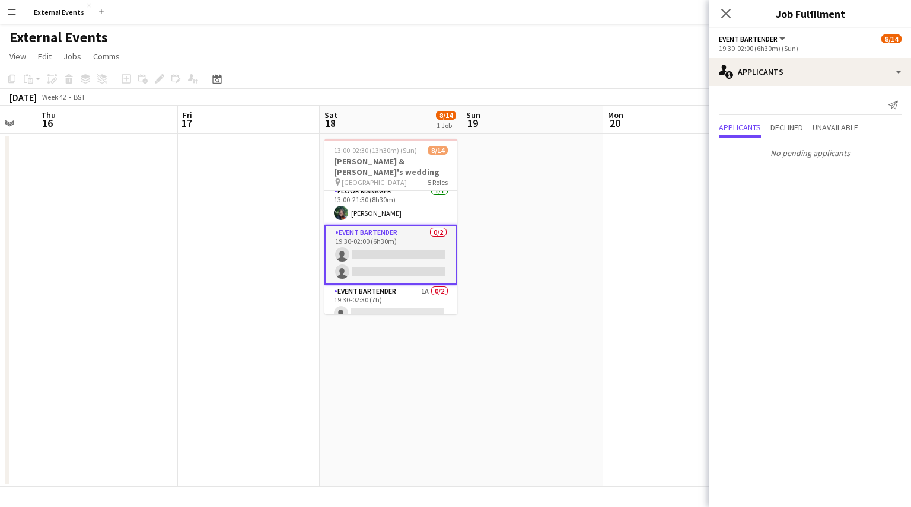
scroll to position [228, 0]
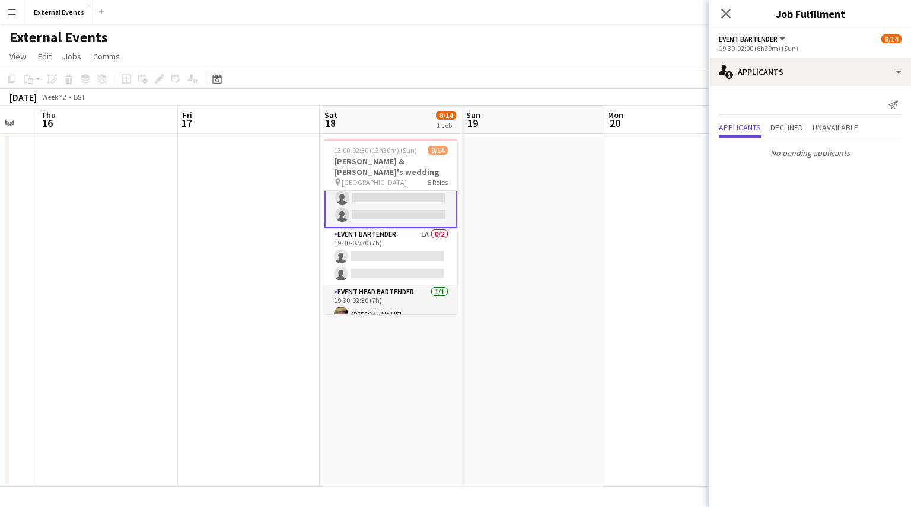
click at [384, 246] on app-card-role "Event bartender 1A 0/2 19:30-02:30 (7h) single-neutral-actions single-neutral-a…" at bounding box center [390, 257] width 133 height 58
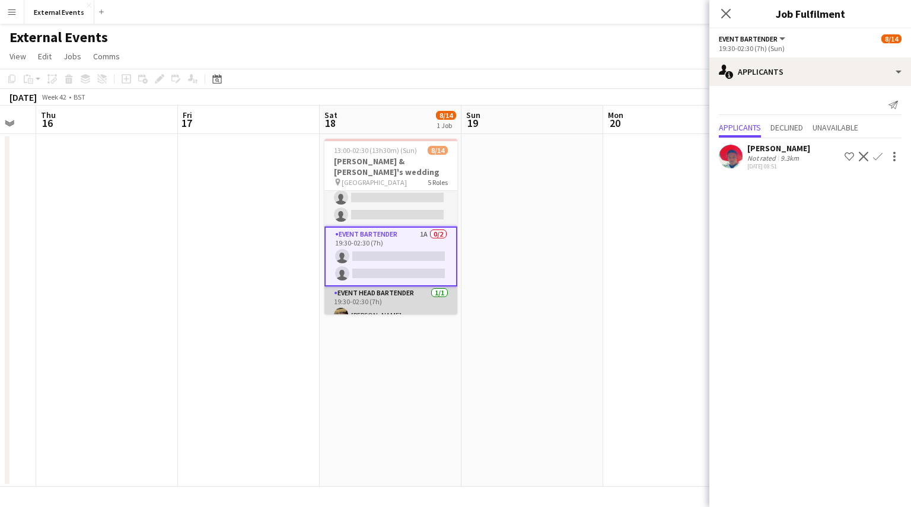
click at [386, 289] on app-card-role "Event head Bartender [DATE] 19:30-02:30 (7h) [PERSON_NAME]" at bounding box center [390, 307] width 133 height 40
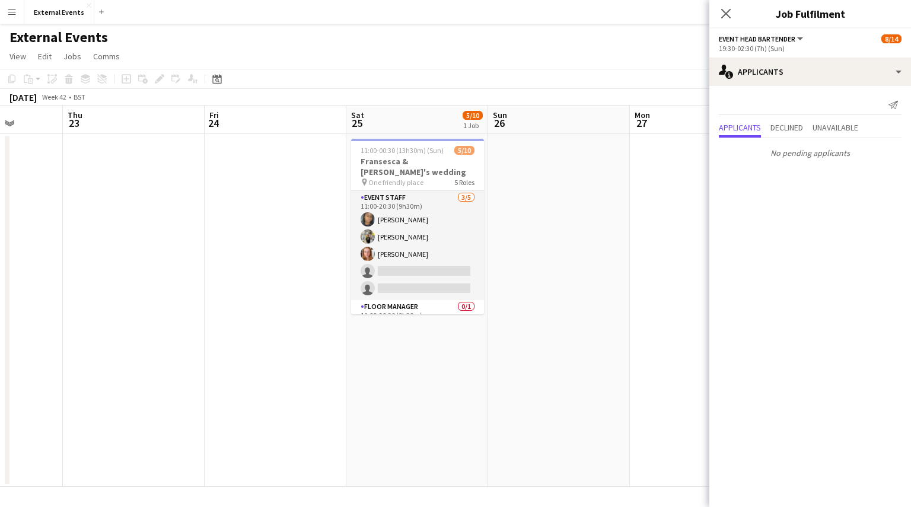
scroll to position [0, 505]
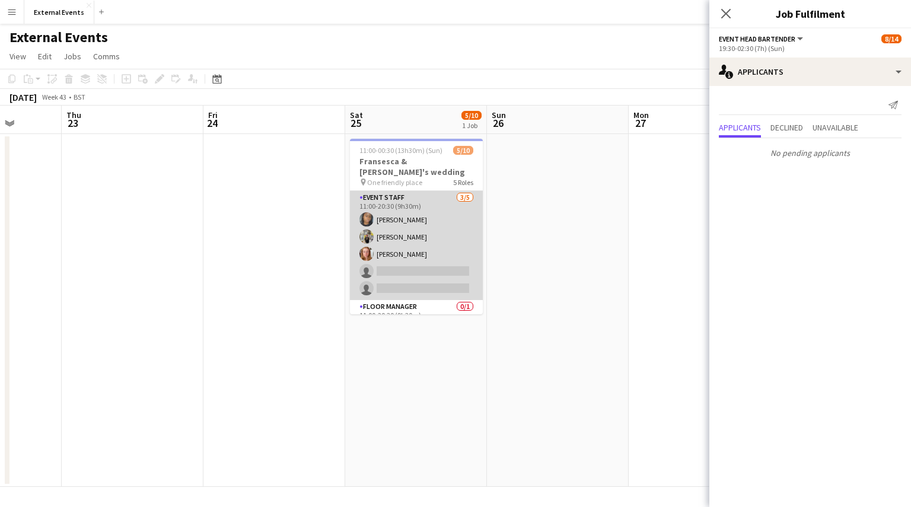
click at [413, 241] on app-card-role "Event staff [DATE] 11:00-20:30 (9h30m) [PERSON_NAME] [PERSON_NAME] [PERSON_NAME…" at bounding box center [416, 245] width 133 height 109
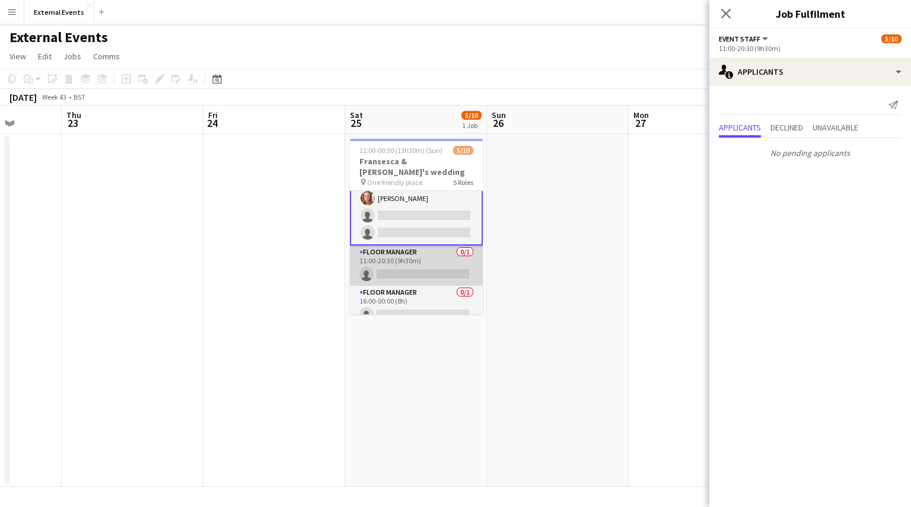
click at [426, 252] on app-card-role "Floor manager 0/1 11:00-20:30 (9h30m) single-neutral-actions" at bounding box center [416, 266] width 133 height 40
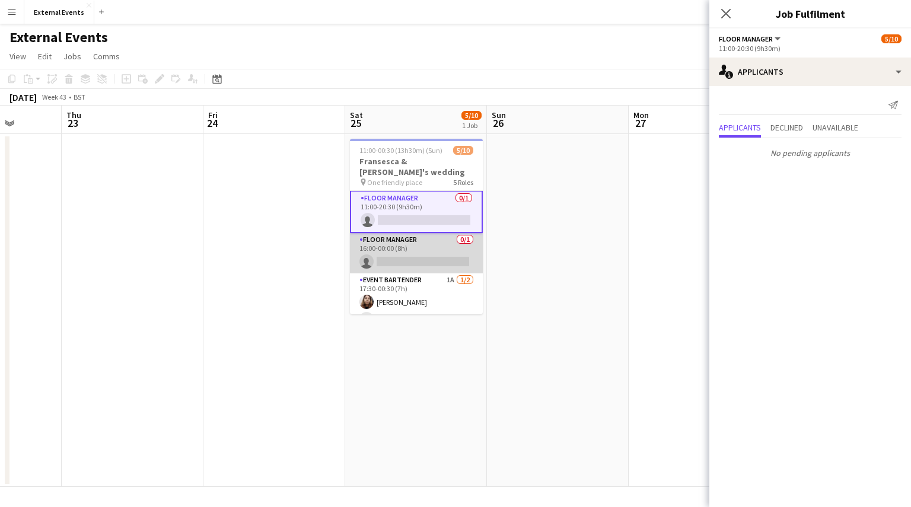
click at [416, 243] on app-card-role "Floor manager 0/1 16:00-00:00 (8h) single-neutral-actions" at bounding box center [416, 253] width 133 height 40
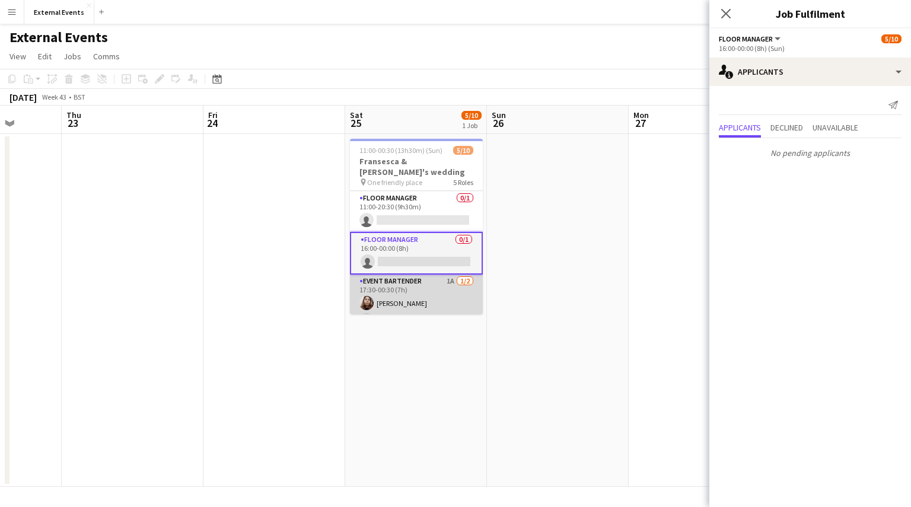
click at [407, 297] on app-card-role "Event bartender 1A [DATE] 17:30-00:30 (7h) [PERSON_NAME] single-neutral-actions" at bounding box center [416, 304] width 133 height 58
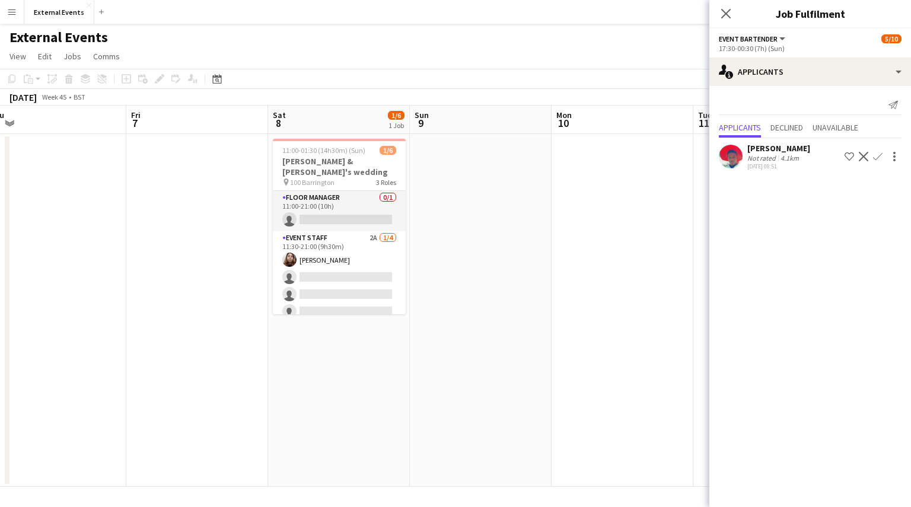
scroll to position [0, 297]
click at [329, 191] on app-card-role "Floor manager 0/1 11:00-21:00 (10h) single-neutral-actions" at bounding box center [341, 211] width 133 height 40
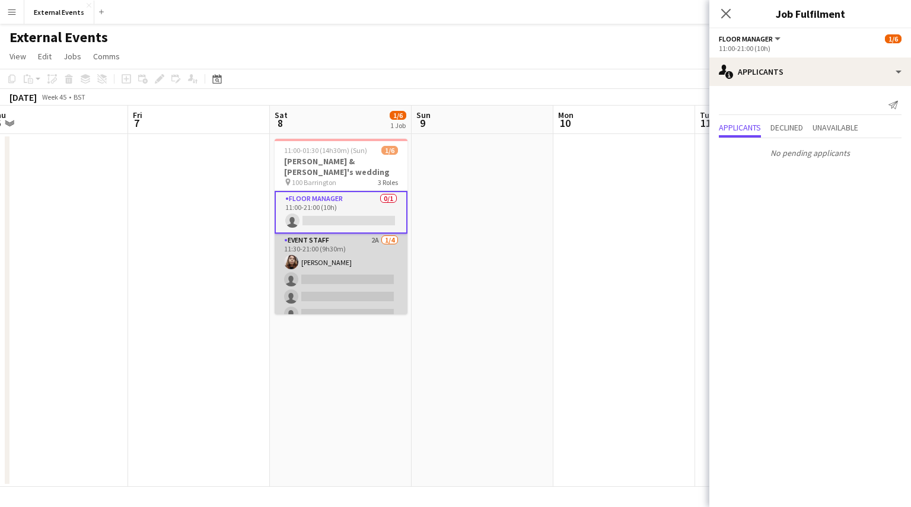
click at [336, 239] on app-card-role "Event staff 2A [DATE] 11:30-21:00 (9h30m) [PERSON_NAME] single-neutral-actions …" at bounding box center [341, 280] width 133 height 92
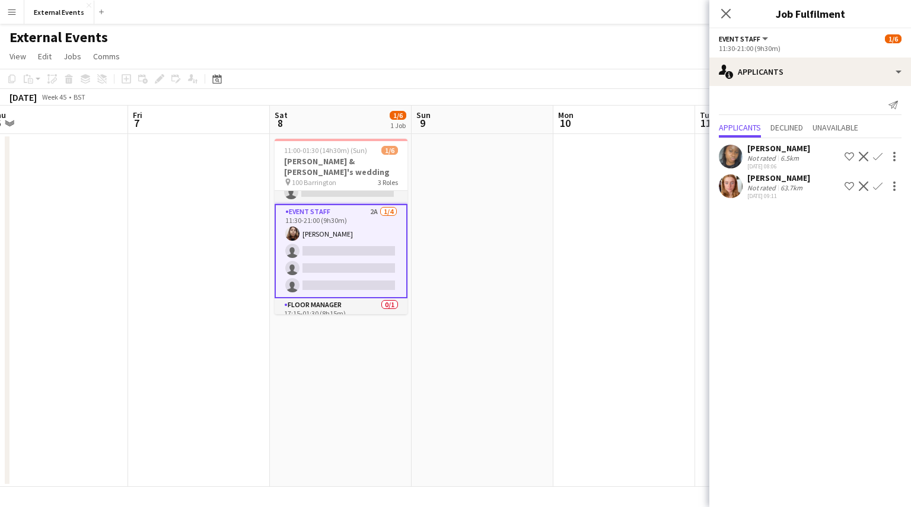
scroll to position [40, 0]
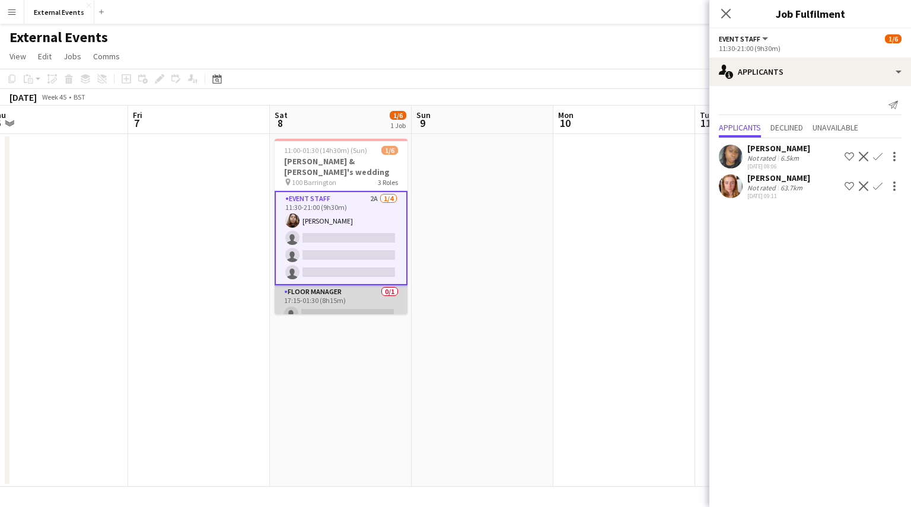
click at [342, 296] on app-card-role "Floor manager 0/1 17:15-01:30 (8h15m) single-neutral-actions" at bounding box center [341, 305] width 133 height 40
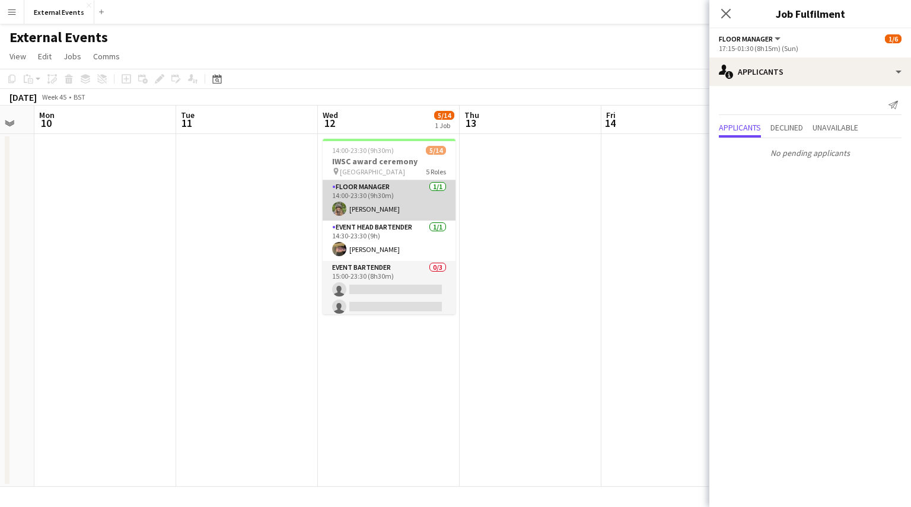
scroll to position [0, 533]
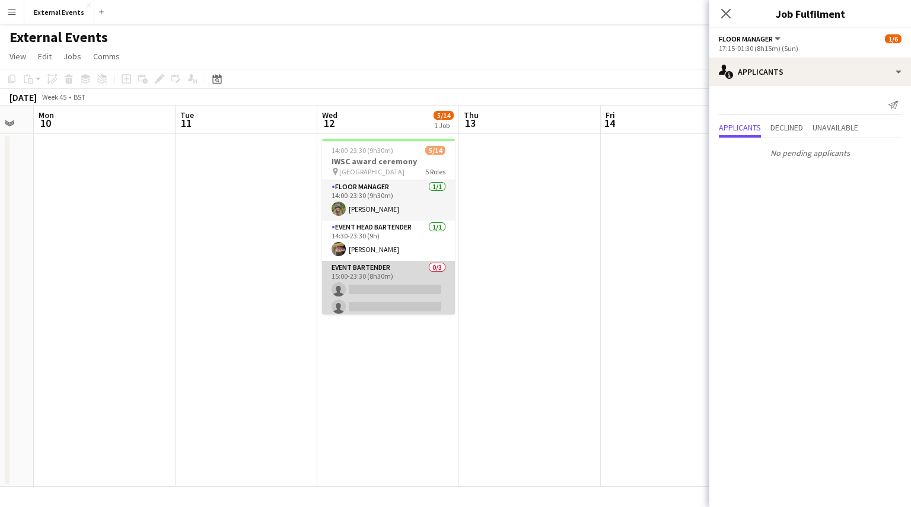
click at [367, 272] on app-card-role "Event bartender 0/3 15:00-23:30 (8h30m) single-neutral-actions single-neutral-a…" at bounding box center [388, 298] width 133 height 75
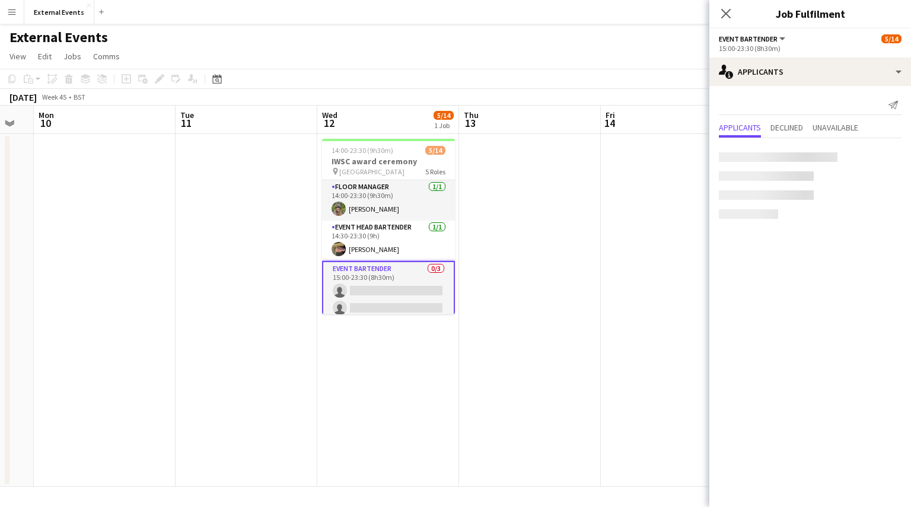
scroll to position [38, 0]
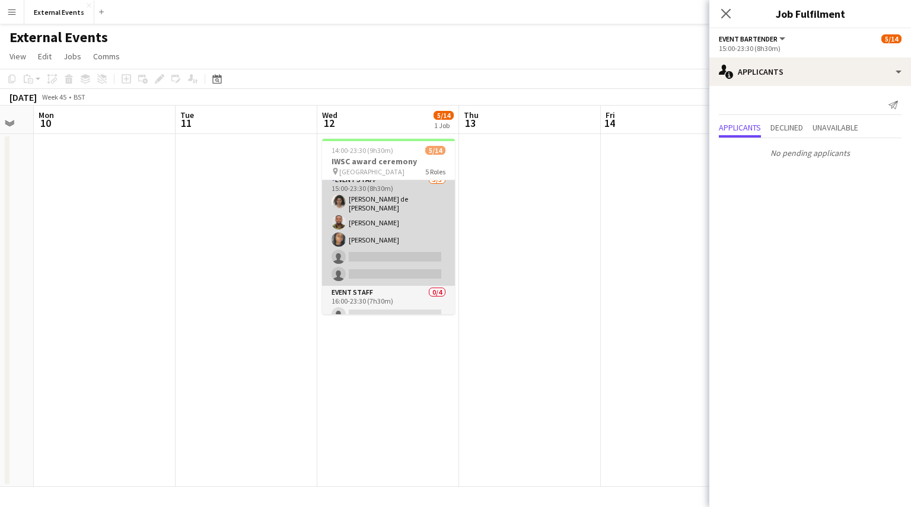
click at [388, 241] on app-card-role "Event staff [DATE] 15:00-23:30 (8h30m) [PERSON_NAME] [PERSON_NAME] Esu [PERSON_…" at bounding box center [388, 229] width 133 height 113
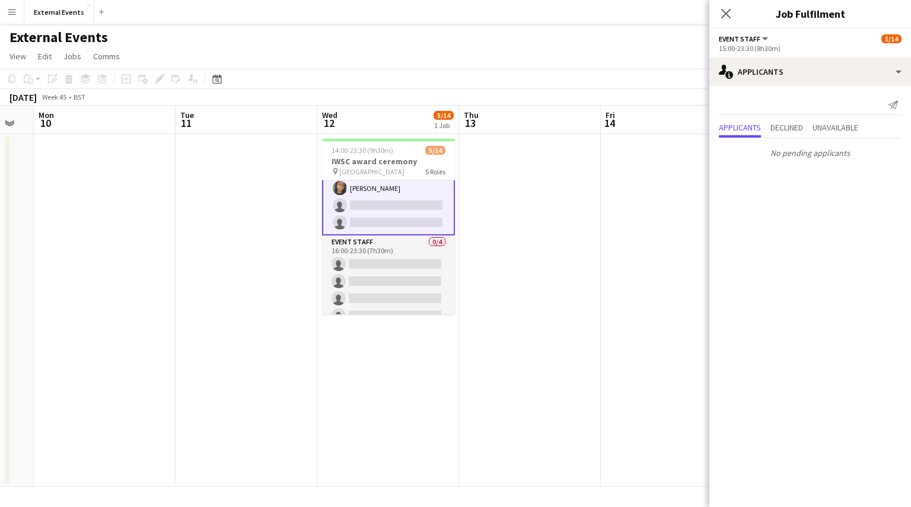
scroll to position [228, 0]
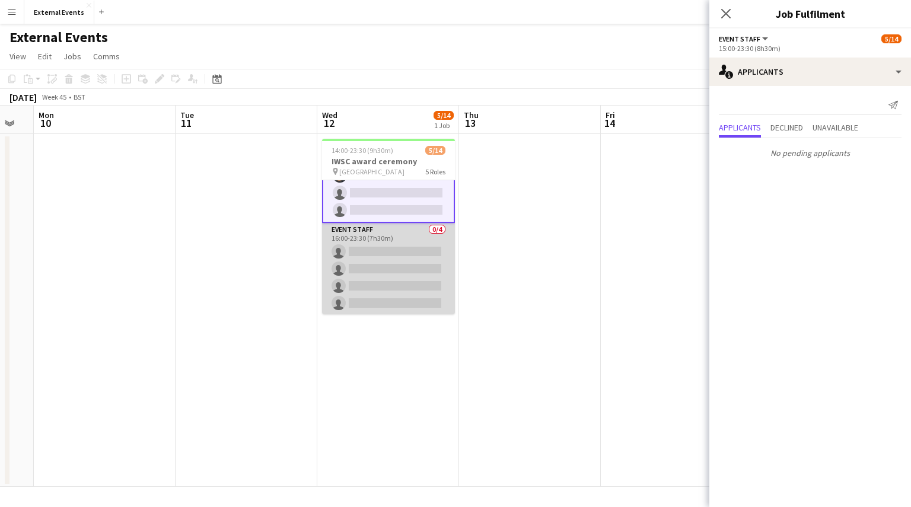
click at [354, 253] on app-card-role "Event staff 0/4 16:00-23:30 (7h30m) single-neutral-actions single-neutral-actio…" at bounding box center [388, 269] width 133 height 92
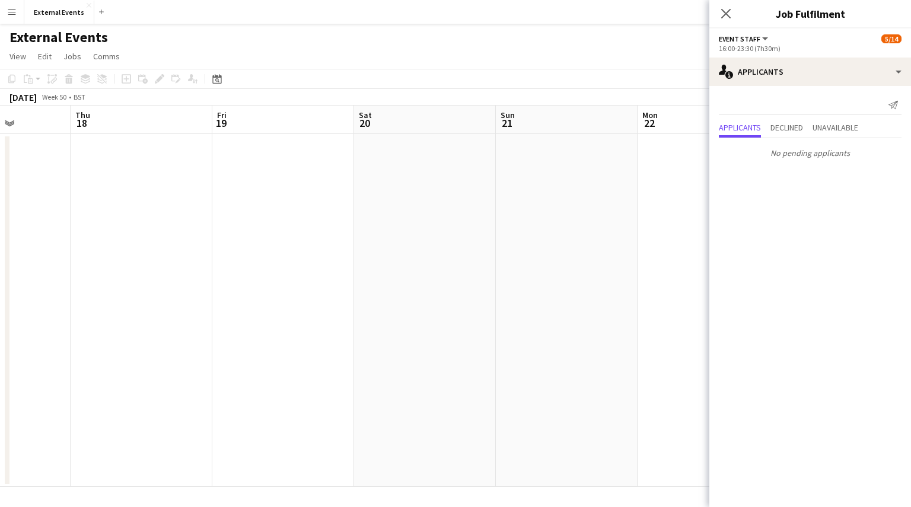
scroll to position [0, 498]
click at [726, 12] on icon "Close pop-in" at bounding box center [725, 13] width 11 height 11
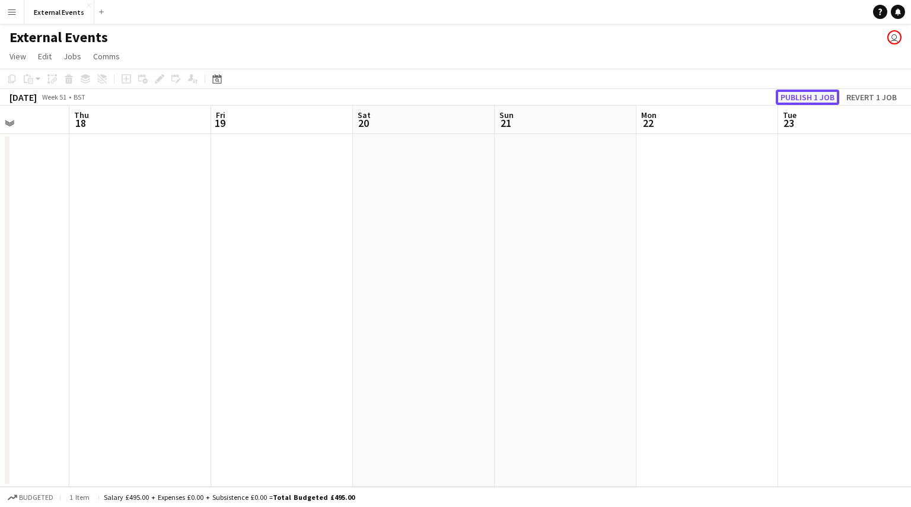
click at [805, 92] on button "Publish 1 job" at bounding box center [807, 97] width 63 height 15
